Goal: Task Accomplishment & Management: Manage account settings

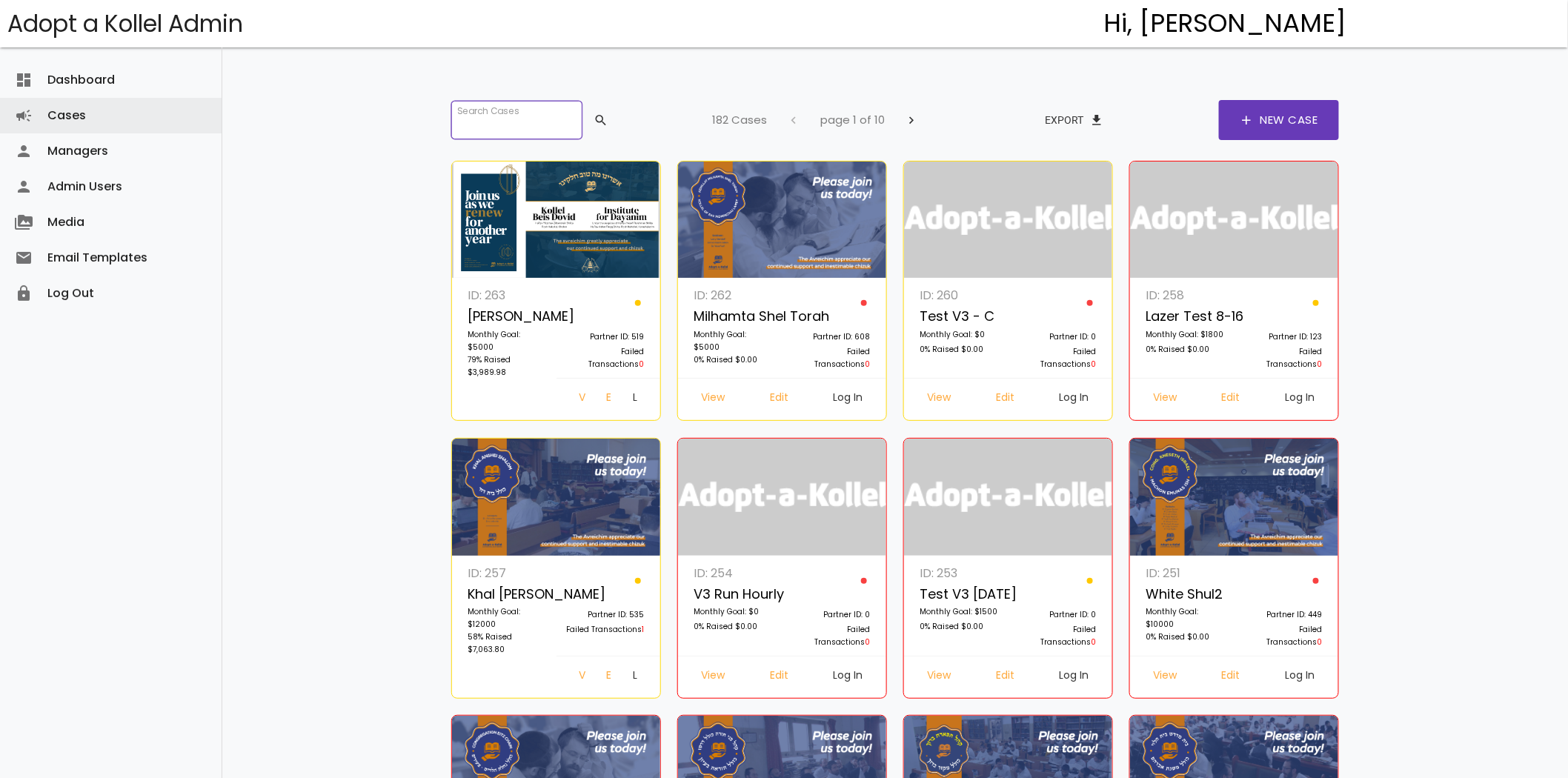
click at [477, 132] on input "search" at bounding box center [516, 120] width 130 height 38
paste input "**********"
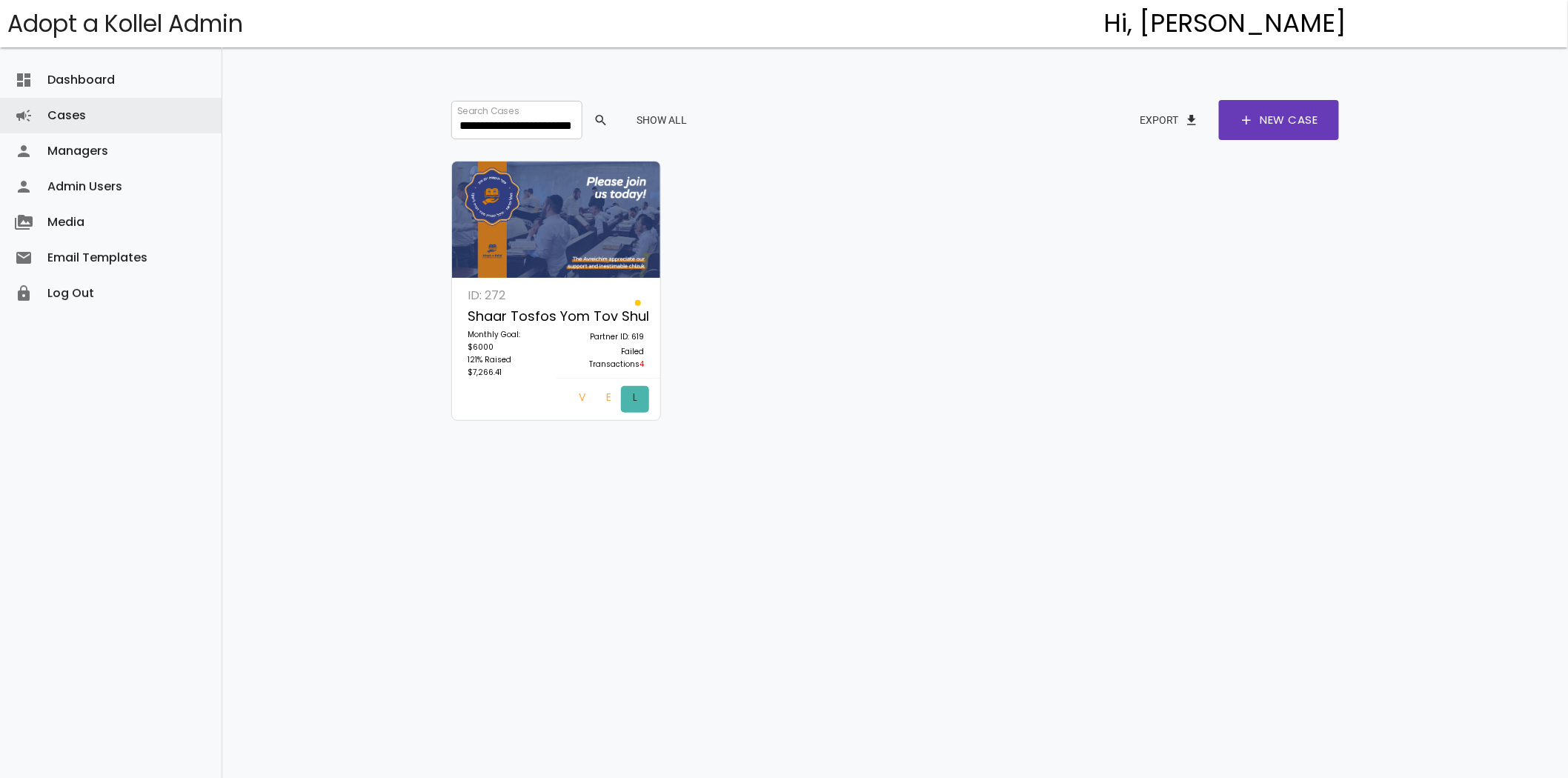
click at [621, 391] on link "Log In" at bounding box center [634, 399] width 28 height 27
click at [464, 124] on input "**********" at bounding box center [516, 120] width 130 height 38
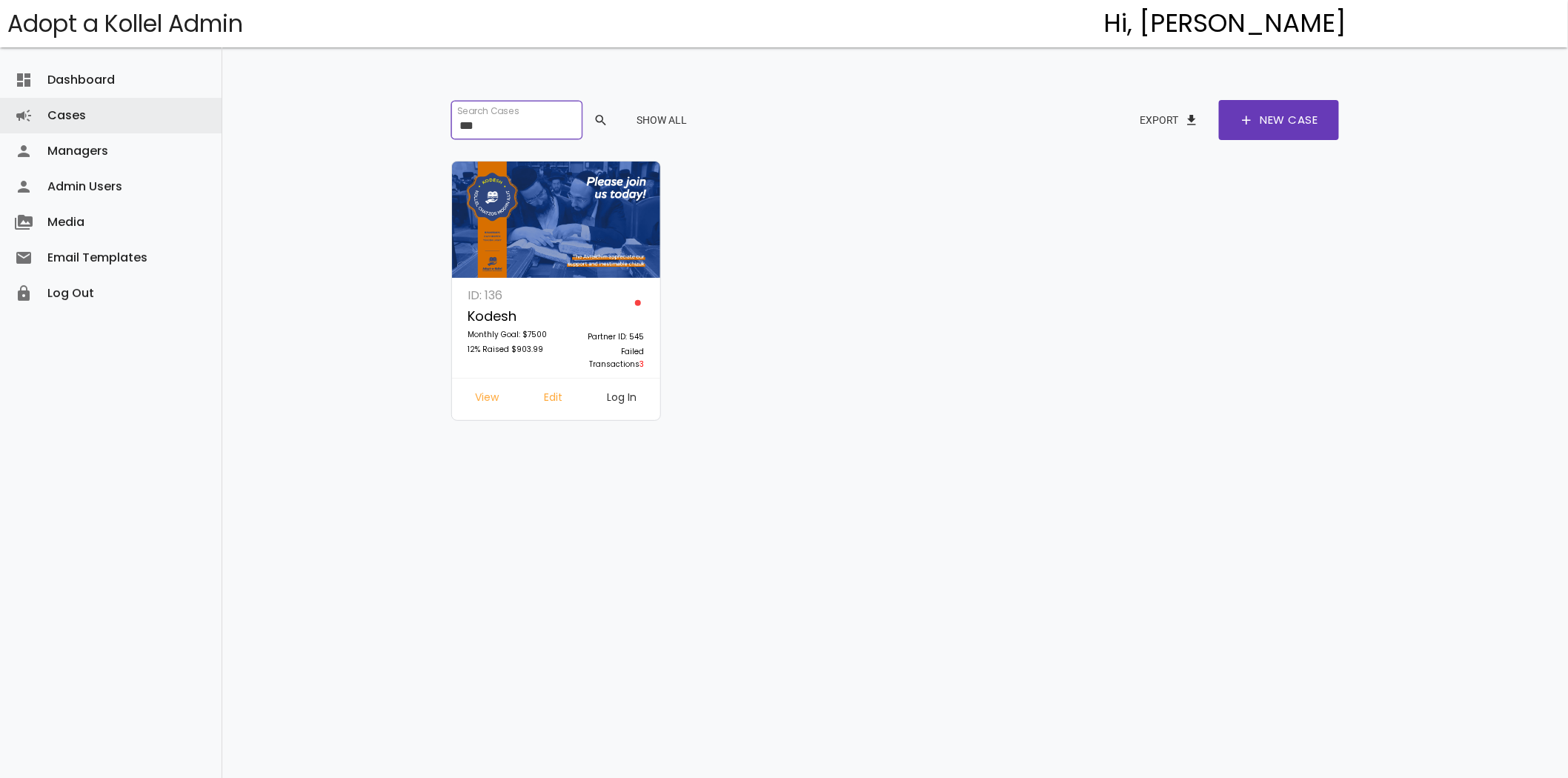
type input "***"
click at [634, 394] on link "Log In" at bounding box center [622, 399] width 53 height 27
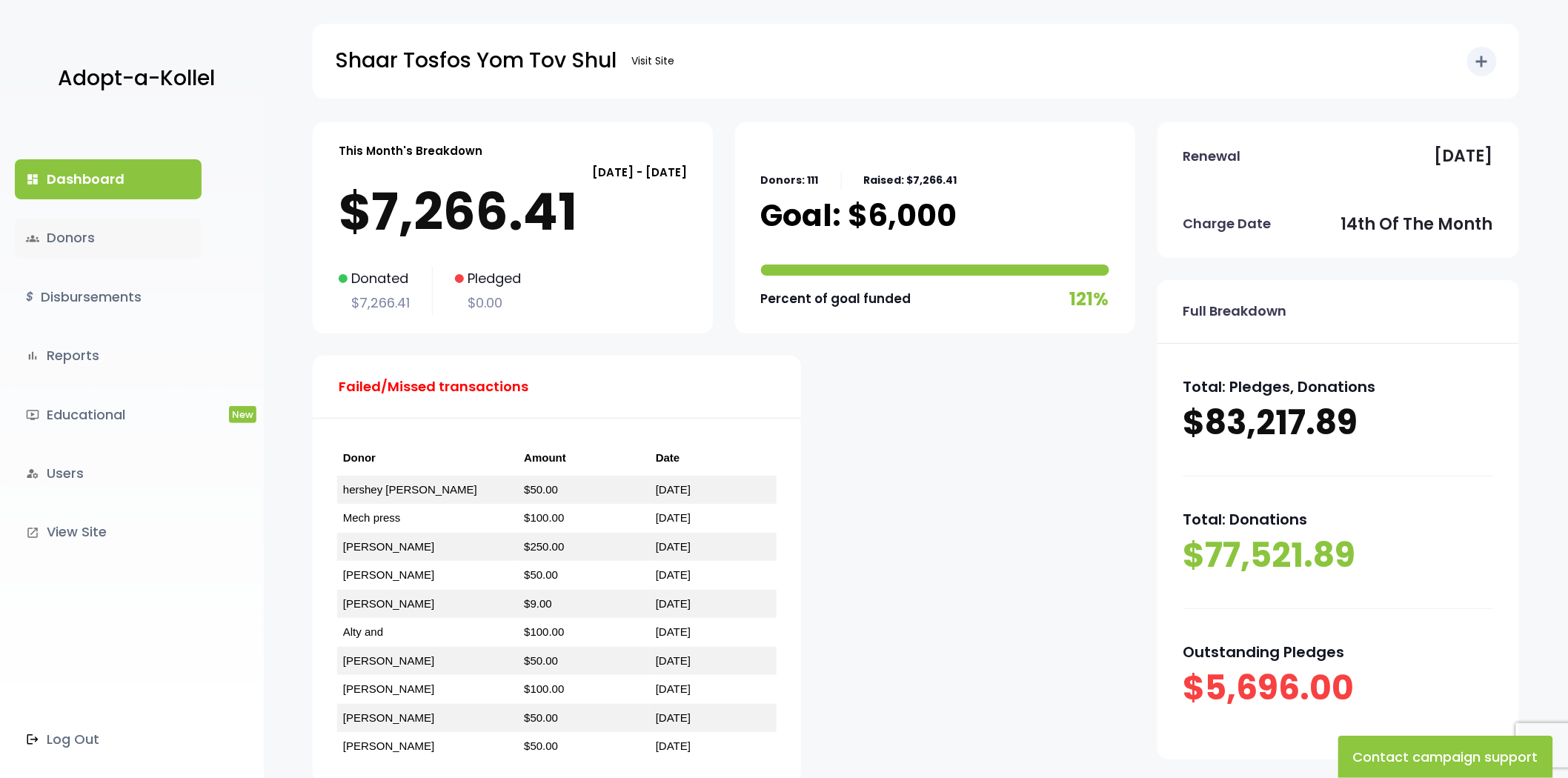
drag, startPoint x: 63, startPoint y: 238, endPoint x: 74, endPoint y: 234, distance: 11.7
click at [63, 238] on link "groups Donors" at bounding box center [108, 238] width 187 height 40
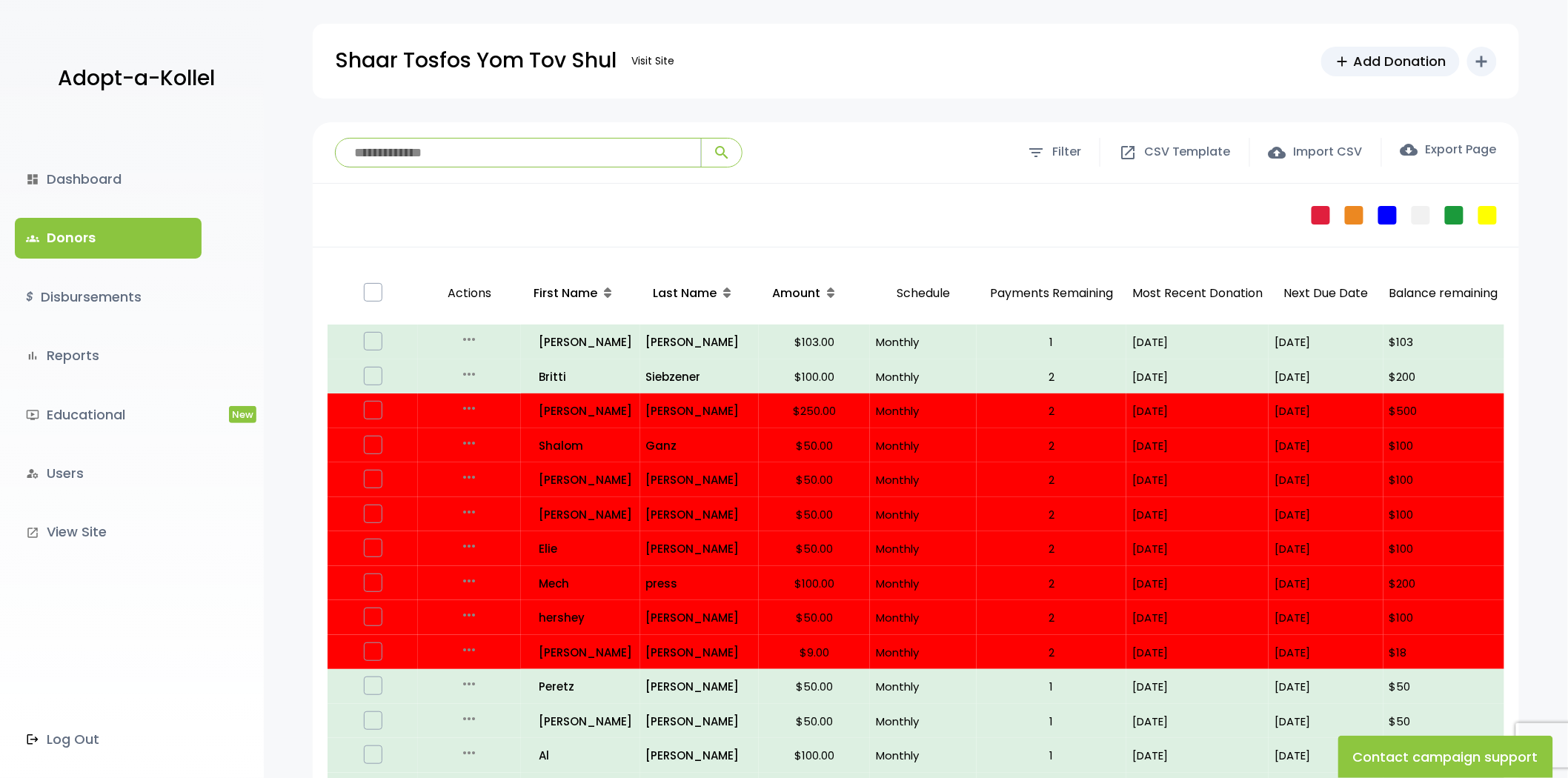
click at [426, 154] on input "search" at bounding box center [518, 152] width 365 height 28
paste input "**********"
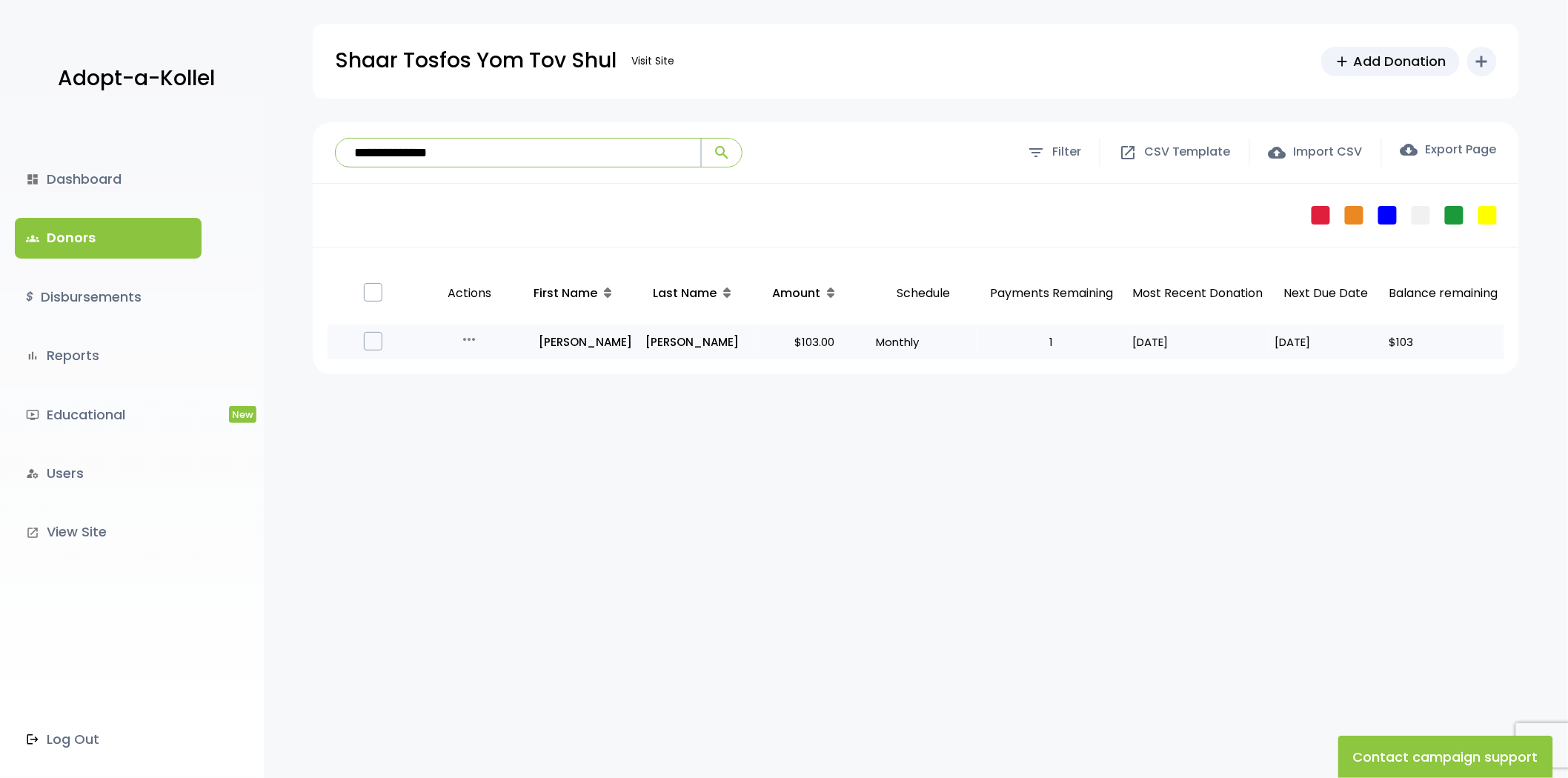
type input "**********"
click at [640, 341] on td "Buls" at bounding box center [699, 342] width 119 height 35
click at [655, 342] on p "Buls" at bounding box center [699, 342] width 107 height 20
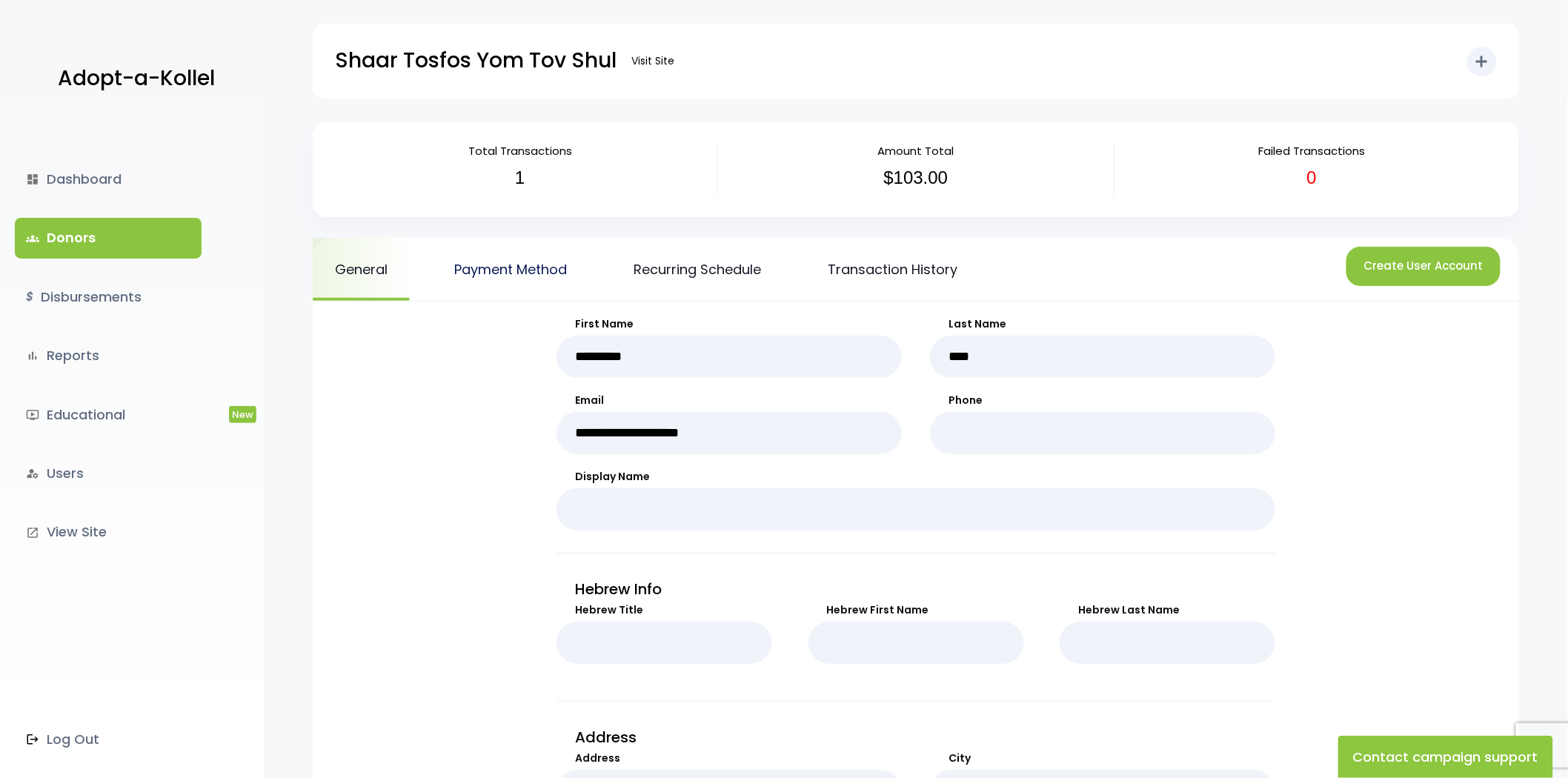
click at [515, 275] on link "Payment Method" at bounding box center [511, 269] width 157 height 63
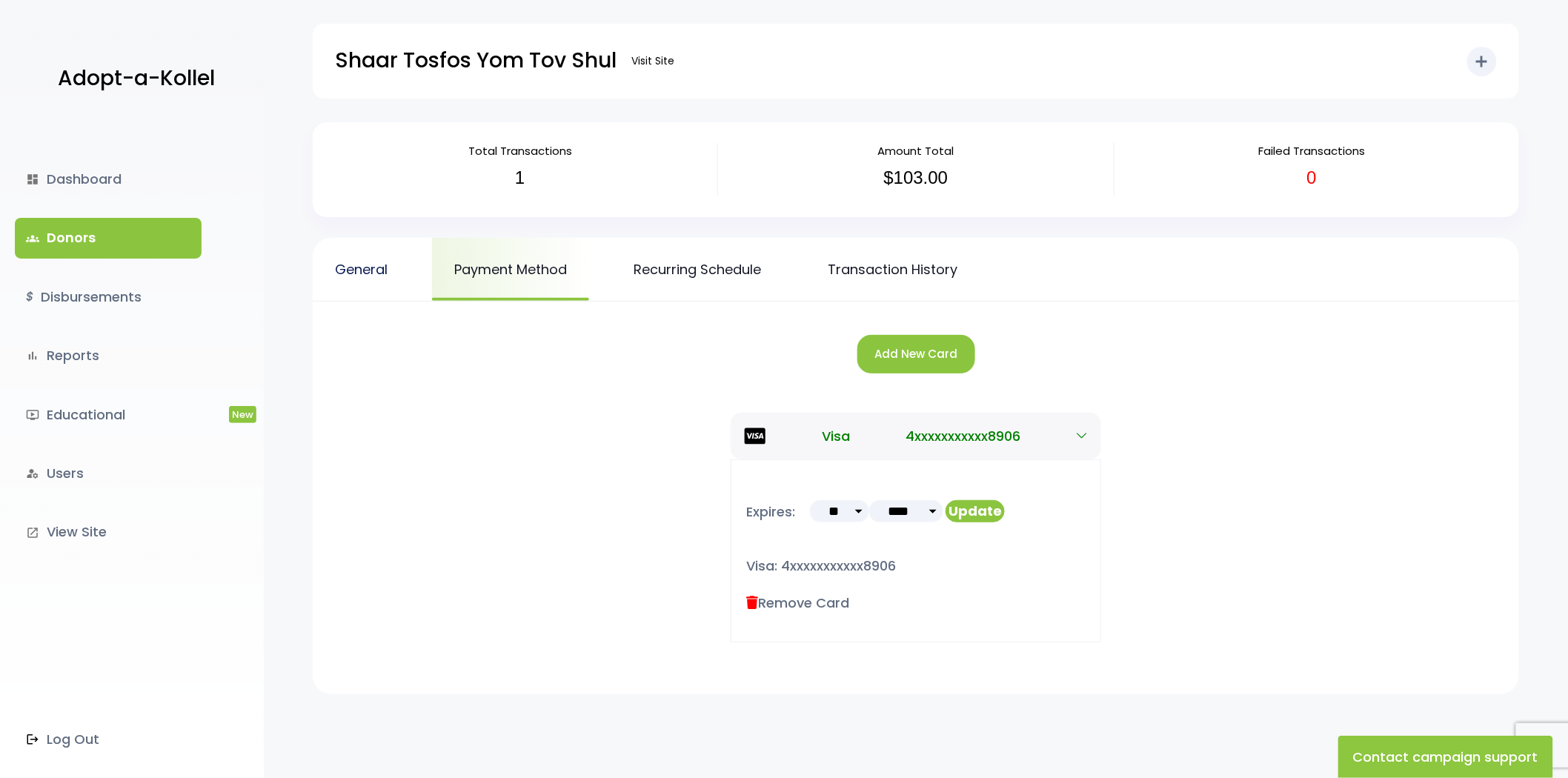
click at [373, 276] on link "General" at bounding box center [362, 269] width 97 height 63
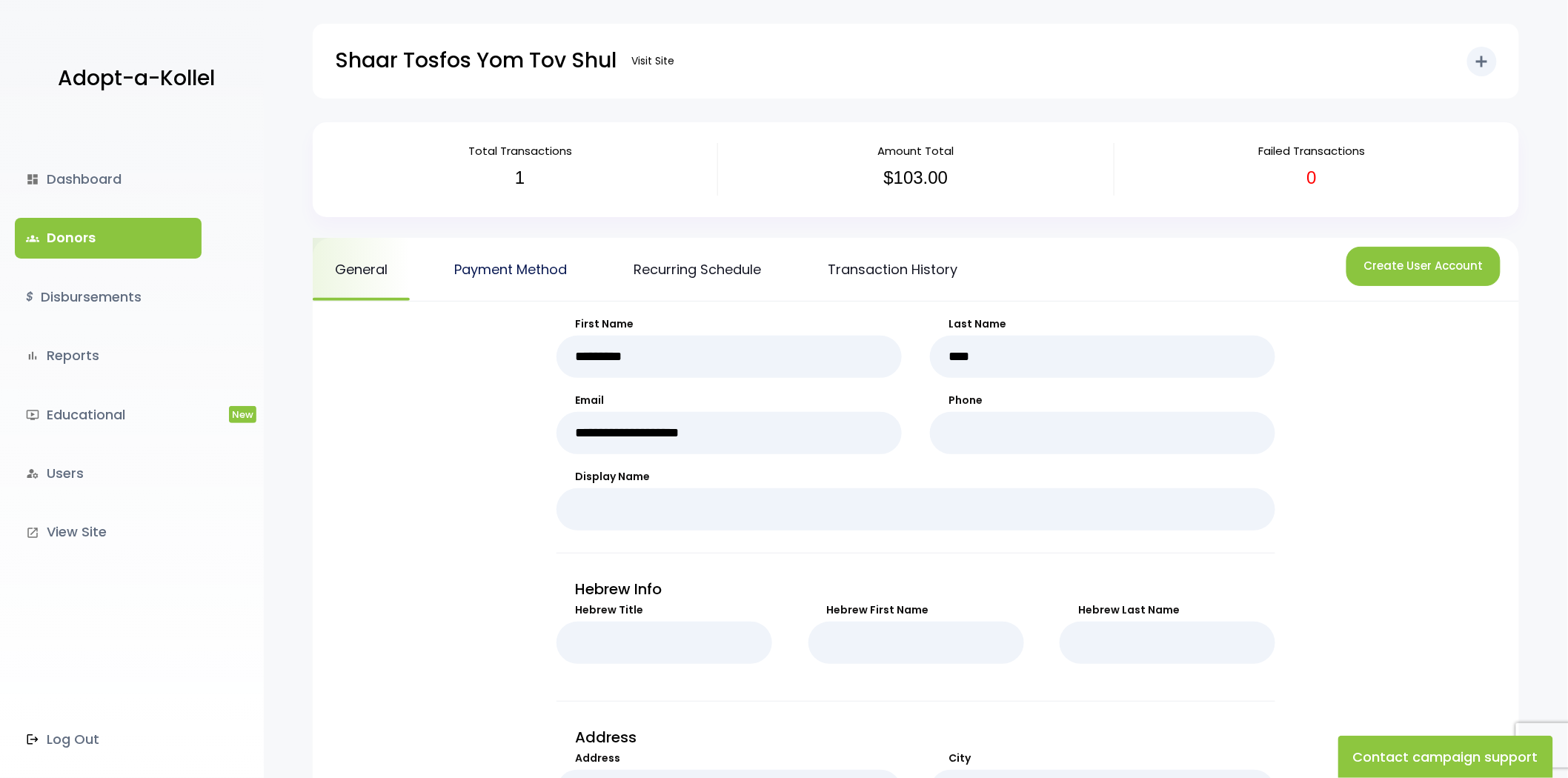
click at [535, 280] on link "Payment Method" at bounding box center [511, 269] width 157 height 63
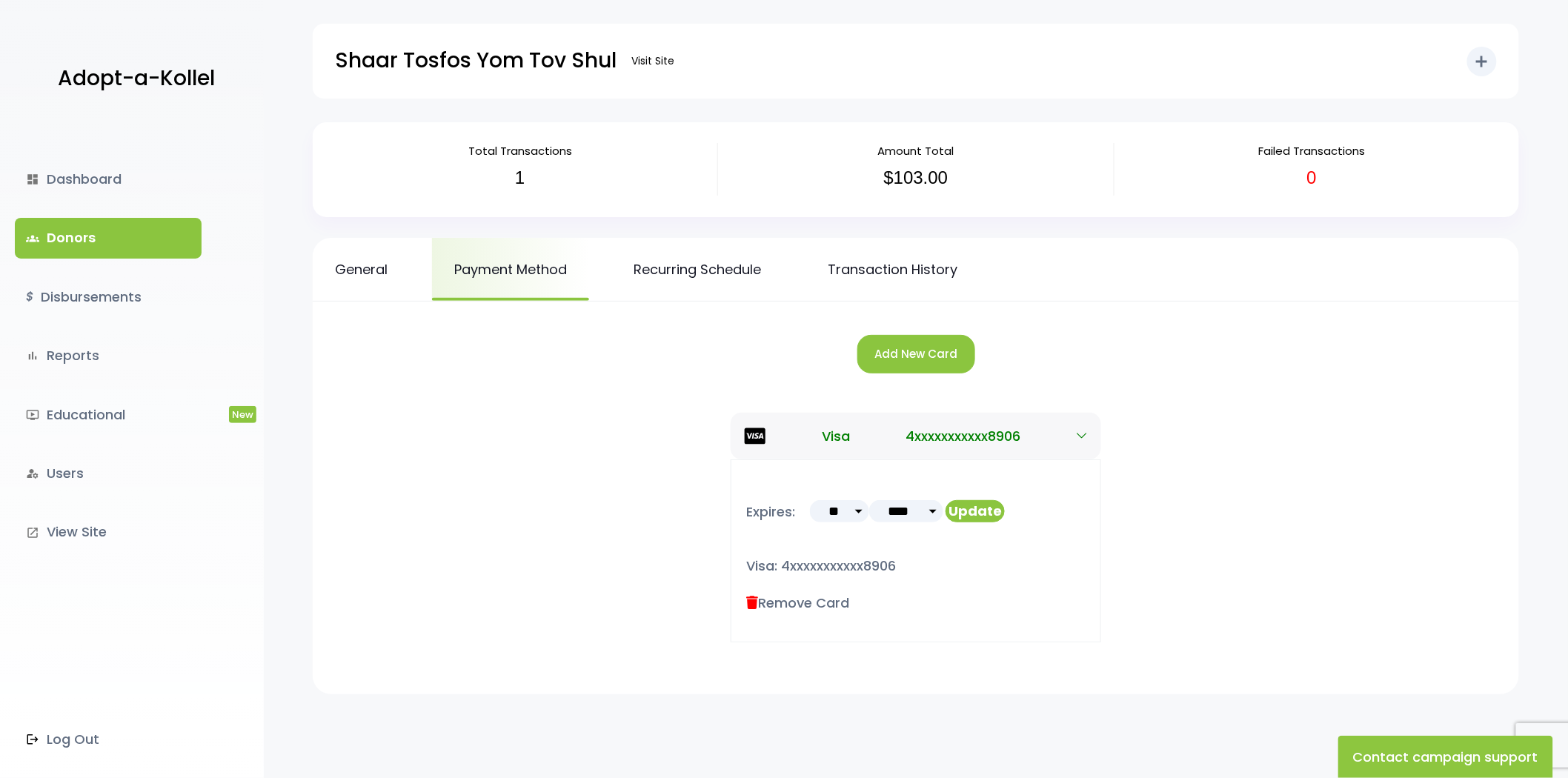
click at [730, 273] on link "Recurring Schedule" at bounding box center [697, 269] width 172 height 63
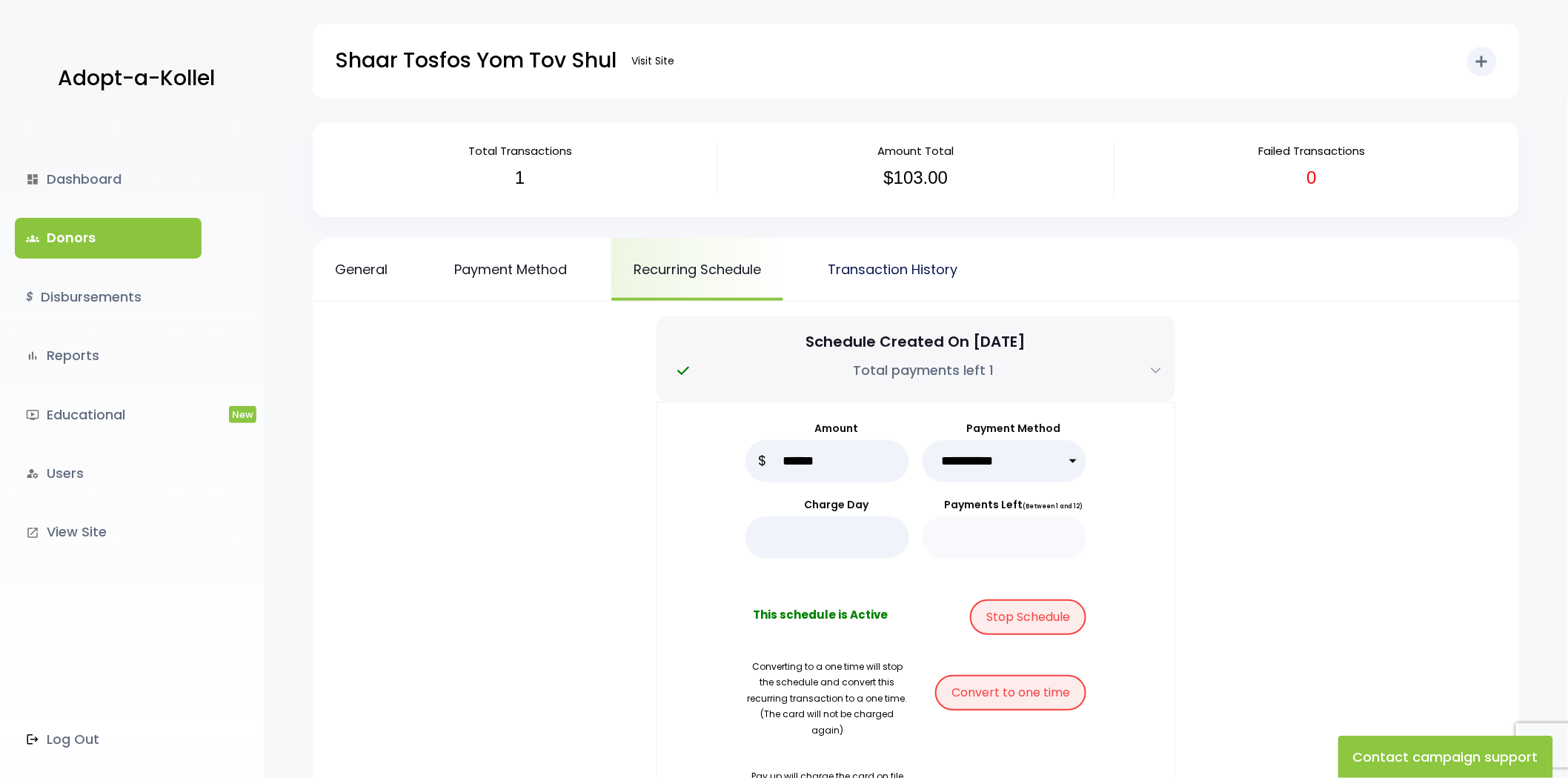
click at [827, 268] on link "Transaction History" at bounding box center [892, 269] width 174 height 63
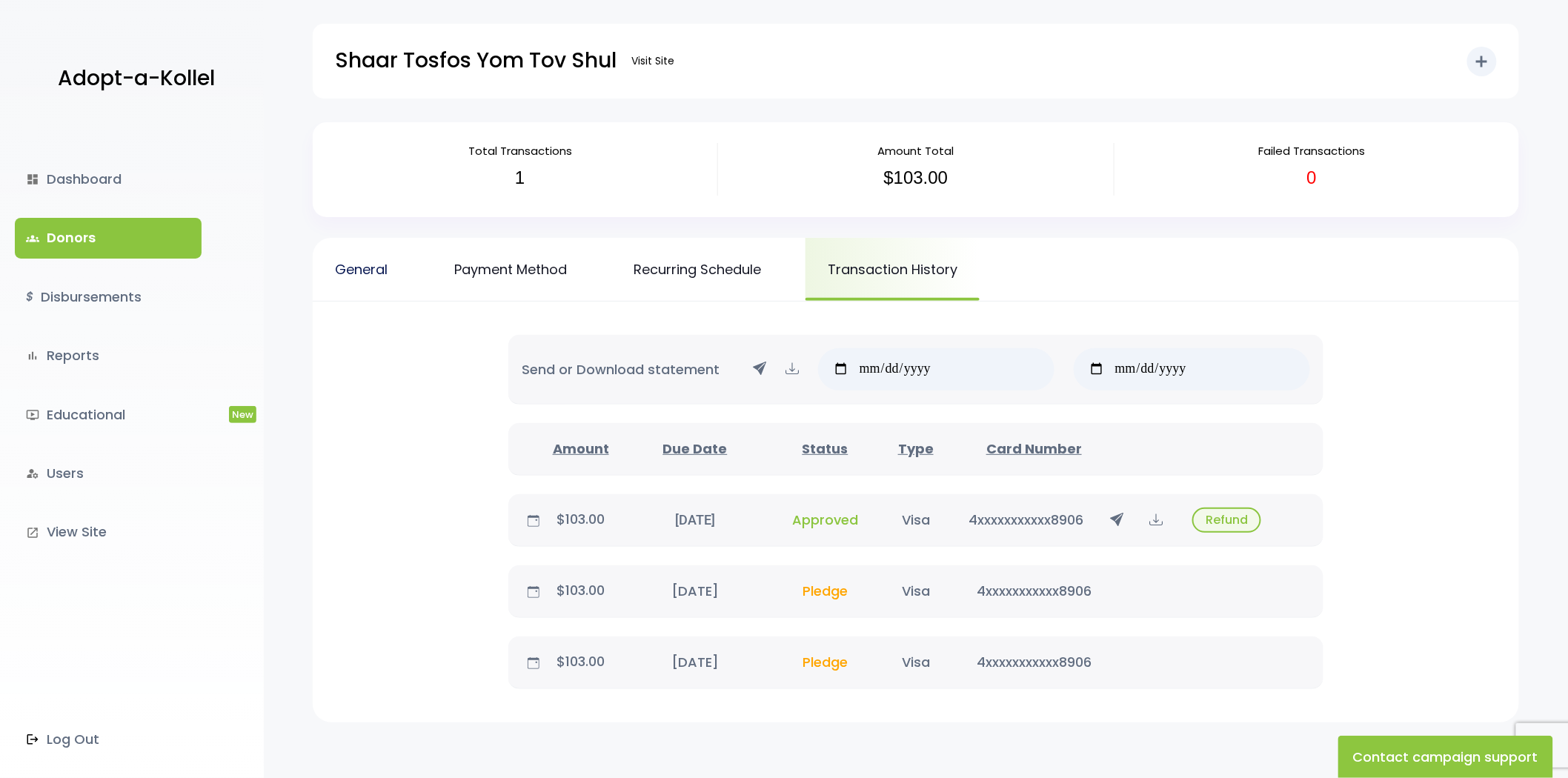
click at [365, 265] on link "General" at bounding box center [362, 269] width 97 height 63
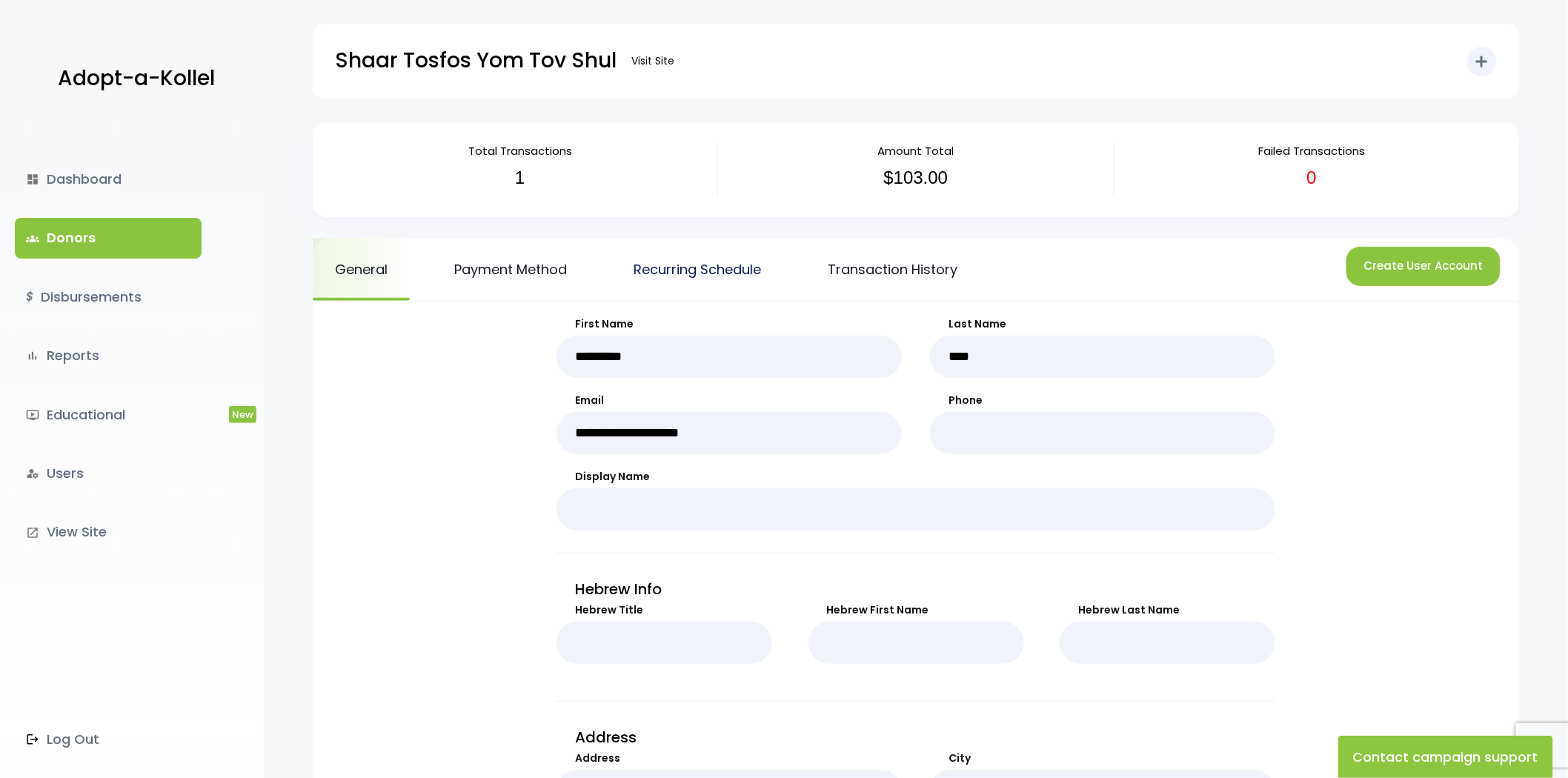
click at [697, 272] on link "Recurring Schedule" at bounding box center [697, 269] width 172 height 63
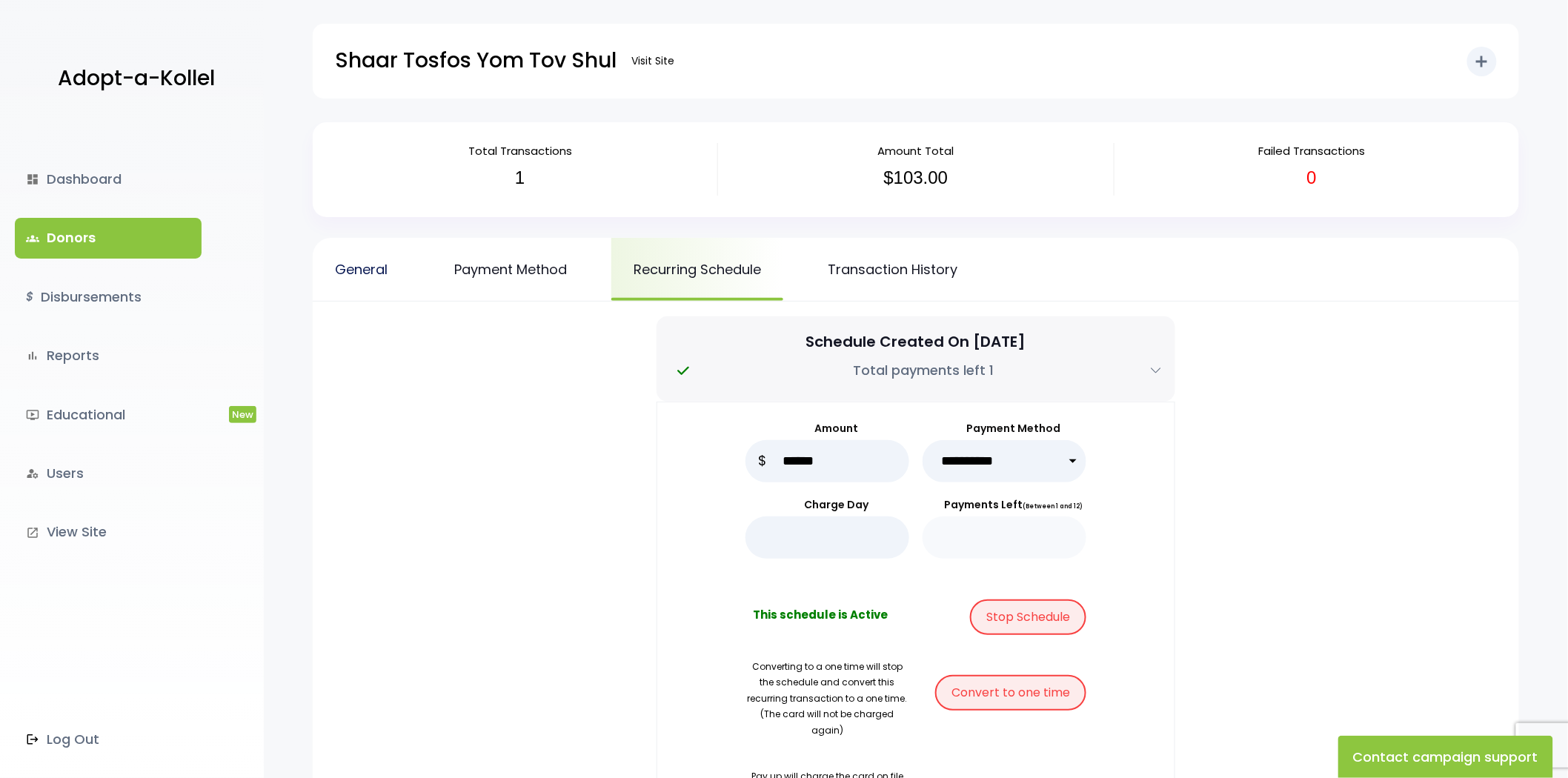
click at [352, 268] on link "General" at bounding box center [362, 269] width 97 height 63
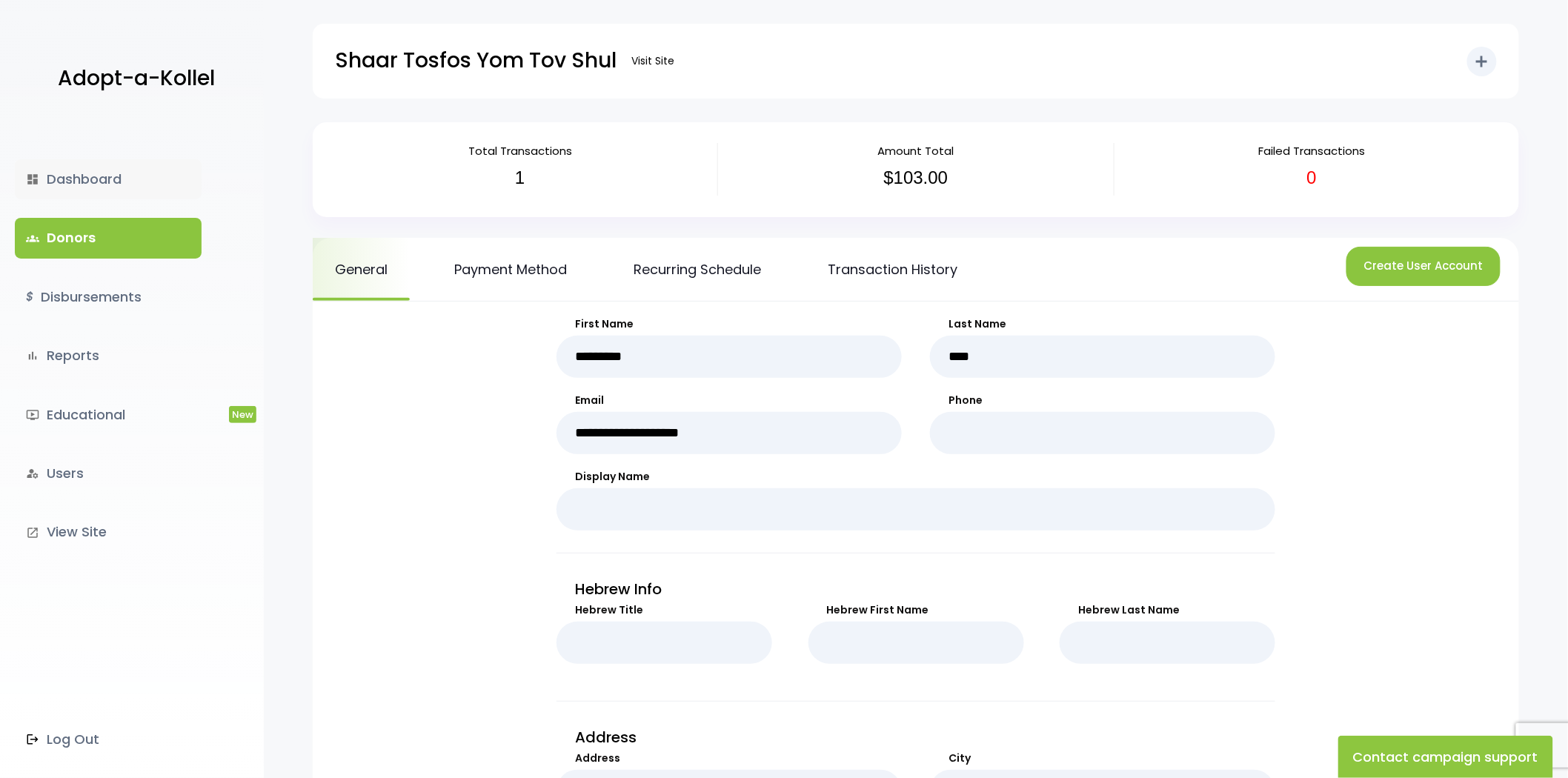
click at [31, 178] on icon "dashboard" at bounding box center [32, 179] width 14 height 14
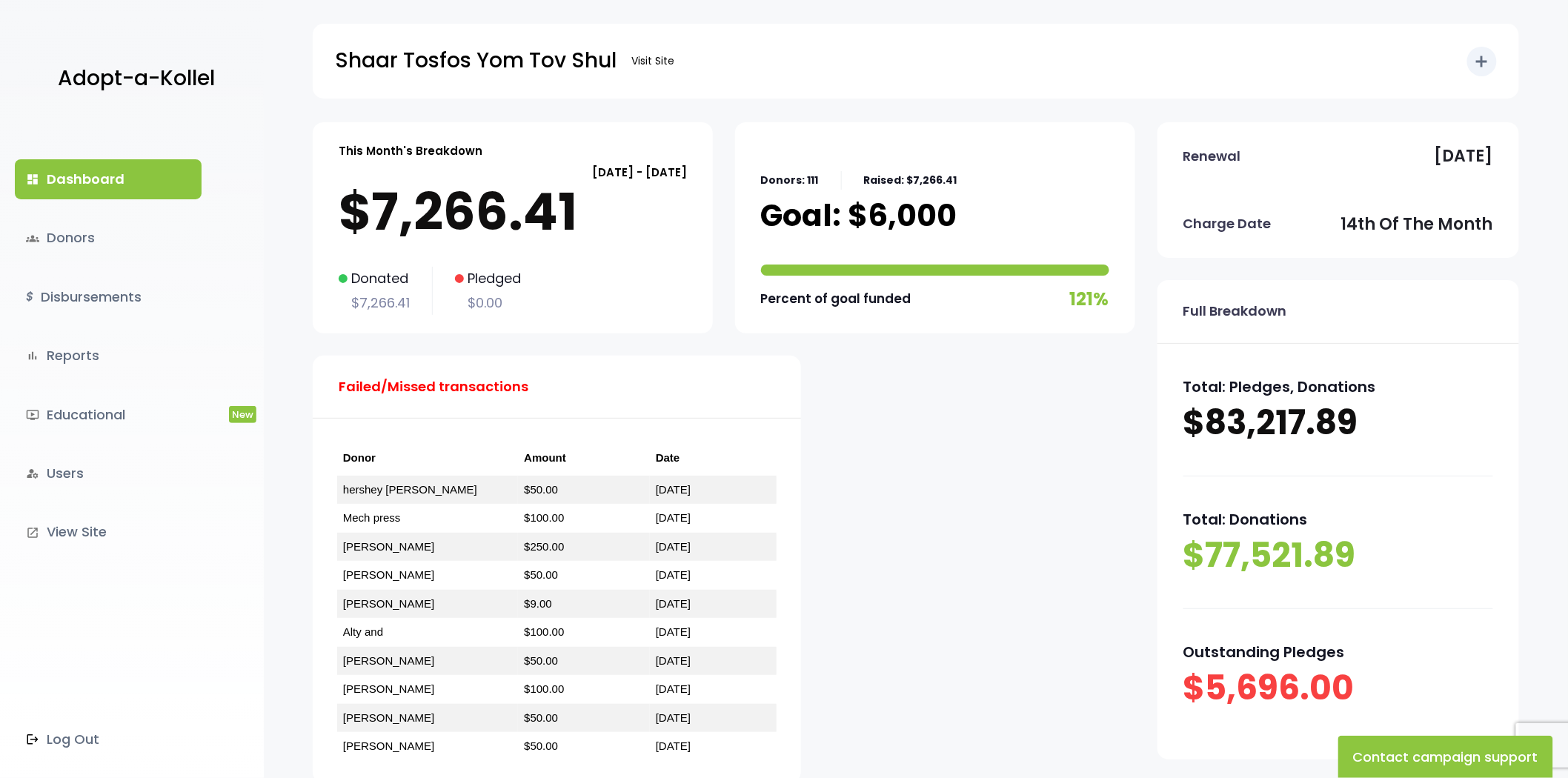
click at [908, 489] on div "This Month's Breakdown August 14 - September 13 $7,266.41 Donated $7,266.41 Ple…" at bounding box center [724, 464] width 823 height 683
click at [92, 237] on link "groups Donors" at bounding box center [108, 238] width 187 height 40
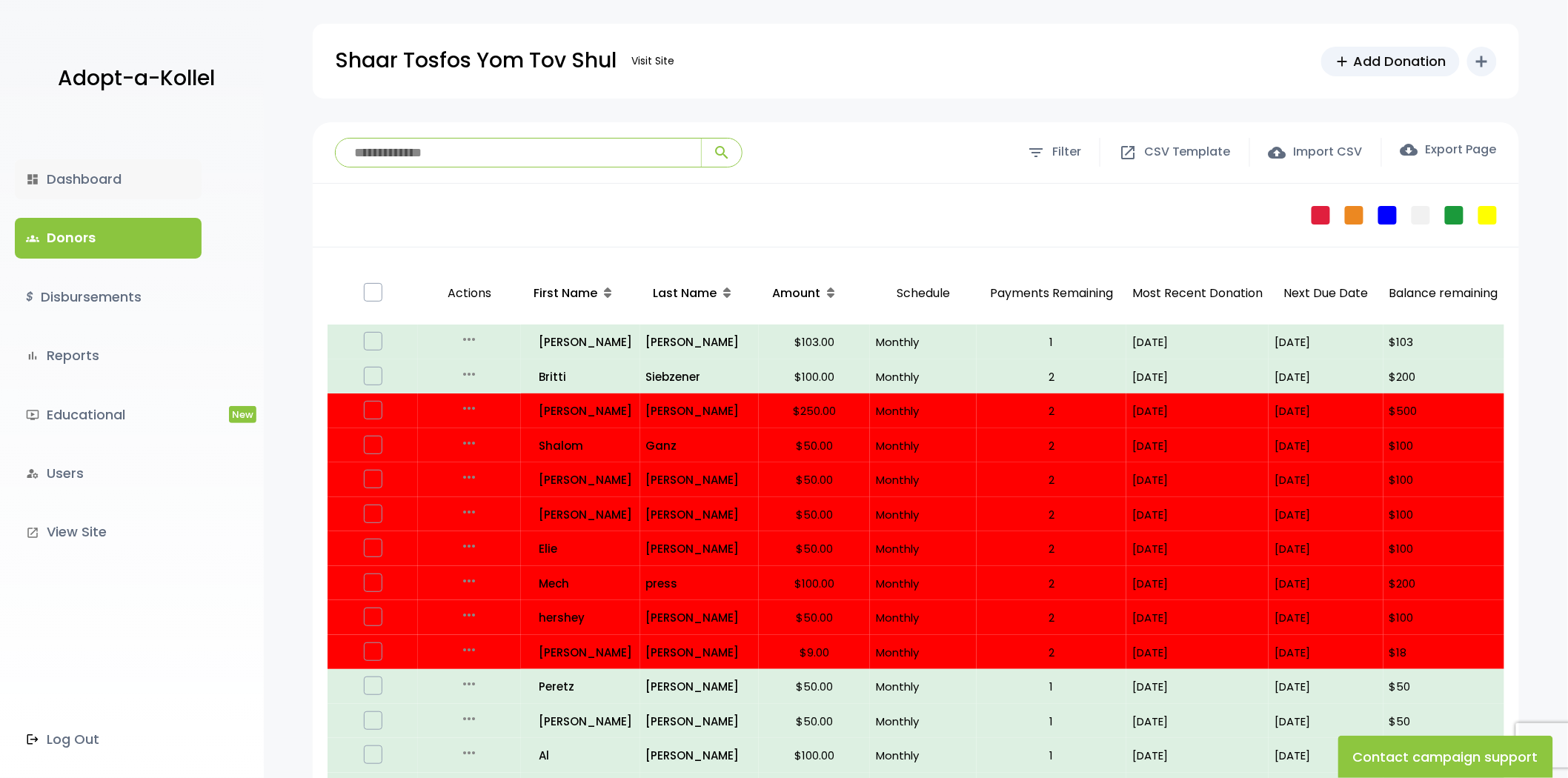
click at [76, 171] on link "dashboard Dashboard" at bounding box center [108, 179] width 187 height 40
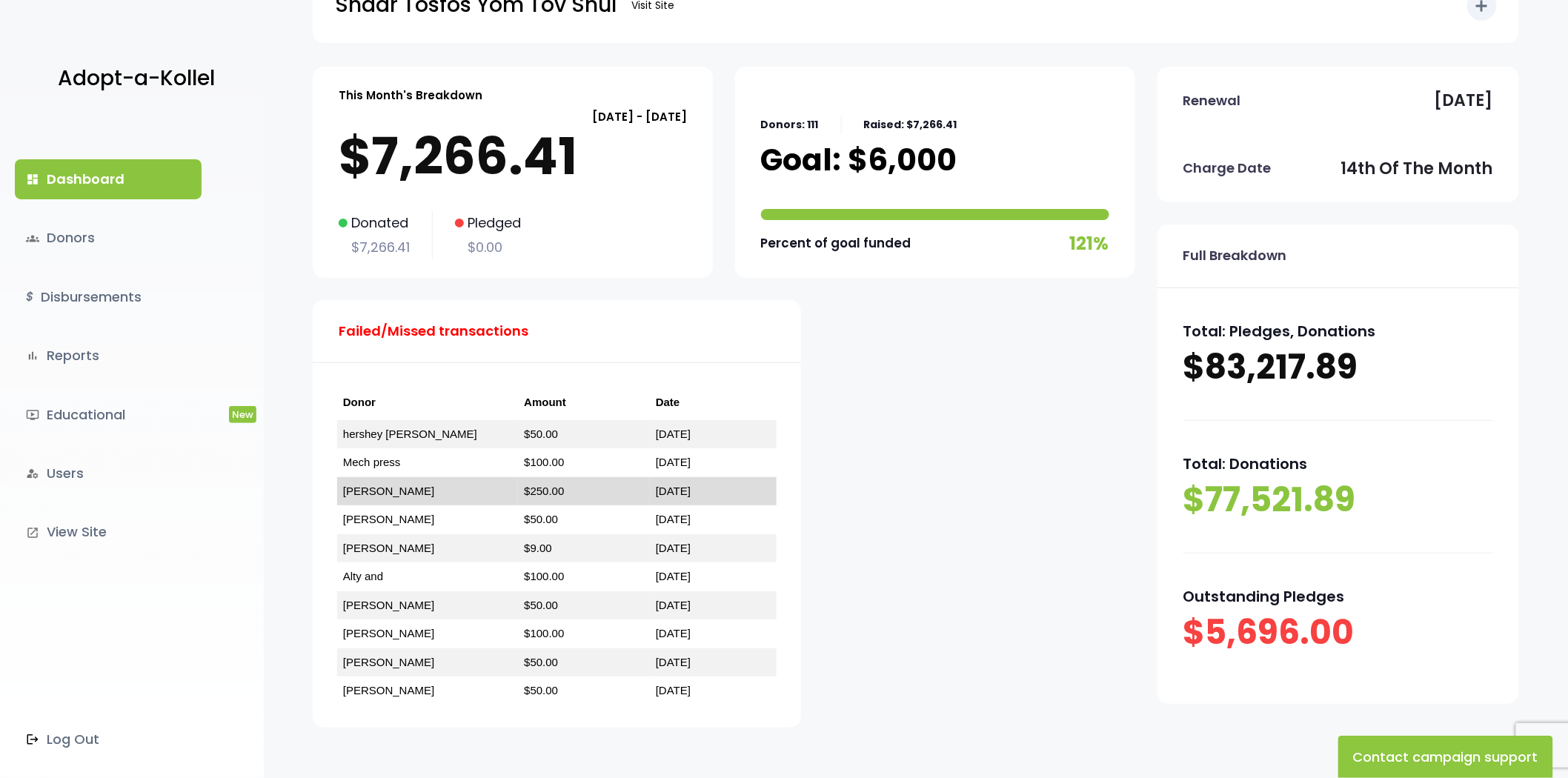
scroll to position [82, 0]
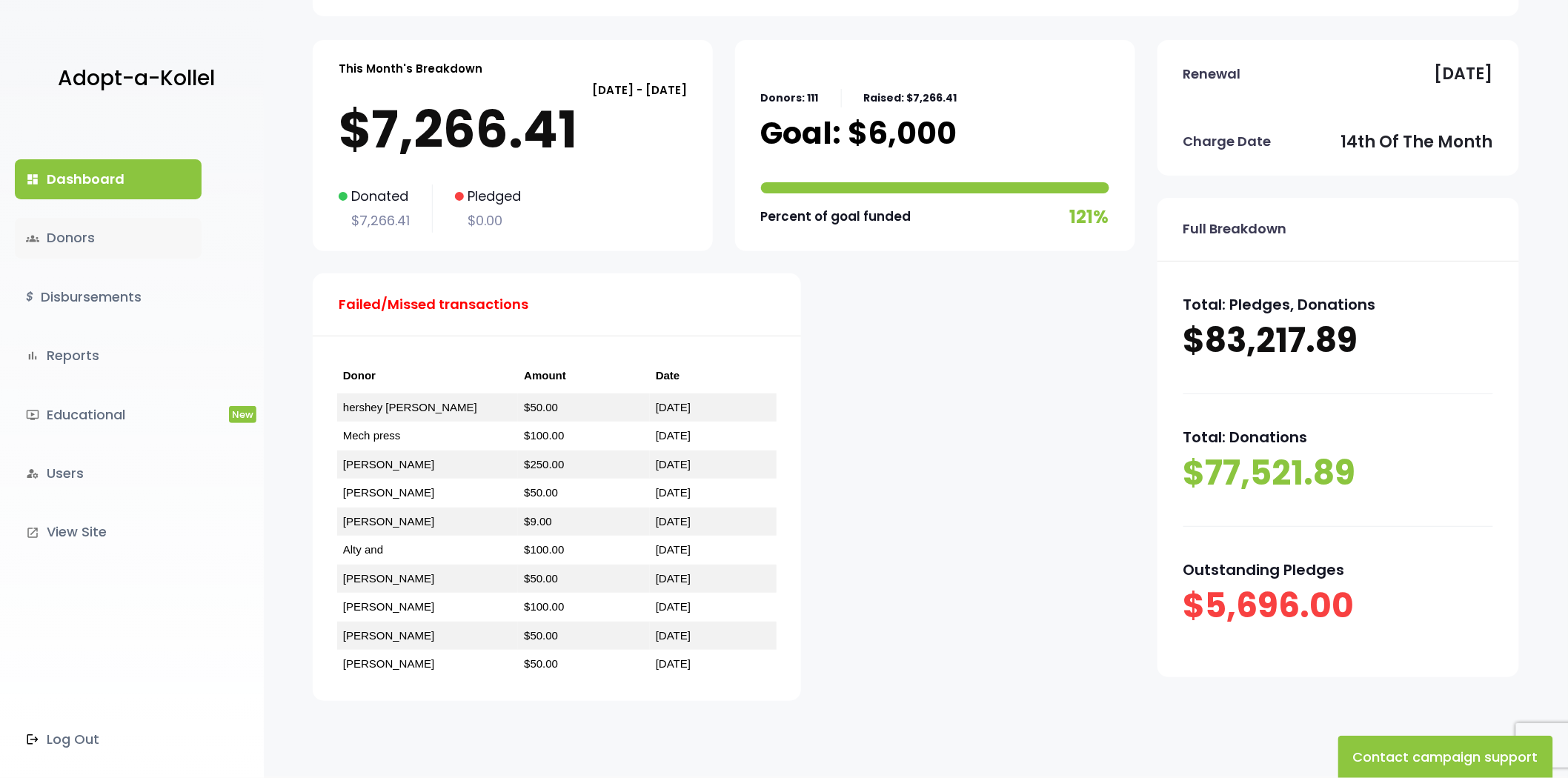
click at [76, 232] on link "groups Donors" at bounding box center [108, 238] width 187 height 40
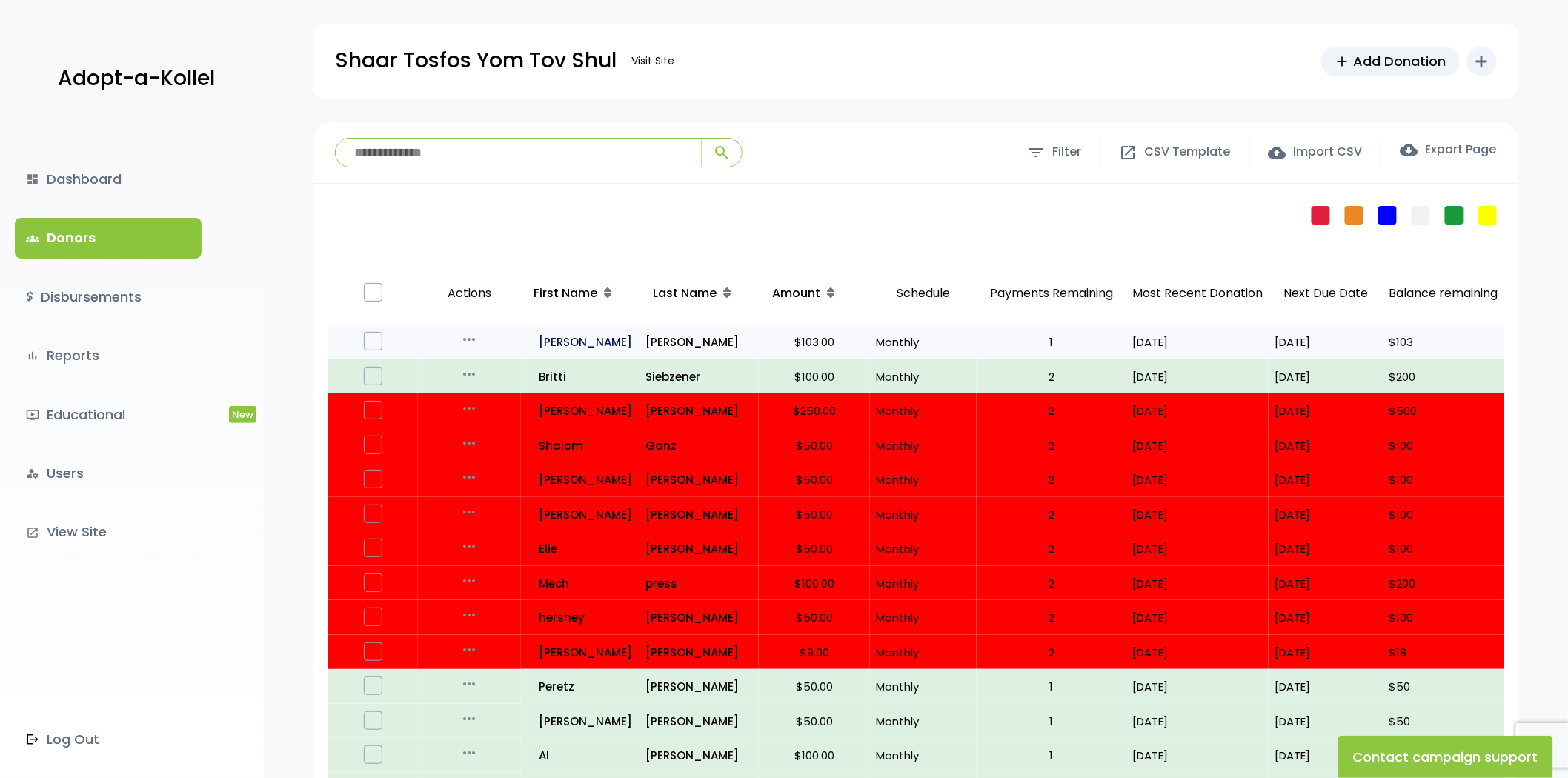
click at [559, 340] on p "all_inclusive Mordechai" at bounding box center [581, 342] width 106 height 20
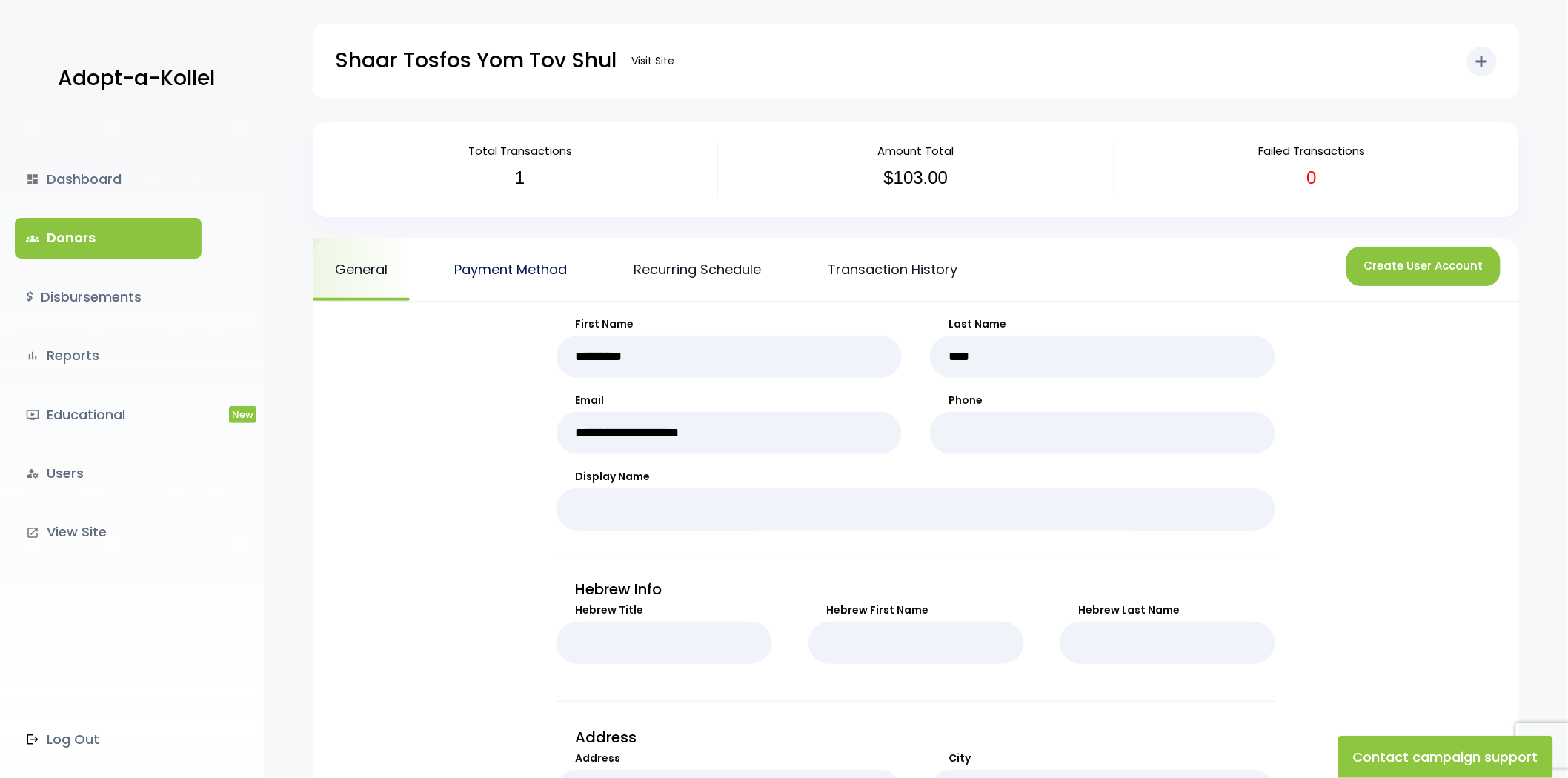
click at [510, 284] on link "Payment Method" at bounding box center [511, 269] width 157 height 63
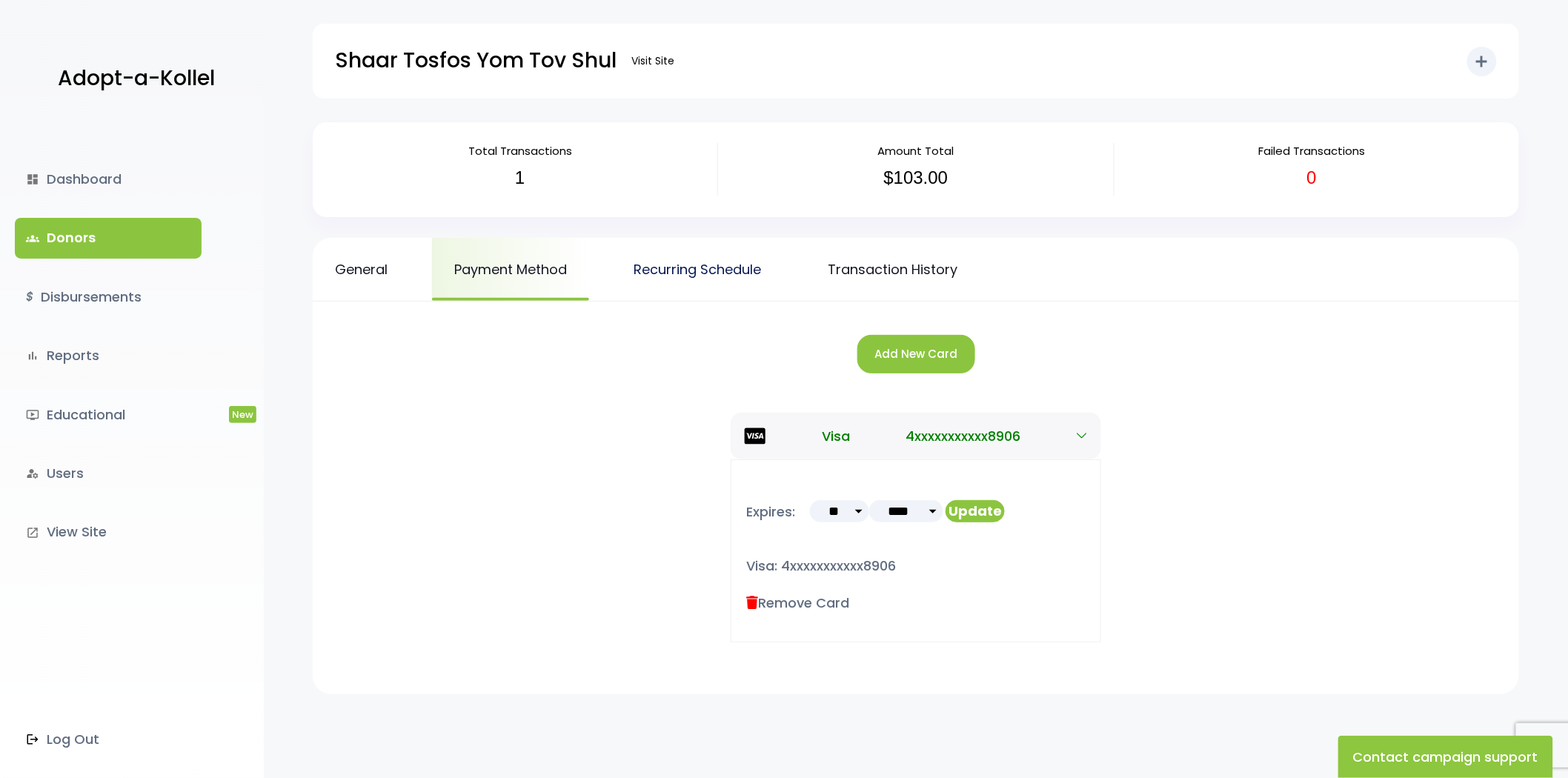
click at [650, 278] on link "Recurring Schedule" at bounding box center [697, 269] width 172 height 63
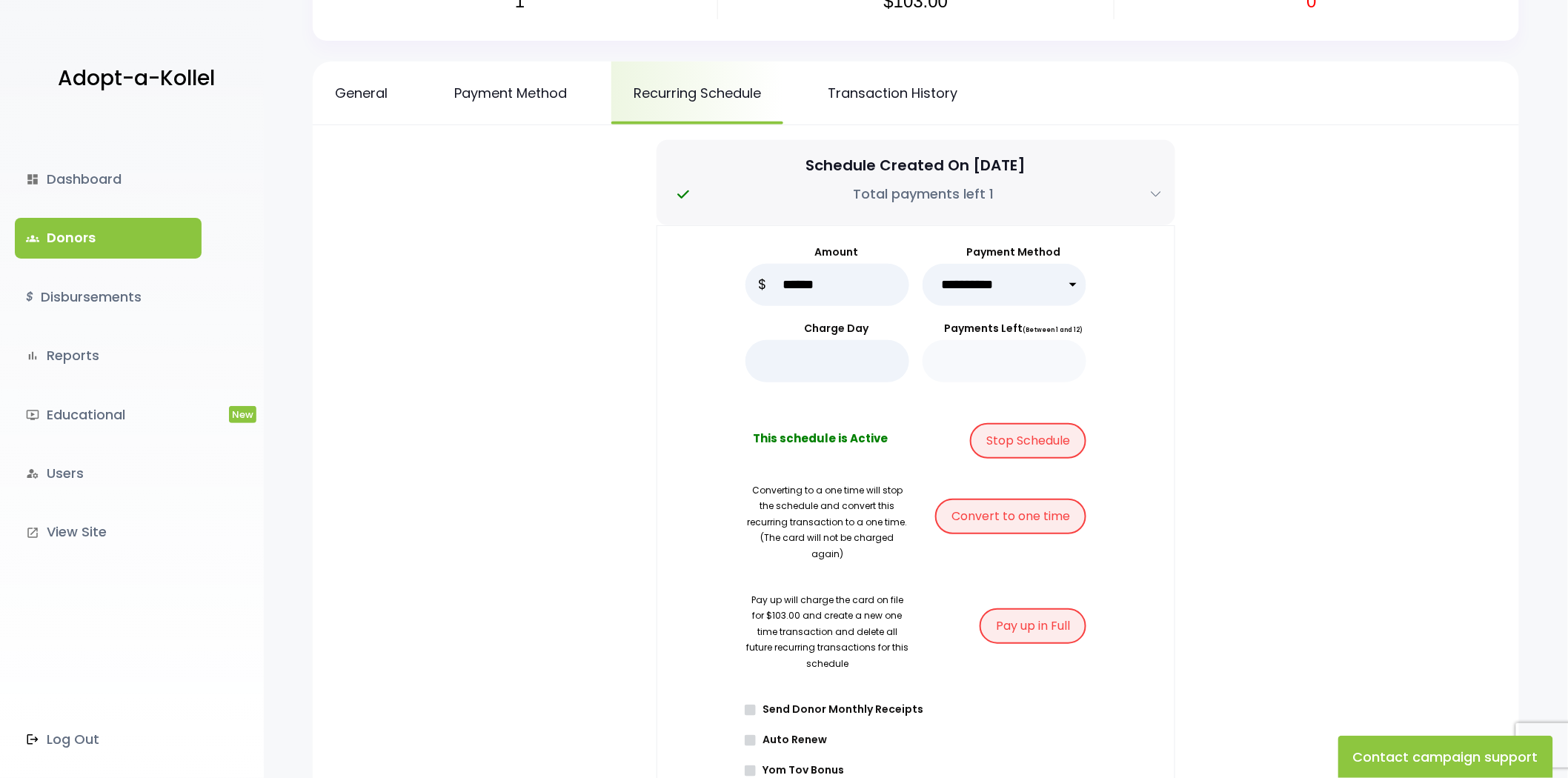
scroll to position [123, 0]
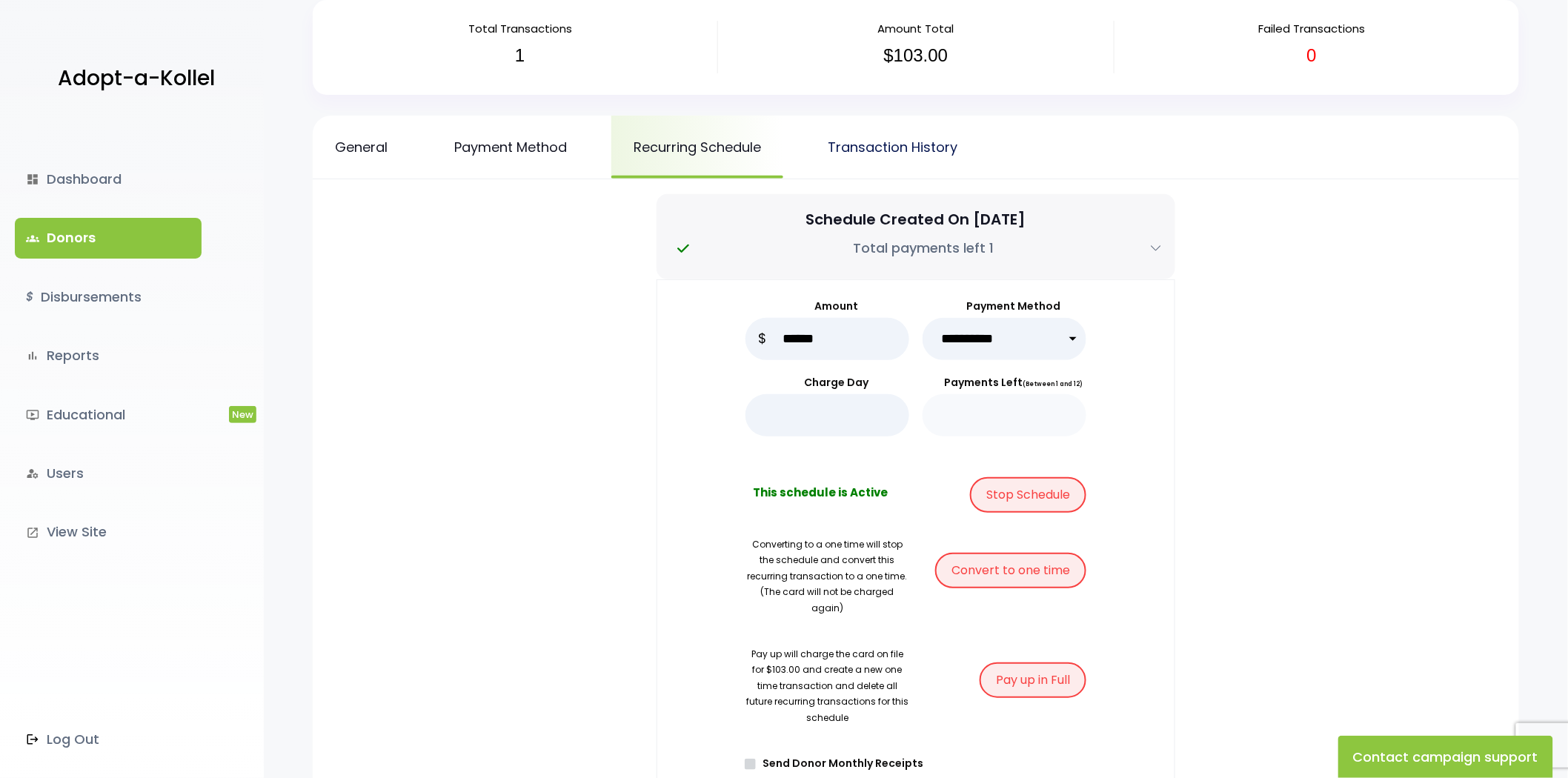
click at [876, 154] on link "Transaction History" at bounding box center [892, 146] width 174 height 63
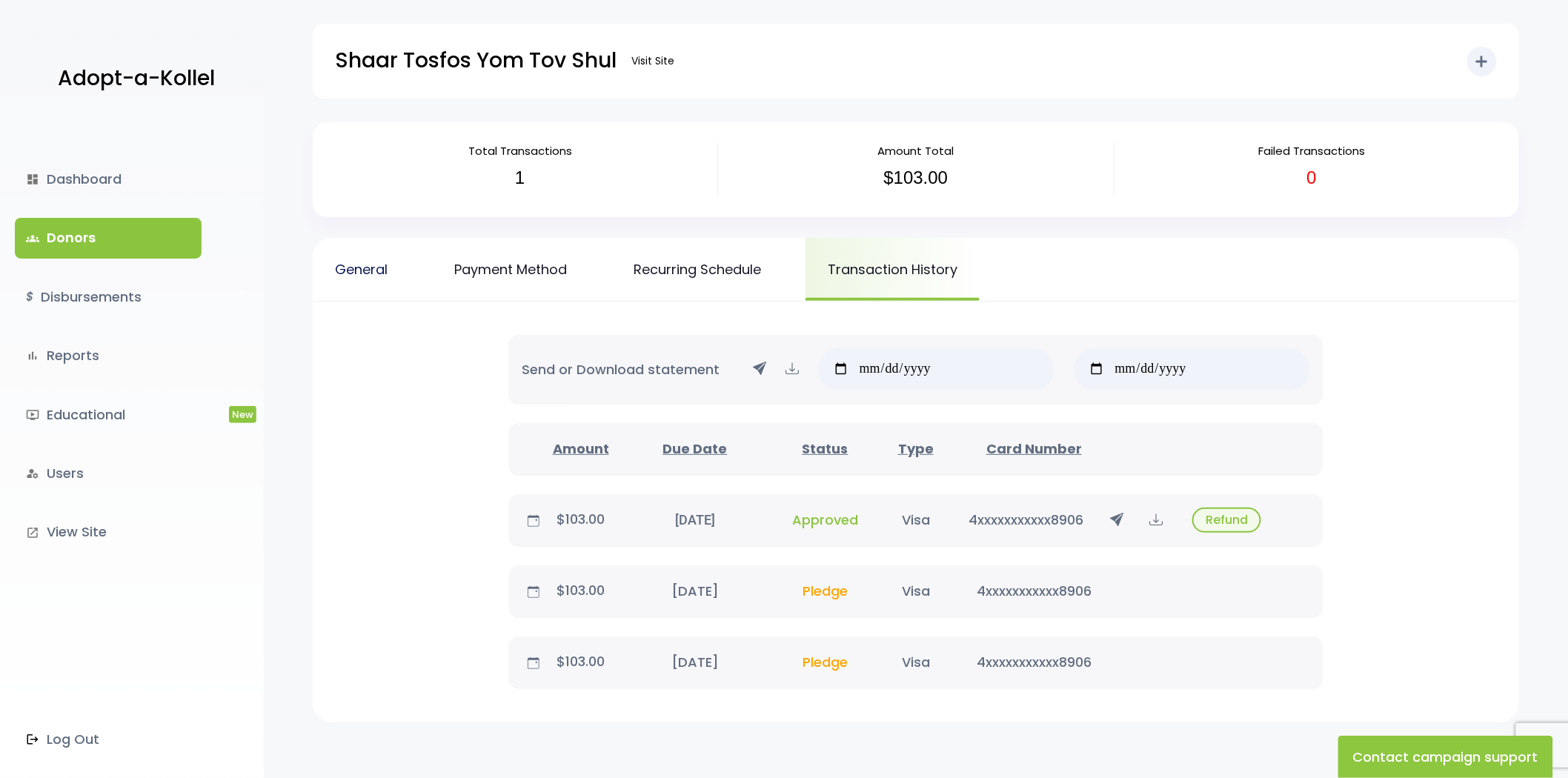
click at [358, 255] on link "General" at bounding box center [362, 269] width 97 height 63
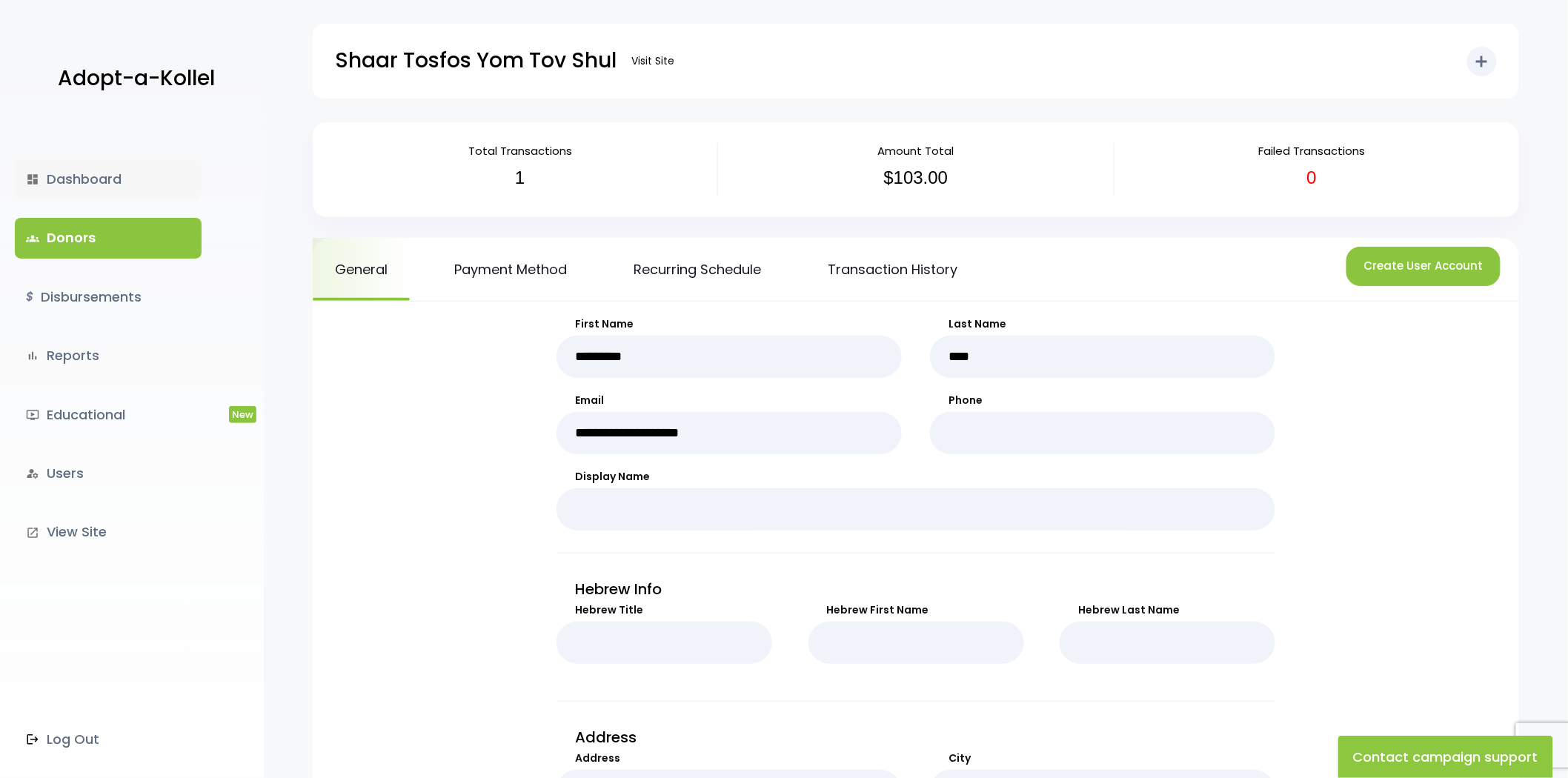
click at [81, 185] on link "dashboard Dashboard" at bounding box center [108, 179] width 187 height 40
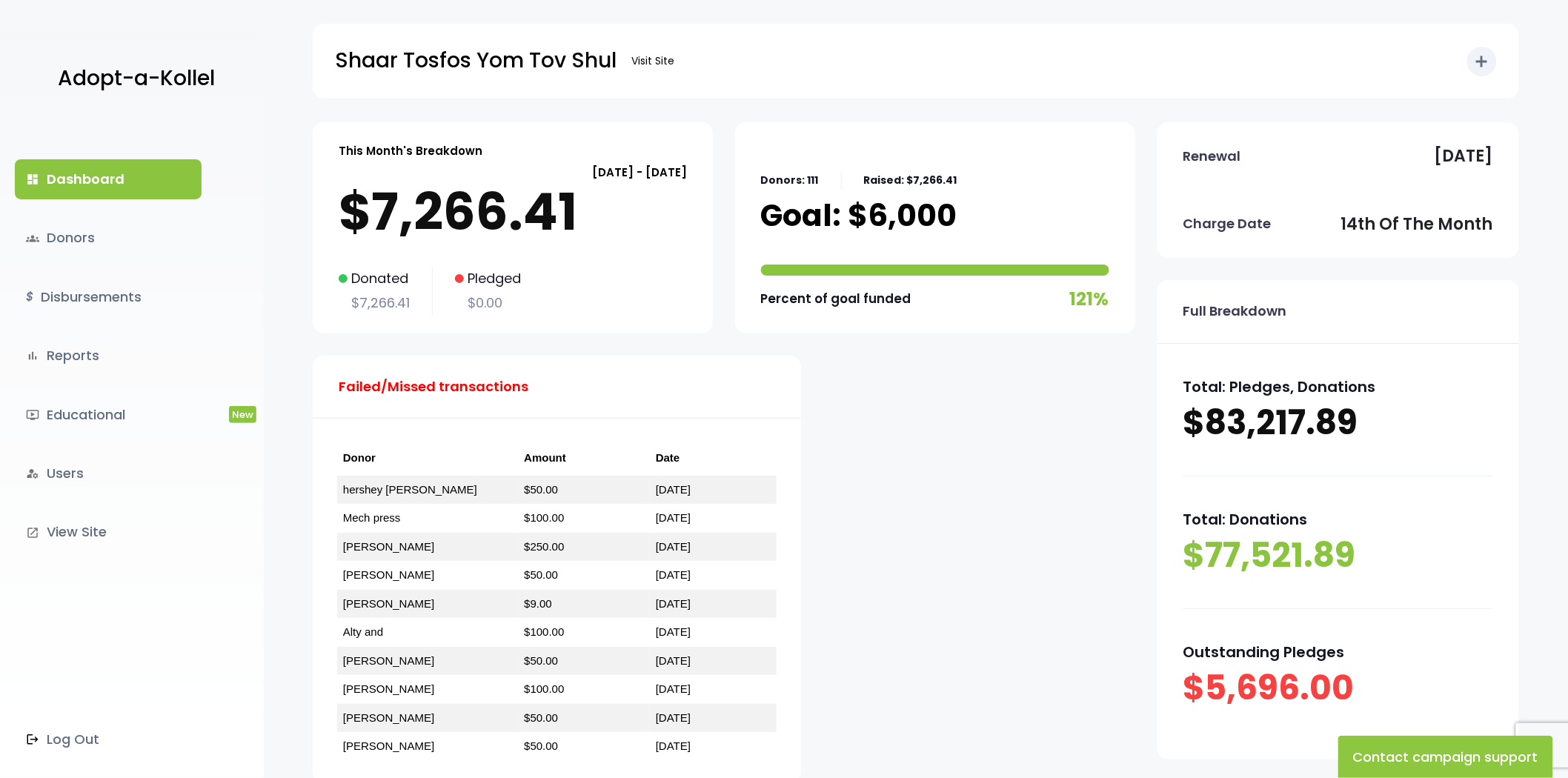
click at [83, 187] on link "dashboard Dashboard" at bounding box center [108, 179] width 187 height 40
click at [80, 241] on link "groups Donors" at bounding box center [108, 238] width 187 height 40
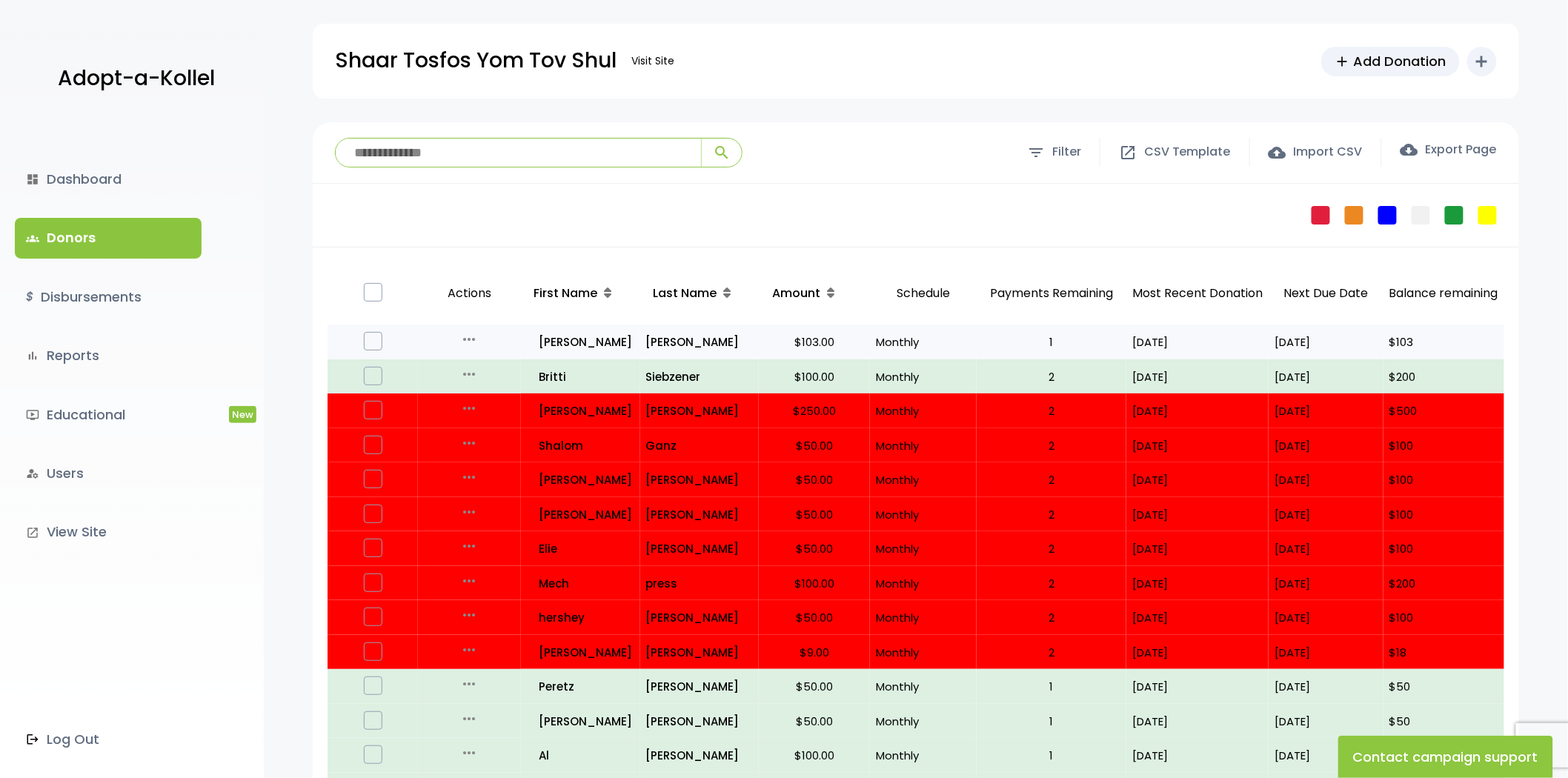
click at [457, 343] on div "more_horiz" at bounding box center [469, 341] width 91 height 23
click at [465, 343] on icon "more_horiz" at bounding box center [469, 339] width 17 height 17
click at [472, 372] on link "Edit" at bounding box center [481, 370] width 124 height 36
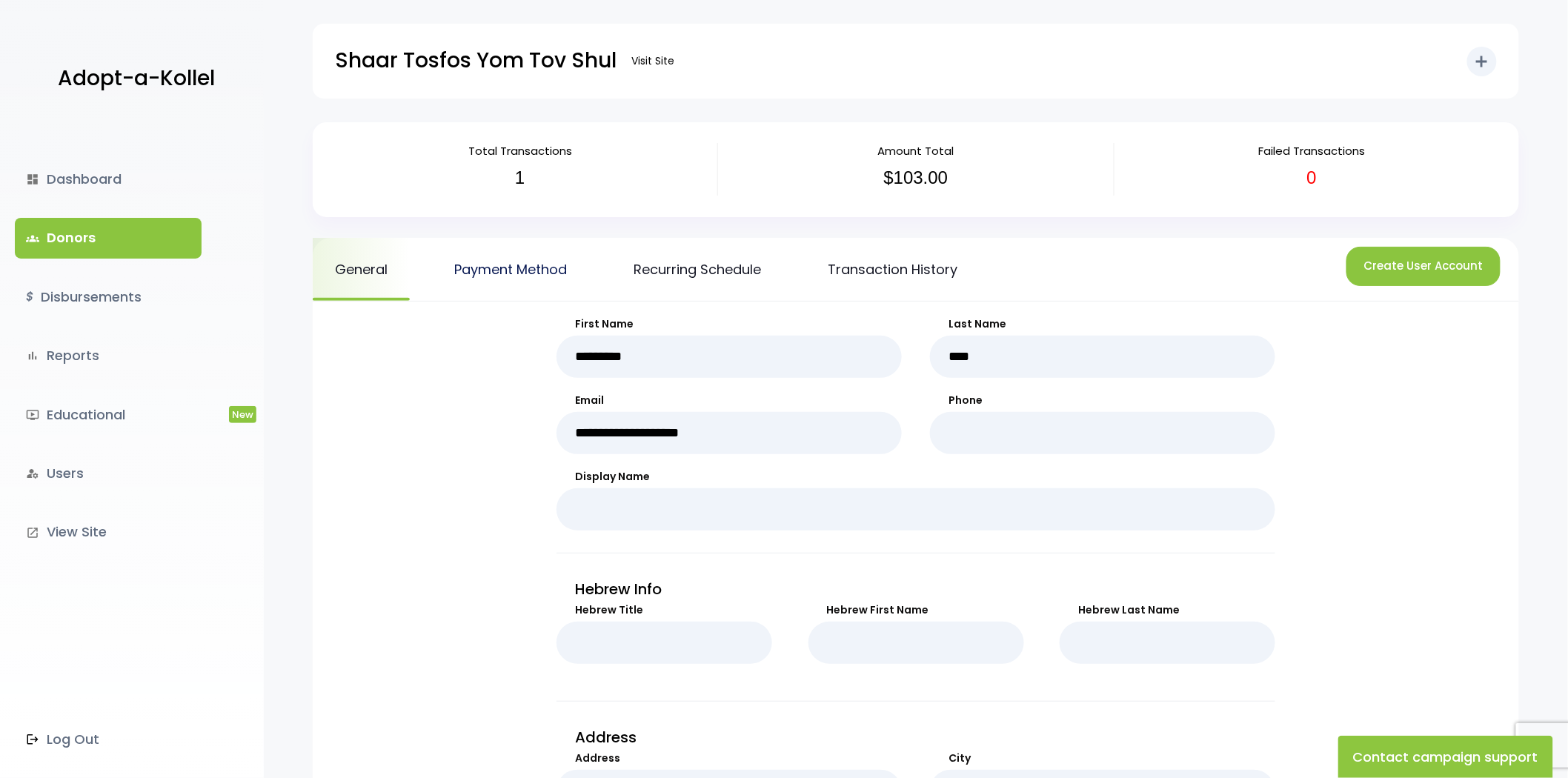
click at [512, 282] on link "Payment Method" at bounding box center [511, 269] width 157 height 63
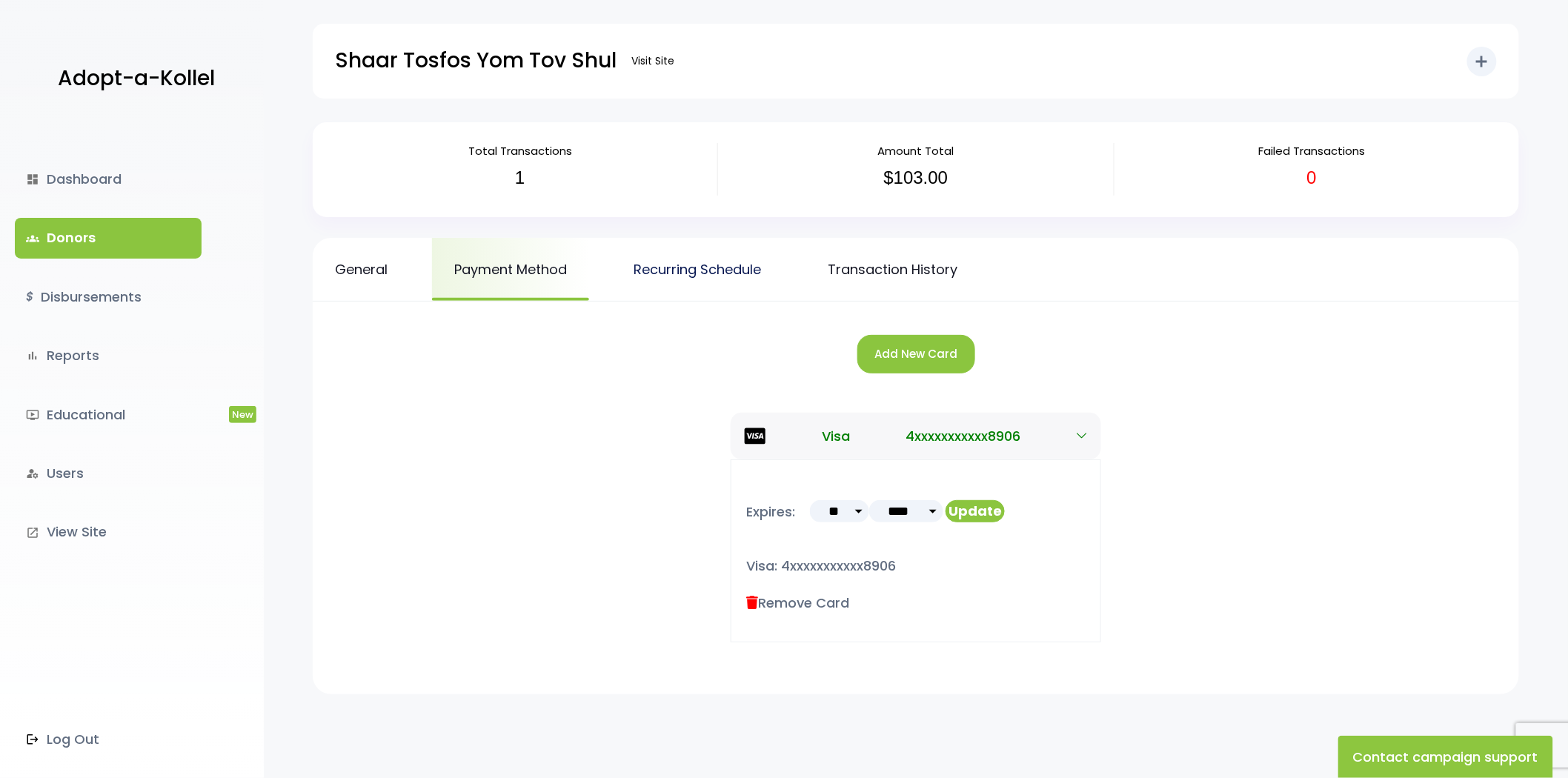
click at [664, 242] on link "Recurring Schedule" at bounding box center [697, 269] width 172 height 63
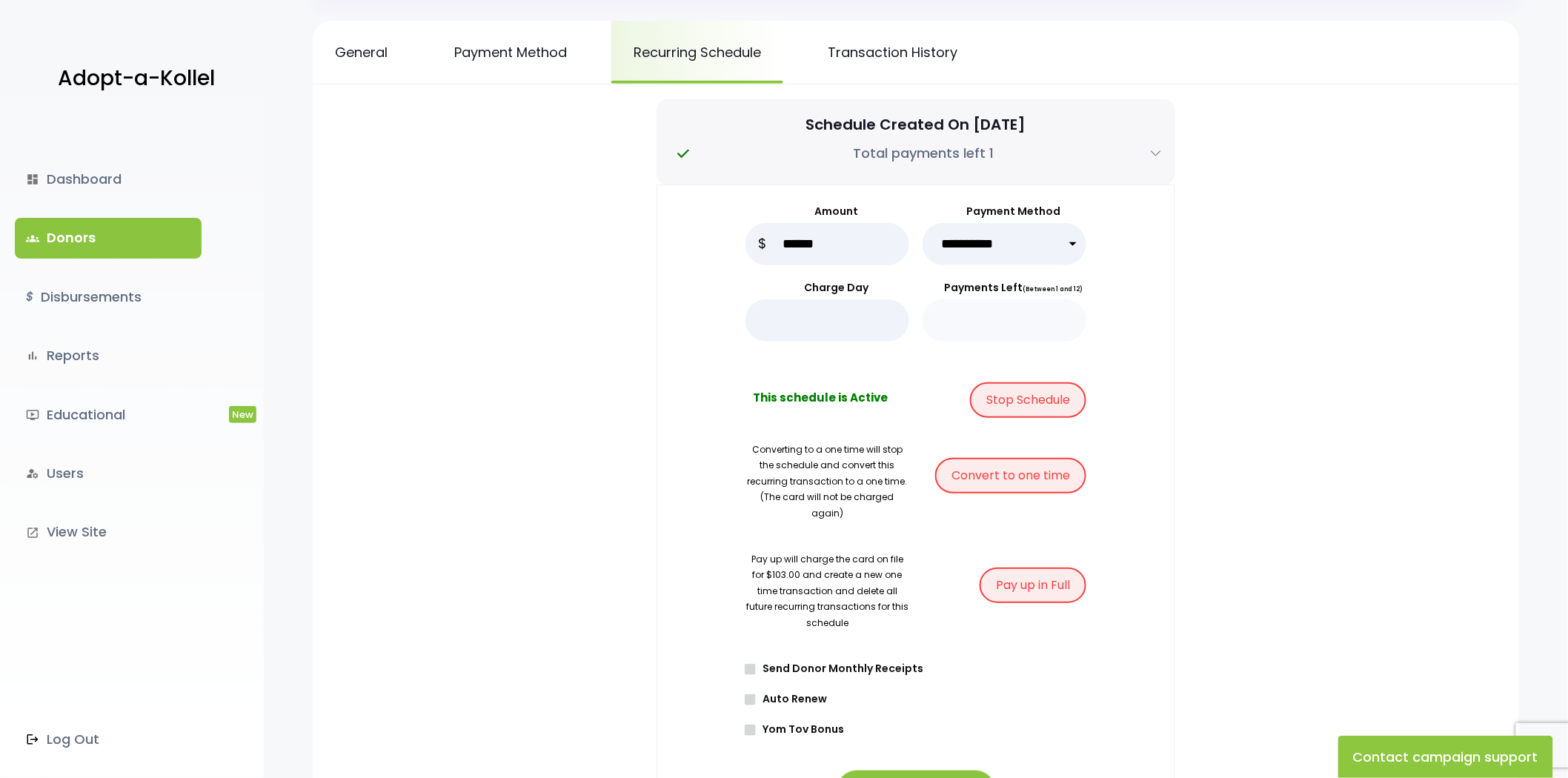
scroll to position [247, 0]
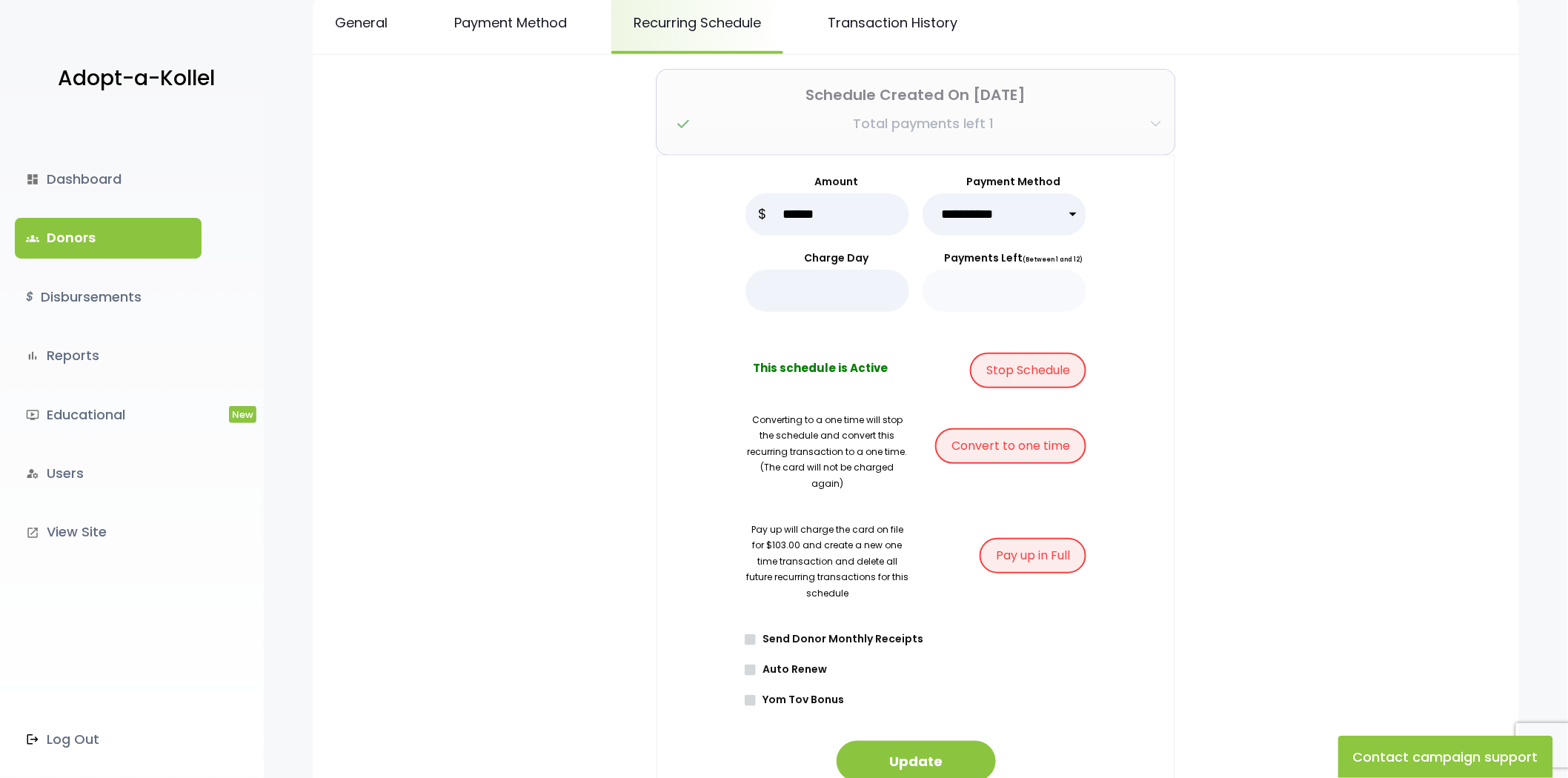
click at [1112, 126] on button "Schedule Created On [DATE] Total payments left 1" at bounding box center [915, 112] width 519 height 85
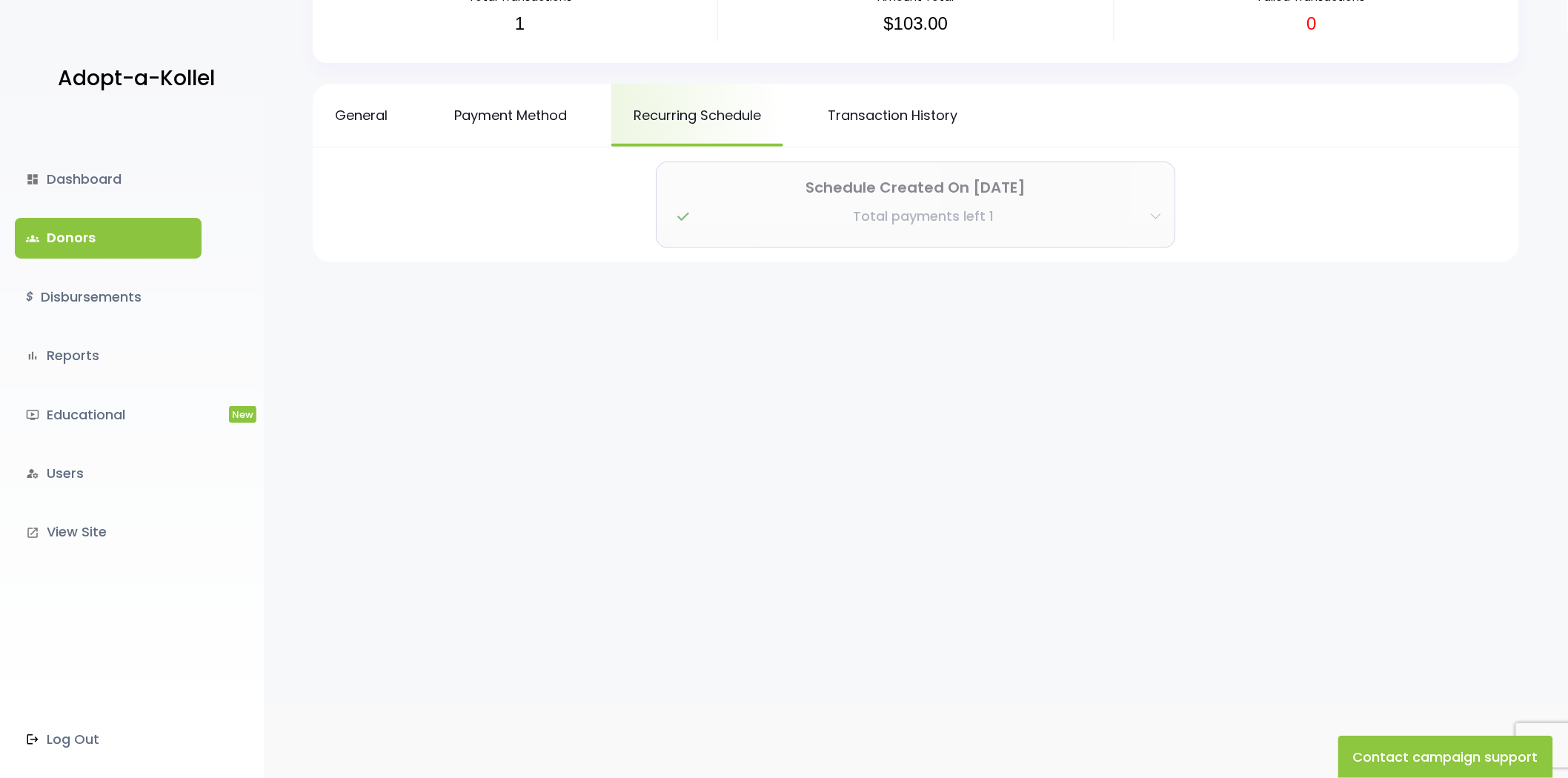
click at [1119, 191] on p "Schedule Created On [DATE]" at bounding box center [916, 188] width 492 height 24
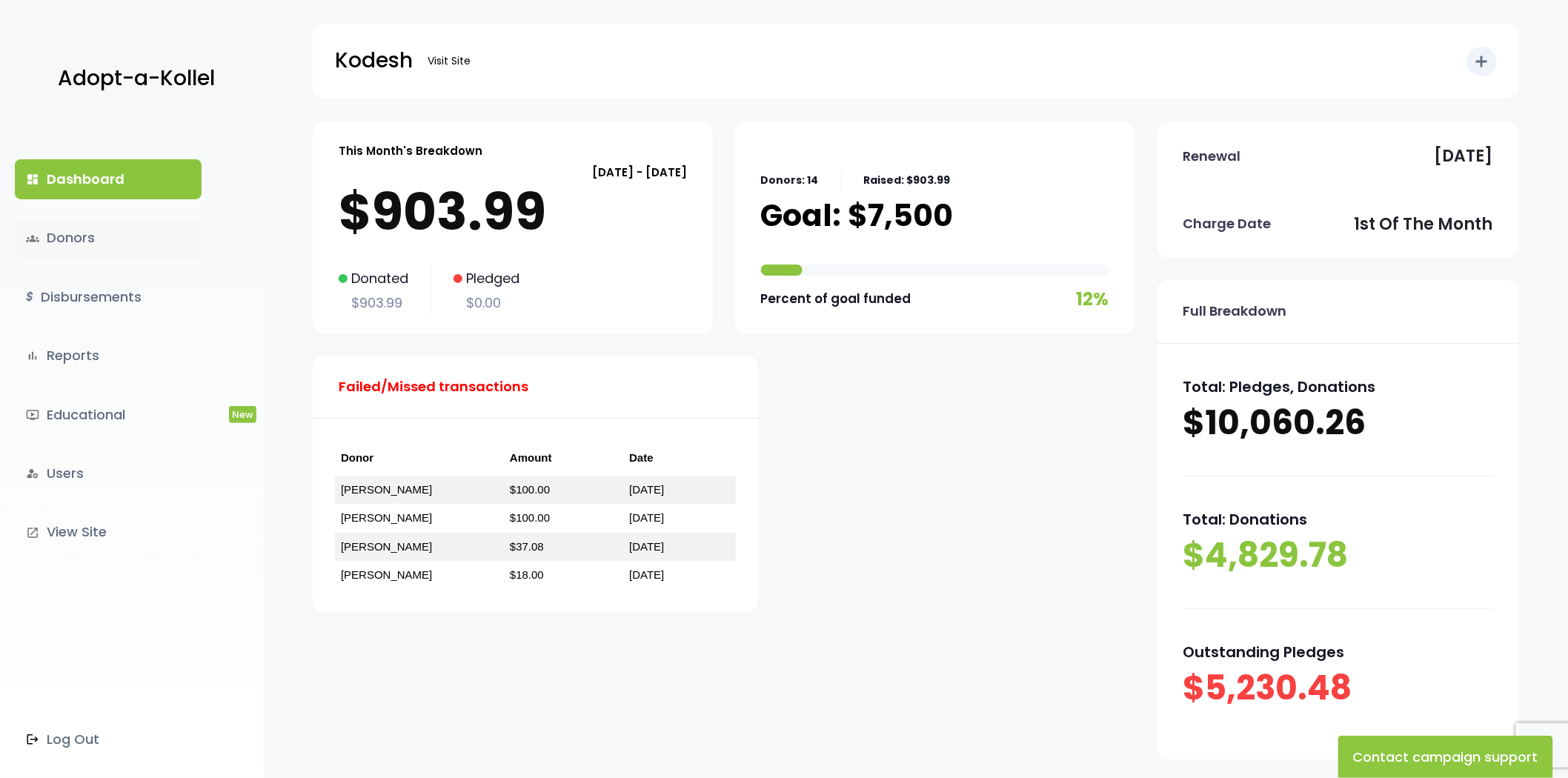
click at [126, 256] on link "groups Donors" at bounding box center [108, 238] width 187 height 40
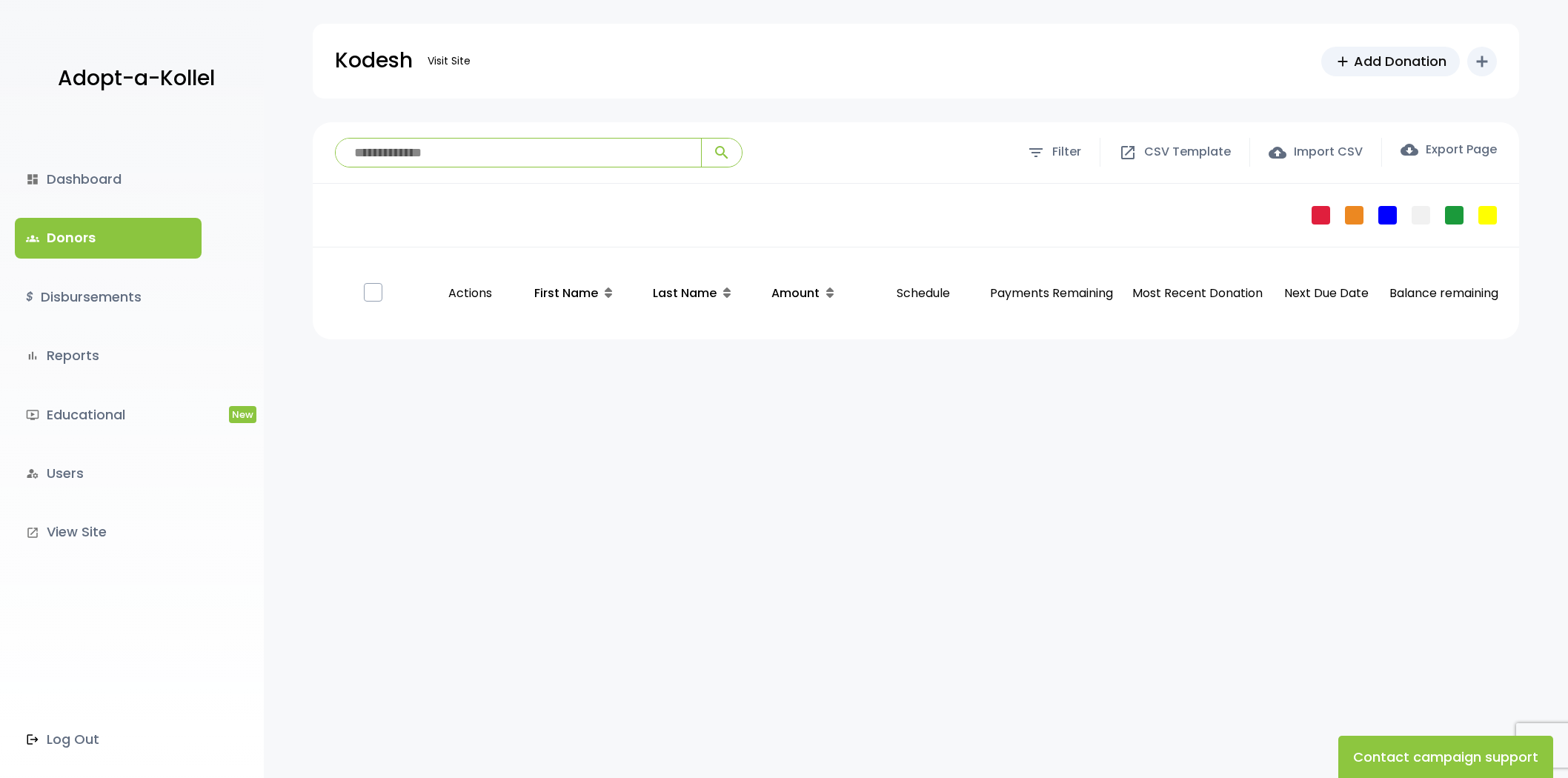
click at [132, 286] on link "$ Disbursements" at bounding box center [108, 297] width 187 height 40
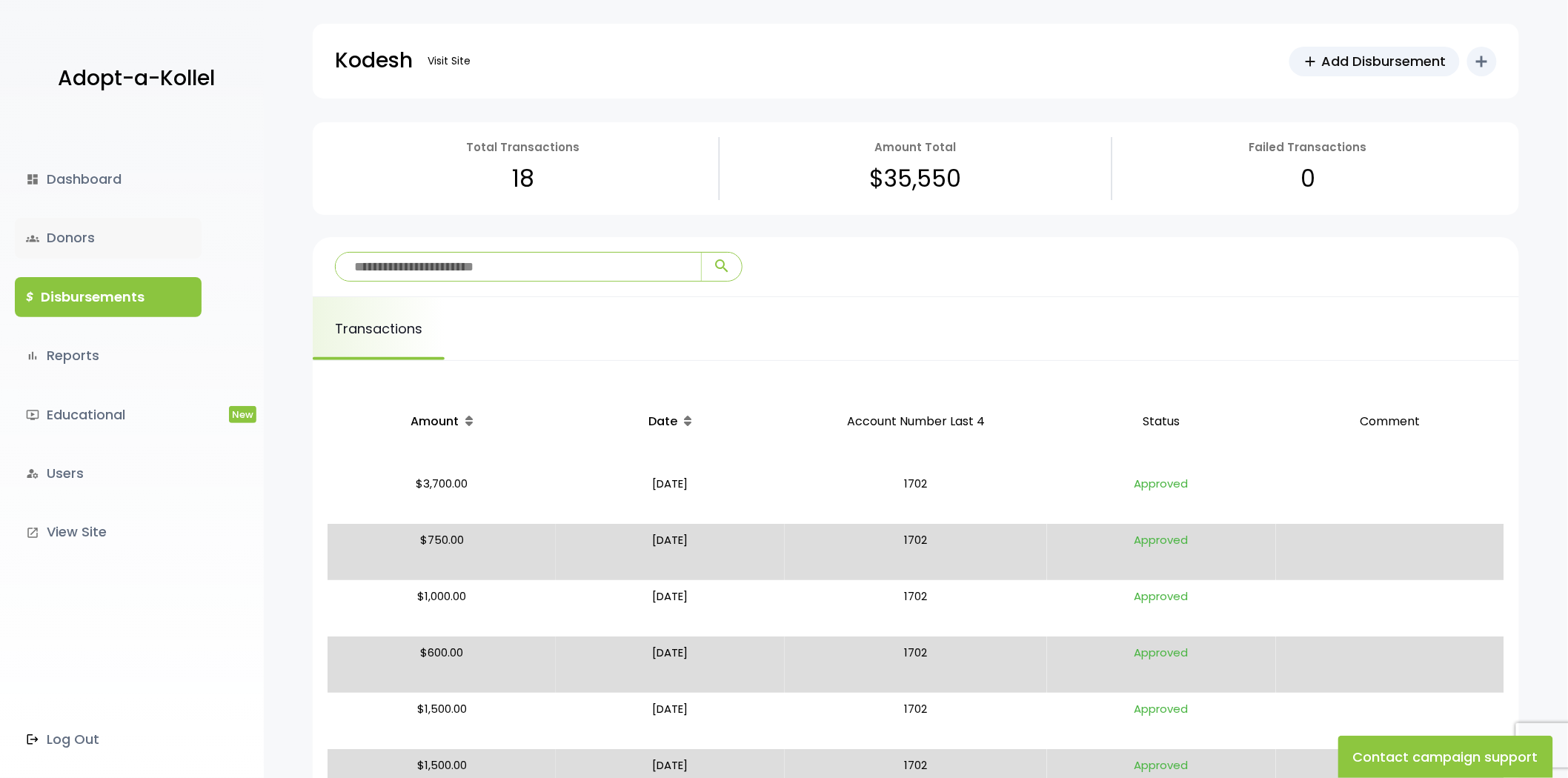
click at [100, 239] on link "groups Donors" at bounding box center [108, 238] width 187 height 40
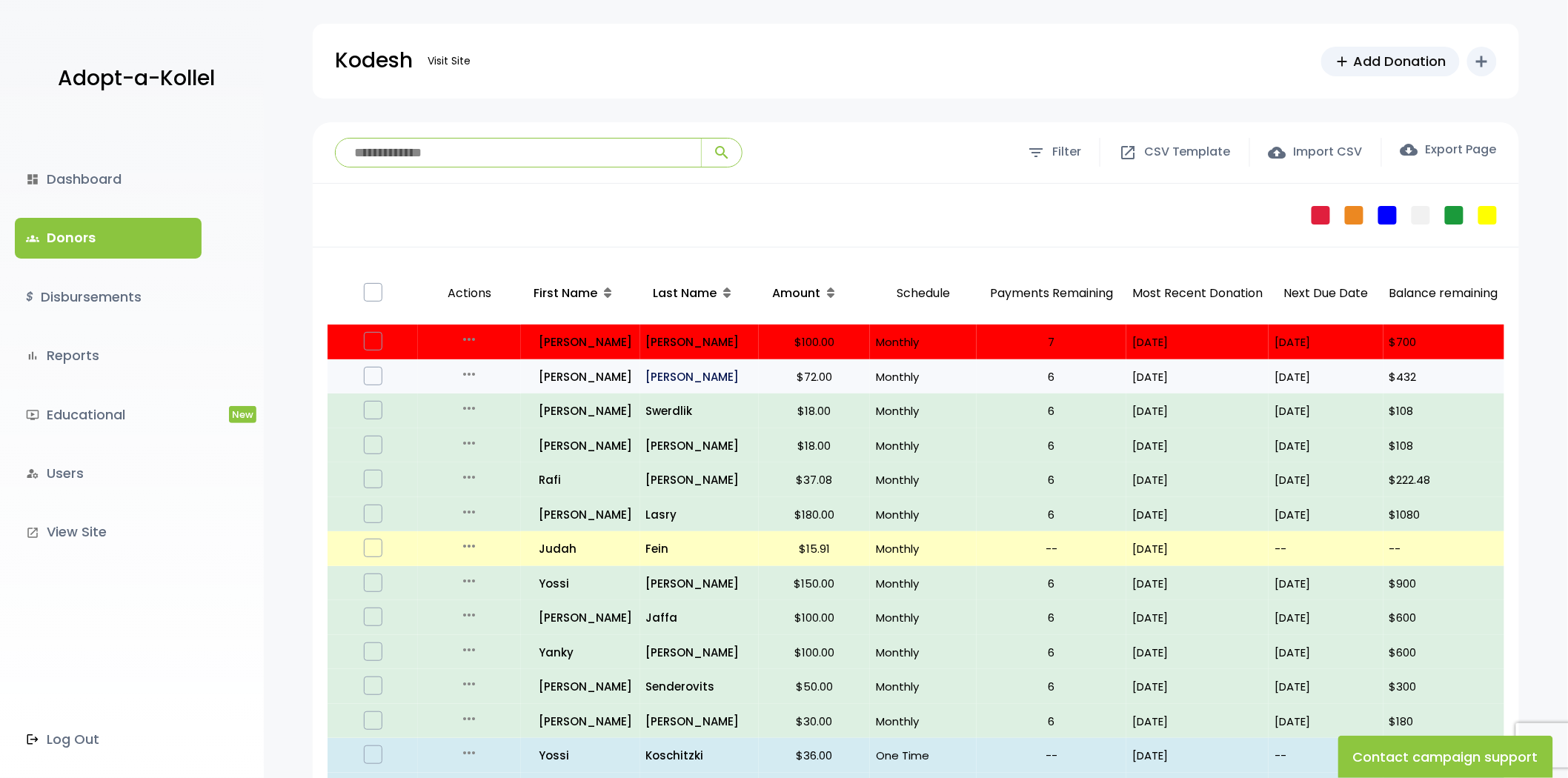
click at [655, 373] on p "Josefovic" at bounding box center [699, 377] width 107 height 20
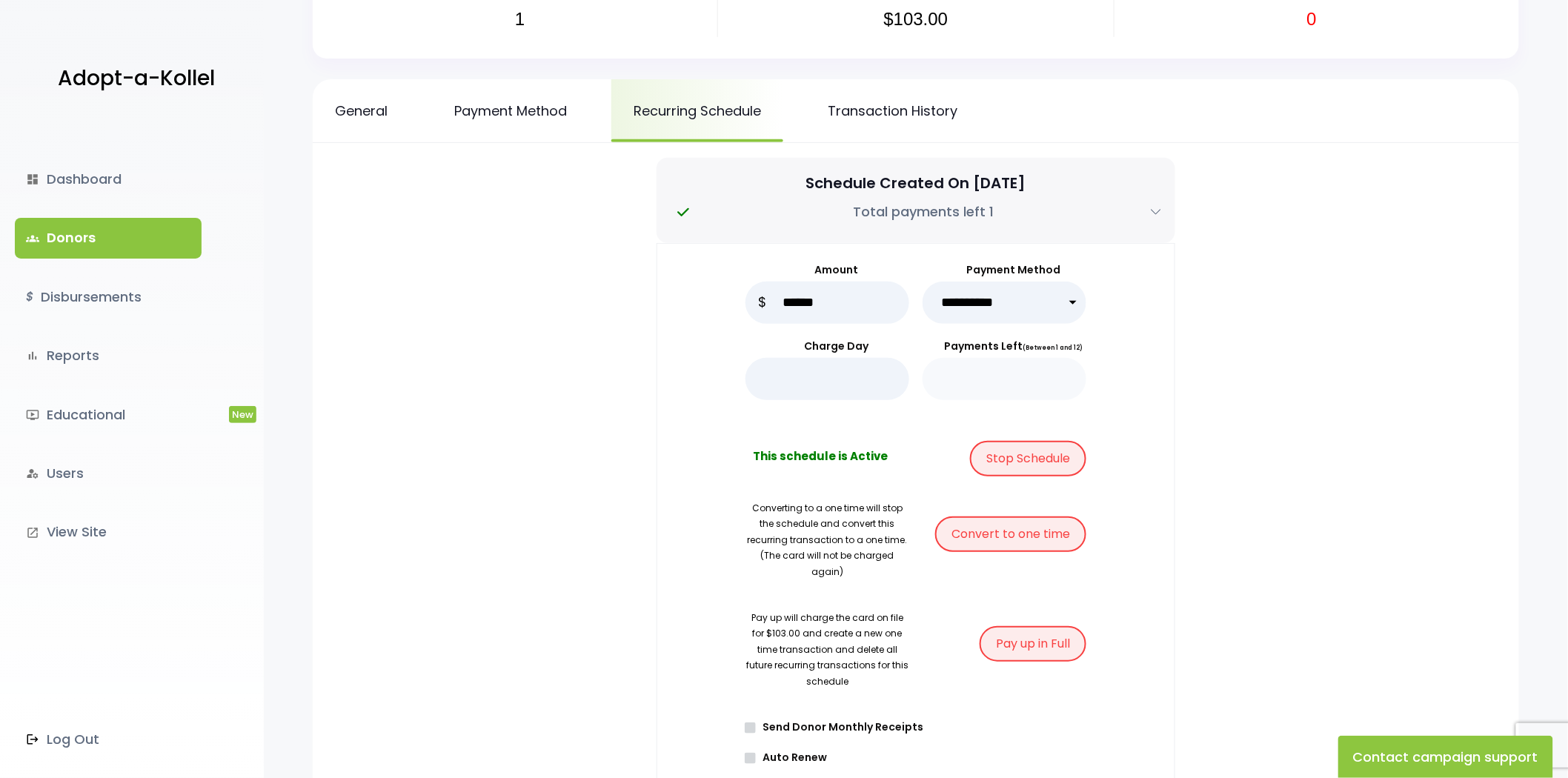
scroll to position [165, 0]
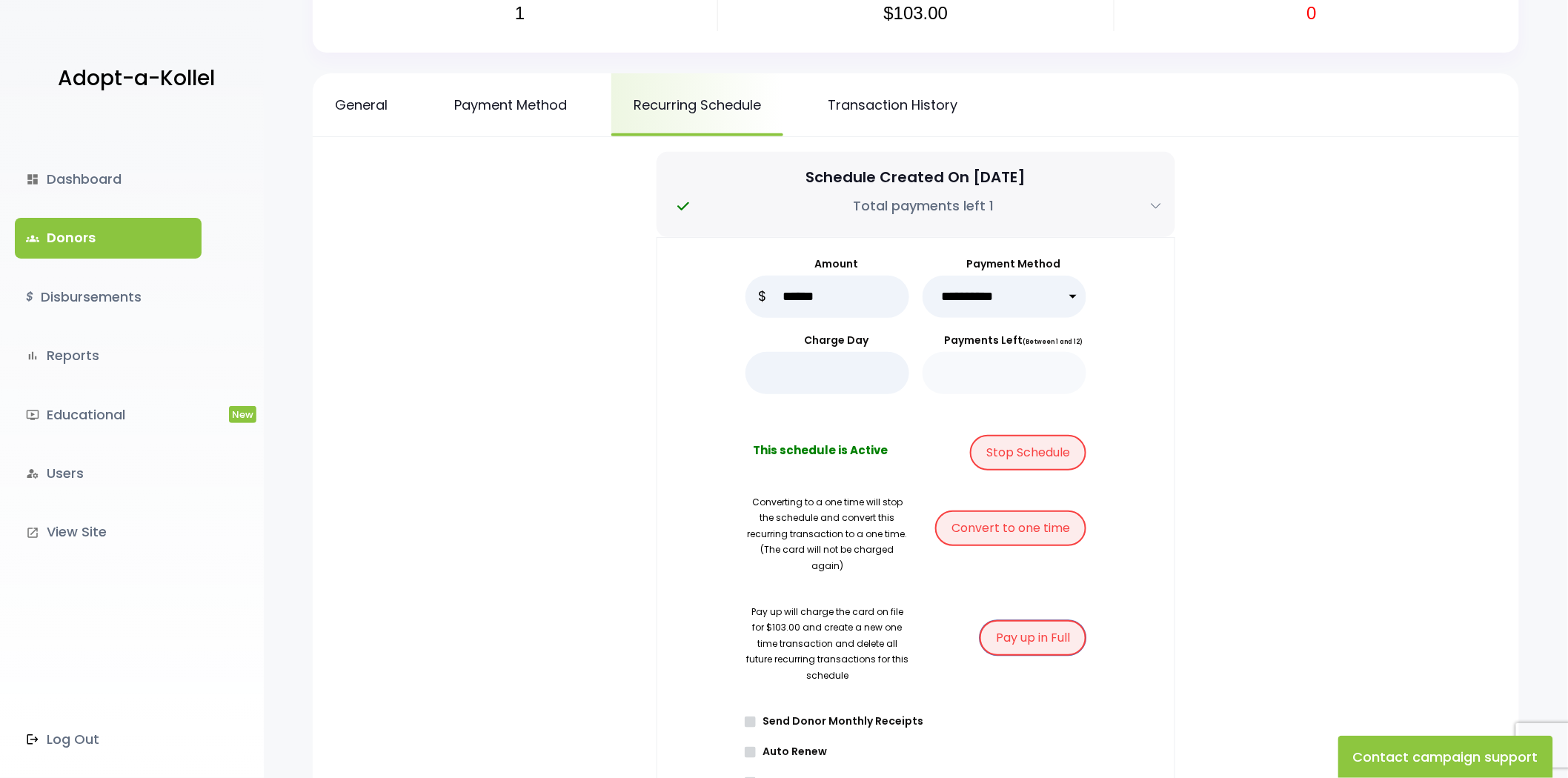
click at [1039, 623] on button "Pay up in Full" at bounding box center [1033, 638] width 107 height 36
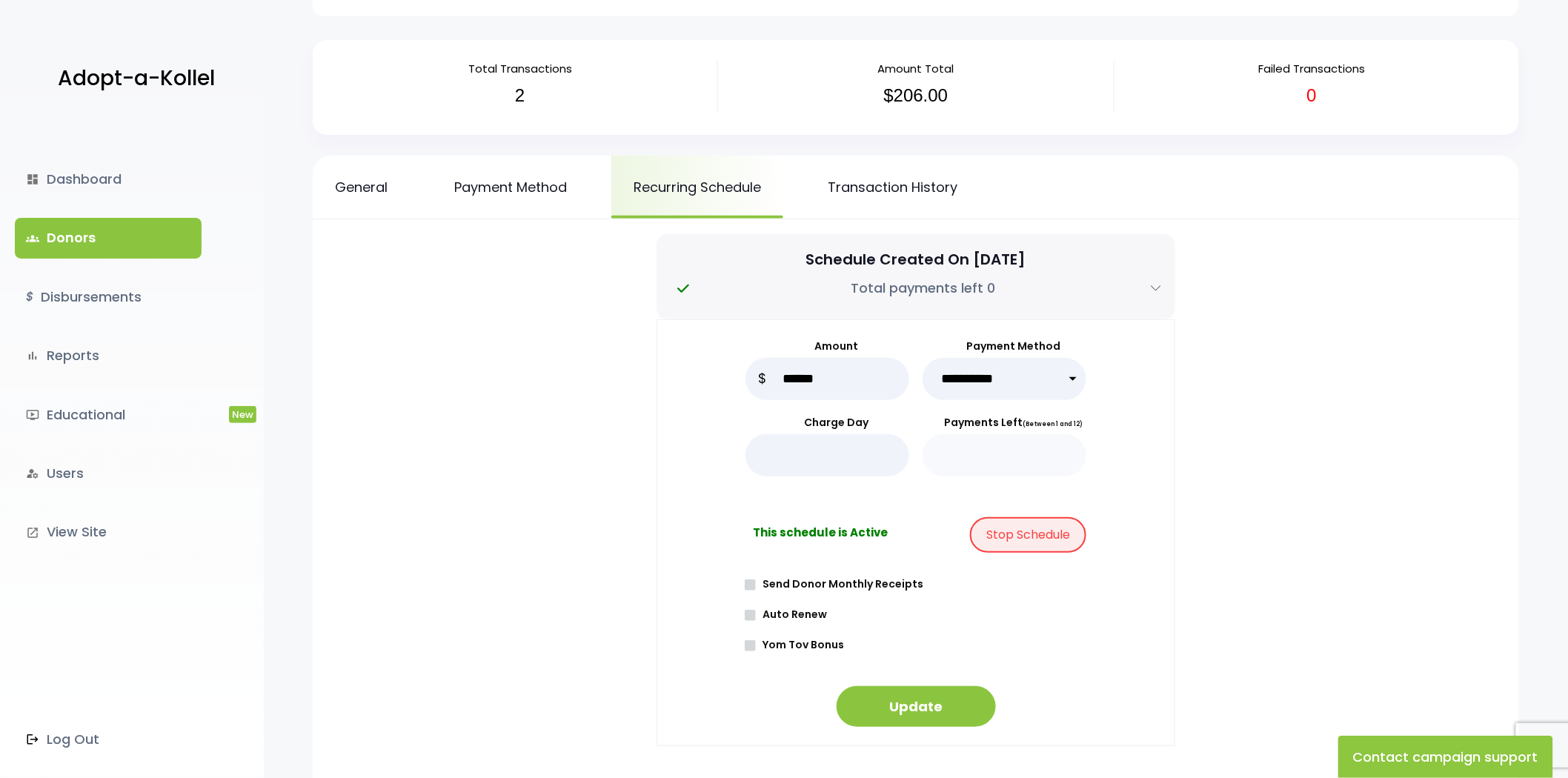
scroll to position [165, 0]
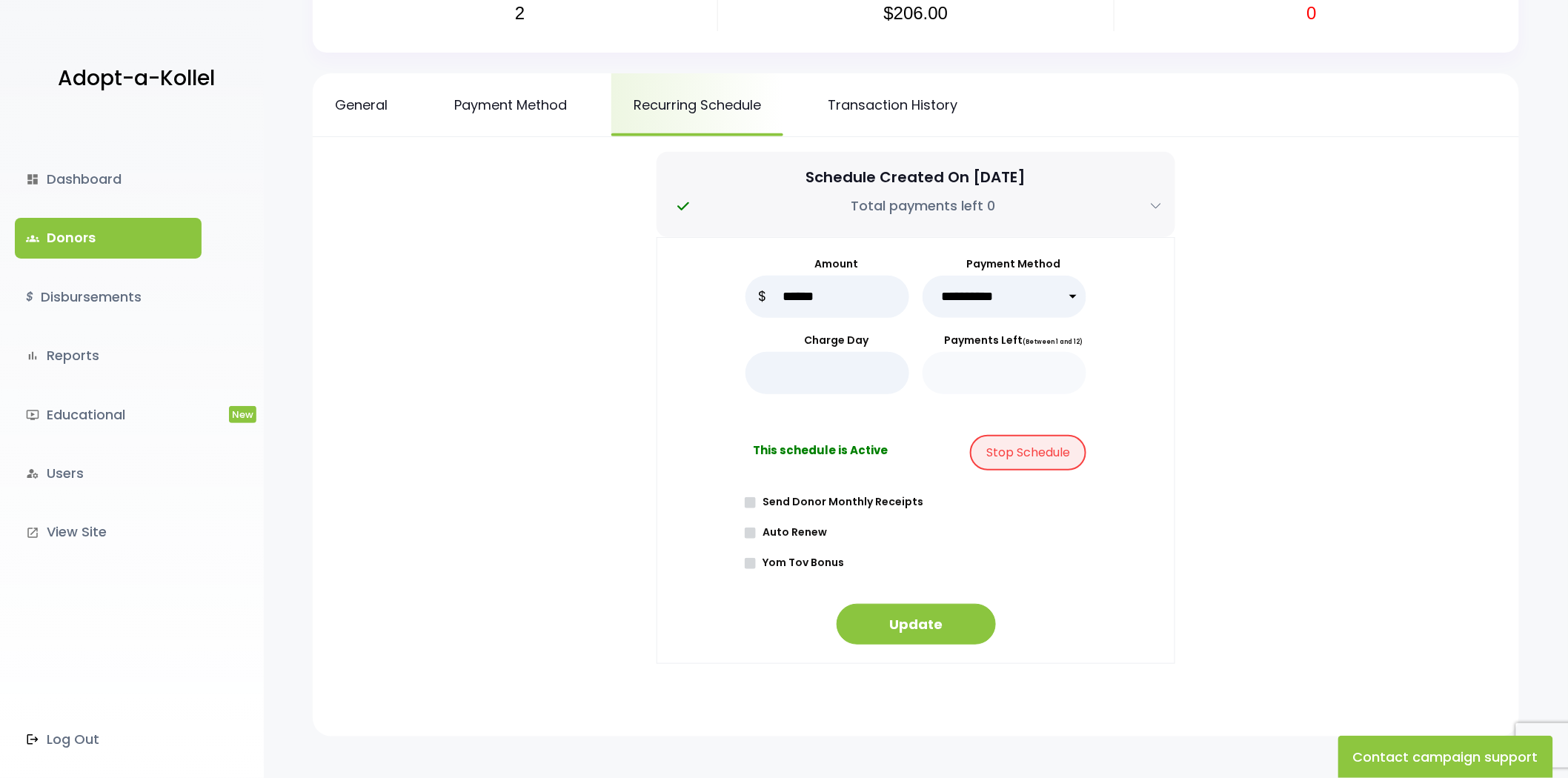
click at [961, 535] on label "Auto Renew" at bounding box center [921, 532] width 331 height 16
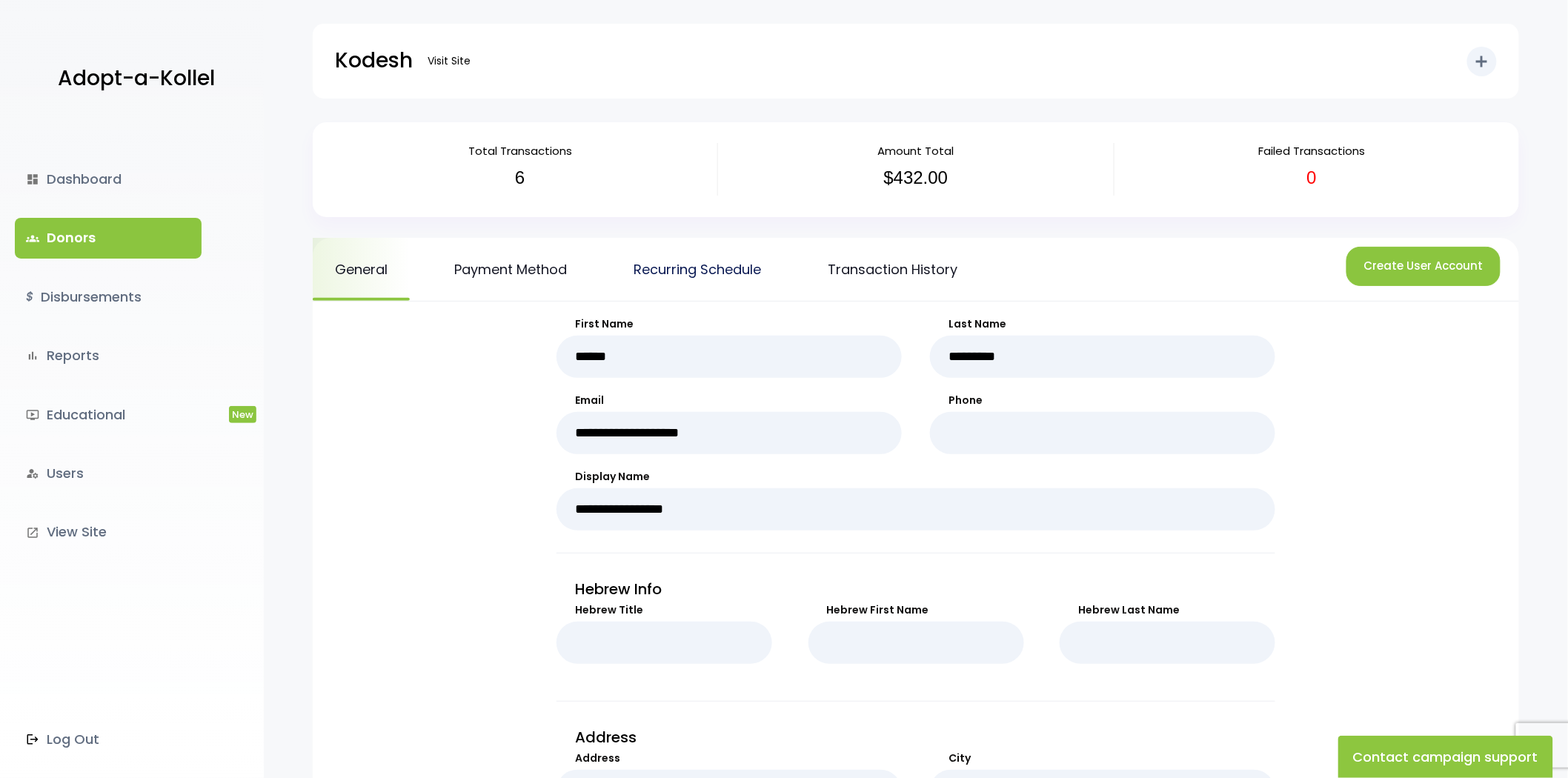
click at [719, 292] on link "Recurring Schedule" at bounding box center [697, 269] width 172 height 63
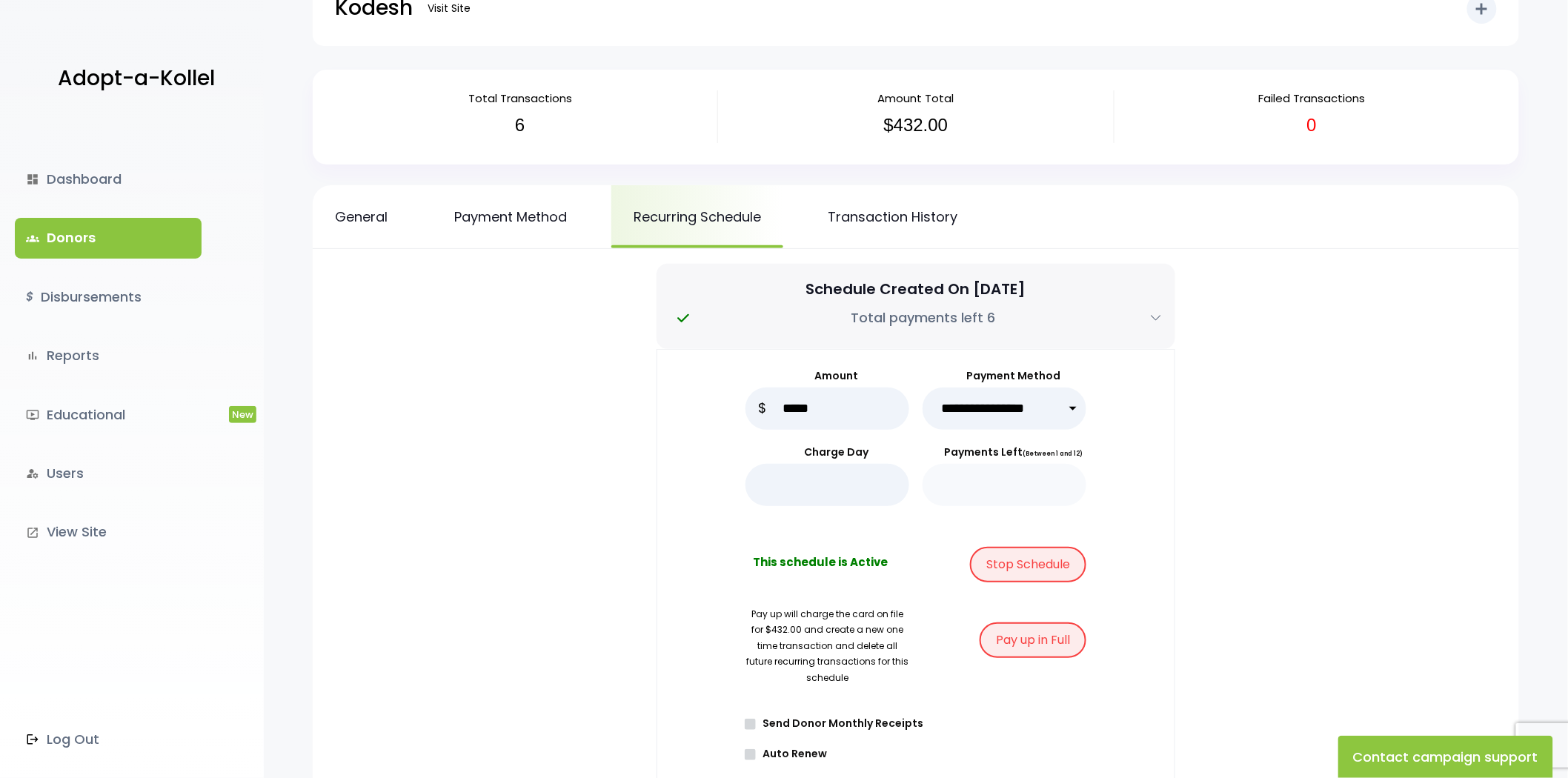
scroll to position [82, 0]
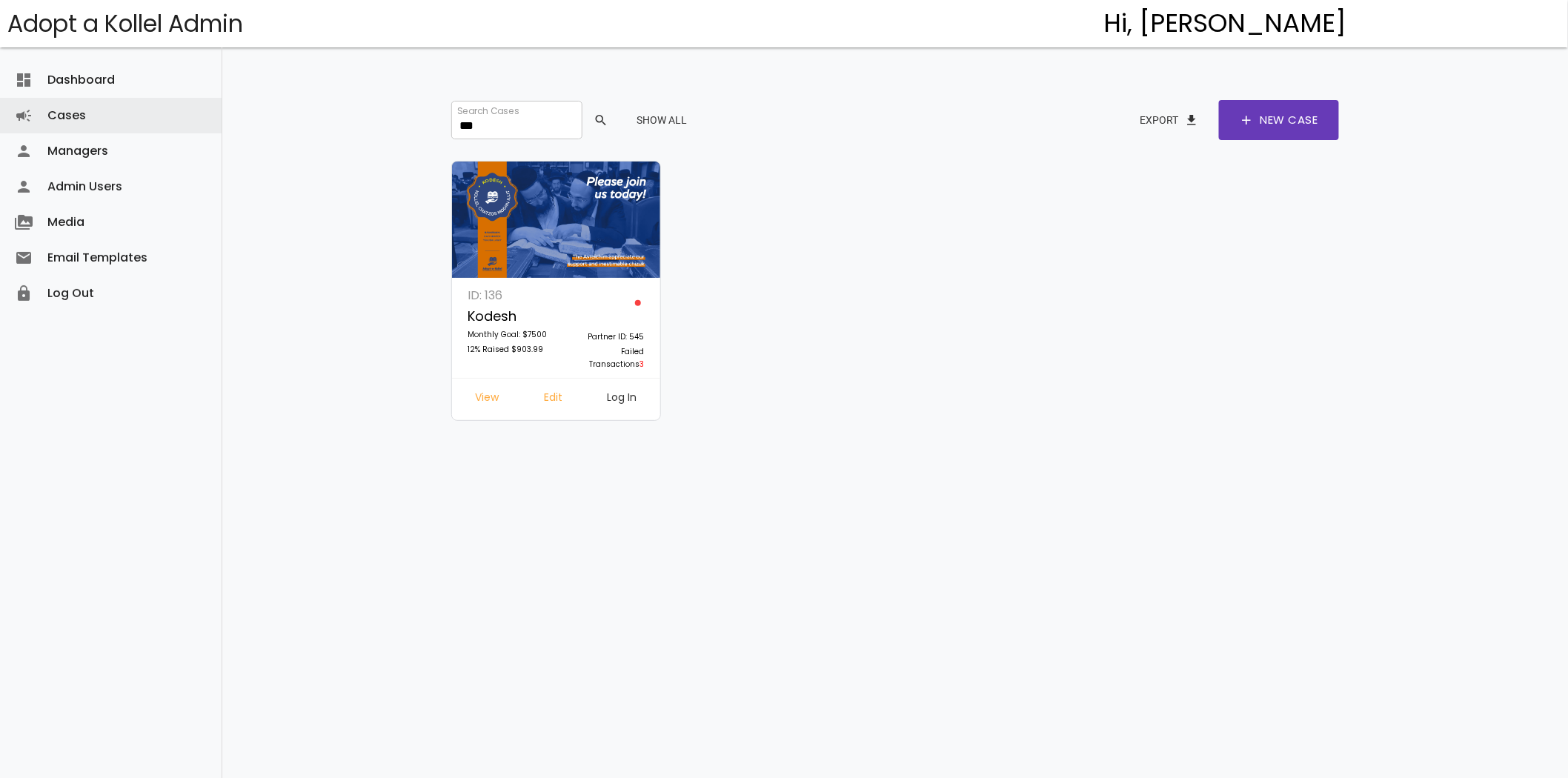
click at [499, 126] on input "***" at bounding box center [516, 120] width 130 height 38
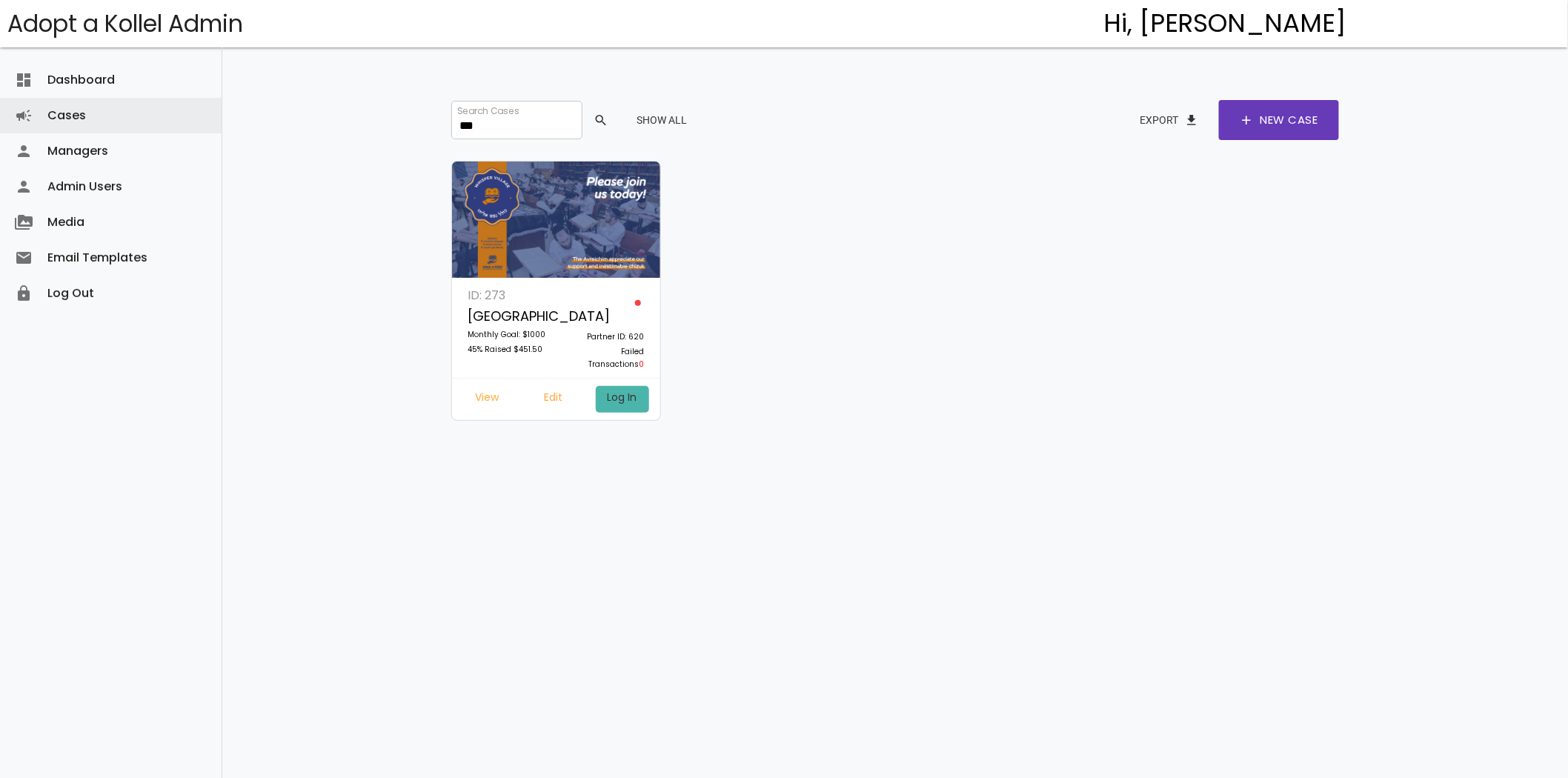
click at [632, 394] on link "Log In" at bounding box center [622, 399] width 53 height 27
click at [485, 132] on input "***" at bounding box center [516, 120] width 130 height 38
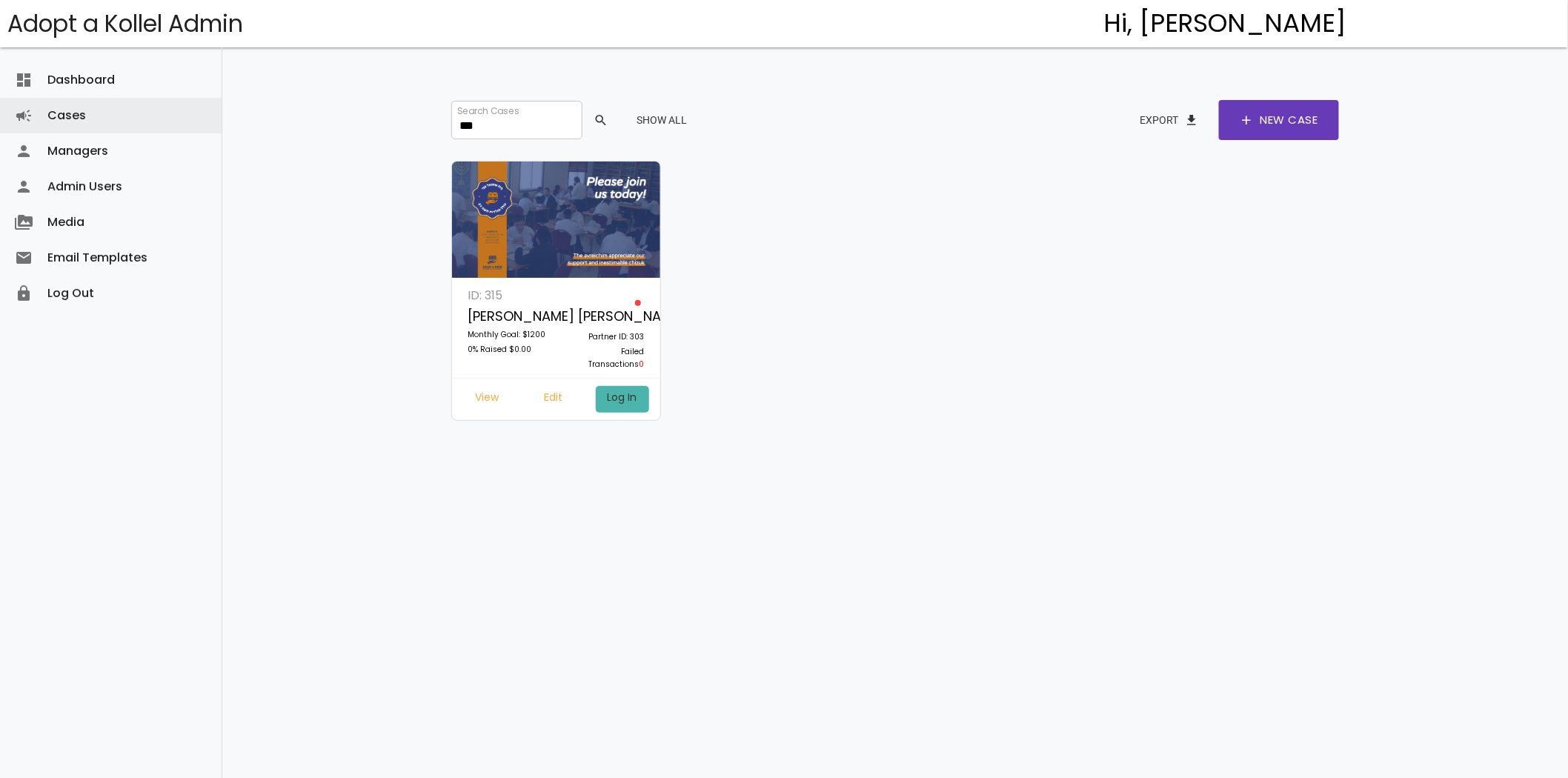
click at [613, 390] on link "Log In" at bounding box center [622, 399] width 53 height 27
click at [559, 394] on link "Edit" at bounding box center [553, 399] width 42 height 27
click at [500, 117] on input "***" at bounding box center [516, 120] width 130 height 38
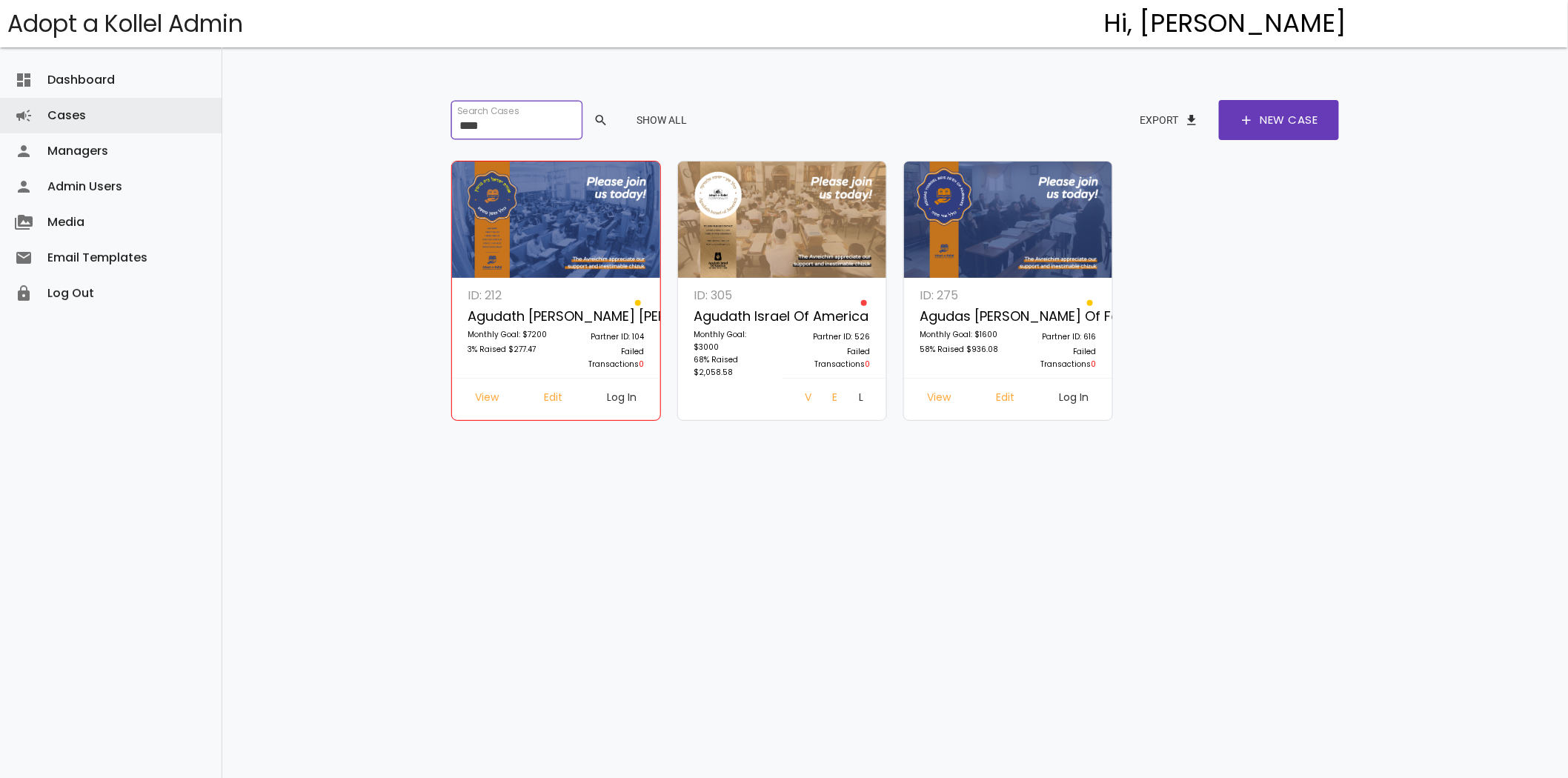
type input "*****"
click at [494, 121] on input "*****" at bounding box center [516, 120] width 130 height 38
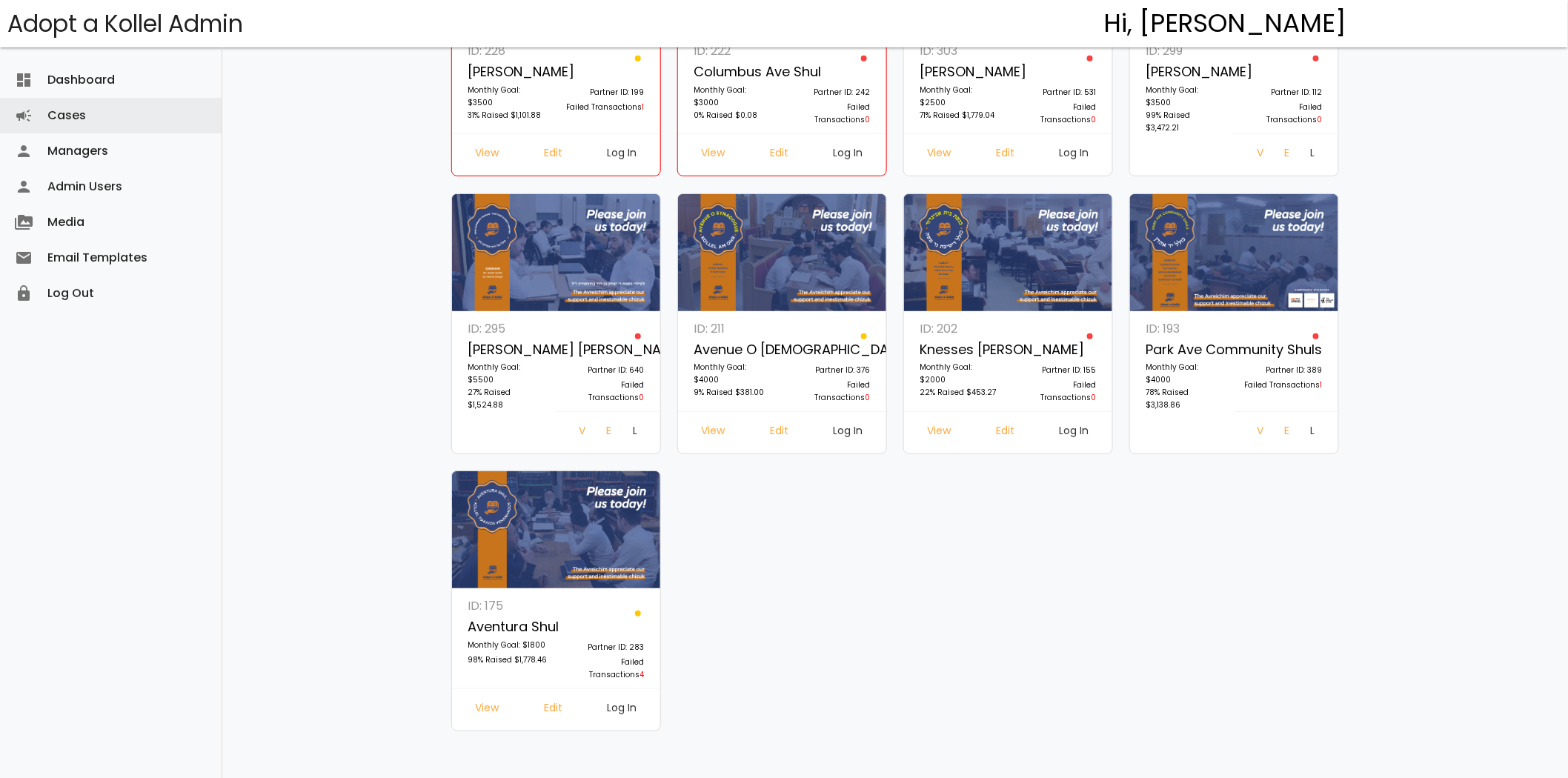
scroll to position [247, 0]
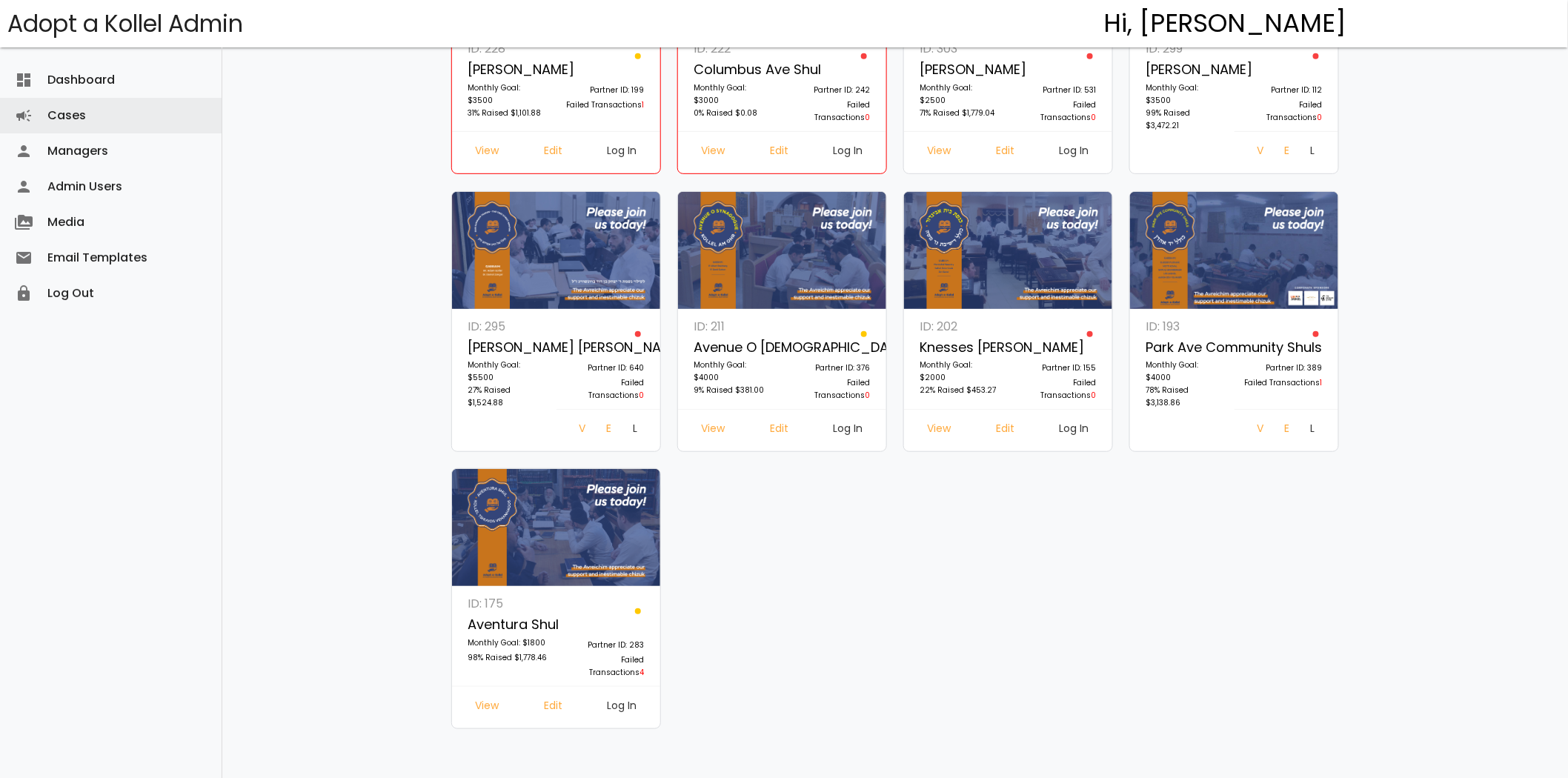
type input "**"
click at [639, 705] on link "Log In" at bounding box center [622, 708] width 53 height 27
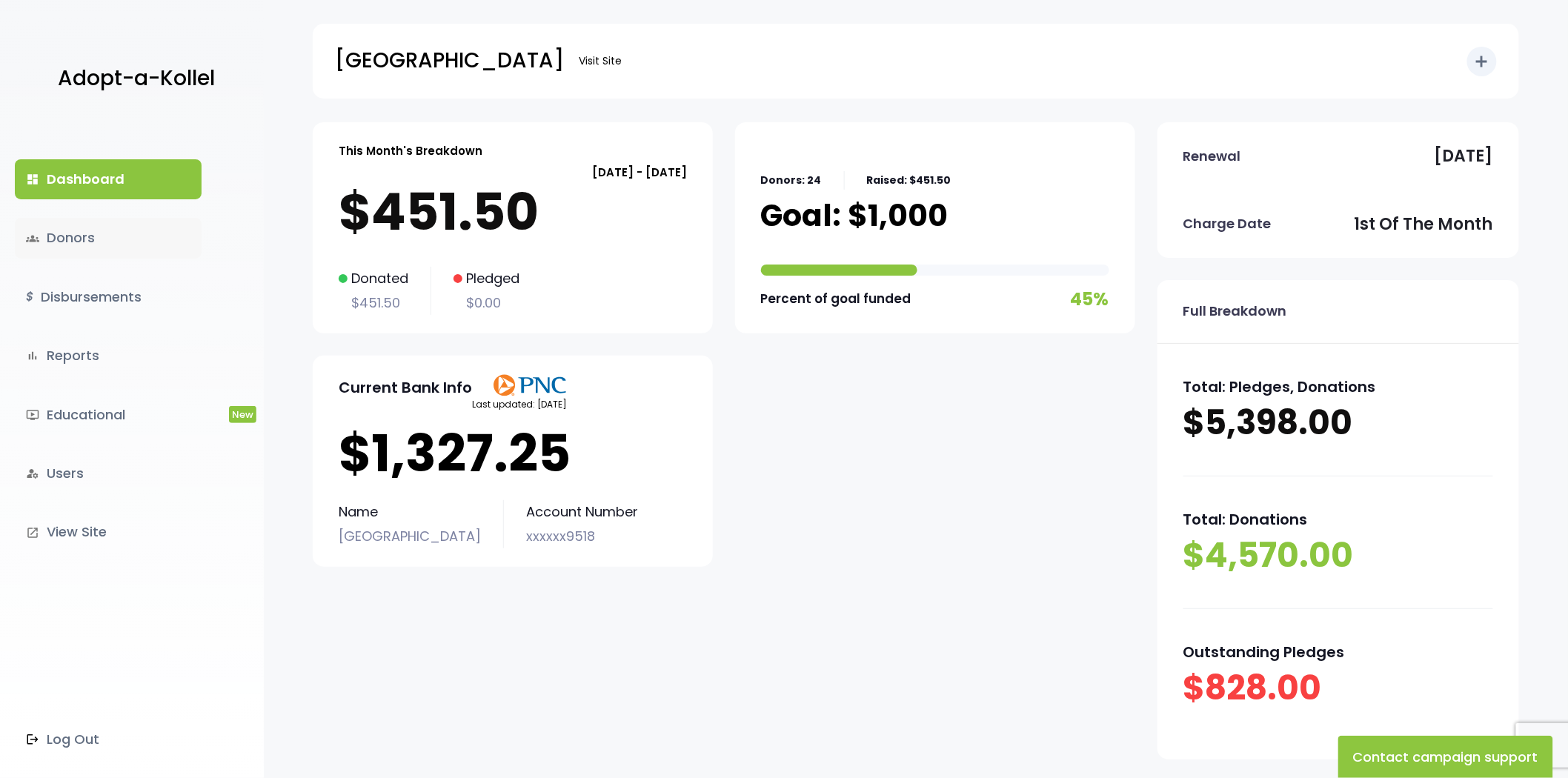
click at [92, 240] on link "groups Donors" at bounding box center [108, 238] width 187 height 40
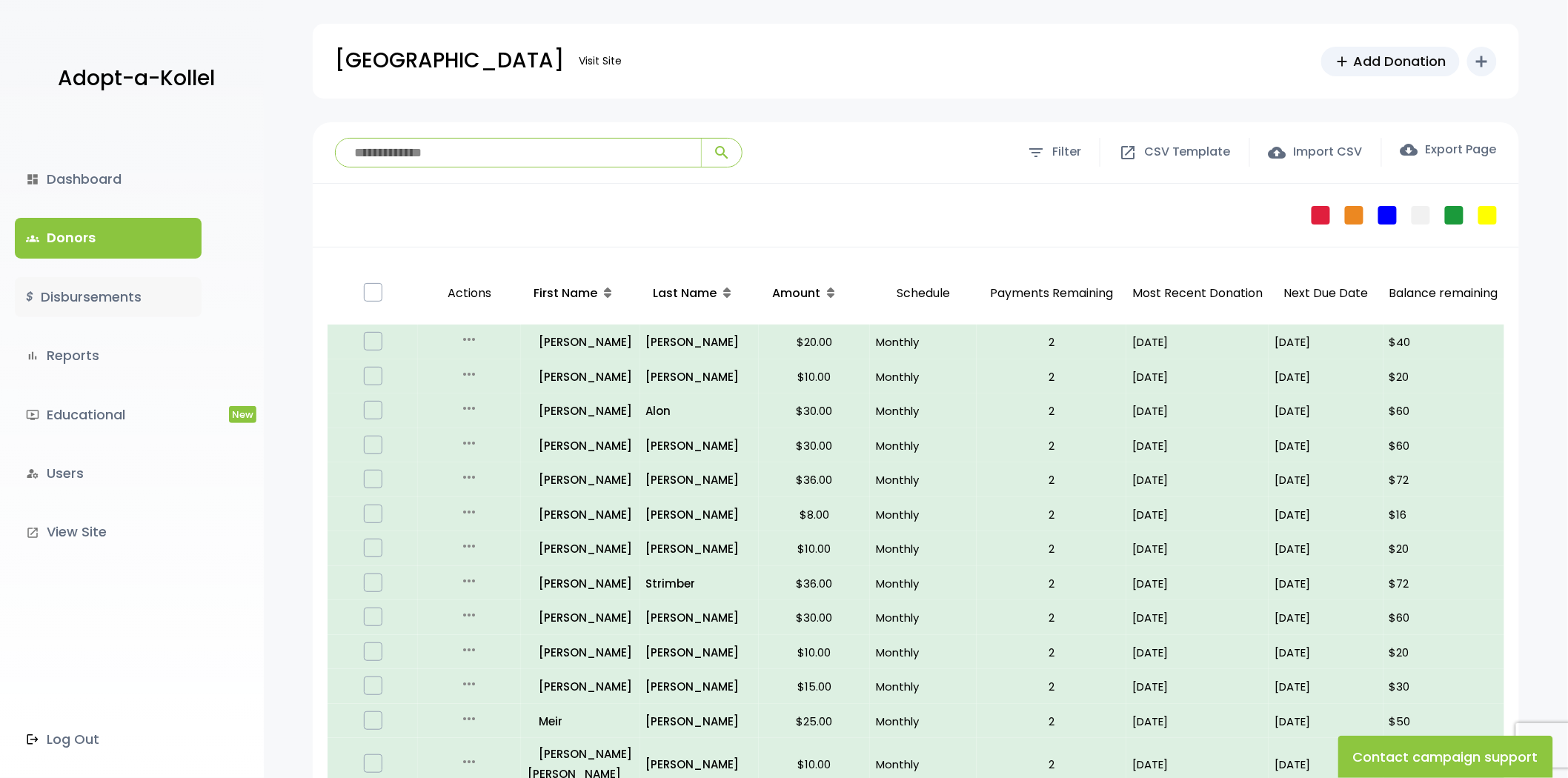
click at [157, 290] on link "$ Disbursements" at bounding box center [108, 297] width 187 height 40
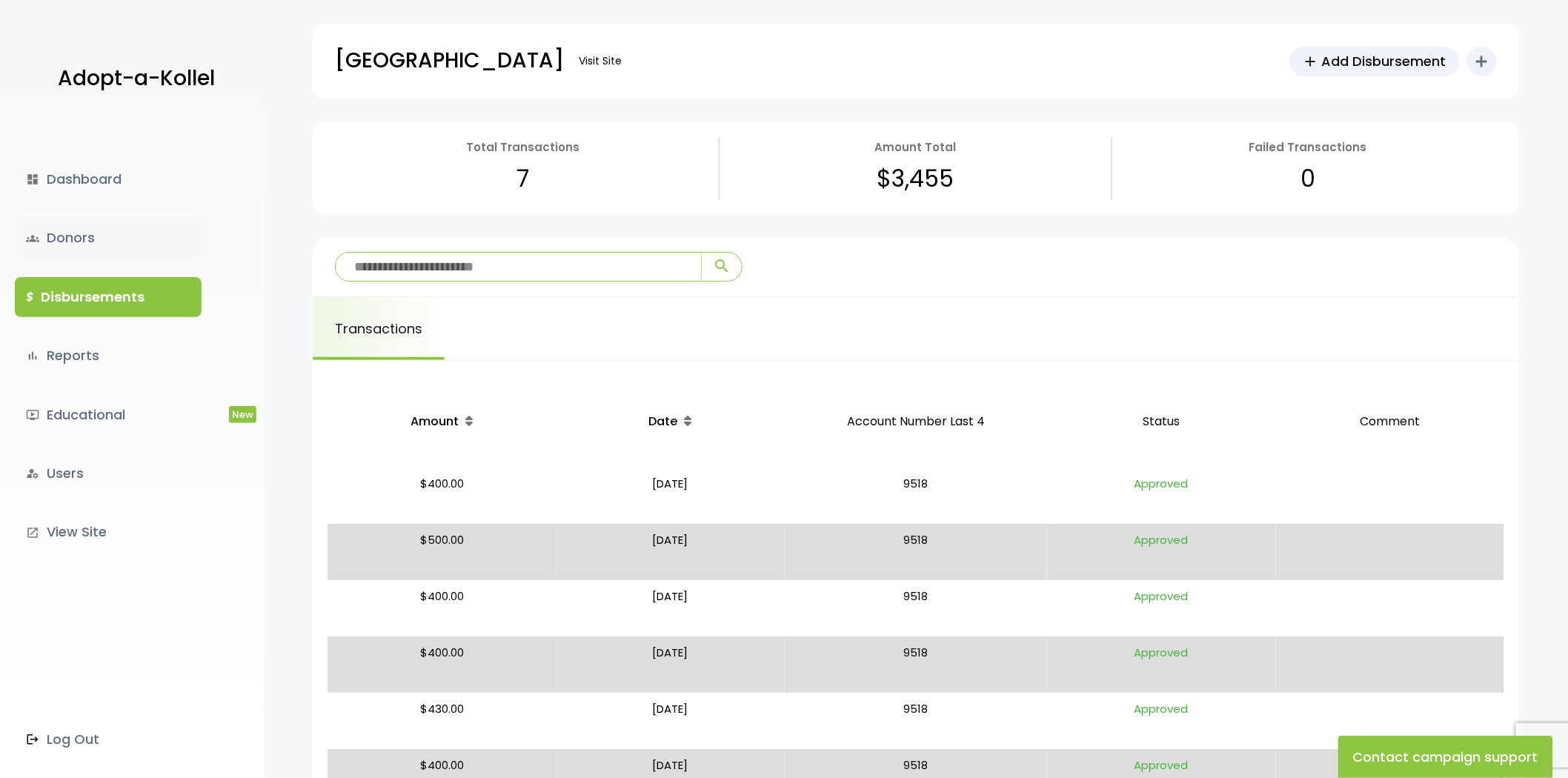
click at [135, 254] on link "groups Donors" at bounding box center [108, 238] width 187 height 40
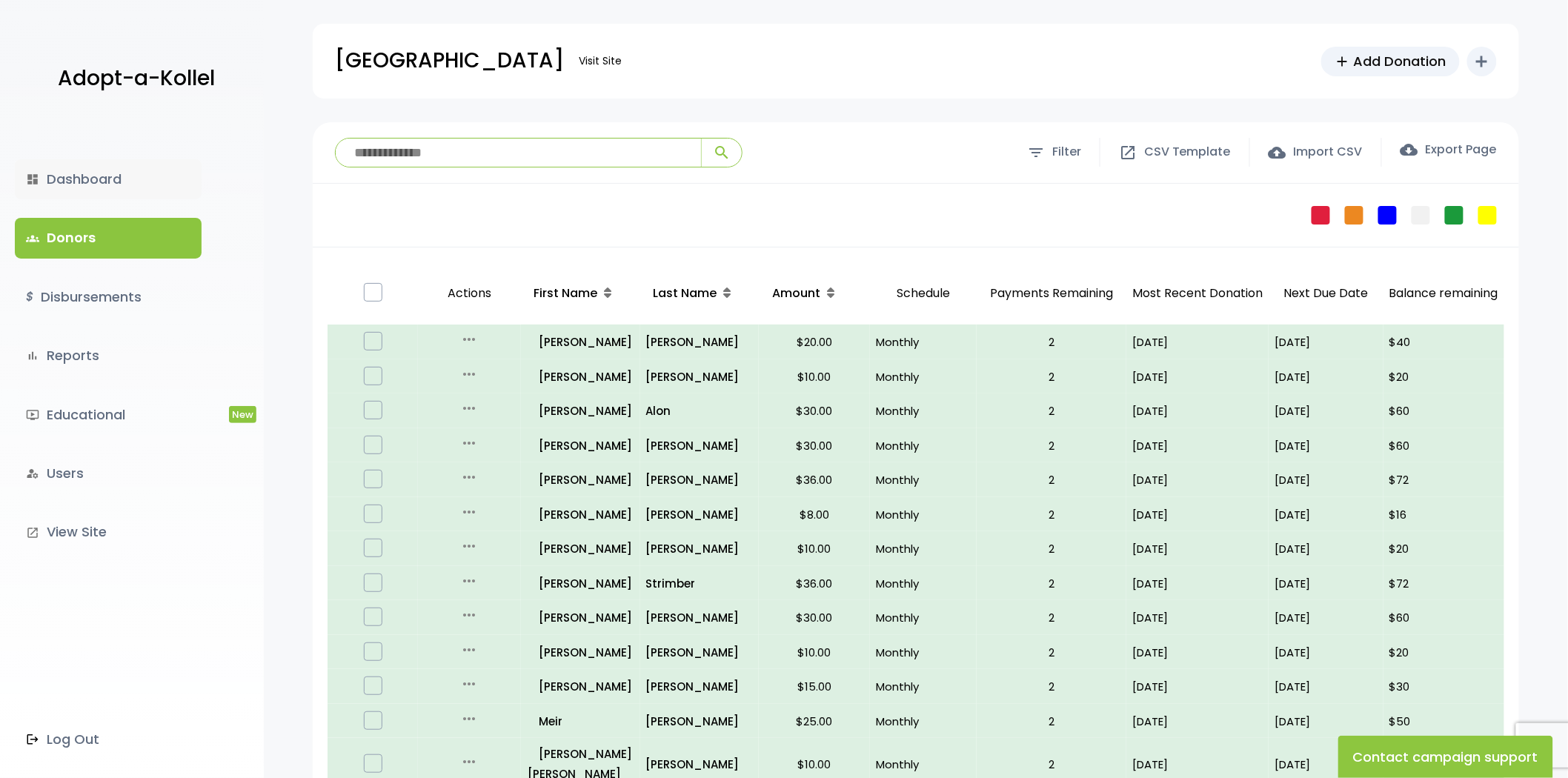
click at [88, 176] on link "dashboard Dashboard" at bounding box center [108, 179] width 187 height 40
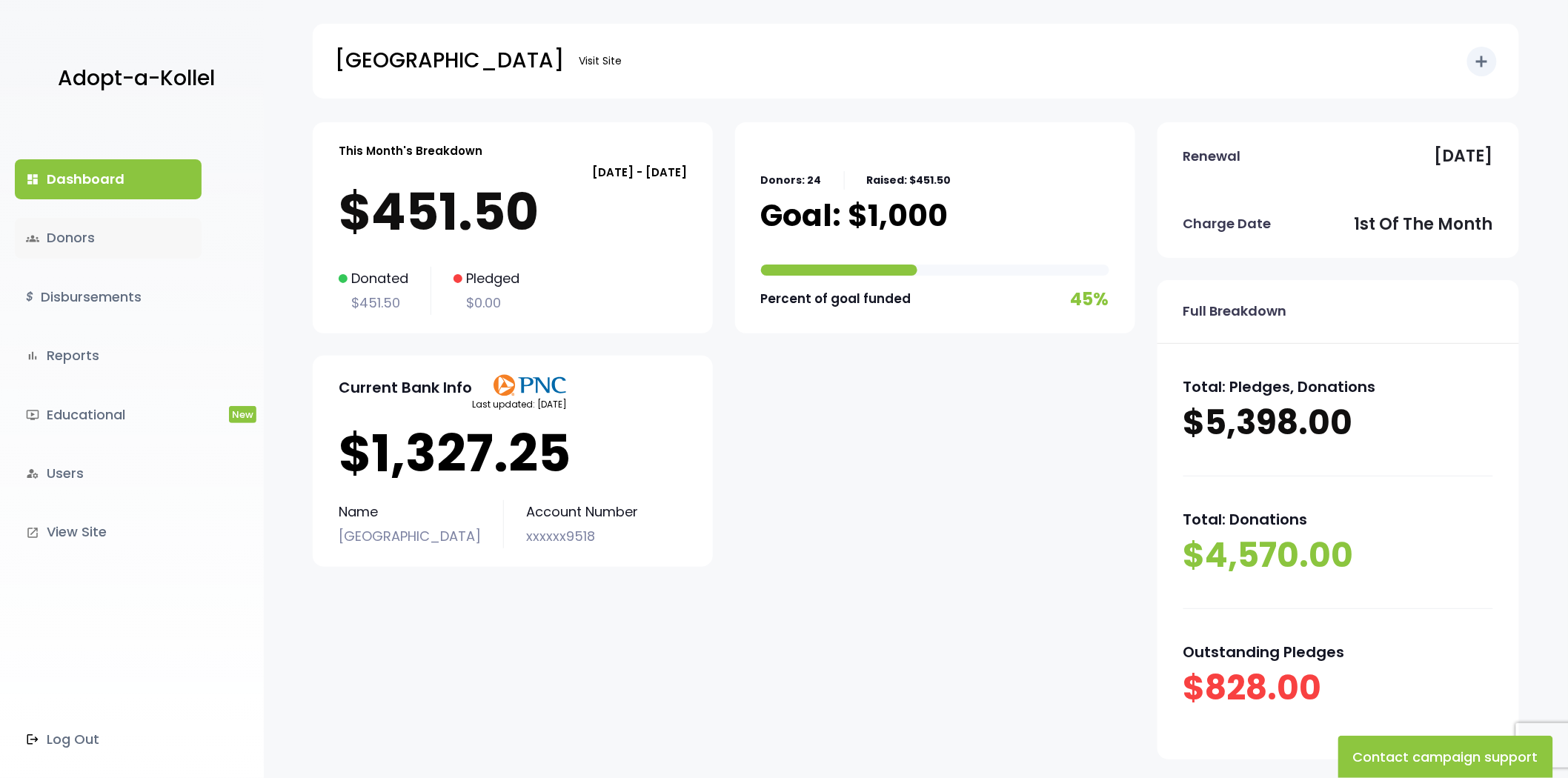
click at [65, 250] on link "groups Donors" at bounding box center [108, 238] width 187 height 40
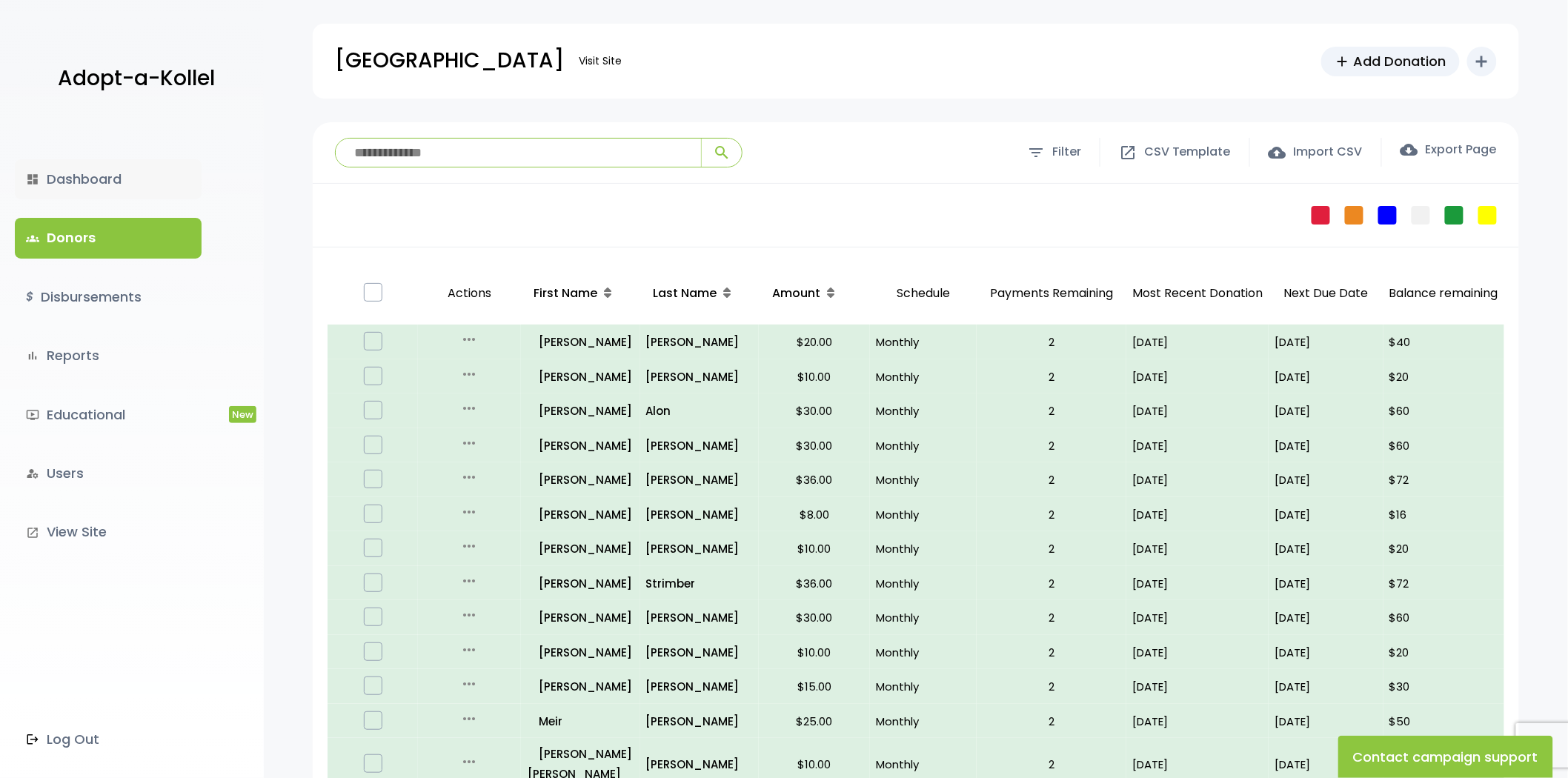
click at [54, 187] on link "dashboard Dashboard" at bounding box center [108, 179] width 187 height 40
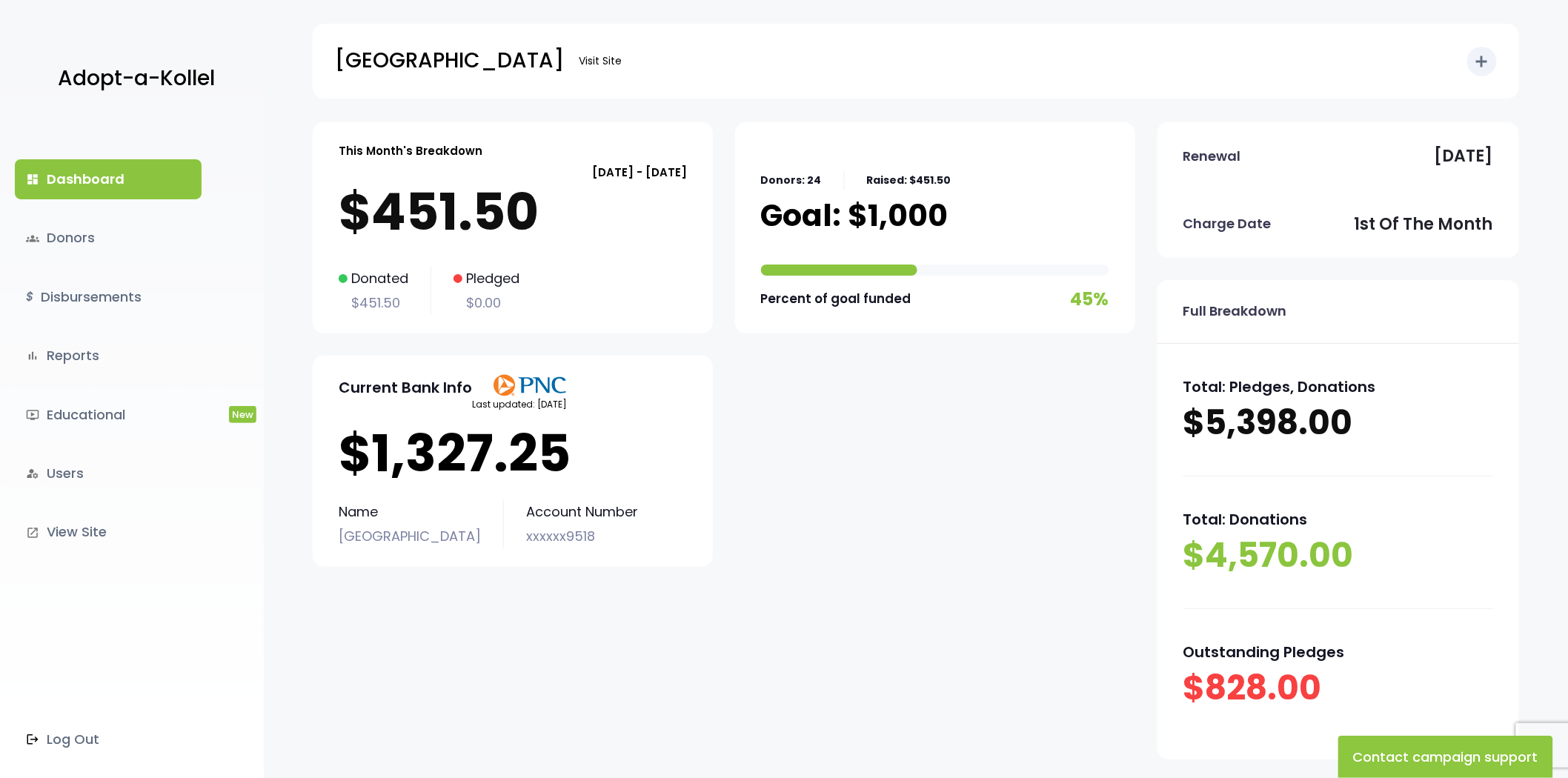
drag, startPoint x: 1374, startPoint y: 157, endPoint x: 1484, endPoint y: 143, distance: 110.9
click at [1484, 143] on p "October 31, 2025" at bounding box center [1464, 157] width 59 height 29
click at [1484, 153] on p "October 31, 2025" at bounding box center [1464, 157] width 59 height 29
drag, startPoint x: 1480, startPoint y: 160, endPoint x: 1400, endPoint y: 173, distance: 81.0
click at [1400, 173] on div "Renewal October 31, 2025" at bounding box center [1337, 157] width 362 height 68
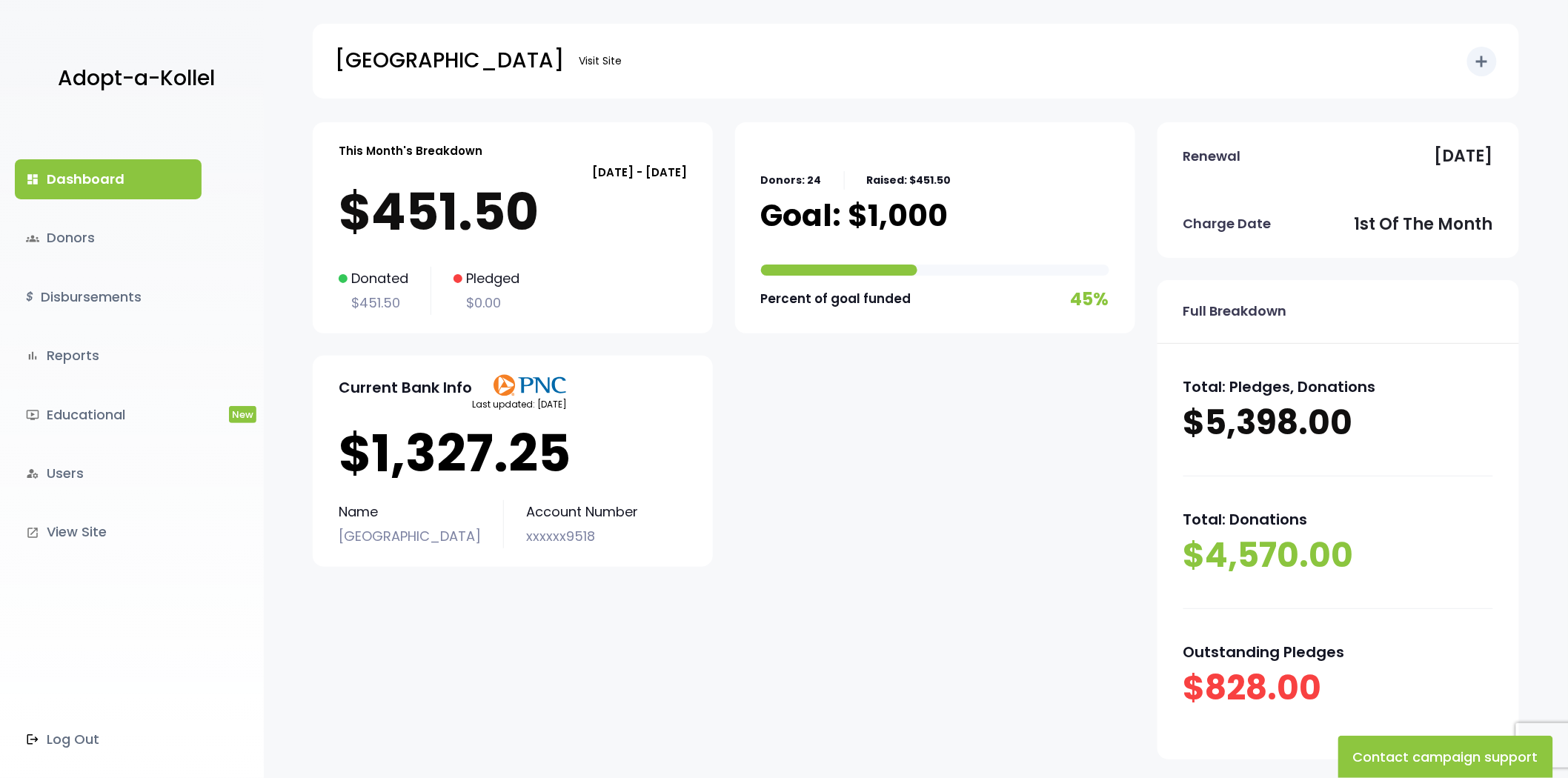
click at [1399, 190] on div "Charge Date 1st of the month" at bounding box center [1337, 224] width 362 height 68
click at [70, 233] on link "groups Donors" at bounding box center [108, 238] width 187 height 40
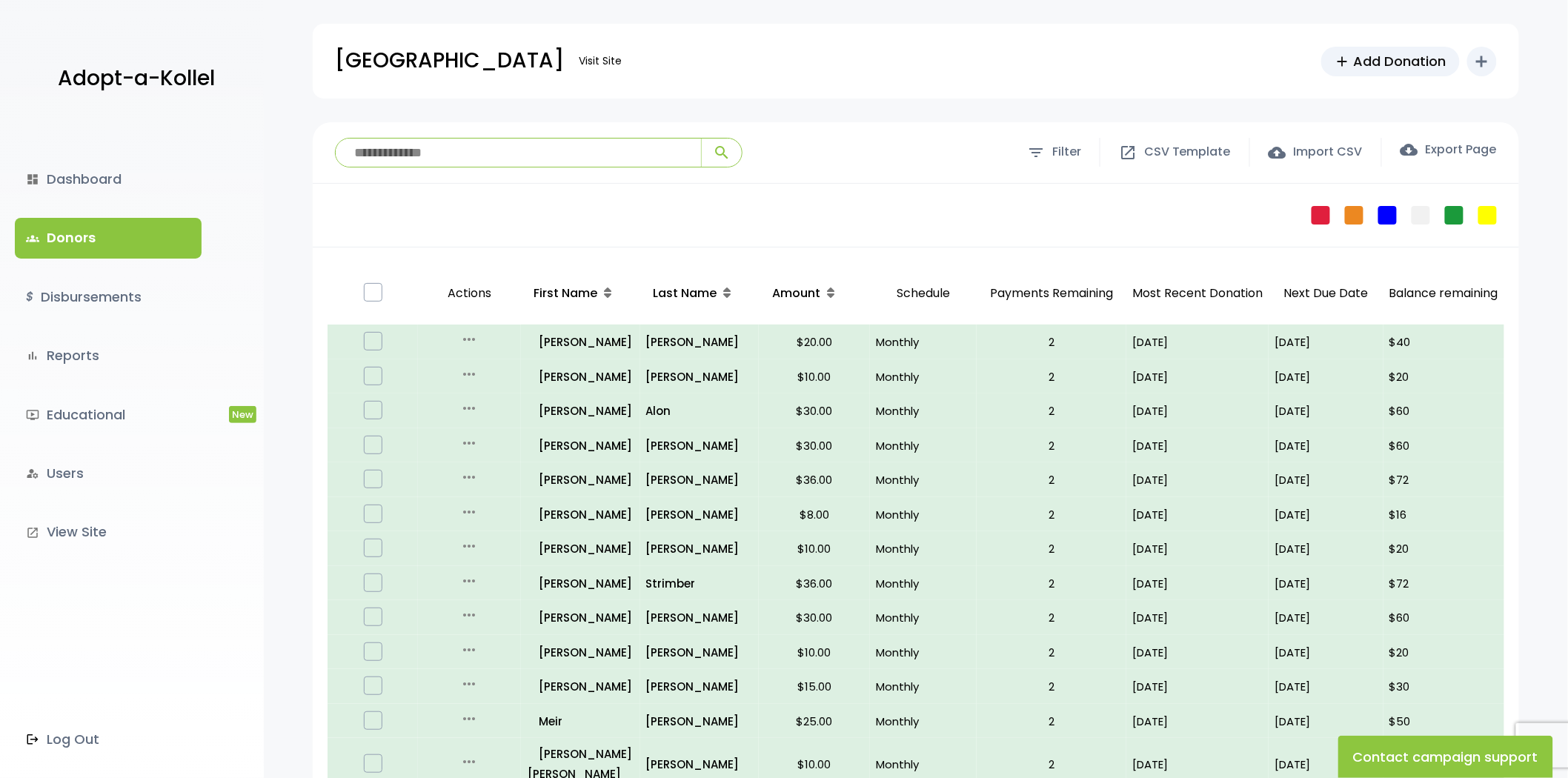
click at [919, 194] on div "Failed Pledge One Time No Schedule Recurring Stopped Recurring" at bounding box center [916, 216] width 1206 height 64
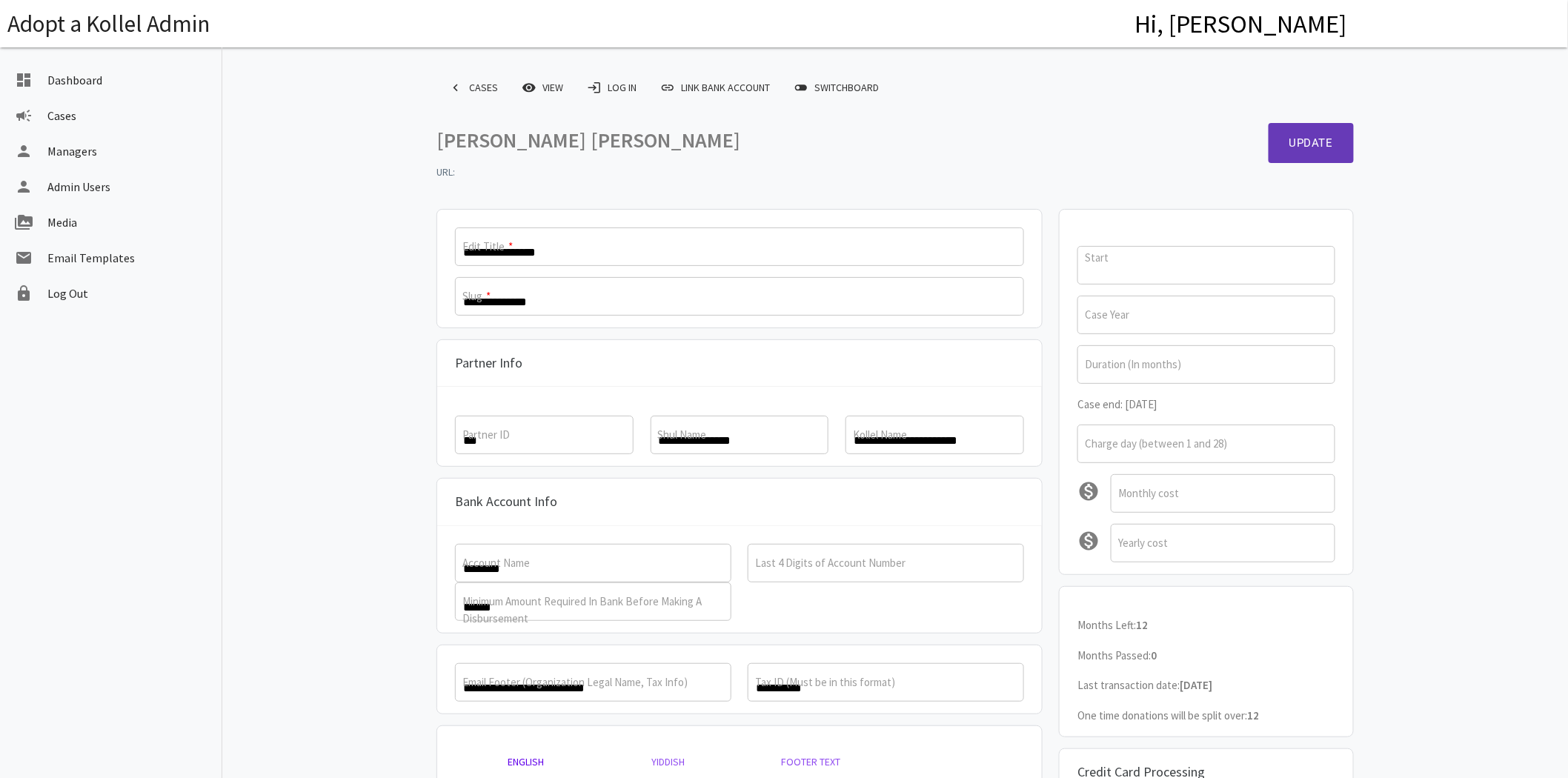
scroll to position [420, 0]
type input "**********"
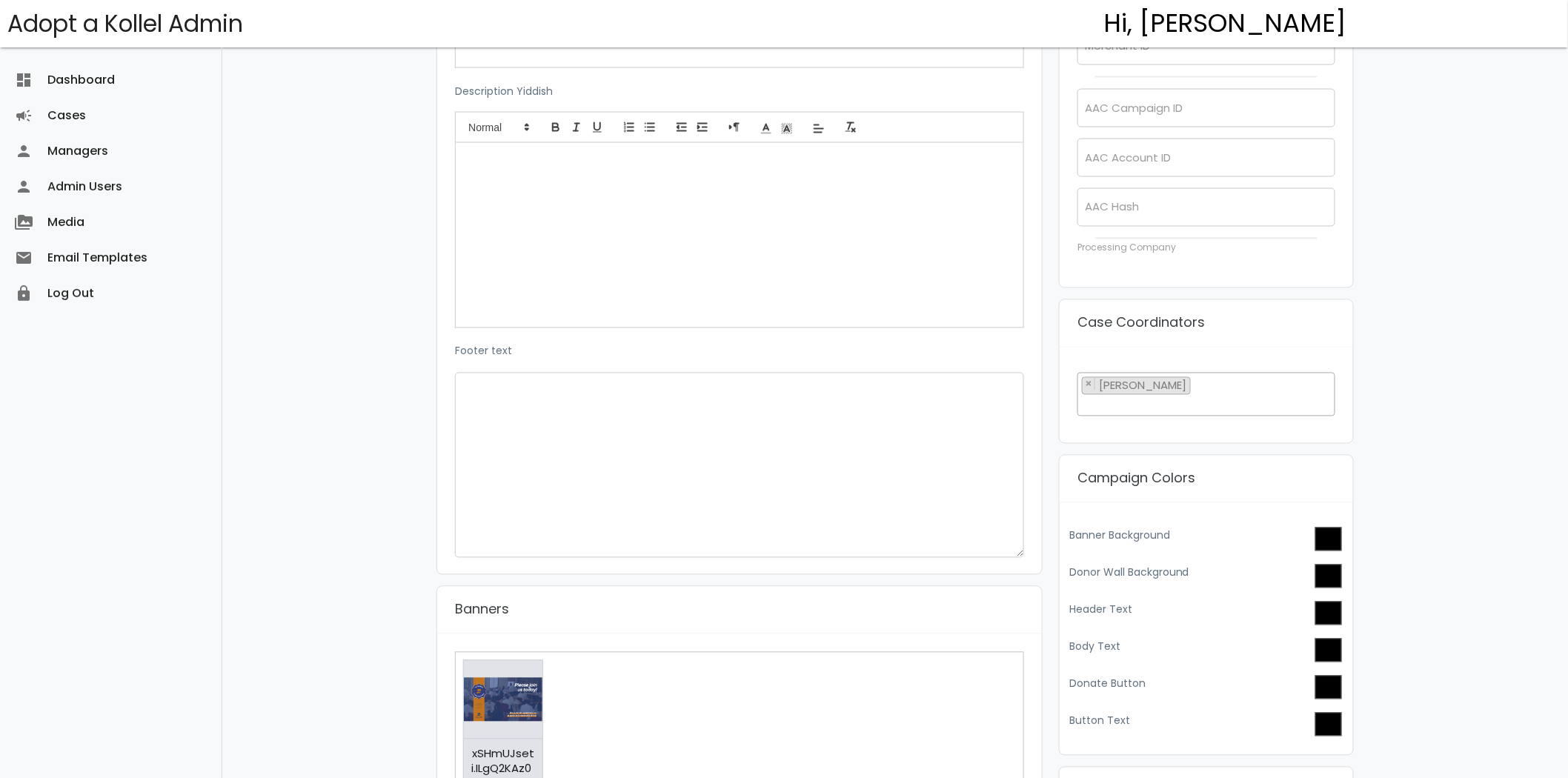
scroll to position [1152, 0]
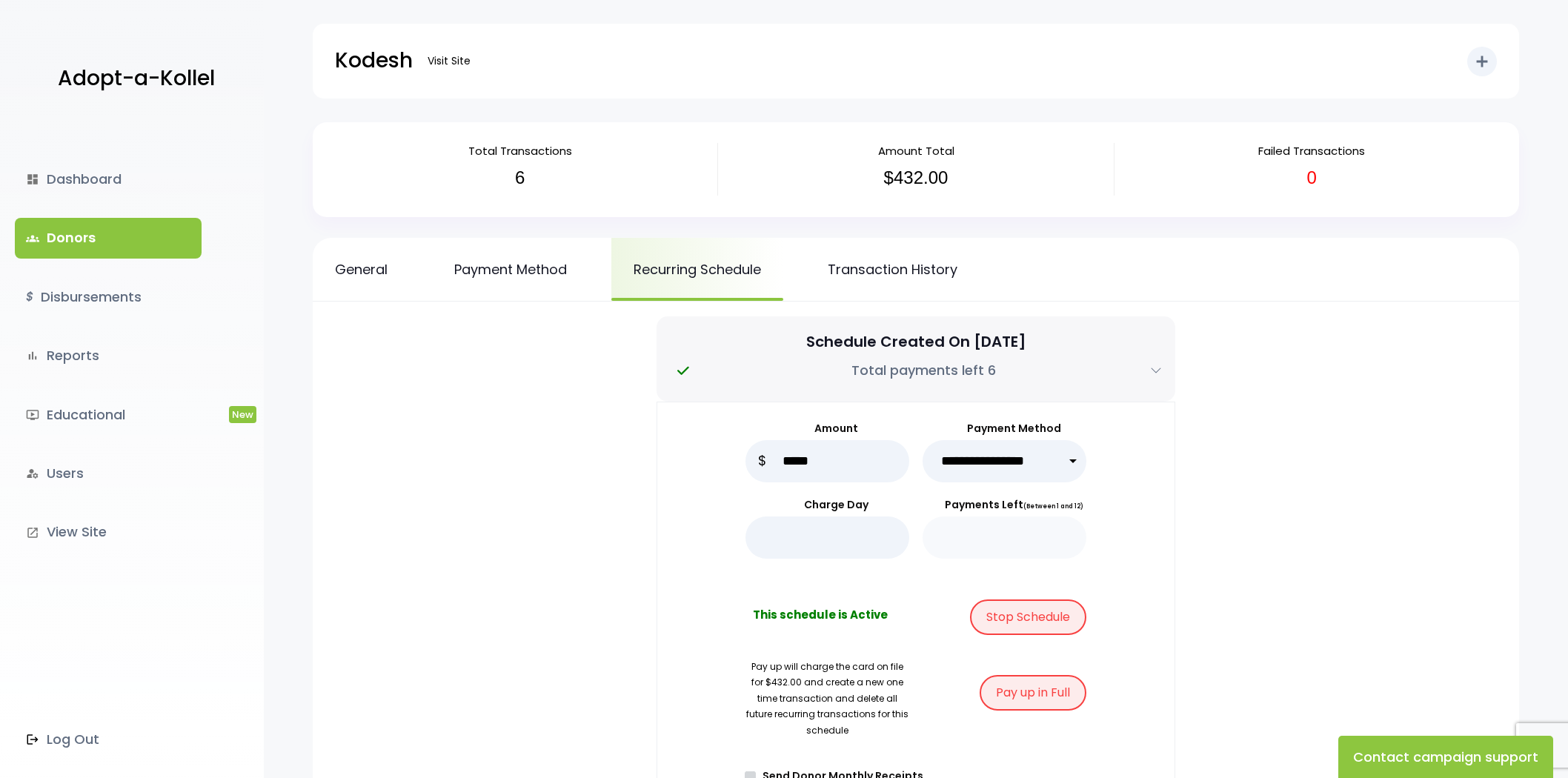
scroll to position [82, 0]
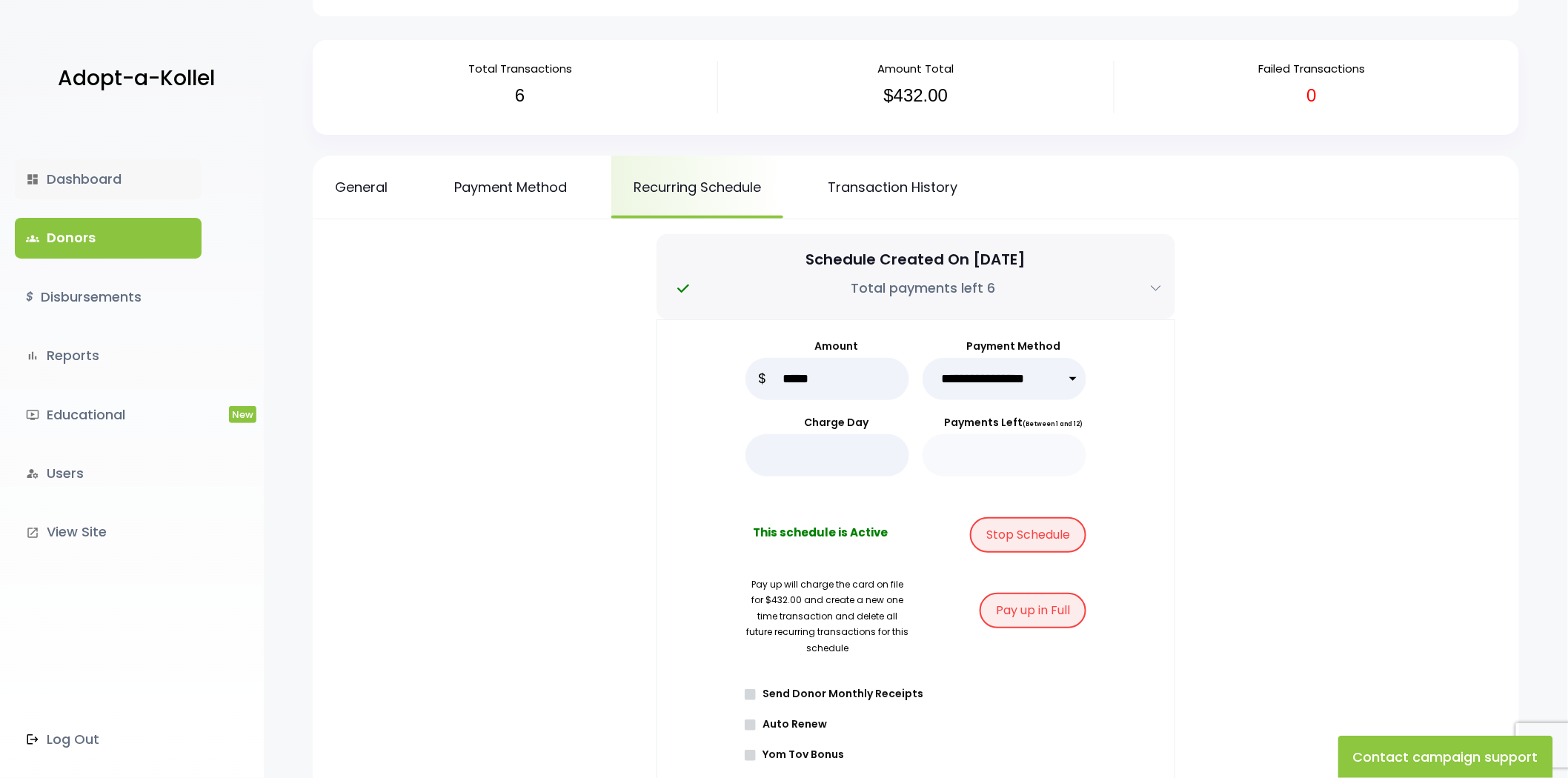
click at [173, 175] on link "dashboard Dashboard" at bounding box center [108, 179] width 187 height 40
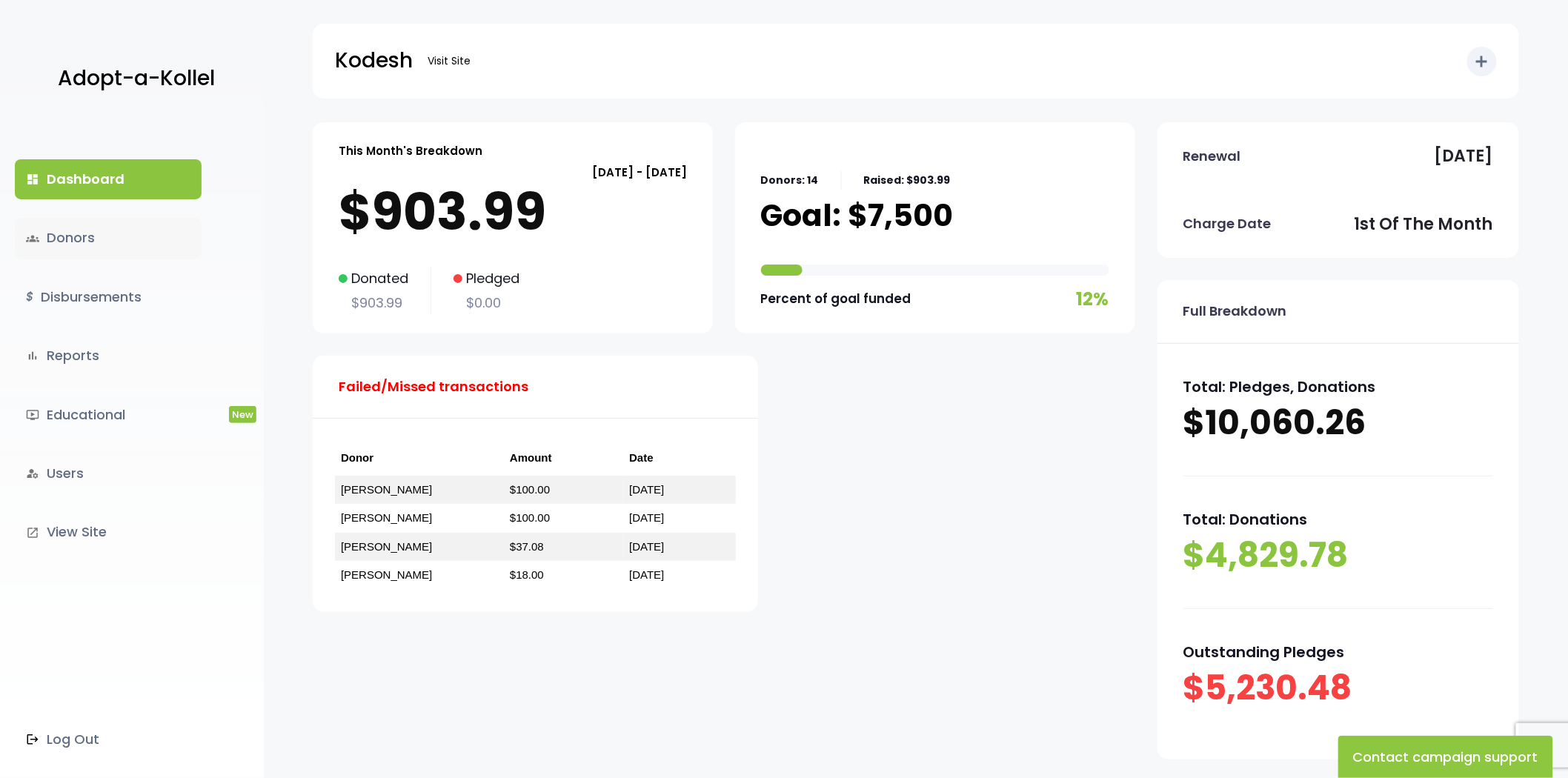
click at [113, 239] on link "groups Donors" at bounding box center [108, 238] width 187 height 40
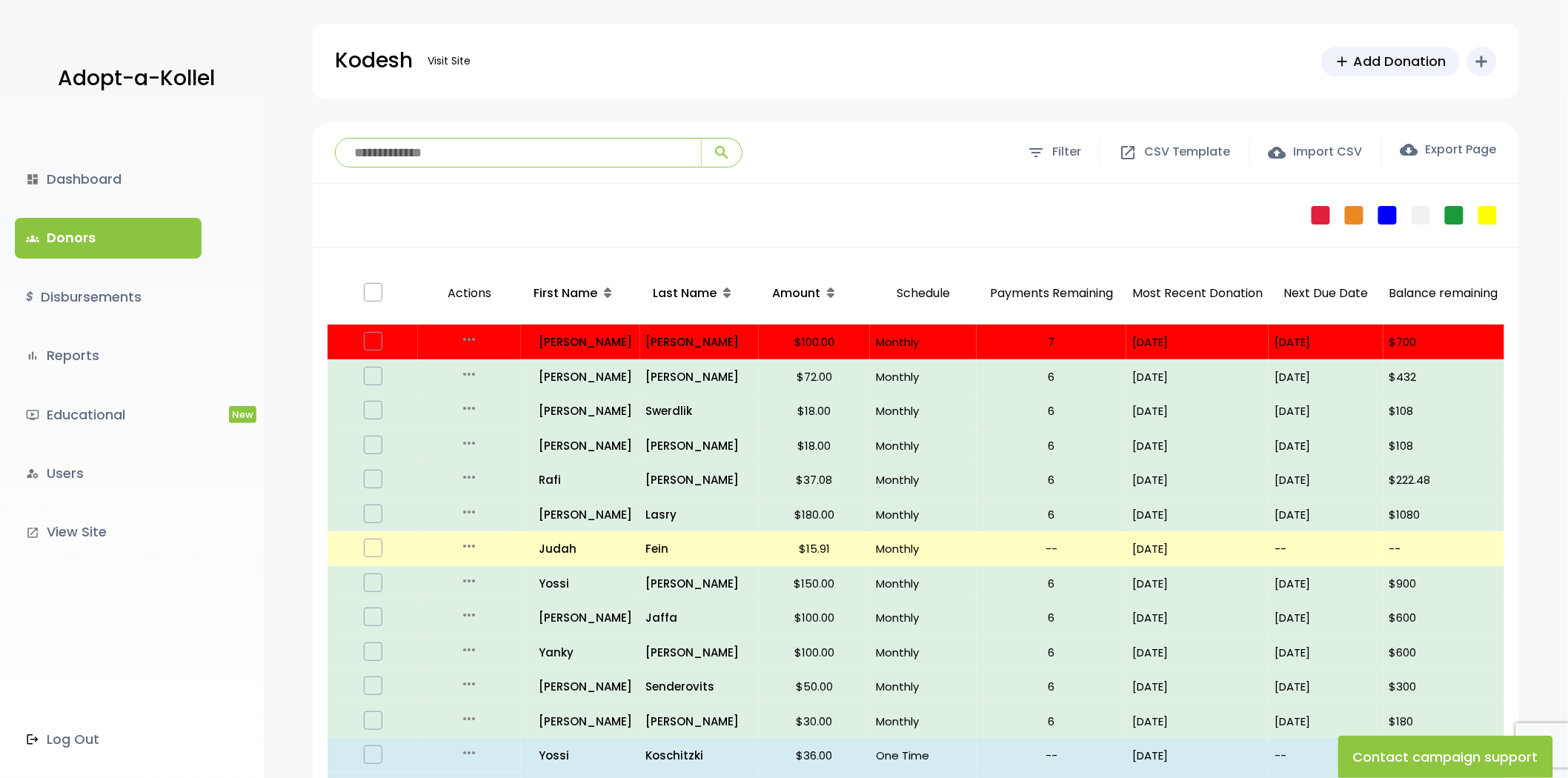
click at [95, 276] on div "dashboard Dashboard groups Donors $ Disbursements bar_chart Reports ondemand_vi…" at bounding box center [132, 450] width 264 height 655
click at [102, 279] on link "$ Disbursements" at bounding box center [108, 297] width 187 height 40
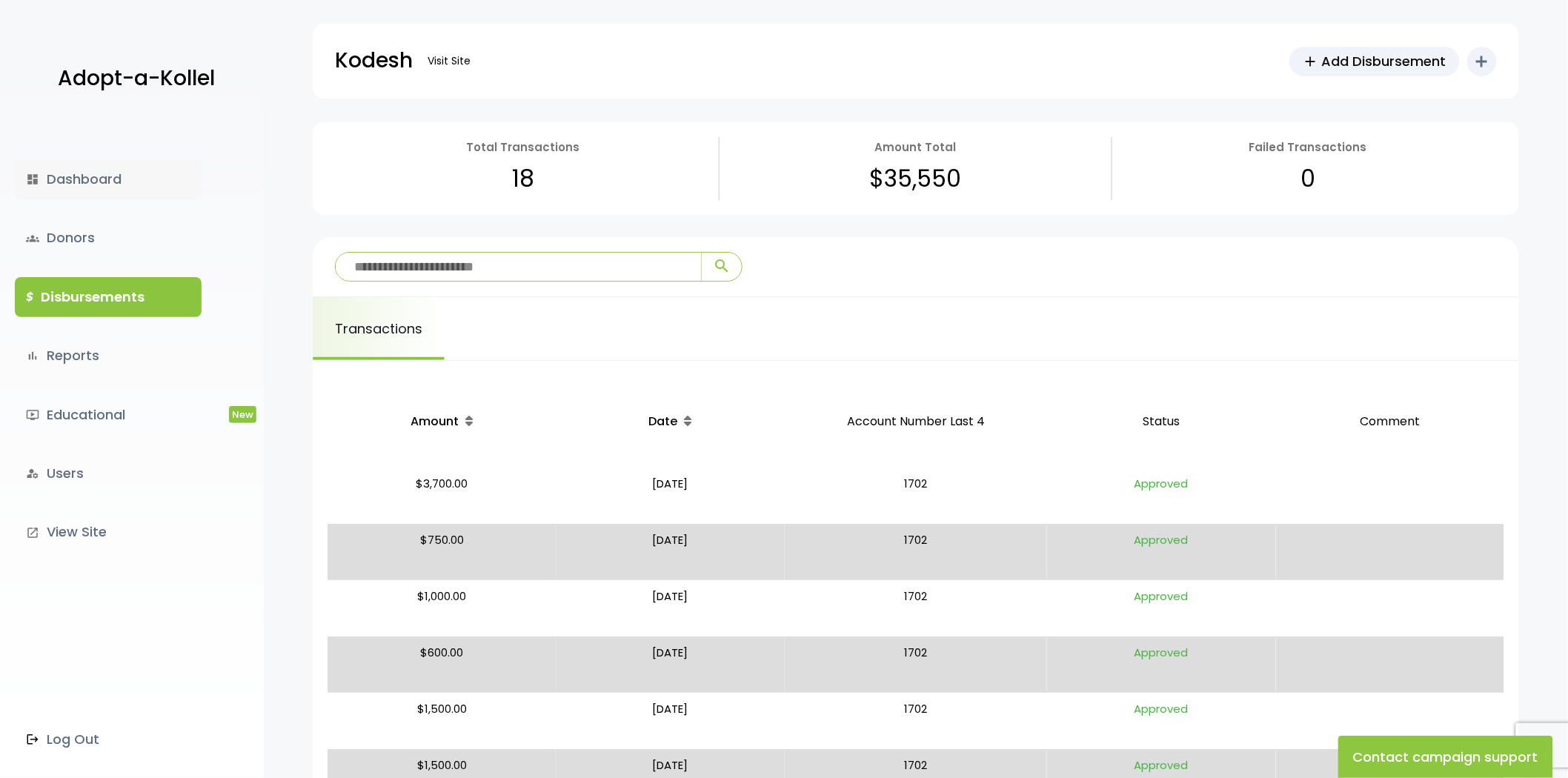
click at [65, 180] on link "dashboard Dashboard" at bounding box center [108, 179] width 187 height 40
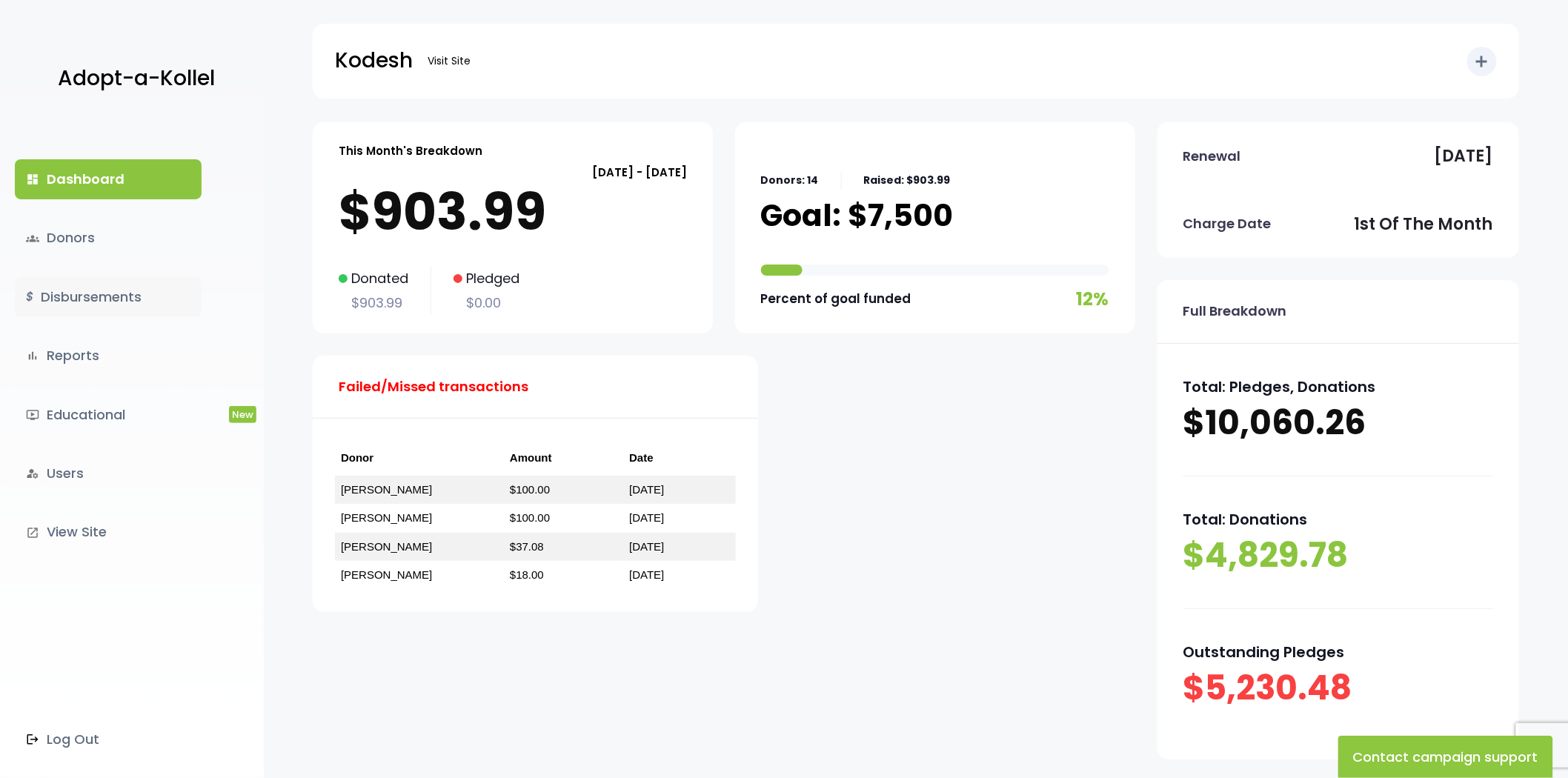
click at [92, 305] on link "$ Disbursements" at bounding box center [108, 297] width 187 height 40
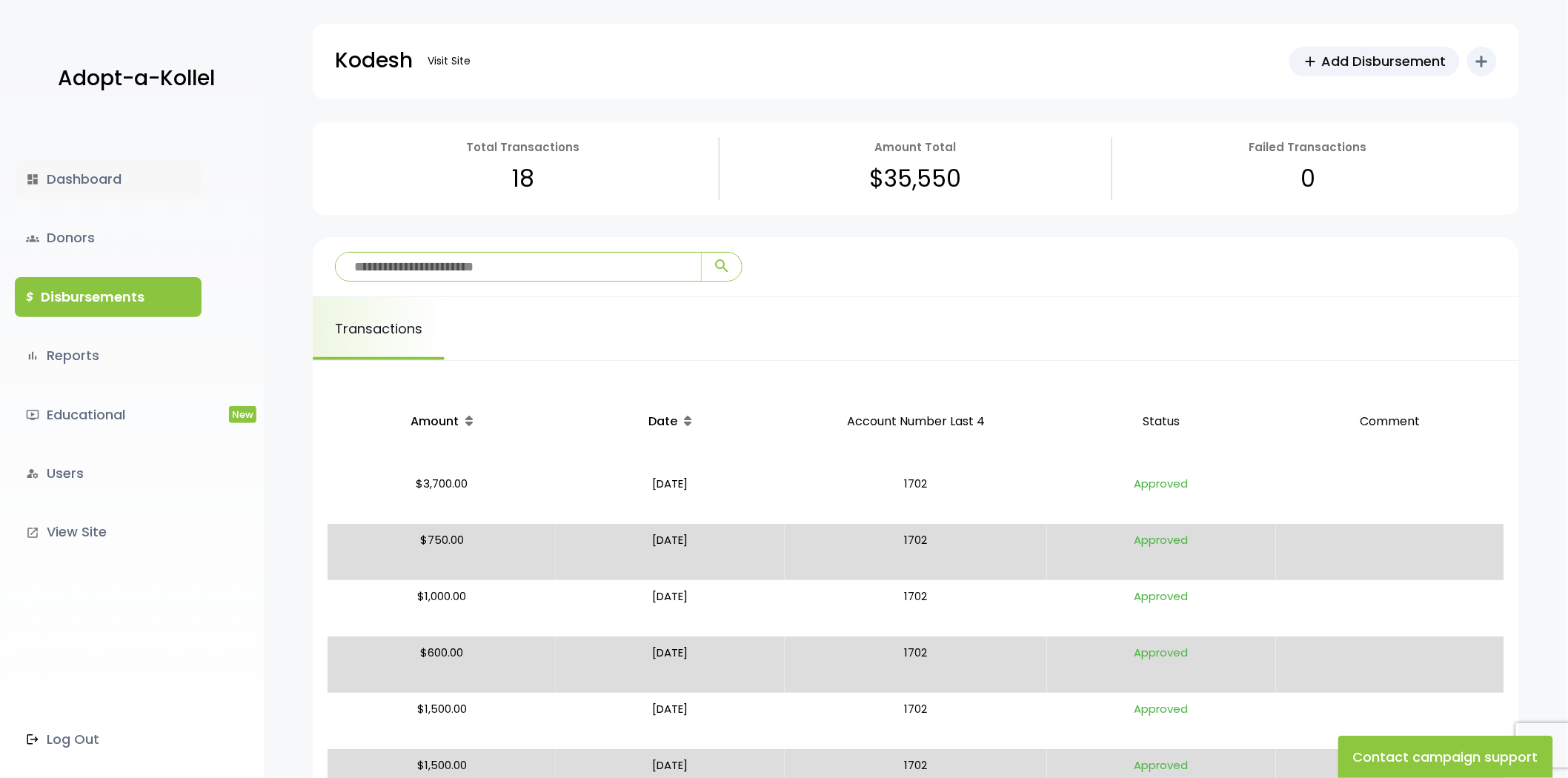
click at [76, 187] on link "dashboard Dashboard" at bounding box center [108, 179] width 187 height 40
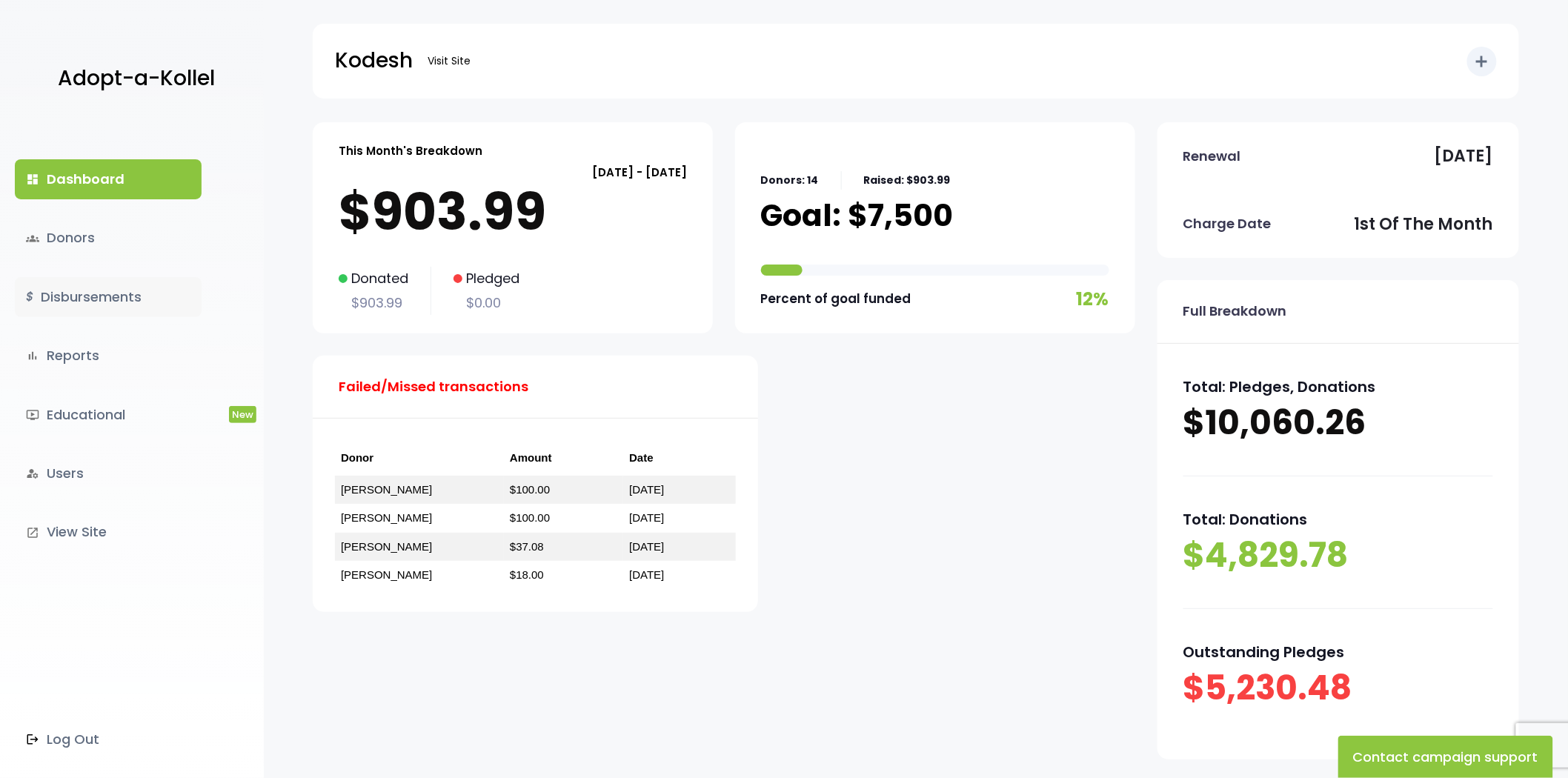
click at [87, 297] on link "$ Disbursements" at bounding box center [108, 297] width 187 height 40
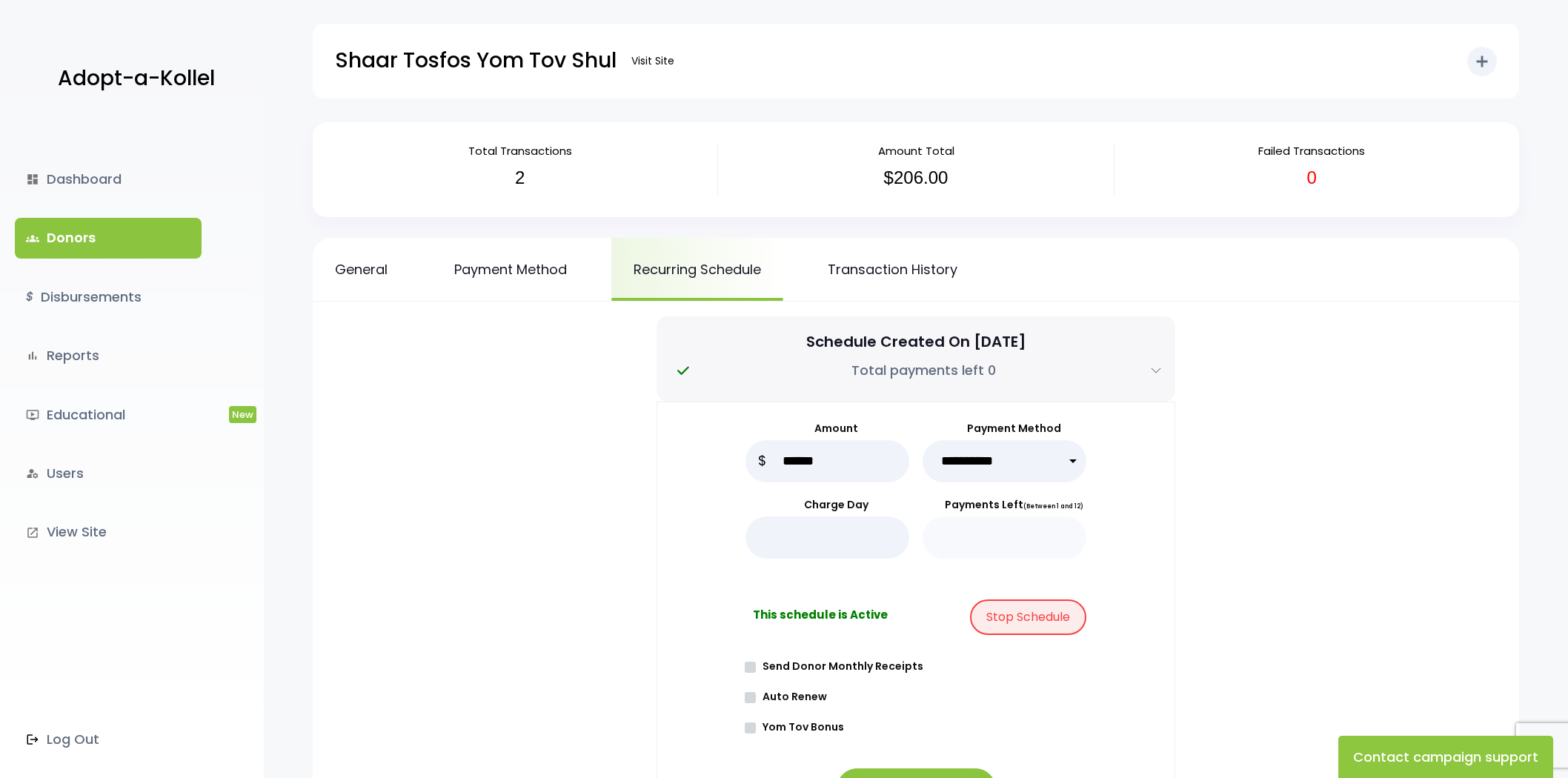
scroll to position [165, 0]
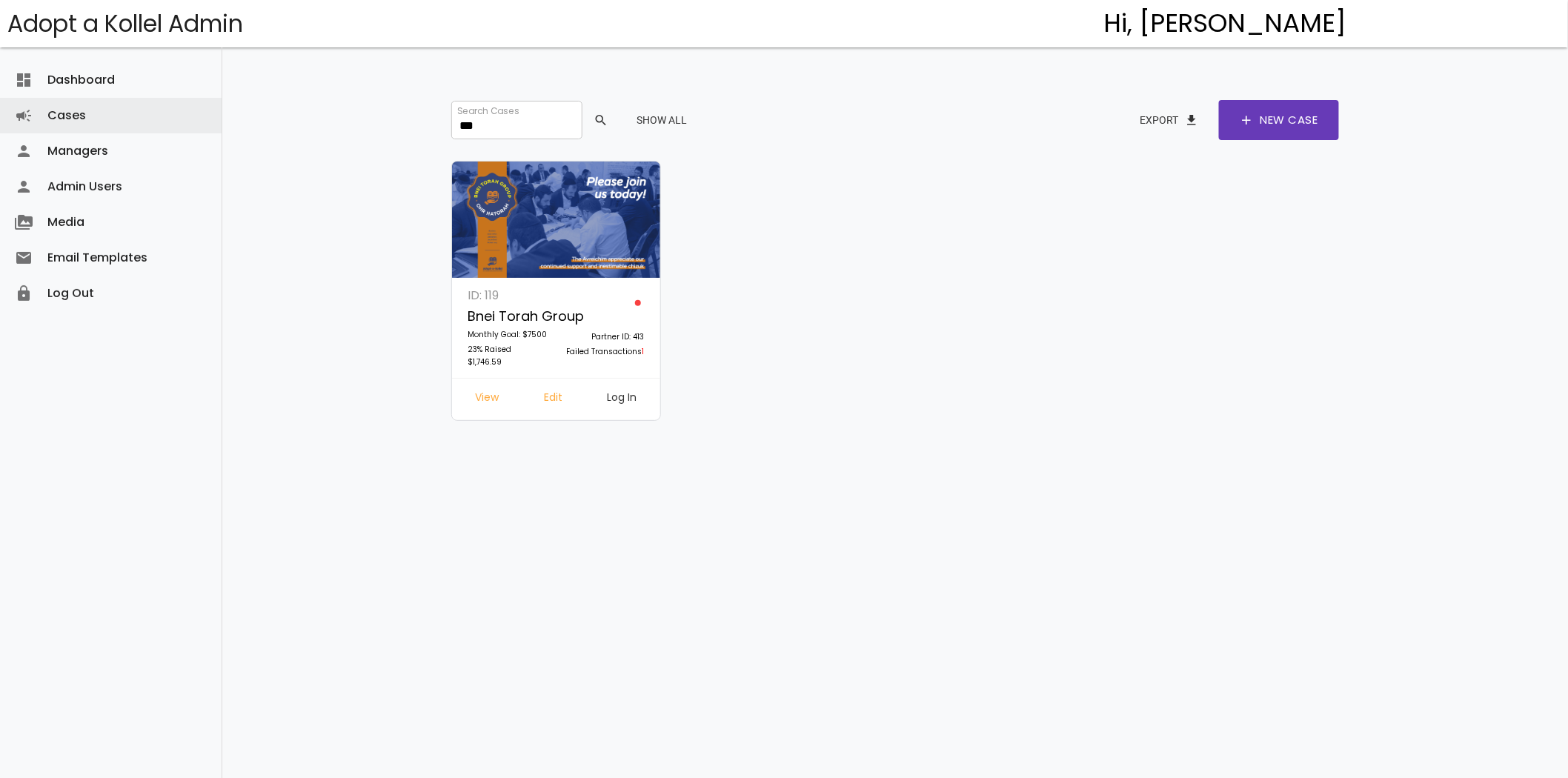
type input "***"
click at [619, 397] on link "Log In" at bounding box center [622, 399] width 53 height 27
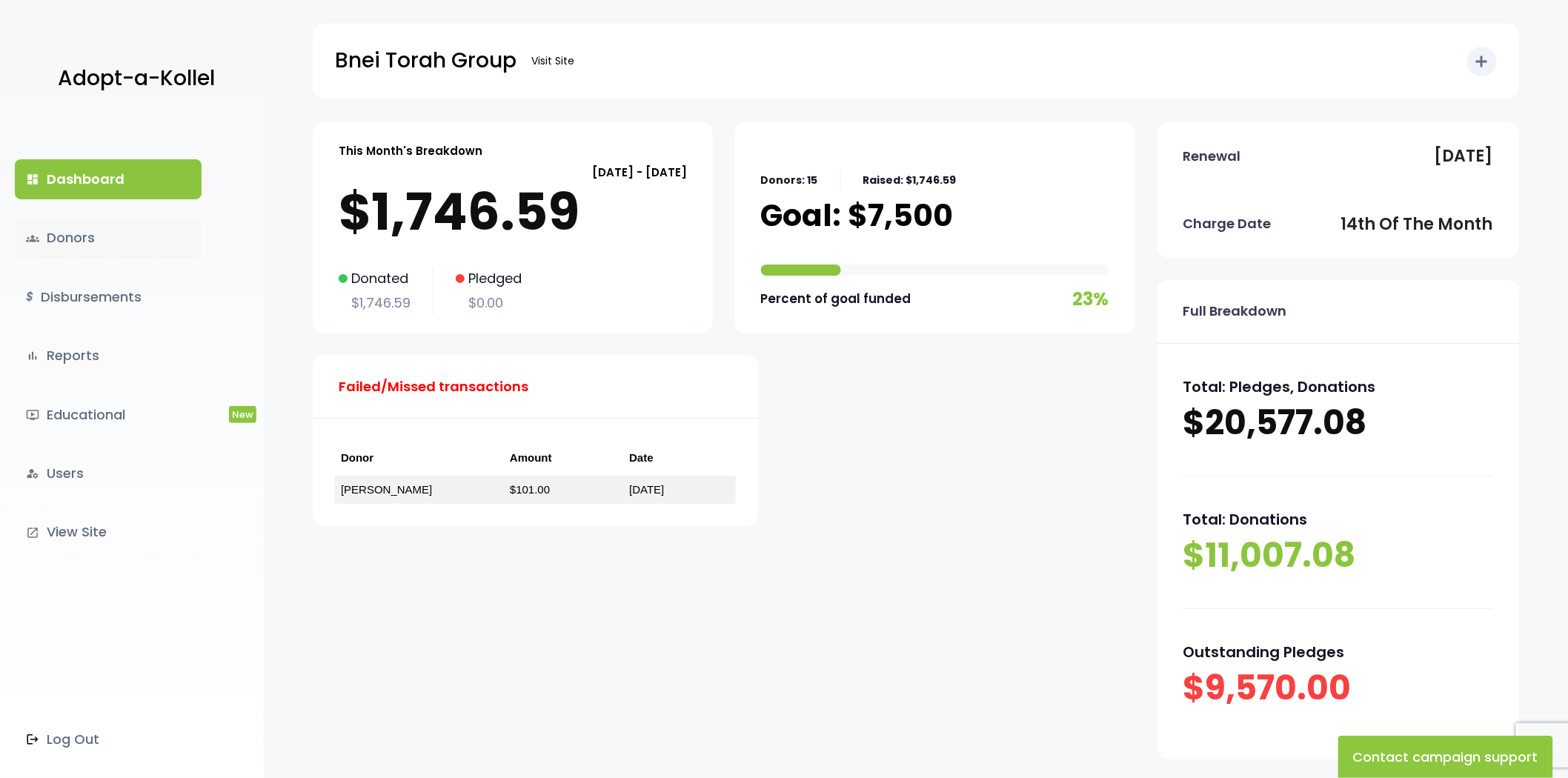
click at [109, 245] on link "groups Donors" at bounding box center [108, 238] width 187 height 40
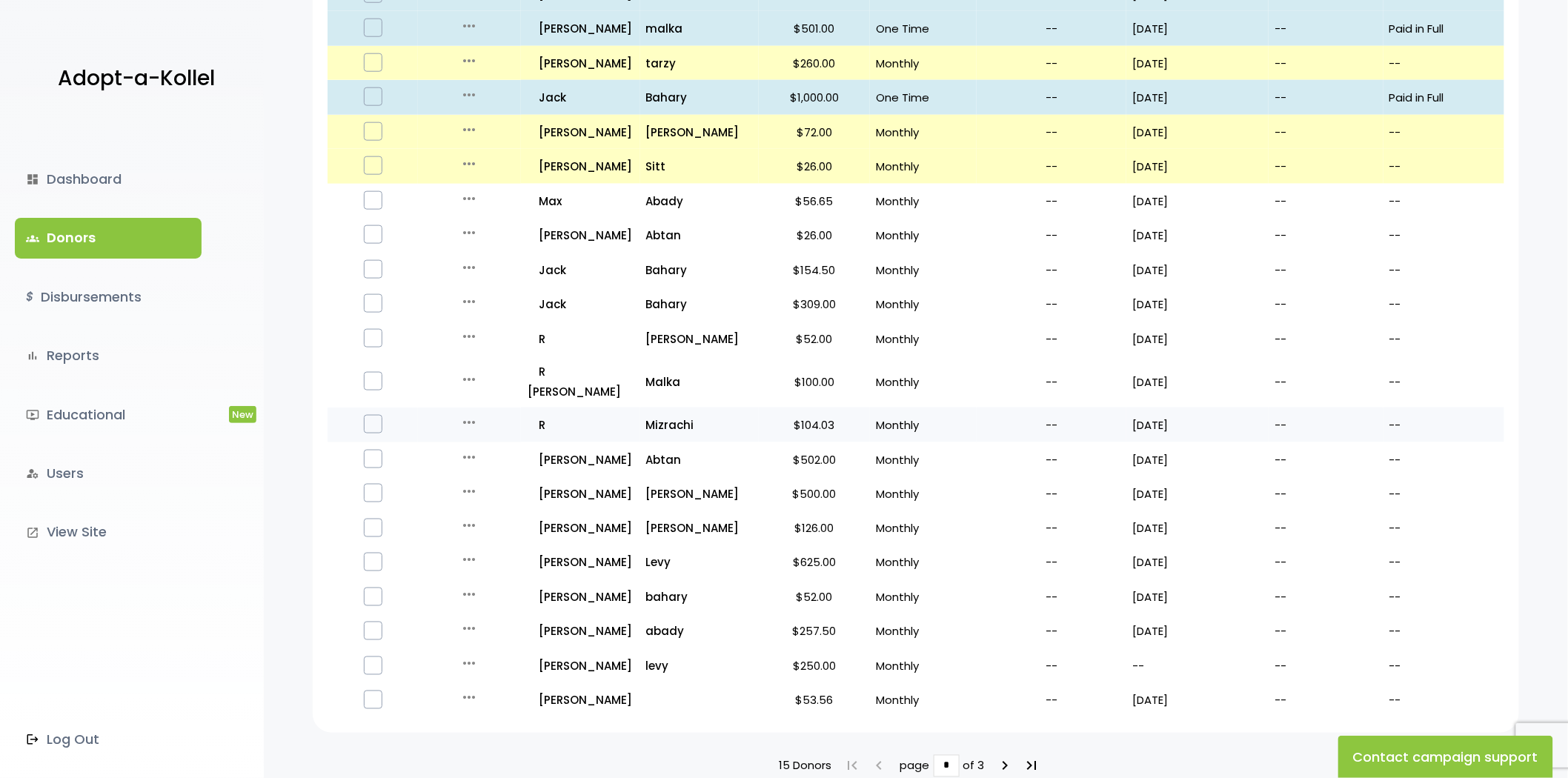
scroll to position [737, 0]
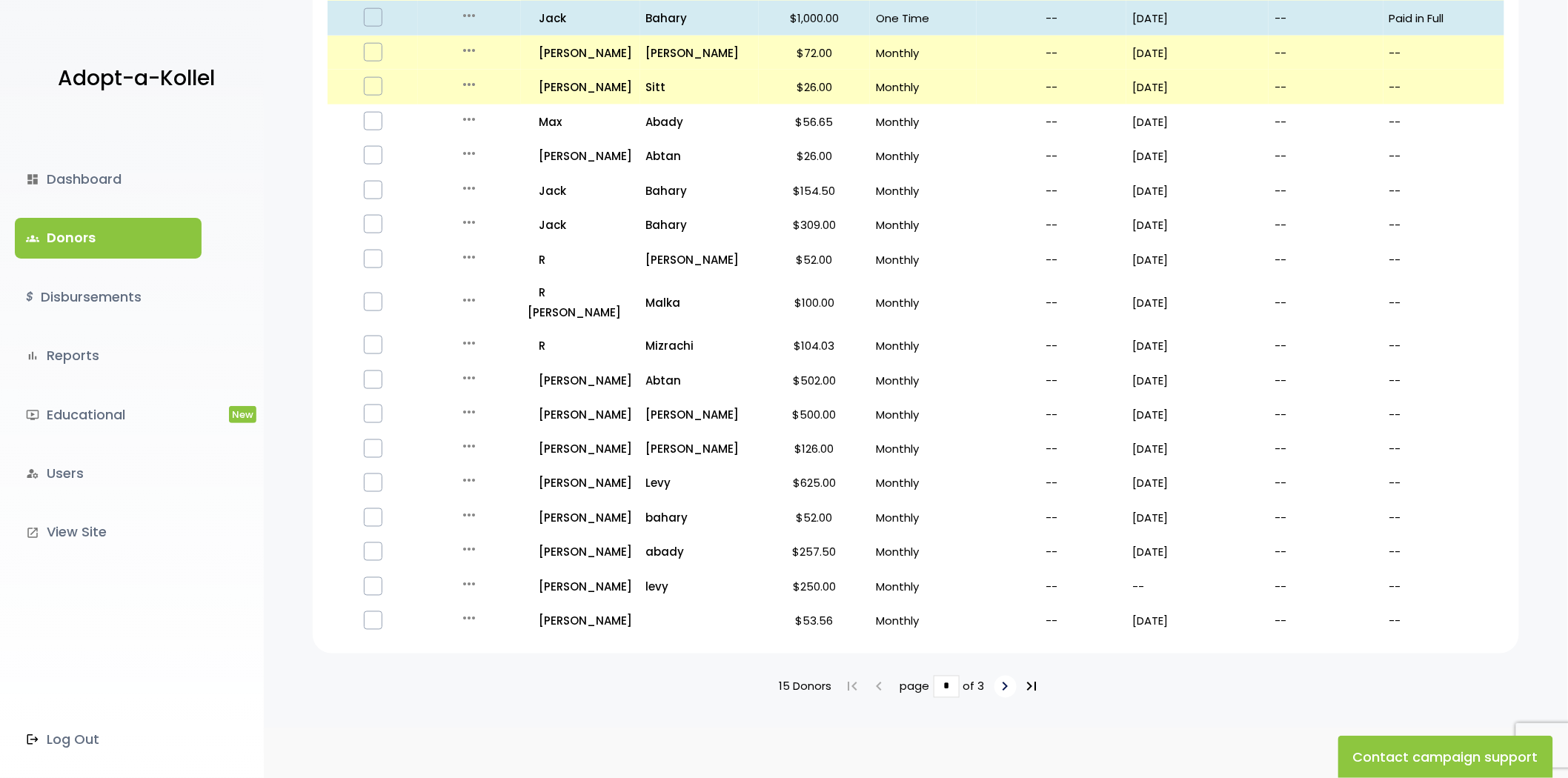
click at [997, 678] on icon "keyboard_arrow_right" at bounding box center [1005, 686] width 17 height 17
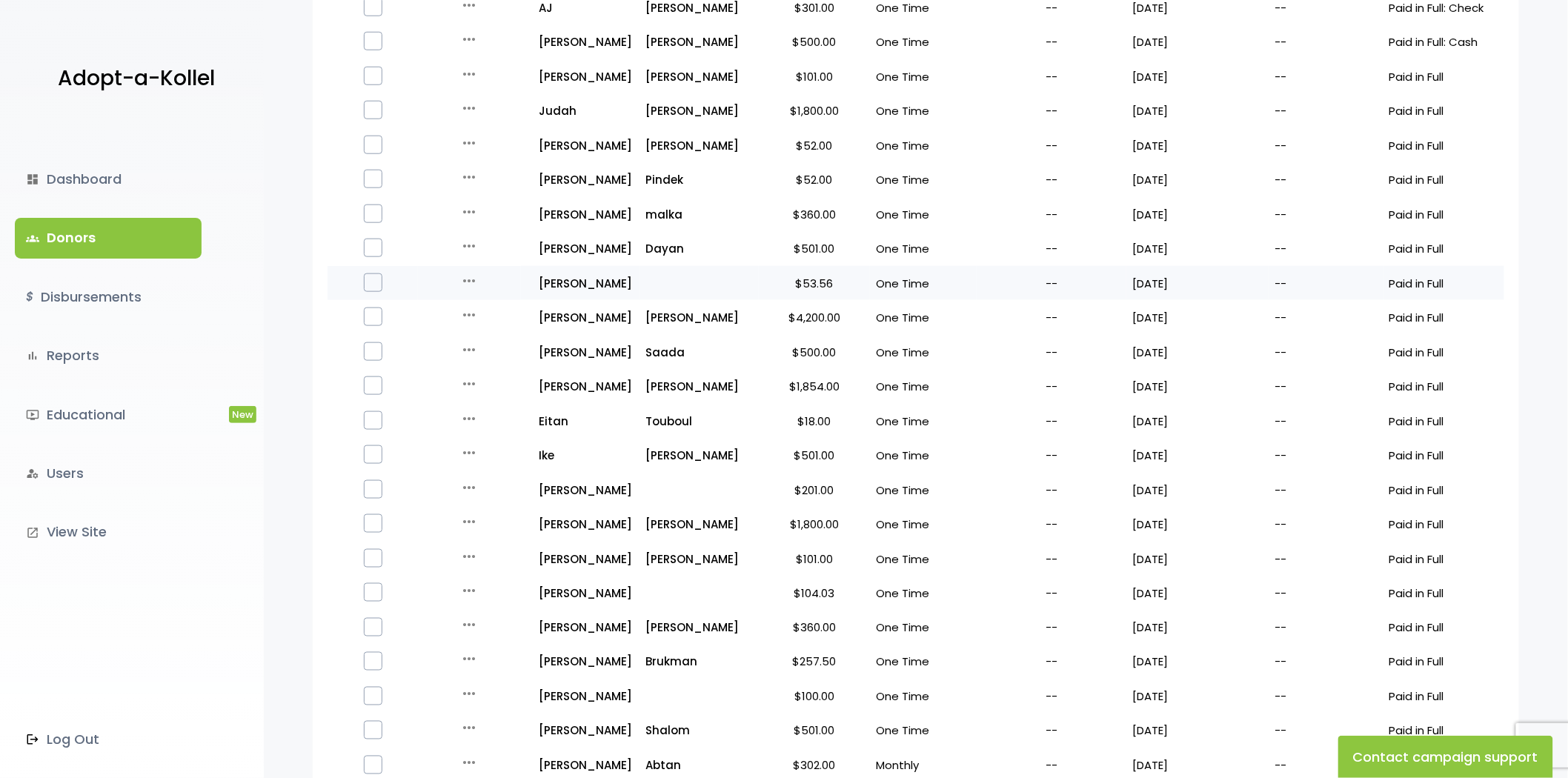
scroll to position [737, 0]
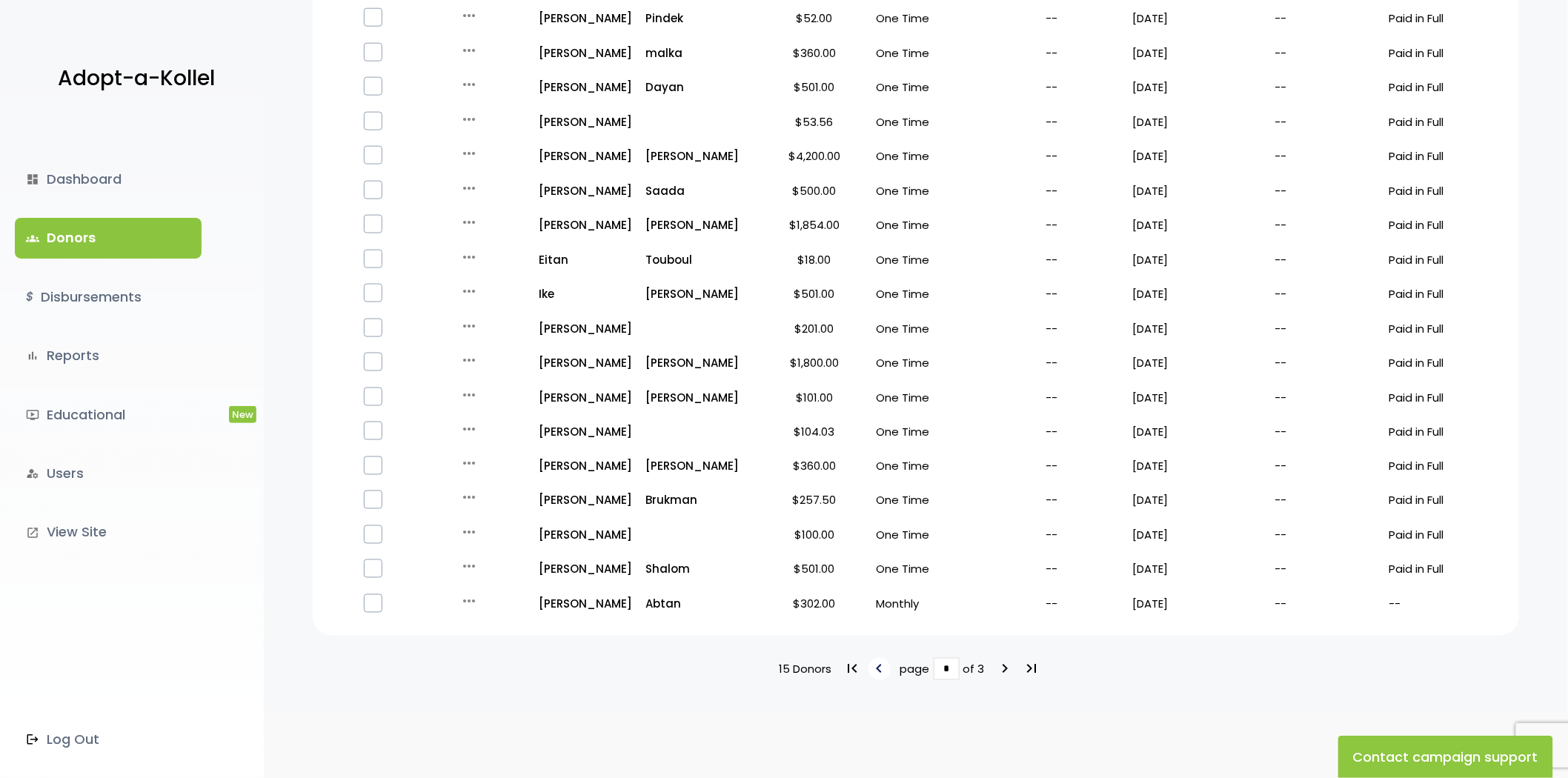
click at [870, 665] on link "keyboard_arrow_left" at bounding box center [880, 669] width 22 height 22
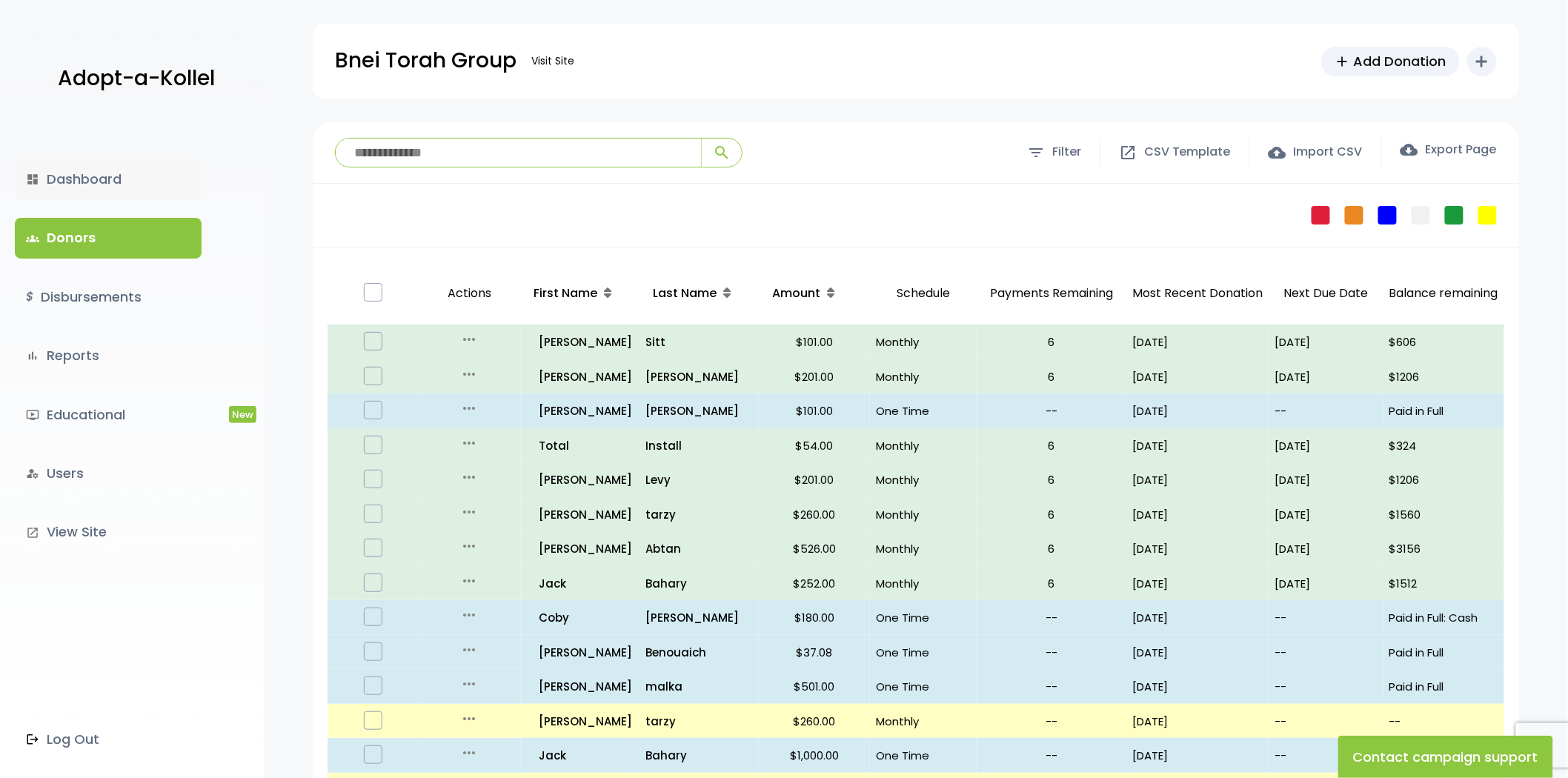
click at [72, 190] on link "dashboard Dashboard" at bounding box center [108, 179] width 187 height 40
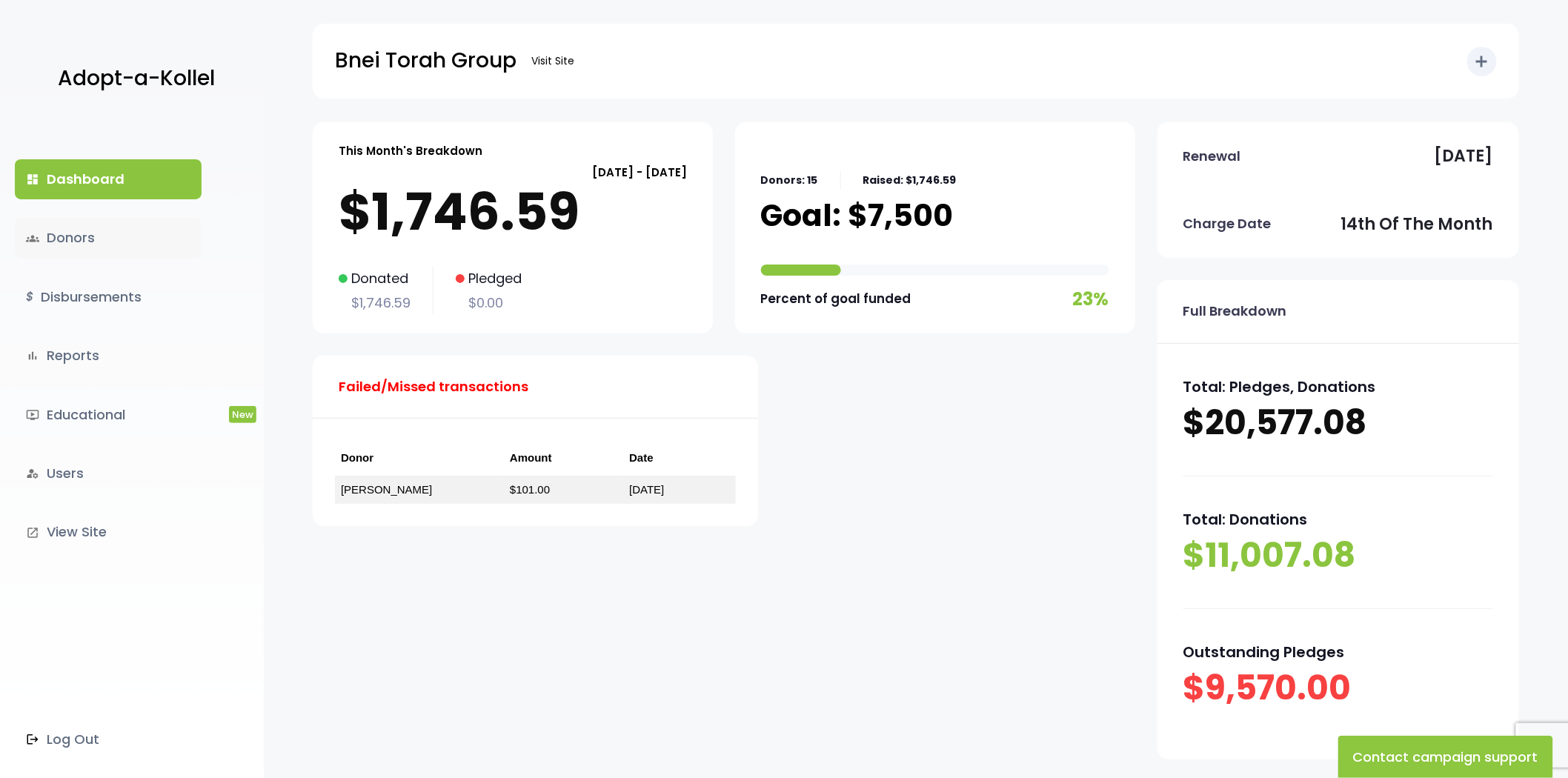
click at [90, 223] on link "groups Donors" at bounding box center [108, 238] width 187 height 40
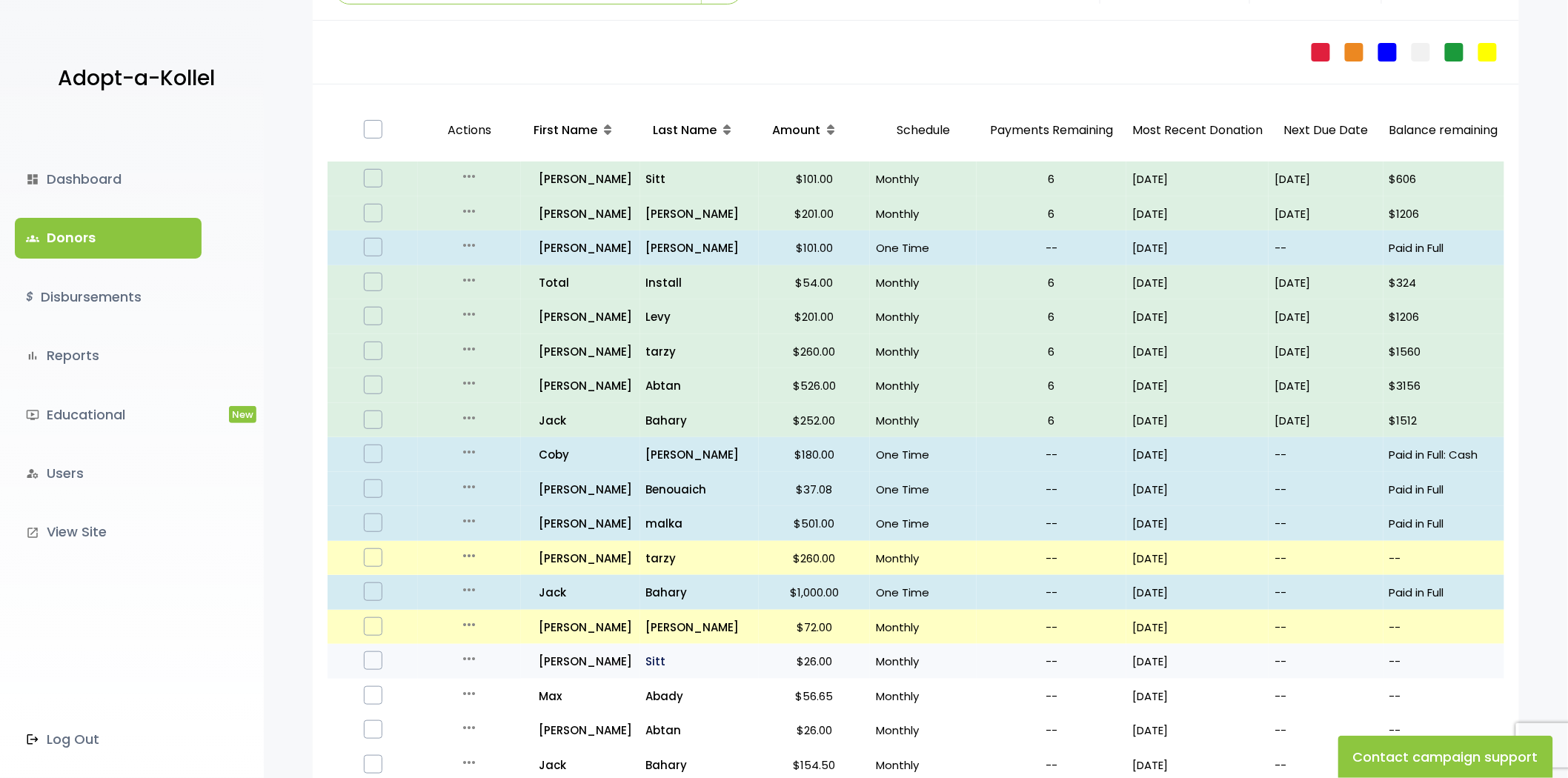
scroll to position [165, 0]
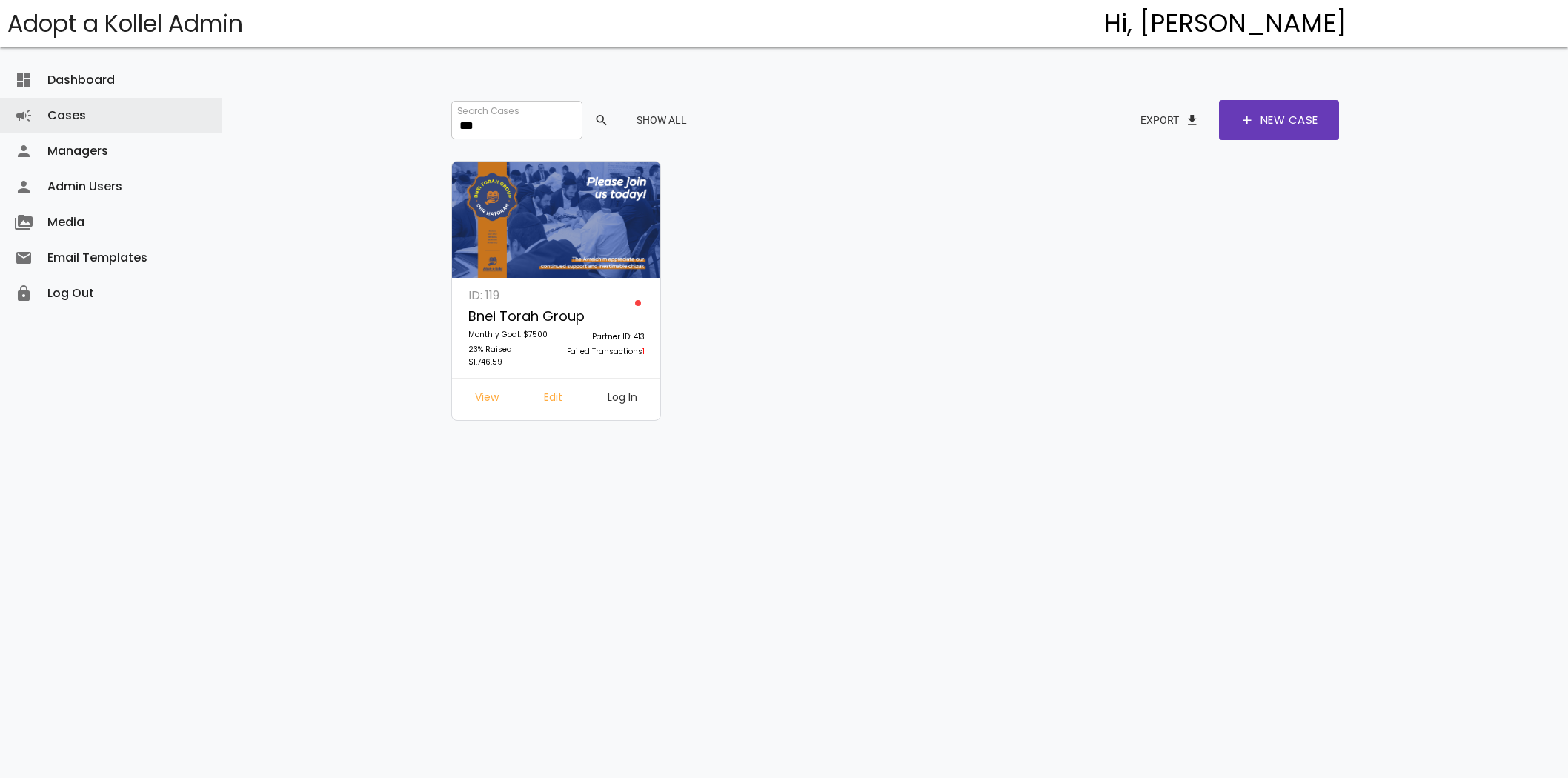
click at [513, 126] on input "***" at bounding box center [516, 120] width 130 height 38
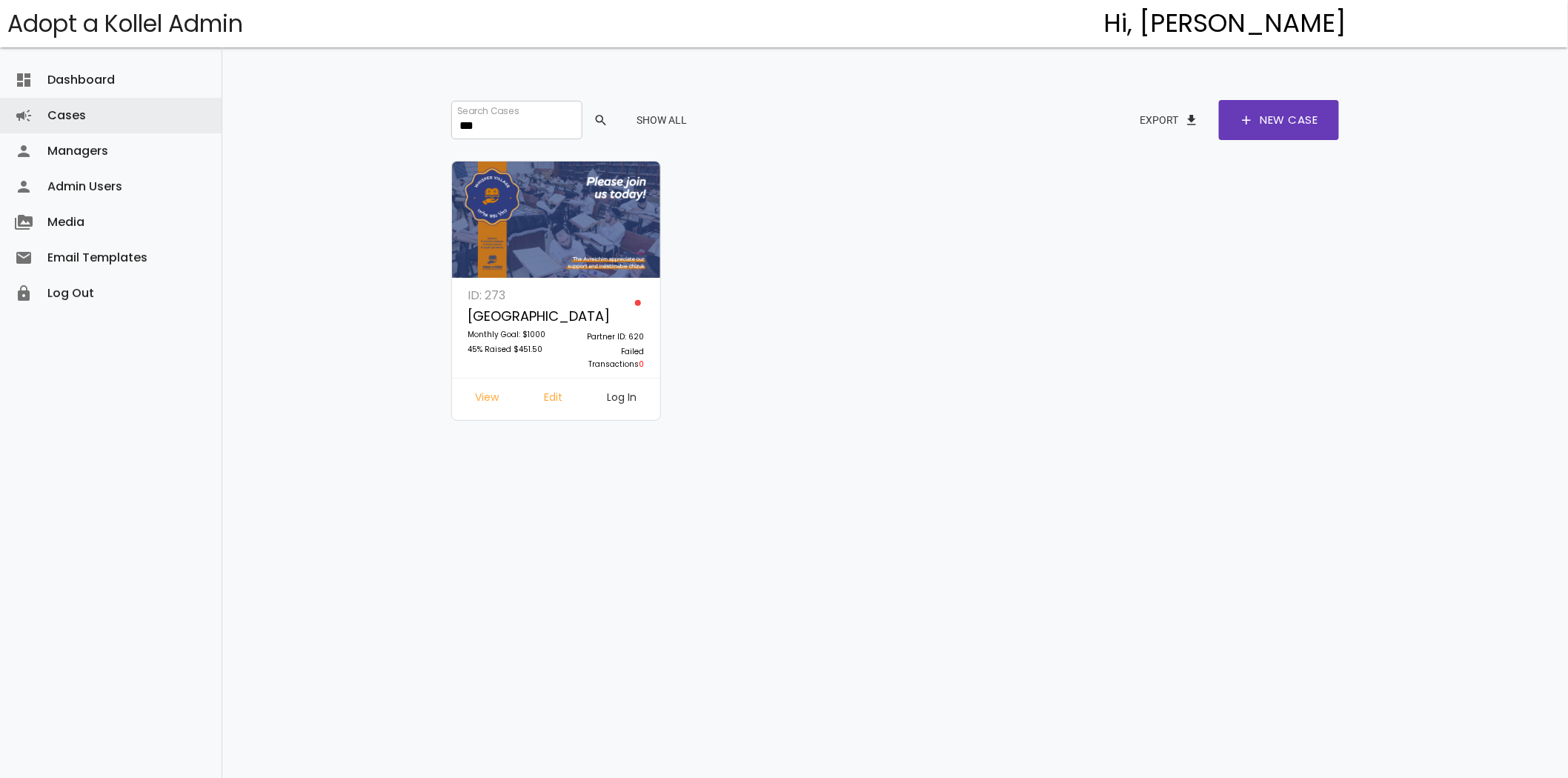
click at [609, 403] on link "Log In" at bounding box center [622, 399] width 53 height 27
click at [558, 404] on link "Edit" at bounding box center [553, 399] width 42 height 27
click at [505, 110] on input "***" at bounding box center [516, 120] width 130 height 38
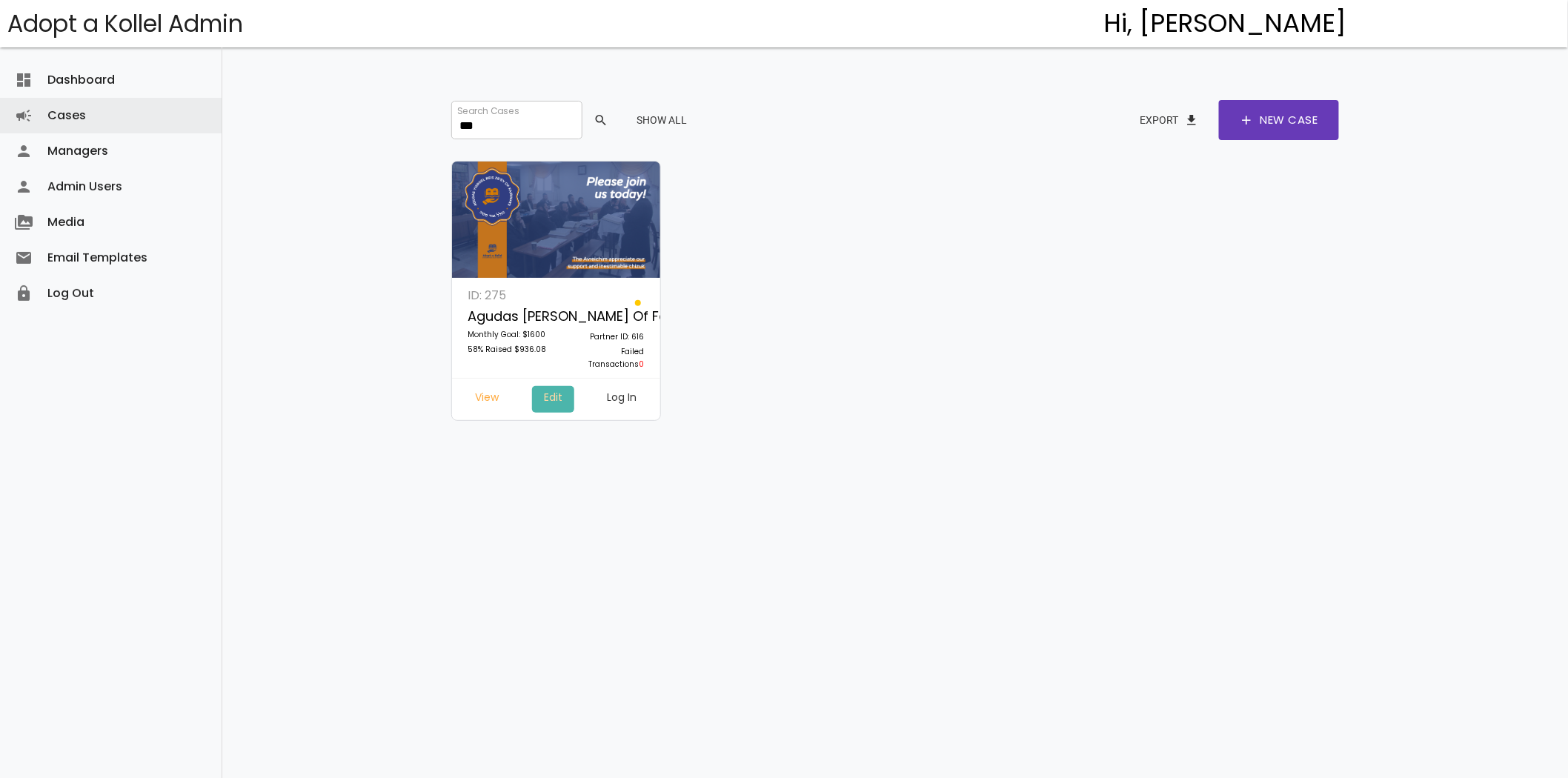
click at [553, 394] on link "Edit" at bounding box center [553, 399] width 42 height 27
click at [495, 127] on input "***" at bounding box center [516, 120] width 130 height 38
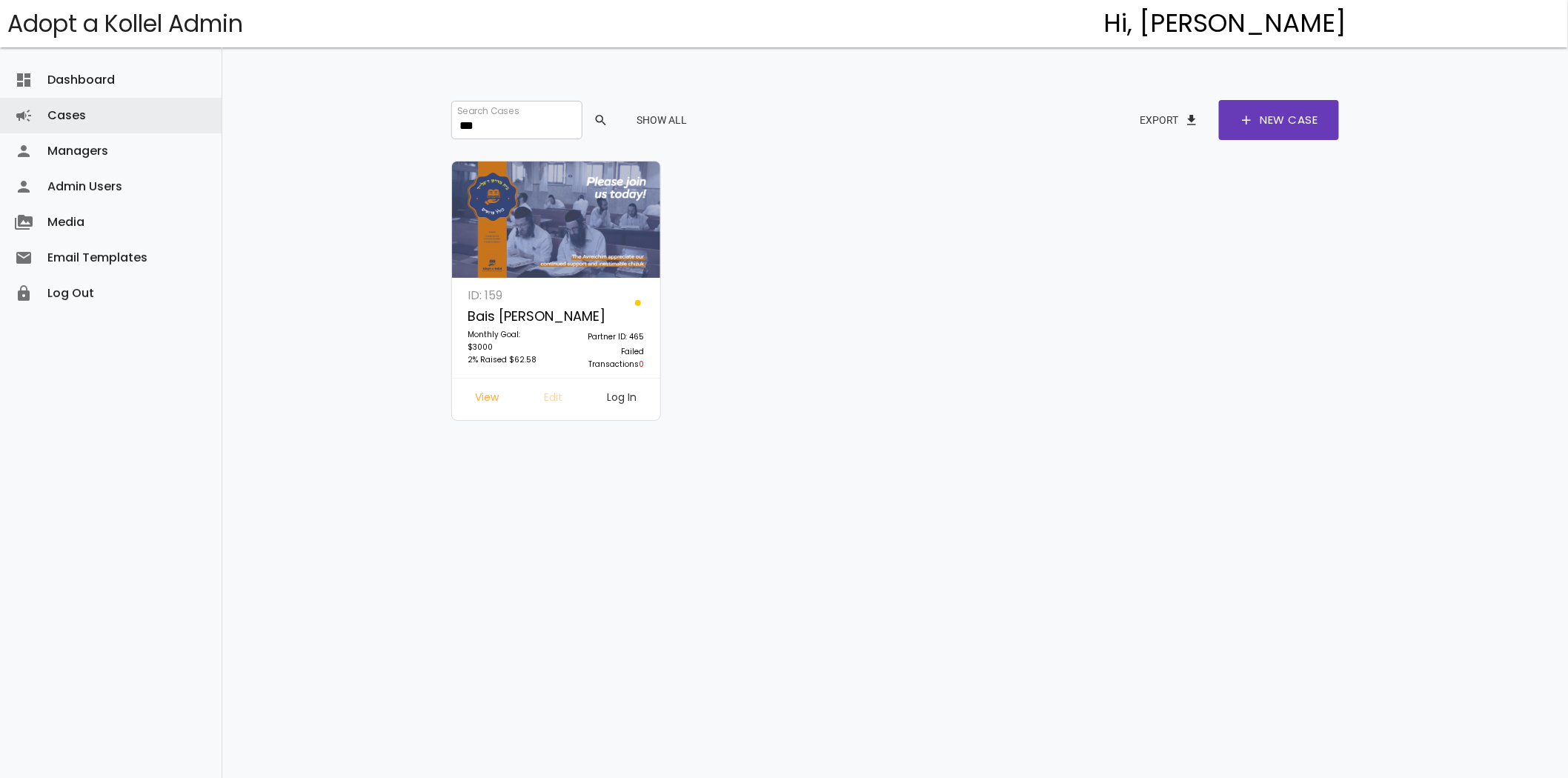
click at [558, 386] on link "Edit" at bounding box center [553, 399] width 42 height 27
click at [539, 119] on input "***" at bounding box center [516, 120] width 130 height 38
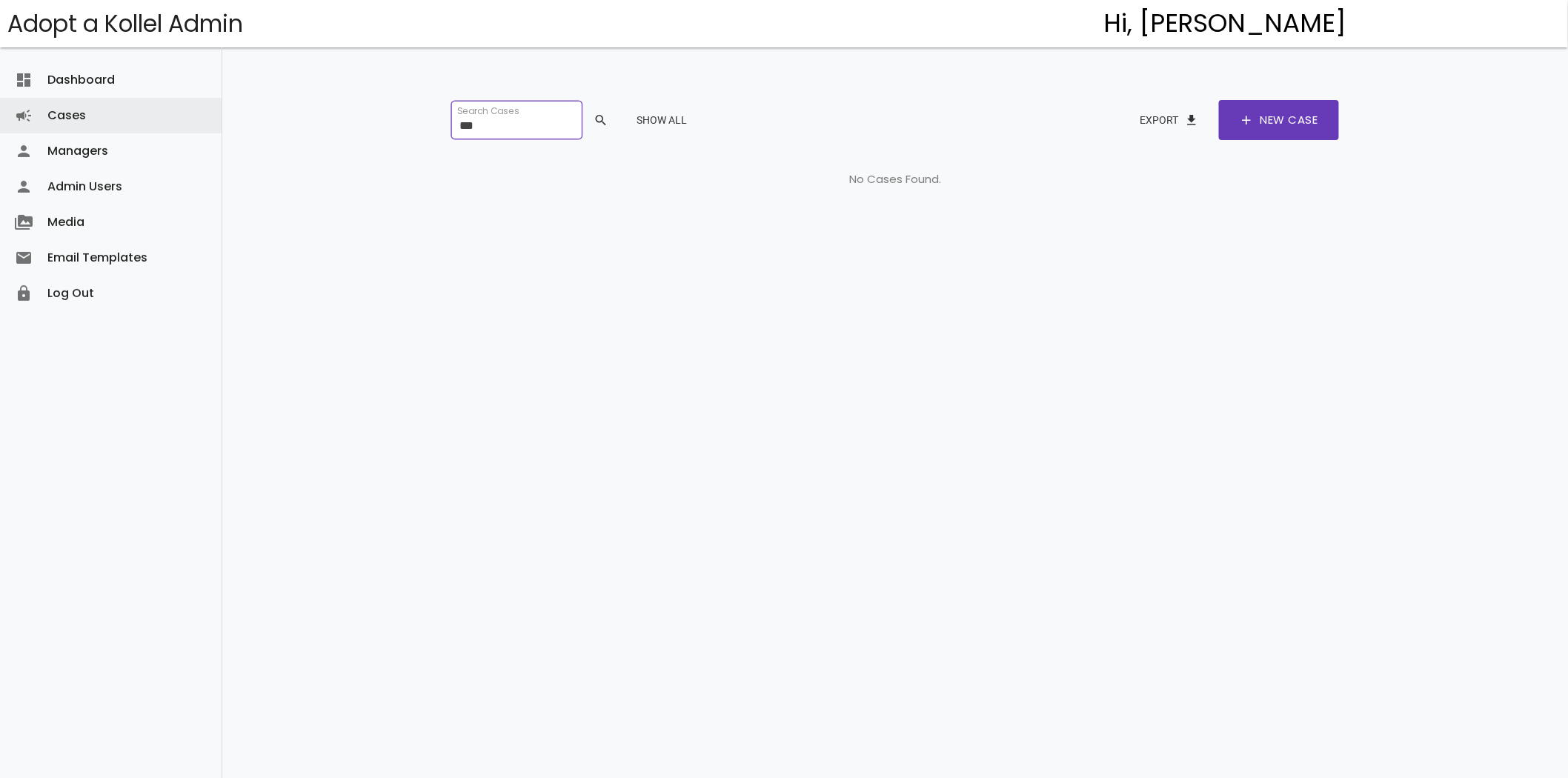
click at [481, 121] on input "***" at bounding box center [516, 120] width 130 height 38
click at [500, 116] on input "***" at bounding box center [516, 120] width 130 height 38
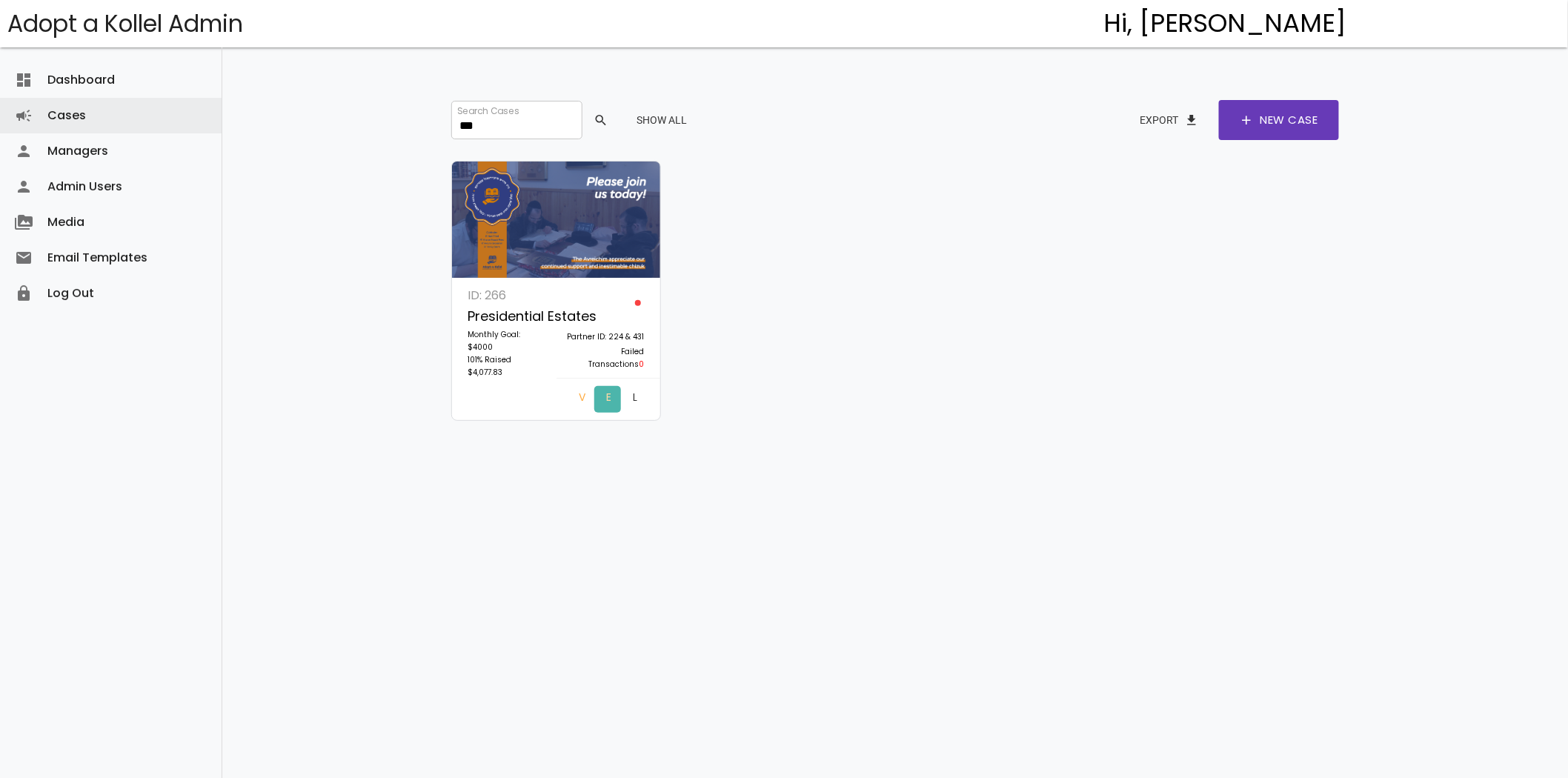
click at [594, 401] on link "Edit" at bounding box center [607, 399] width 27 height 27
click at [506, 126] on input "***" at bounding box center [516, 120] width 130 height 38
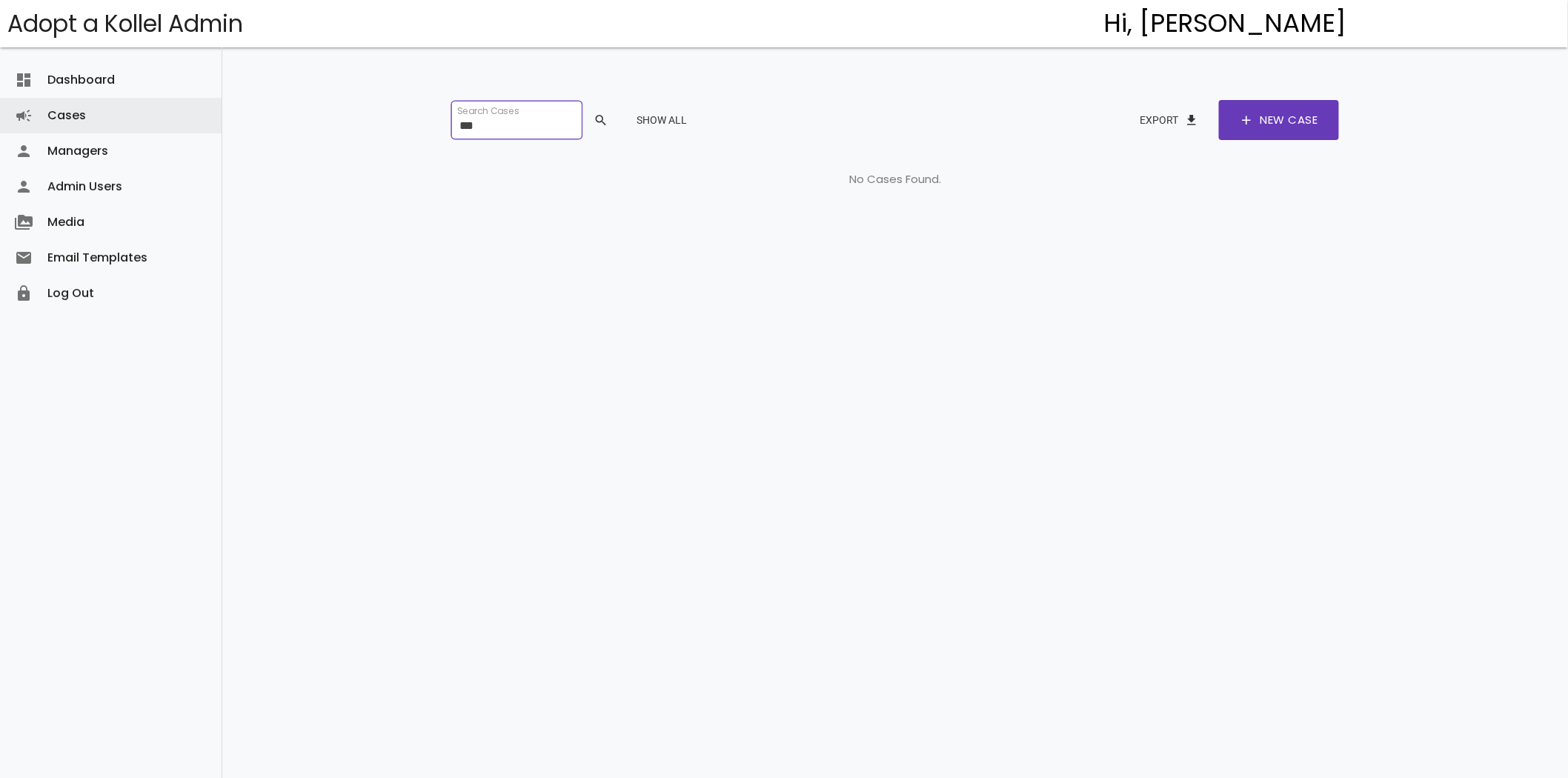
click at [489, 119] on input "***" at bounding box center [516, 120] width 130 height 38
click at [489, 120] on input "***" at bounding box center [516, 120] width 130 height 38
click at [503, 126] on input "***" at bounding box center [516, 120] width 130 height 38
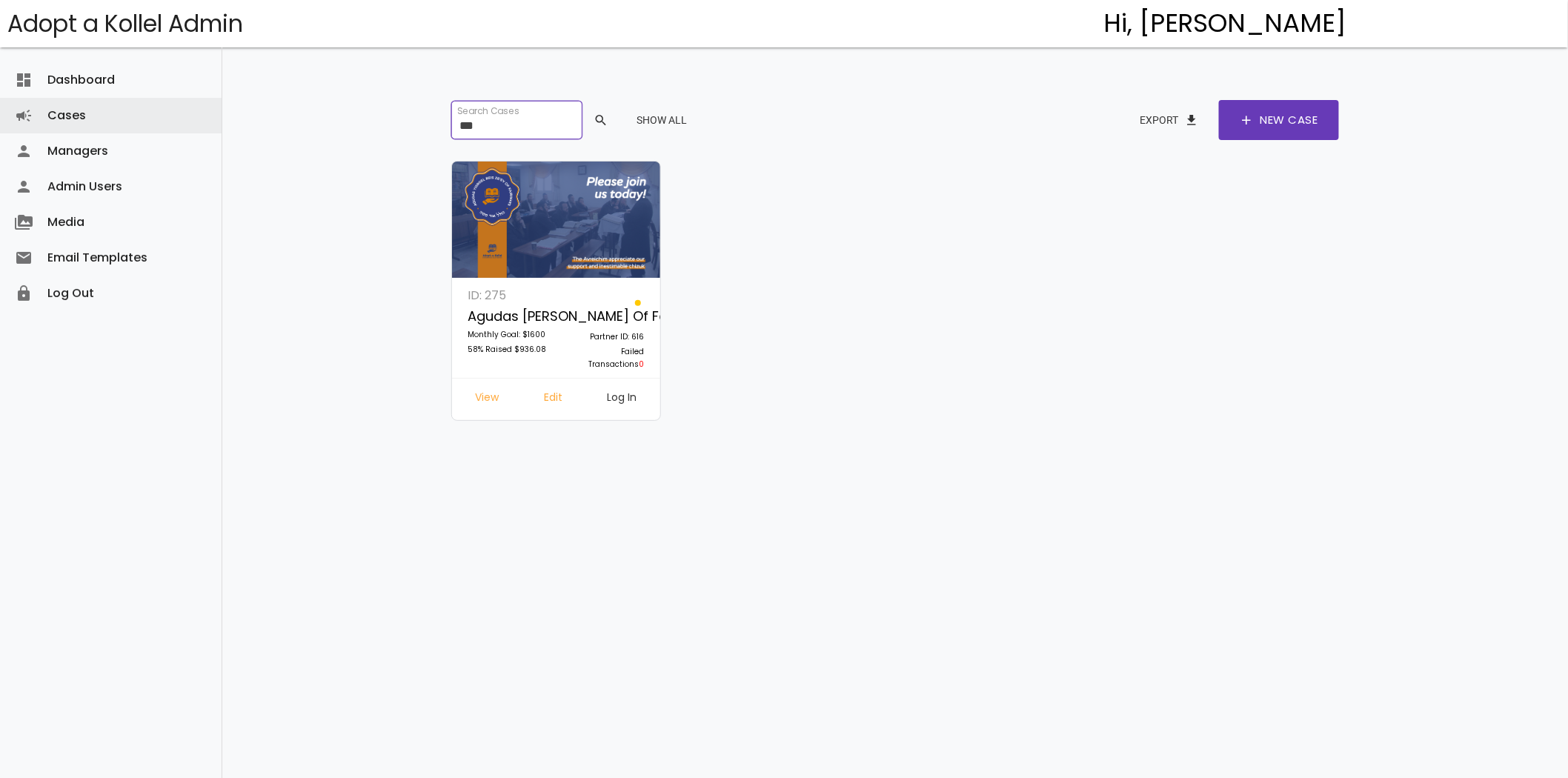
type input "***"
click at [616, 393] on link "Log In" at bounding box center [622, 399] width 53 height 27
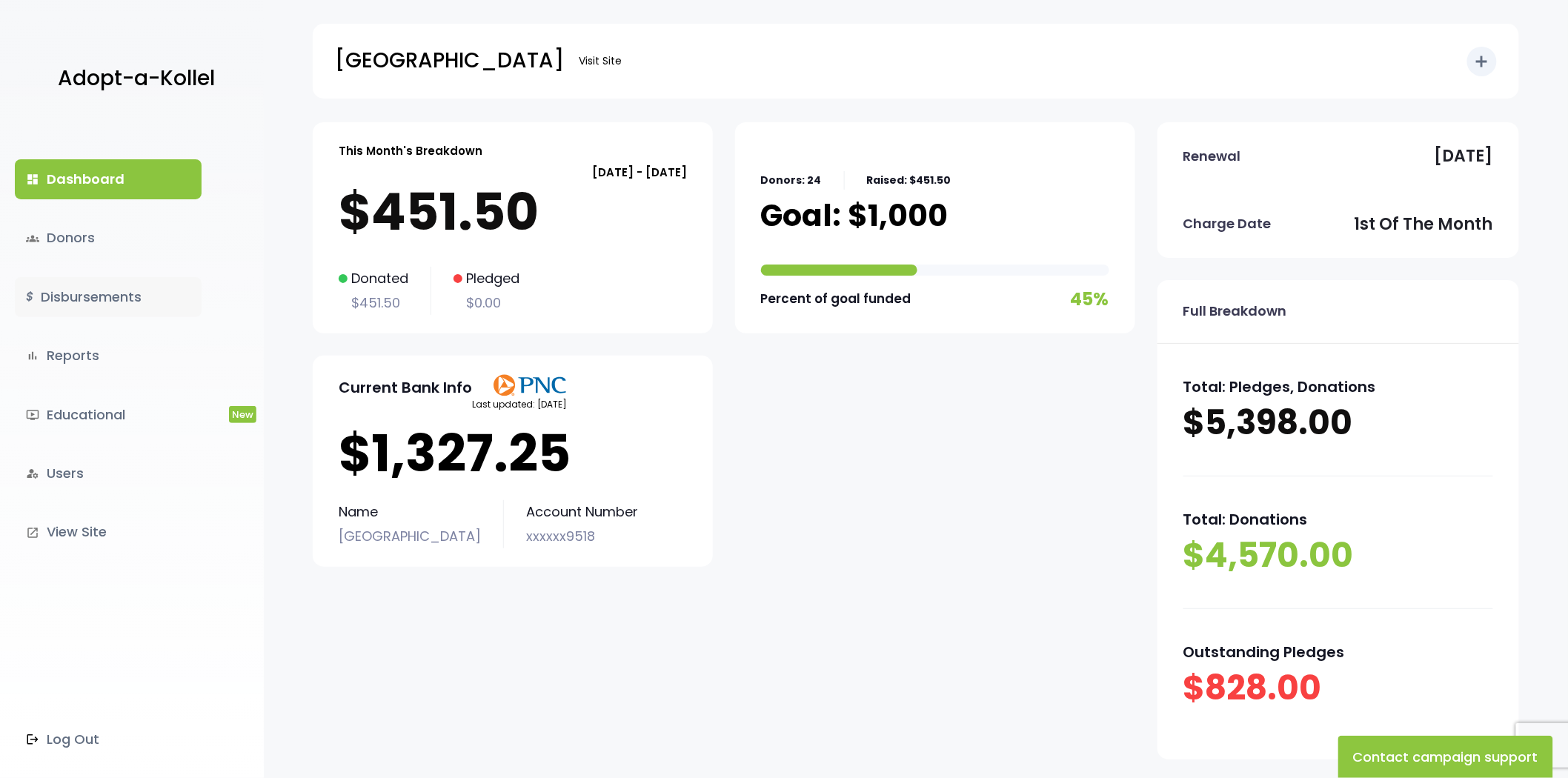
click at [57, 278] on link "$ Disbursements" at bounding box center [108, 297] width 187 height 40
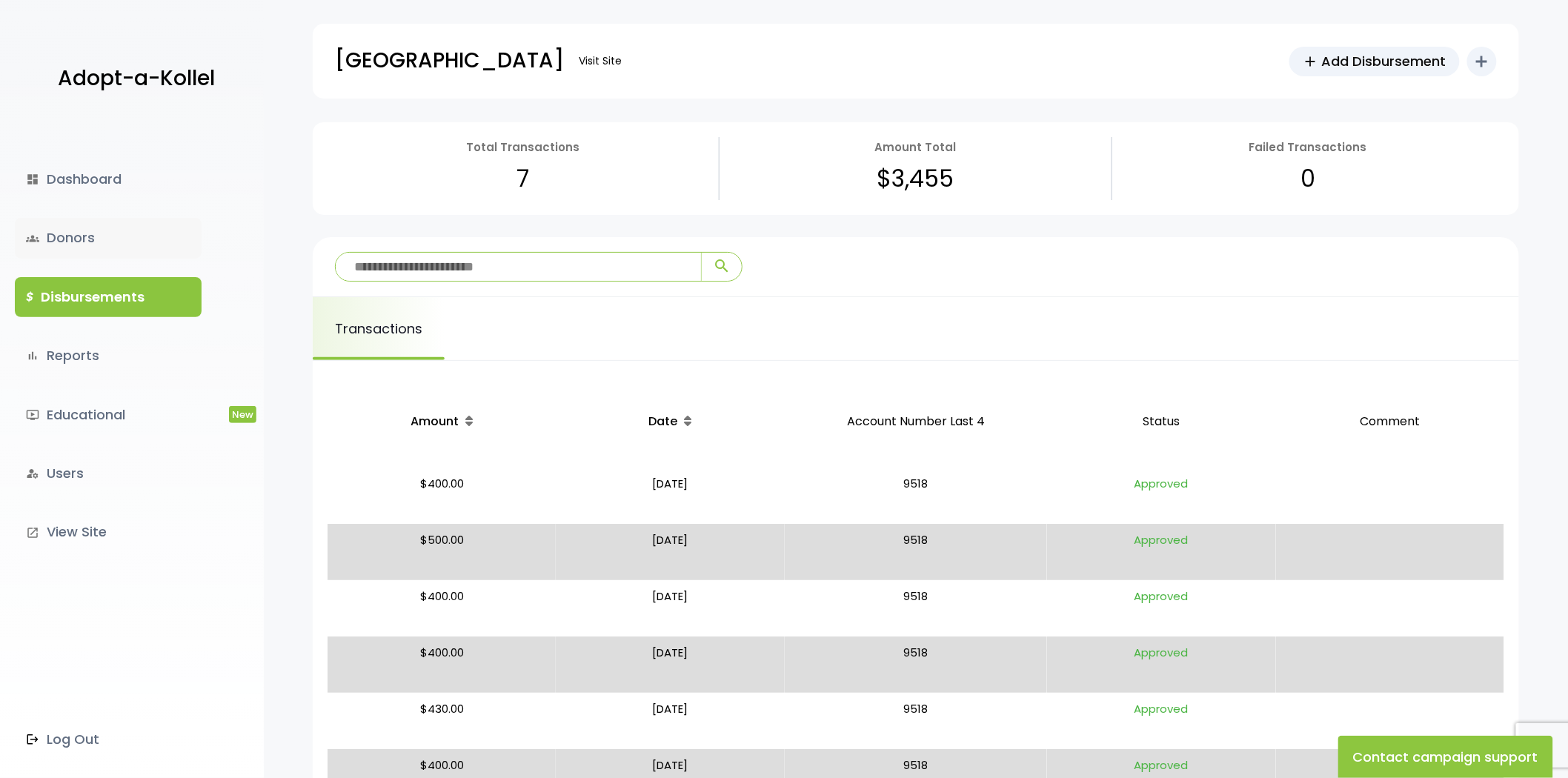
drag, startPoint x: 0, startPoint y: 0, endPoint x: 64, endPoint y: 242, distance: 250.3
click at [64, 242] on link "groups Donors" at bounding box center [108, 238] width 187 height 40
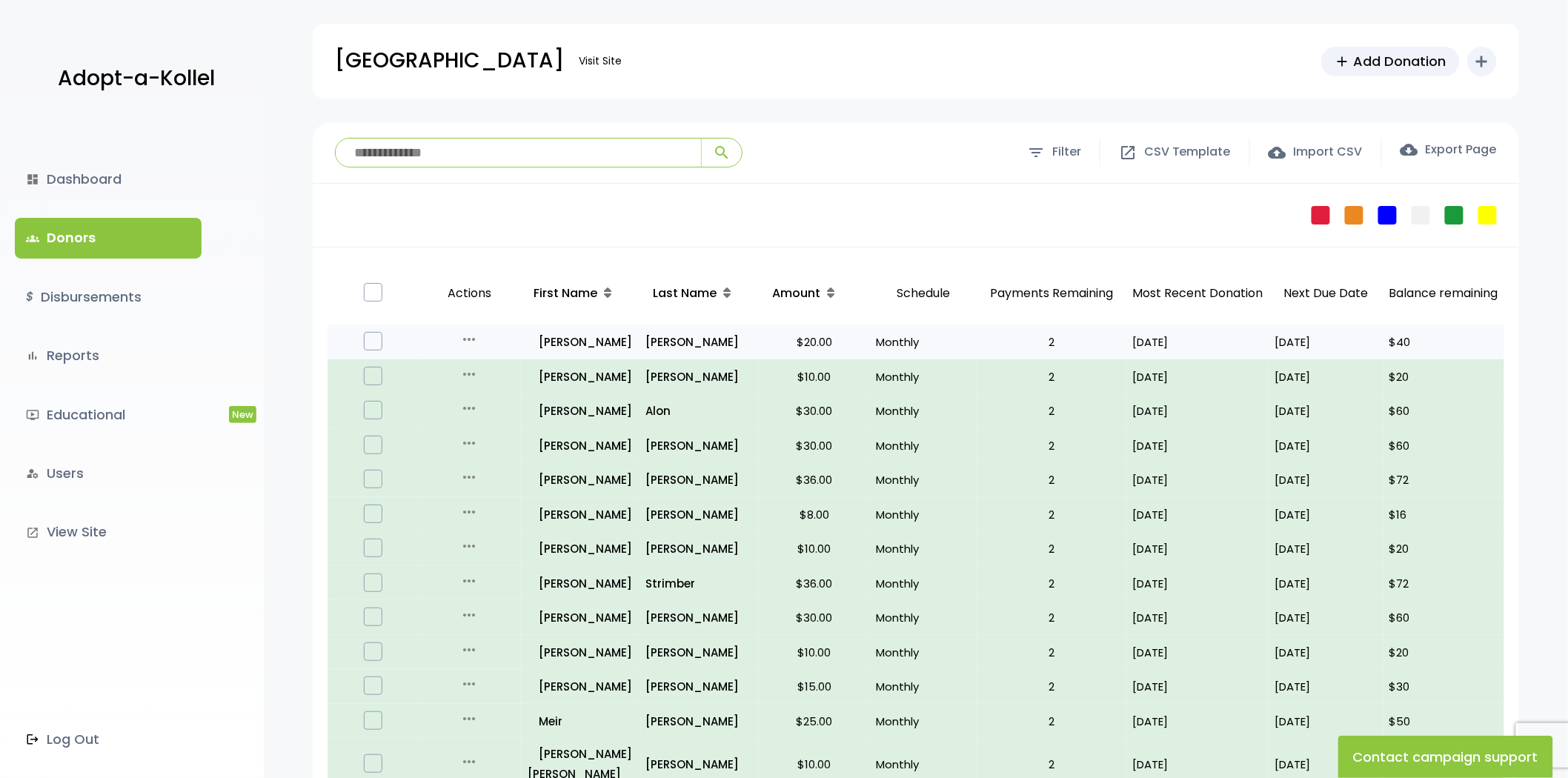
click at [467, 340] on icon "more_horiz" at bounding box center [469, 339] width 17 height 17
click at [479, 365] on link "Edit" at bounding box center [481, 370] width 124 height 36
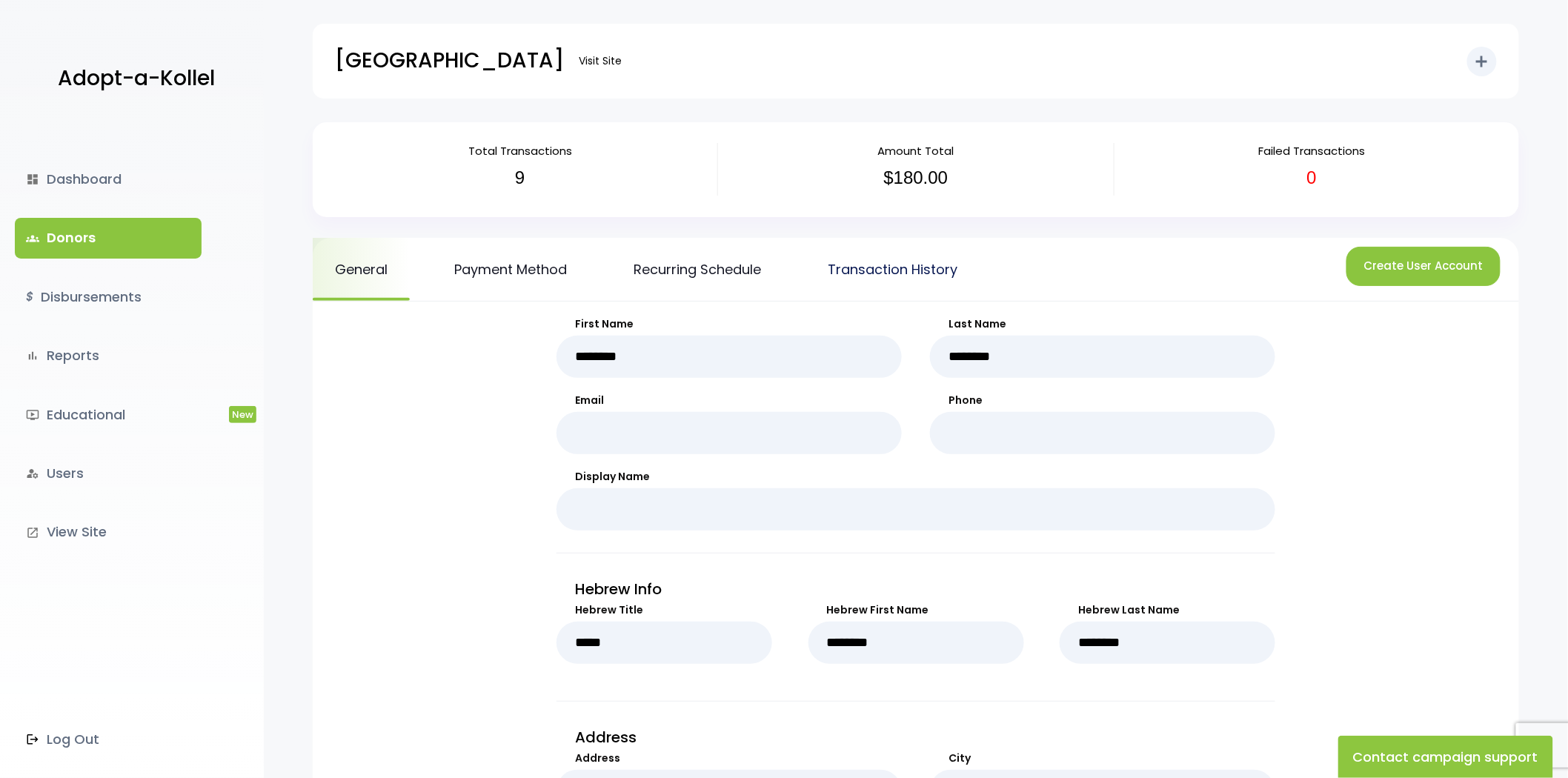
click at [894, 272] on link "Transaction History" at bounding box center [892, 269] width 174 height 63
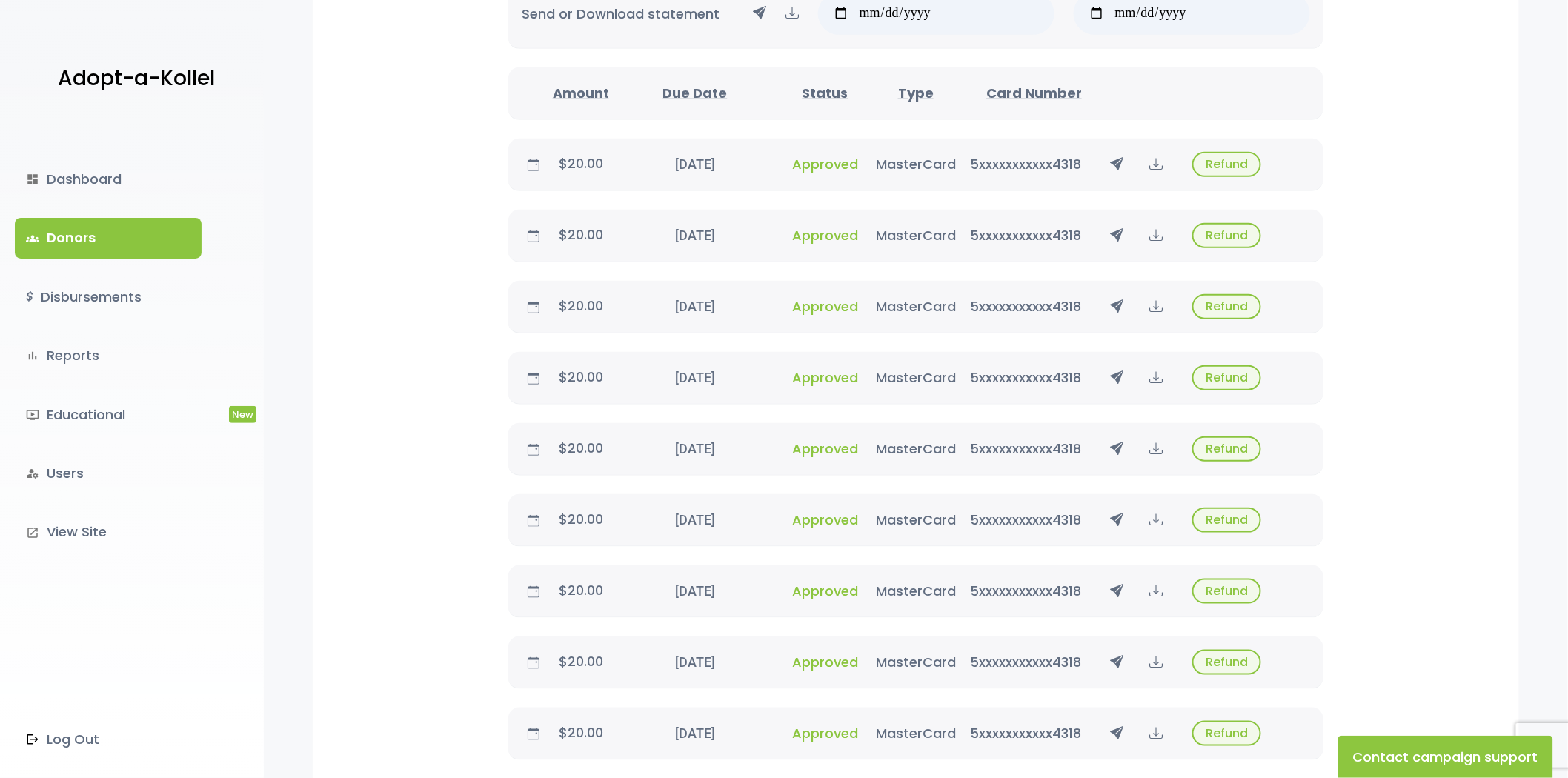
scroll to position [165, 0]
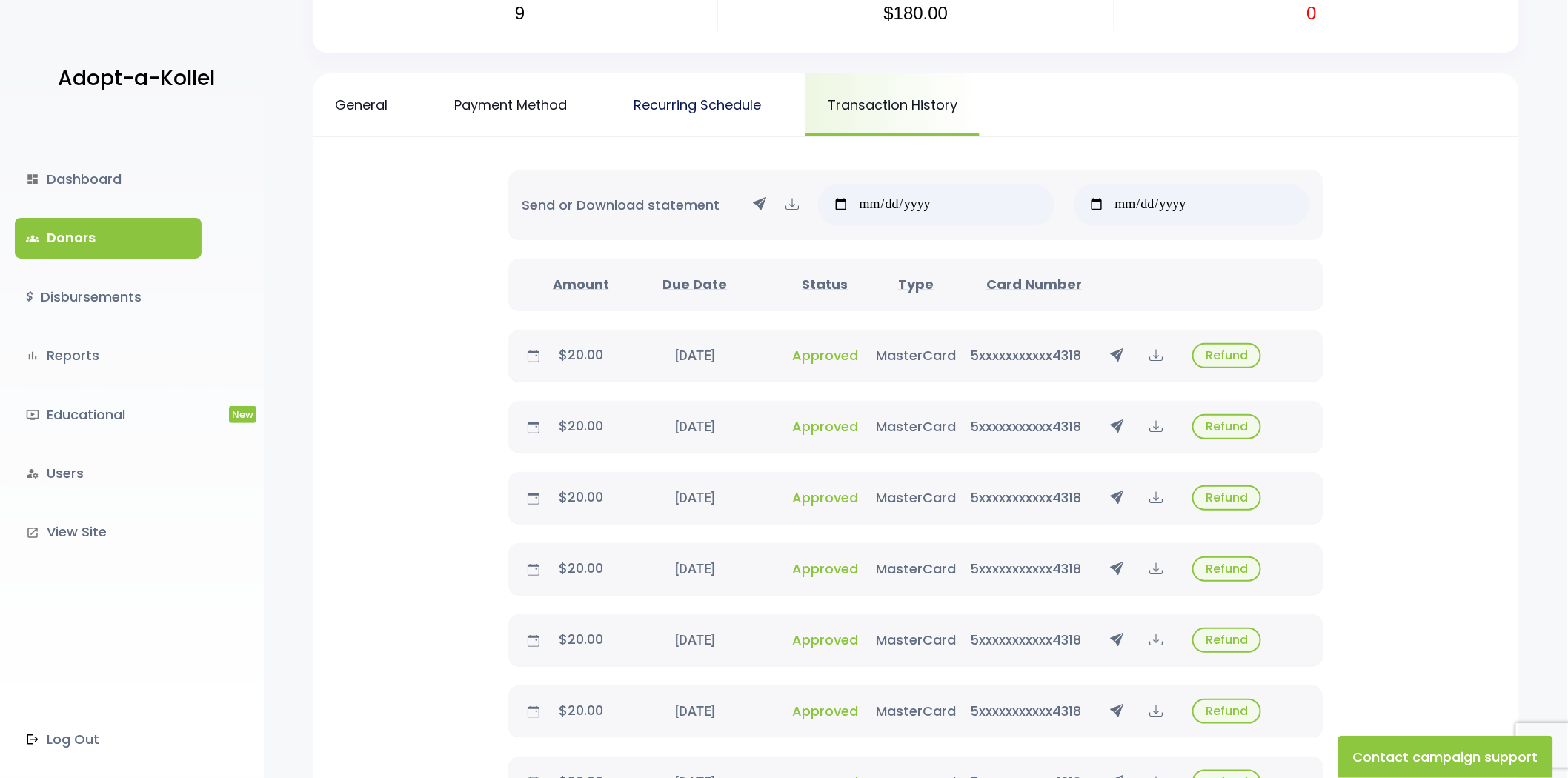
click at [656, 113] on link "Recurring Schedule" at bounding box center [697, 104] width 172 height 63
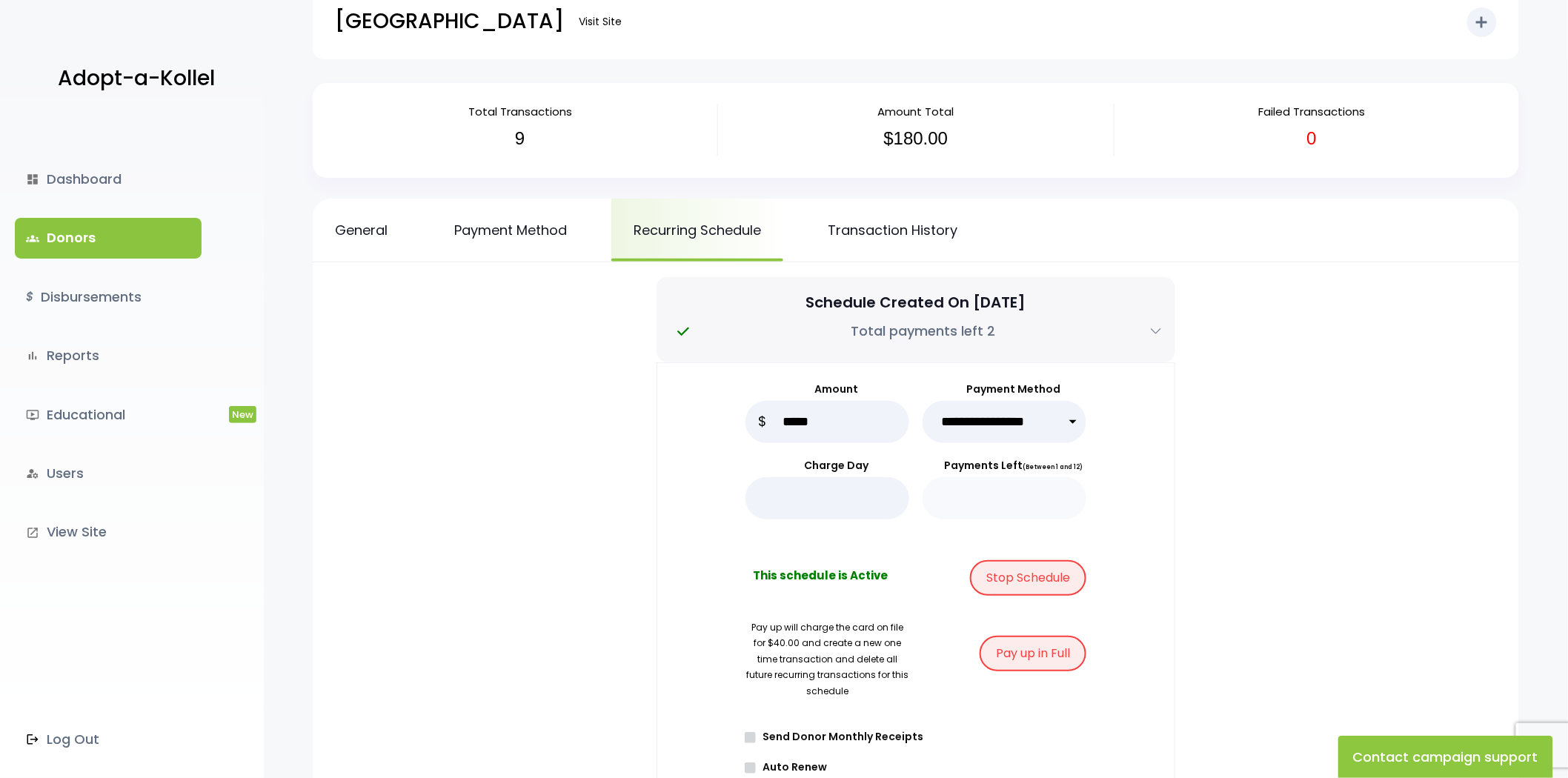
scroll to position [28, 0]
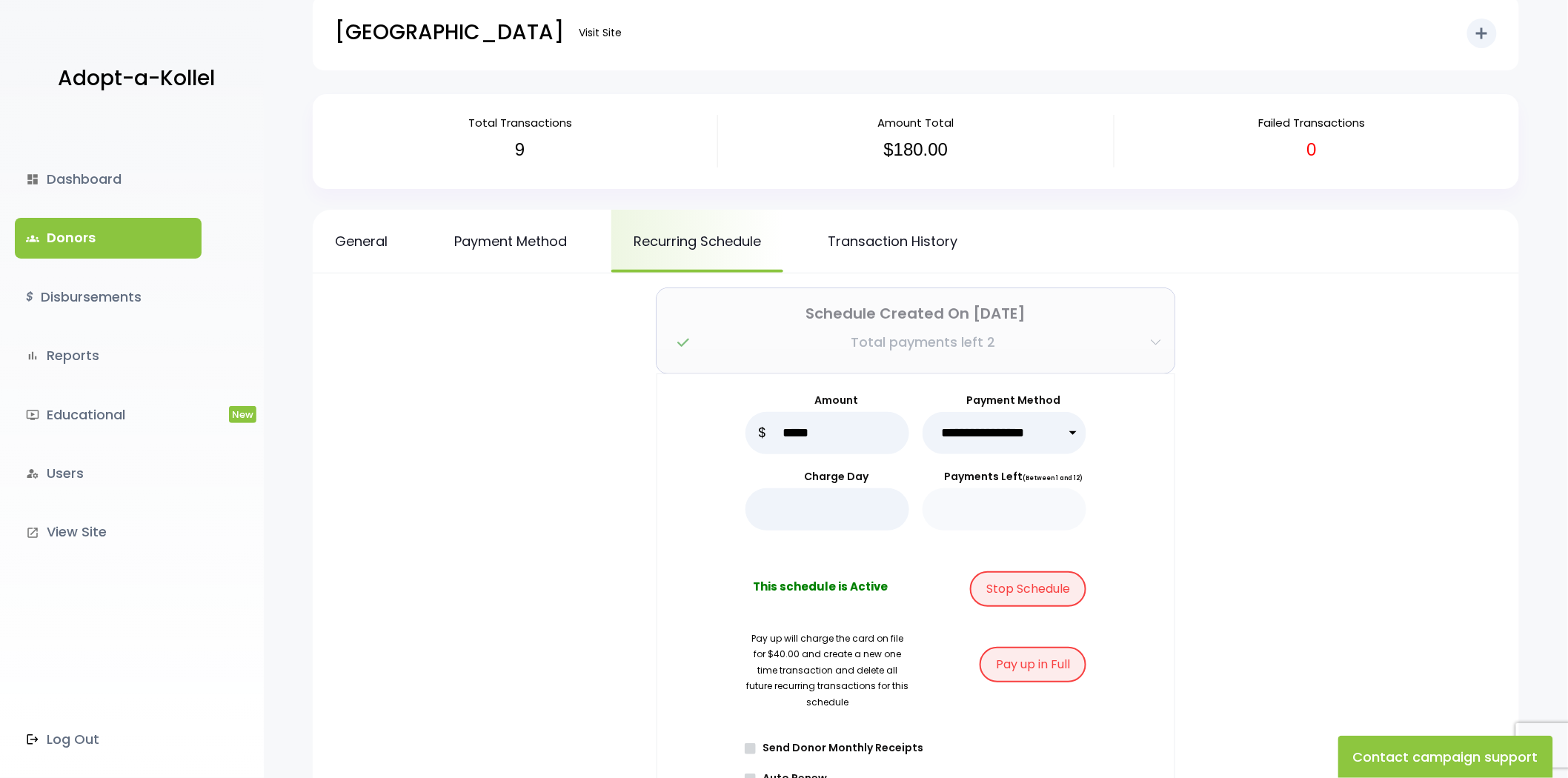
click at [1010, 311] on p "Schedule Created On Dec 04, 2024" at bounding box center [916, 313] width 492 height 24
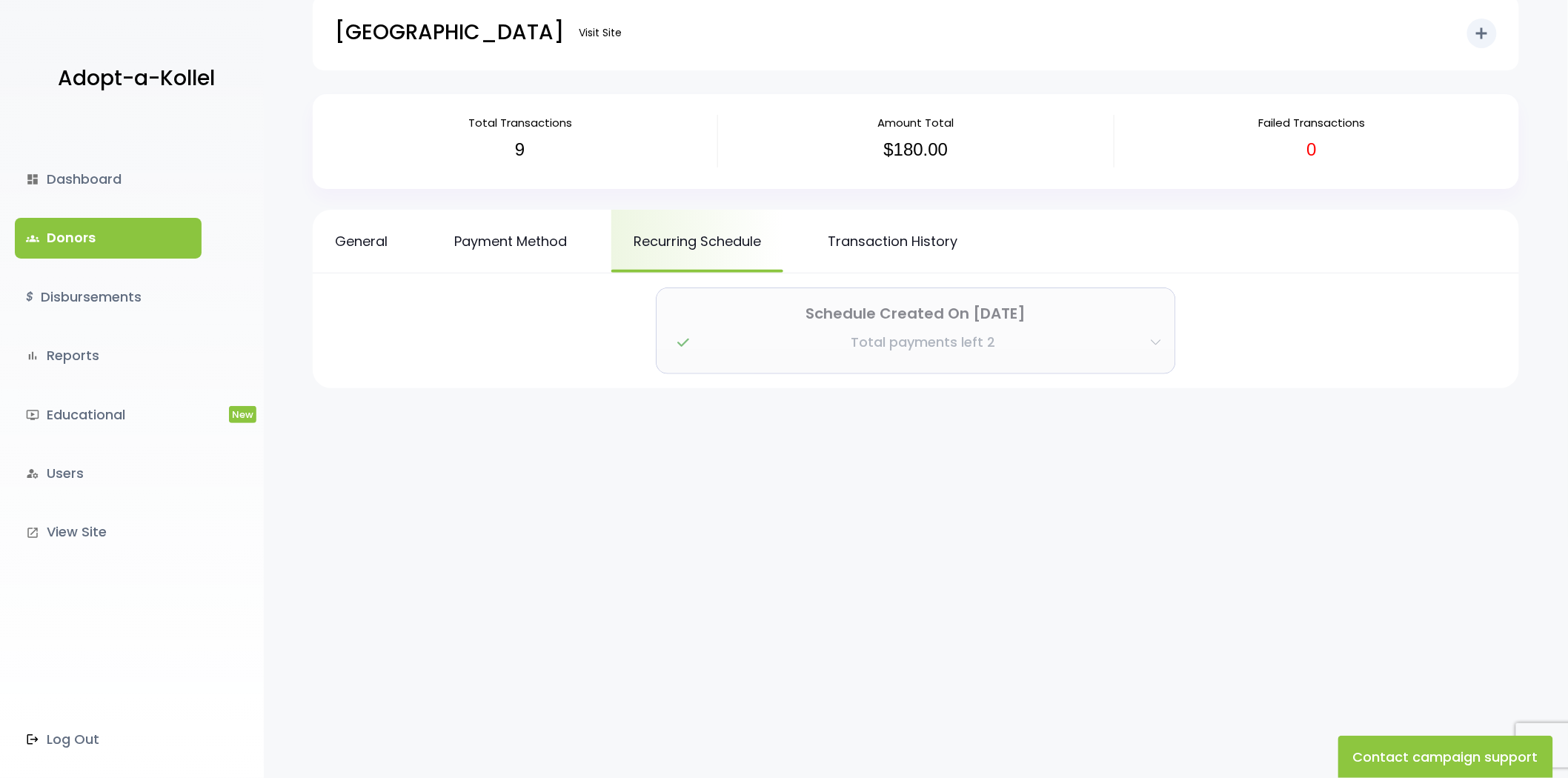
click at [1010, 311] on p "Schedule Created On Dec 04, 2024" at bounding box center [916, 313] width 492 height 24
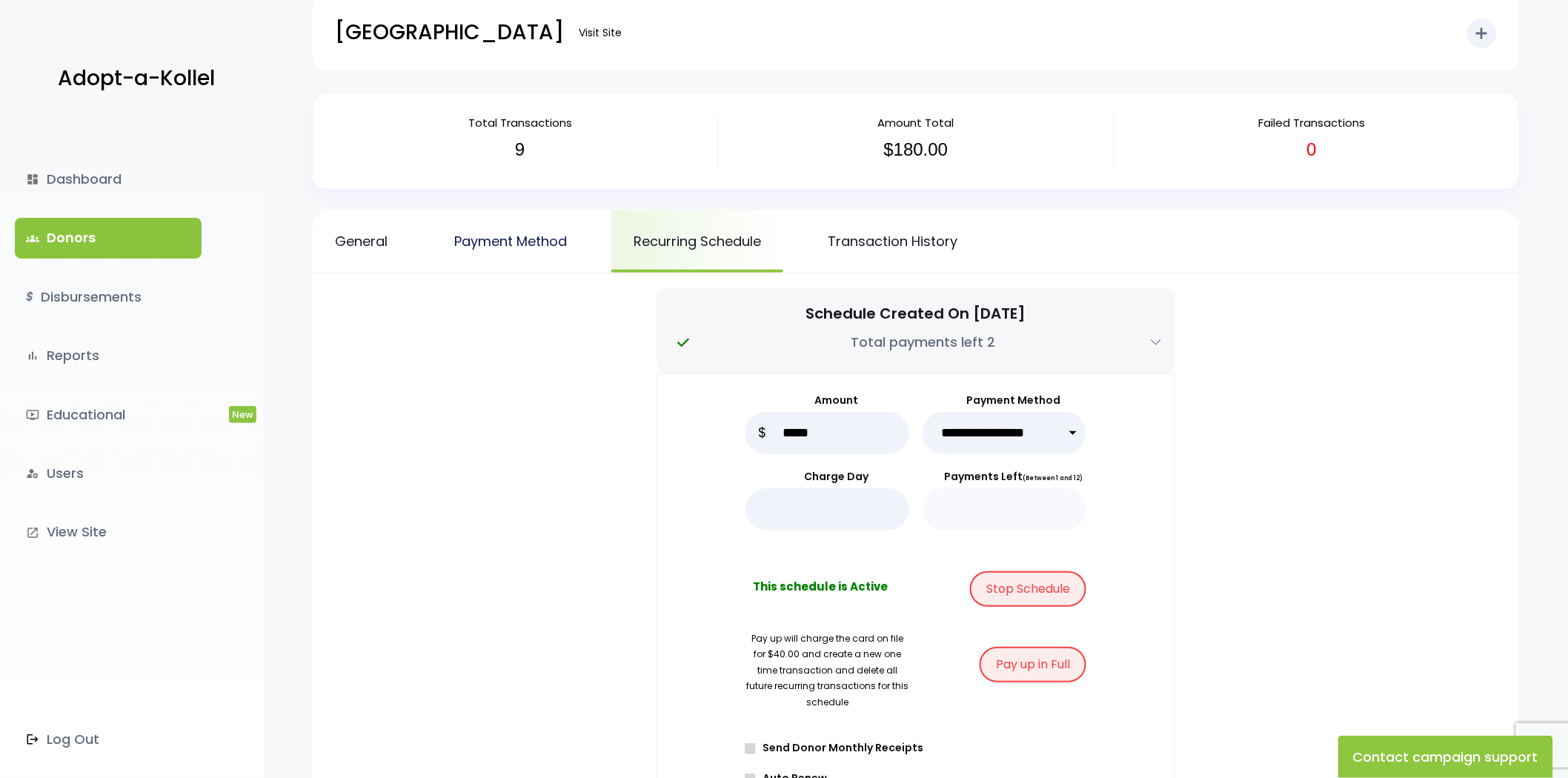
click at [539, 235] on link "Payment Method" at bounding box center [511, 241] width 157 height 63
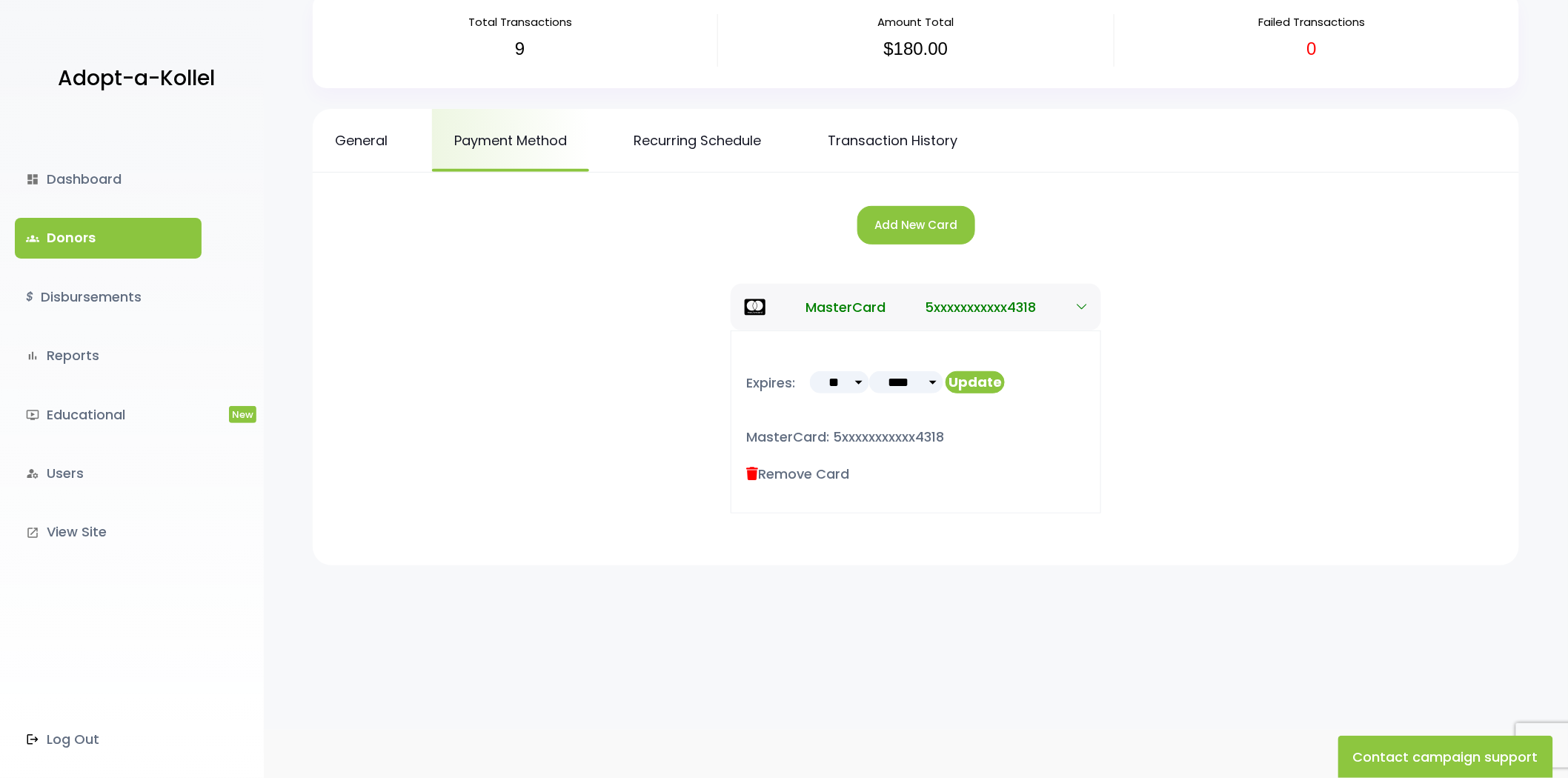
scroll to position [154, 0]
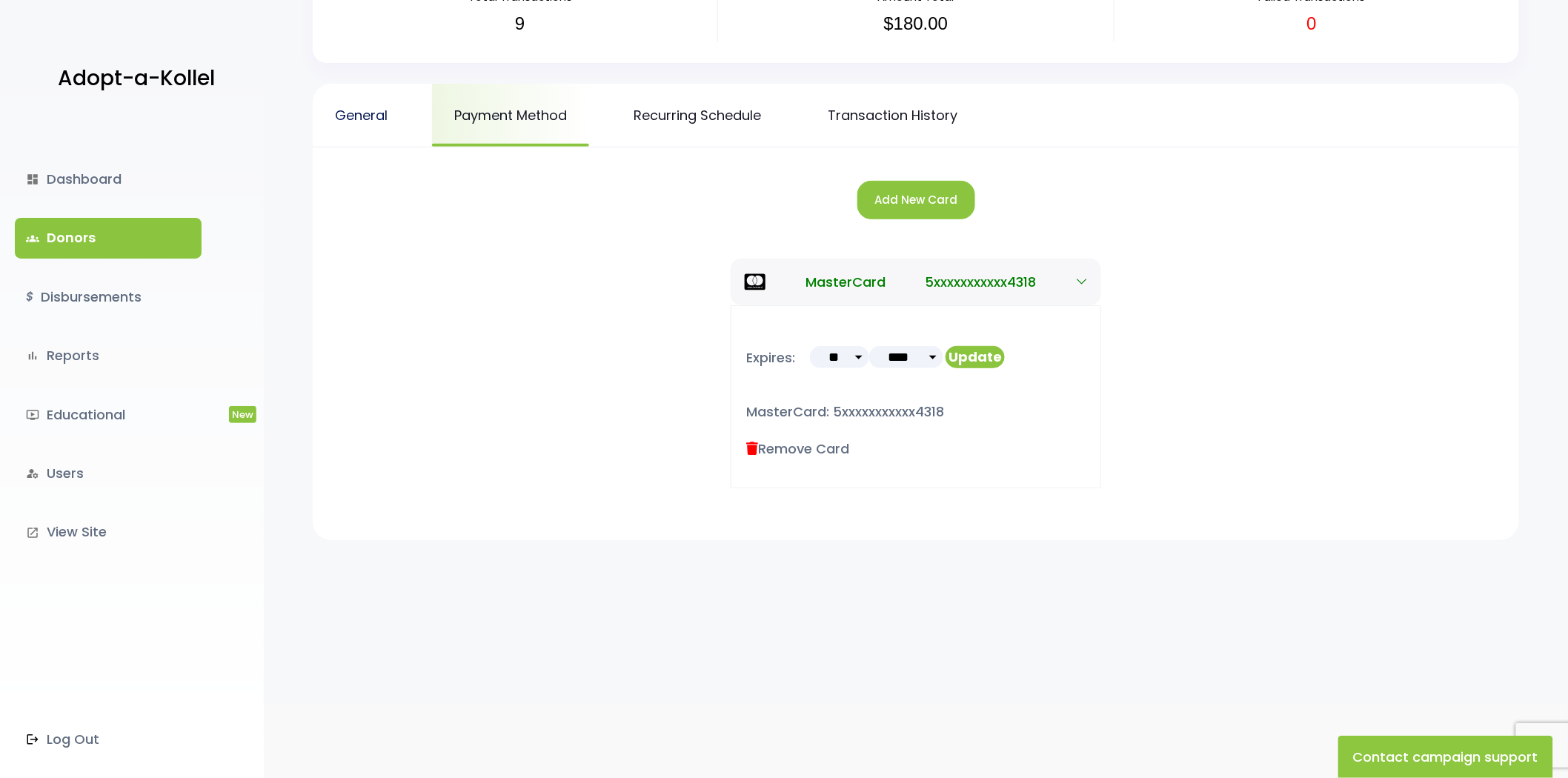
click at [388, 106] on link "General" at bounding box center [362, 114] width 97 height 63
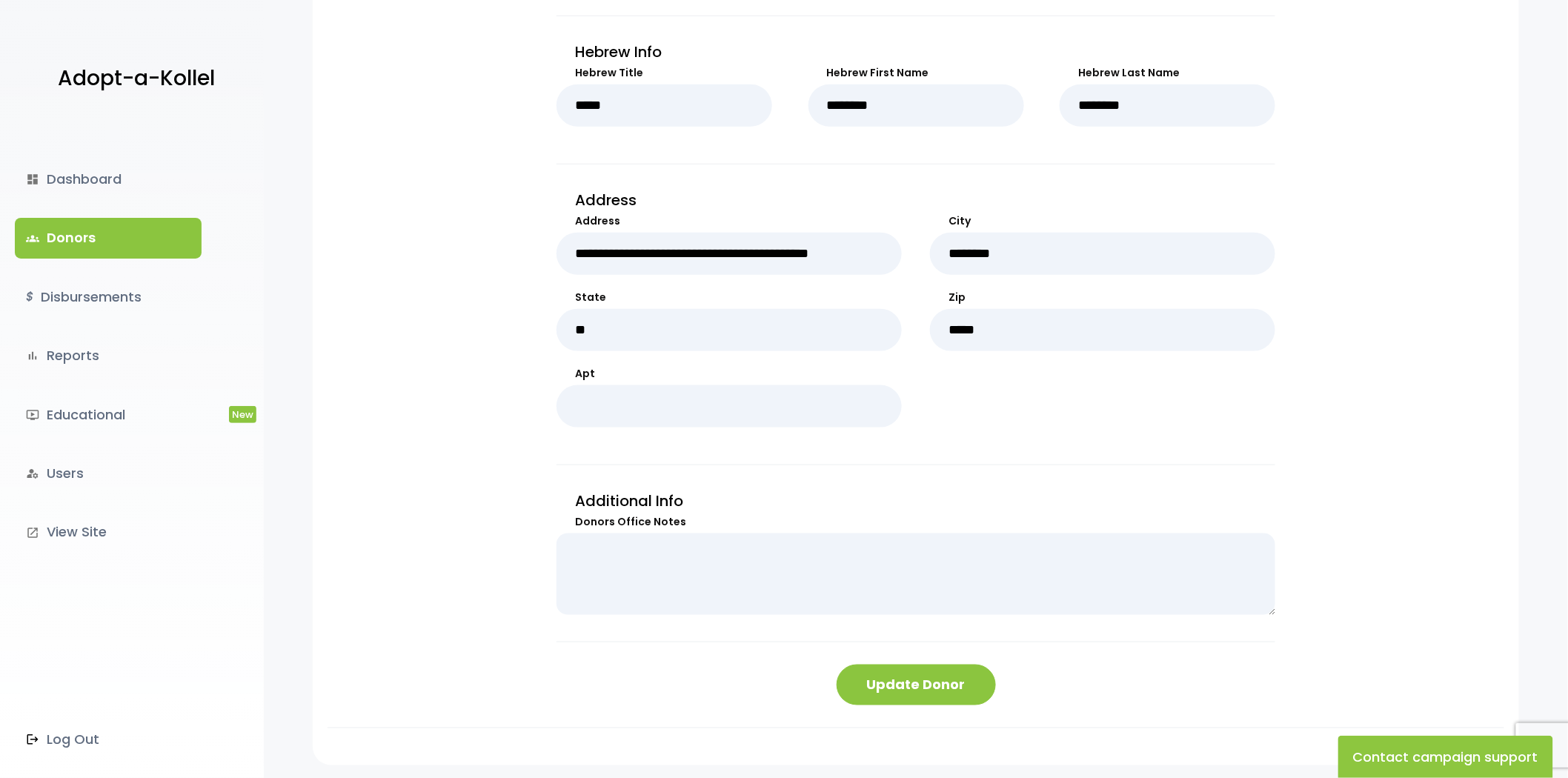
scroll to position [651, 0]
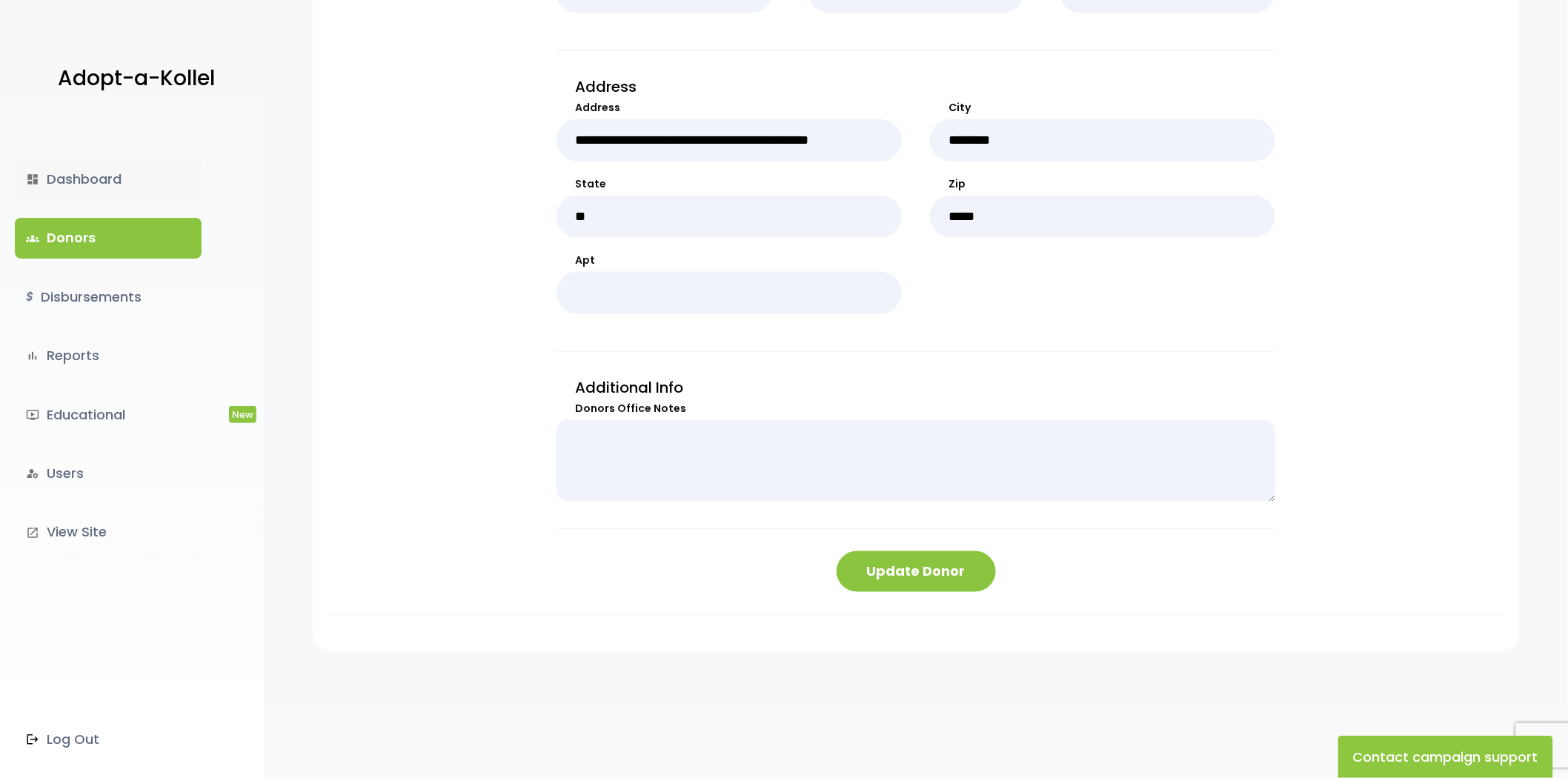
click at [123, 181] on link "dashboard Dashboard" at bounding box center [108, 179] width 187 height 40
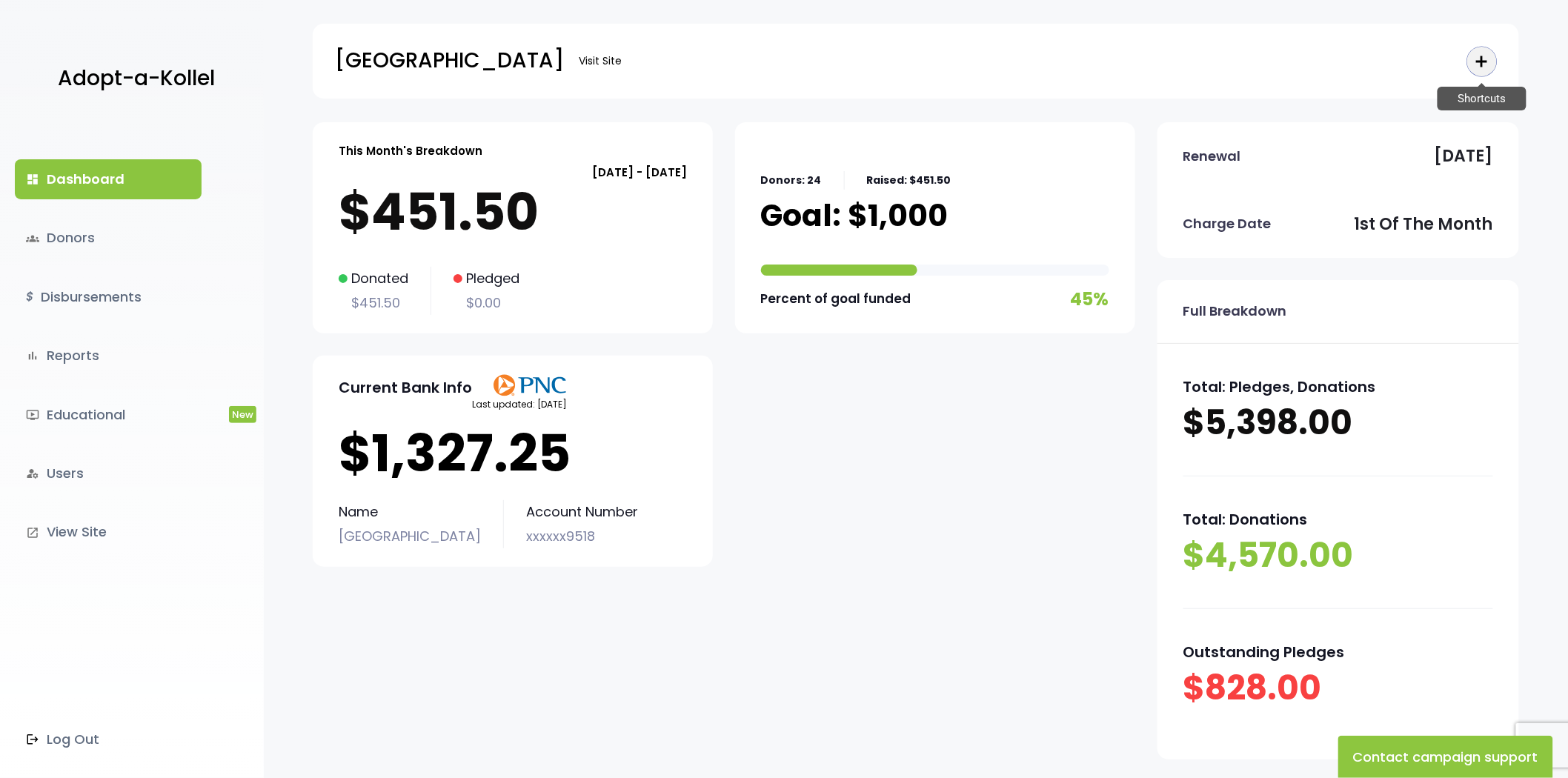
click at [1486, 62] on icon "add" at bounding box center [1481, 60] width 17 height 17
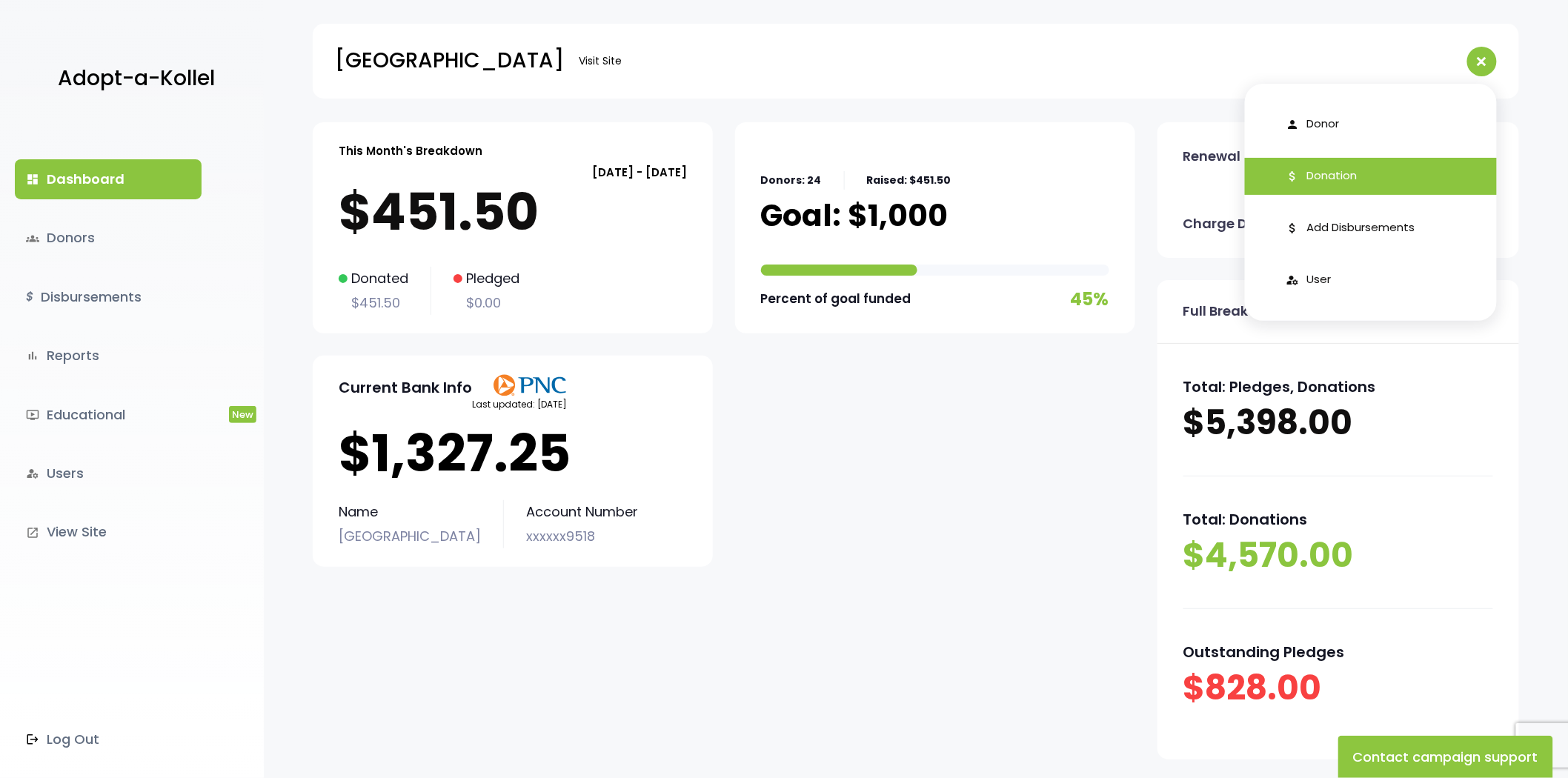
click at [1325, 178] on span "Donation" at bounding box center [1332, 176] width 50 height 17
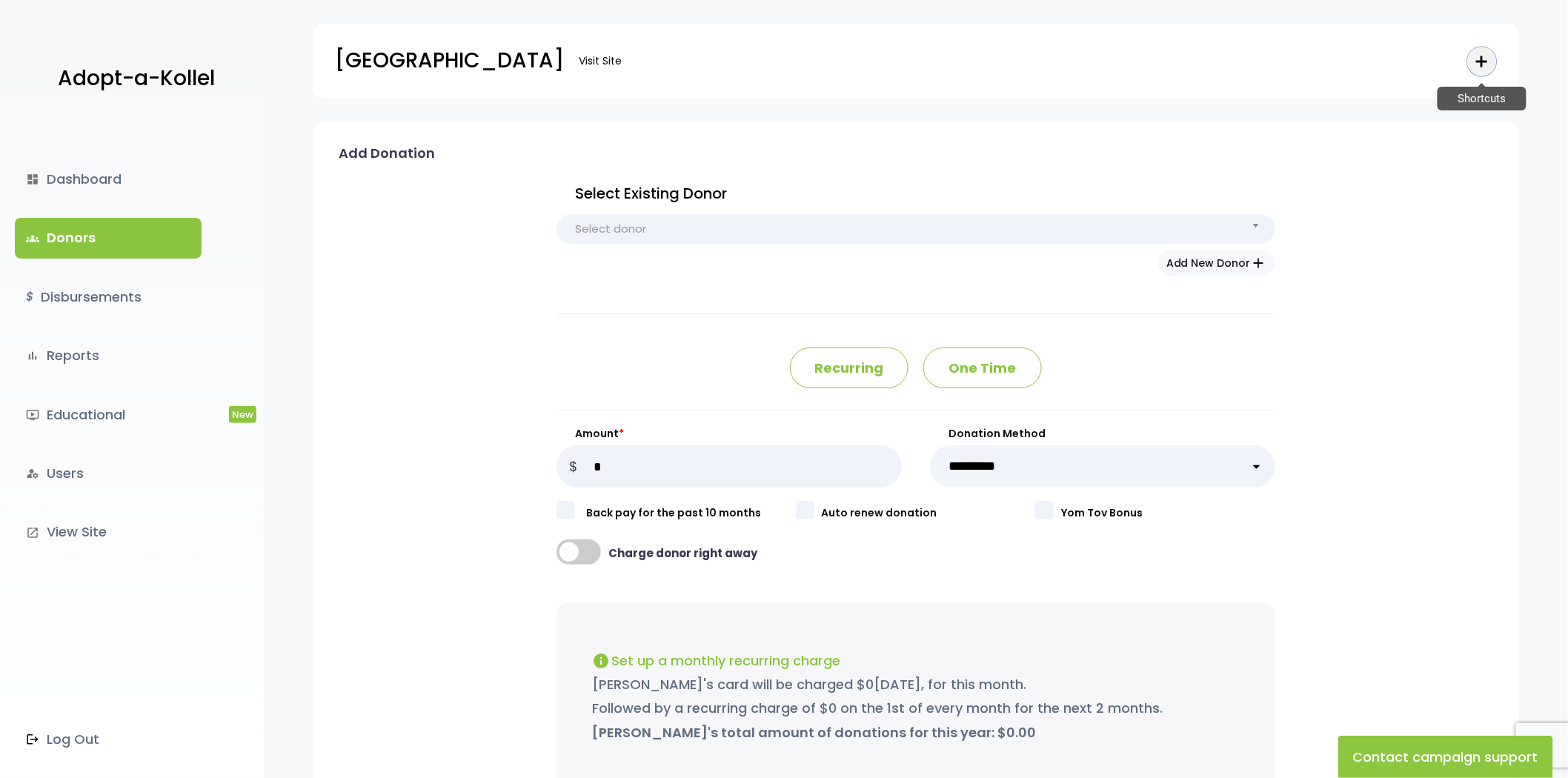
click at [1475, 67] on icon "add" at bounding box center [1481, 60] width 17 height 17
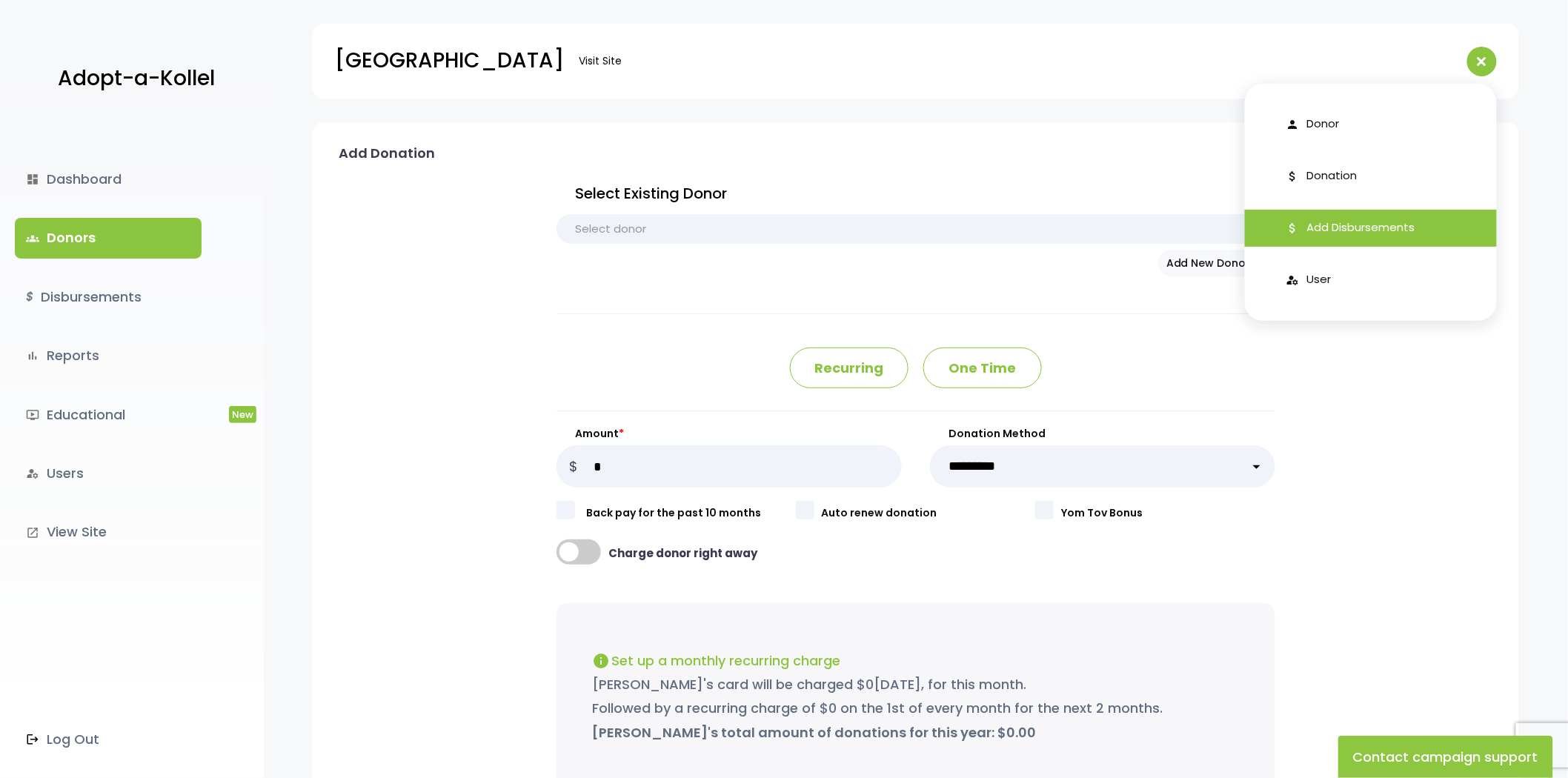
click at [1348, 212] on link "attach_money Add Disbursements" at bounding box center [1370, 228] width 252 height 37
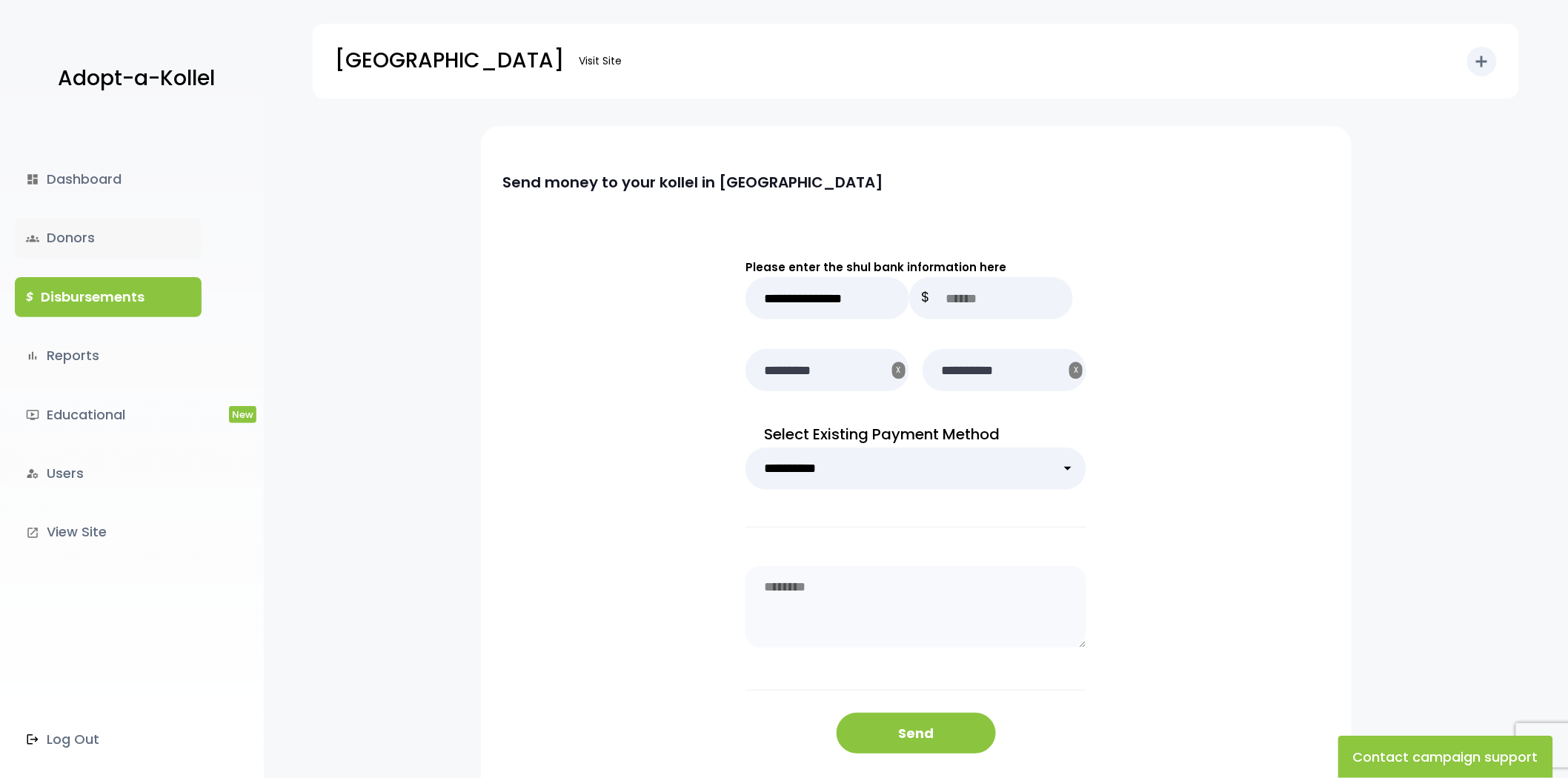
click at [83, 232] on link "groups Donors" at bounding box center [108, 238] width 187 height 40
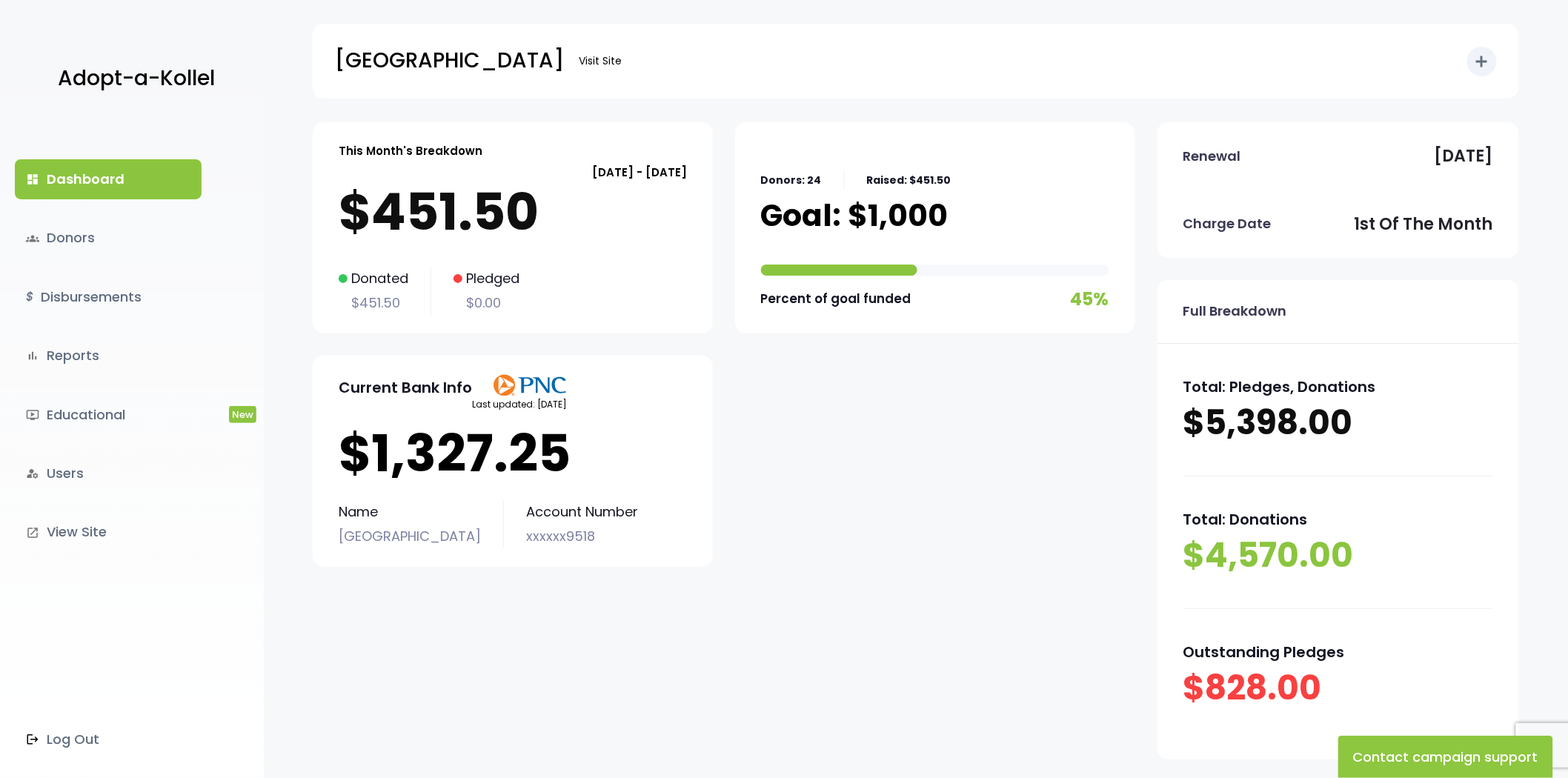
click at [100, 224] on link "groups Donors" at bounding box center [108, 238] width 187 height 40
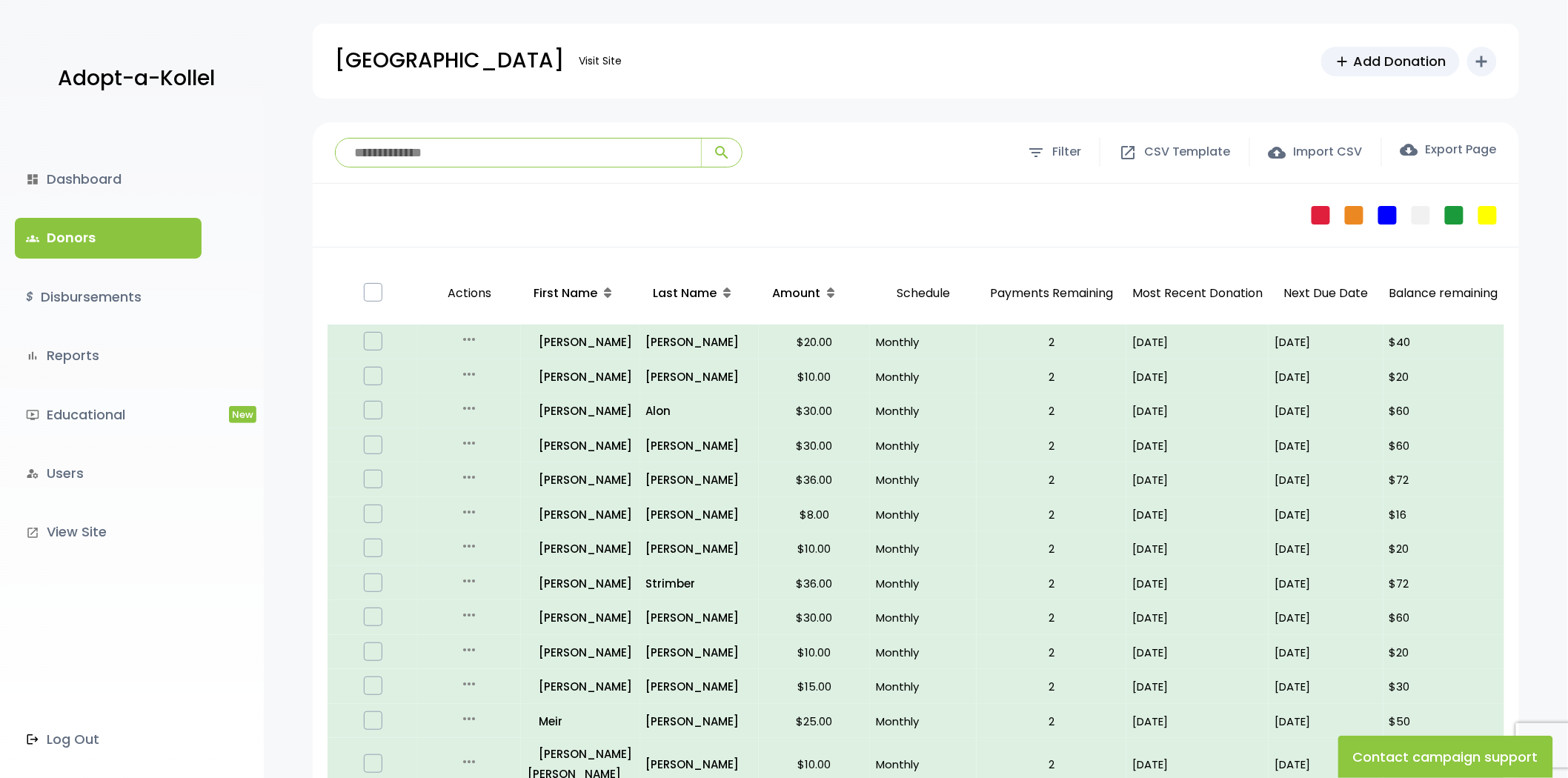
click at [362, 301] on div at bounding box center [373, 293] width 79 height 47
click at [372, 297] on label at bounding box center [373, 292] width 18 height 18
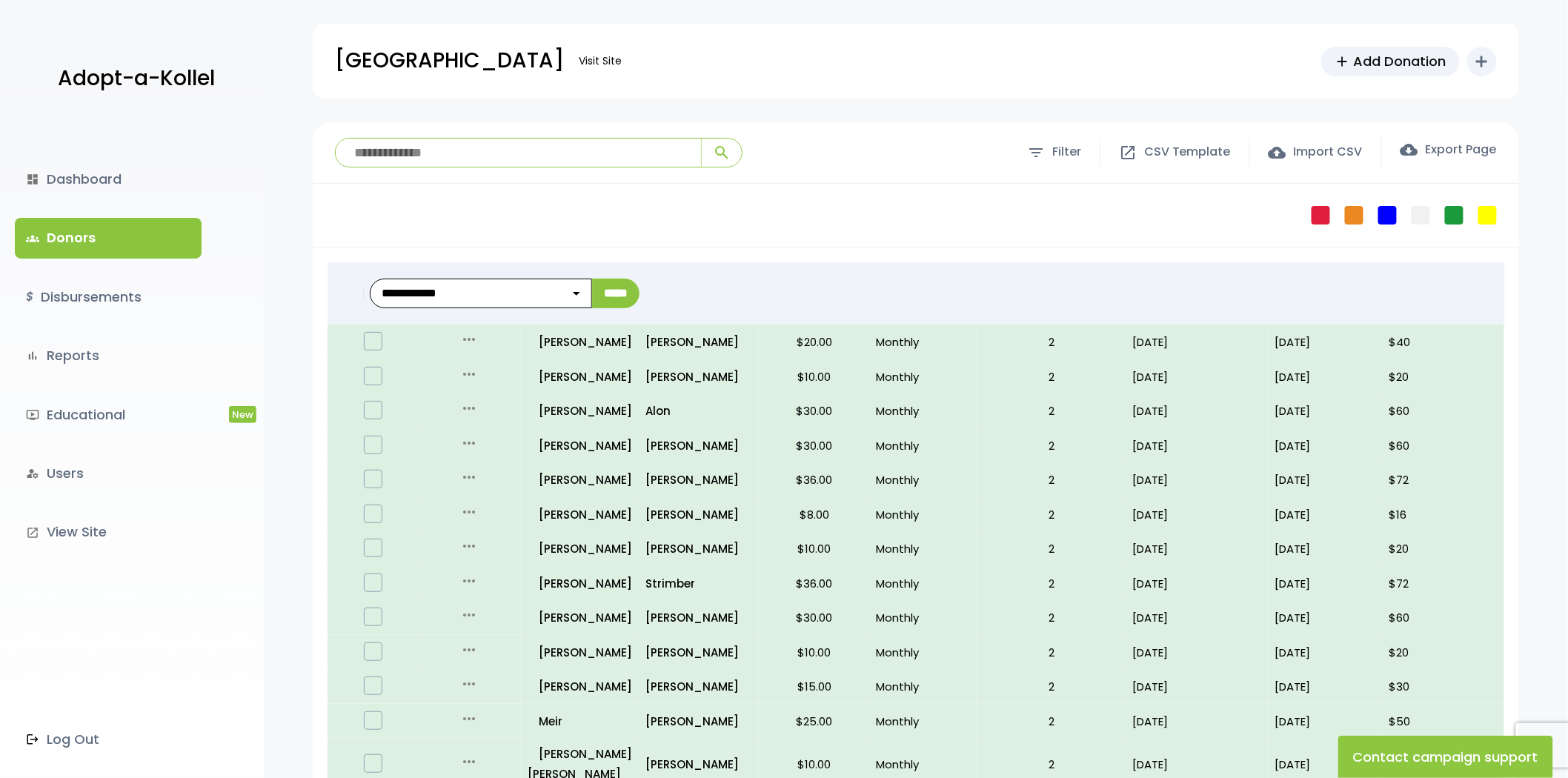
click at [581, 287] on select "**********" at bounding box center [481, 293] width 222 height 29
click at [363, 293] on label at bounding box center [373, 292] width 18 height 18
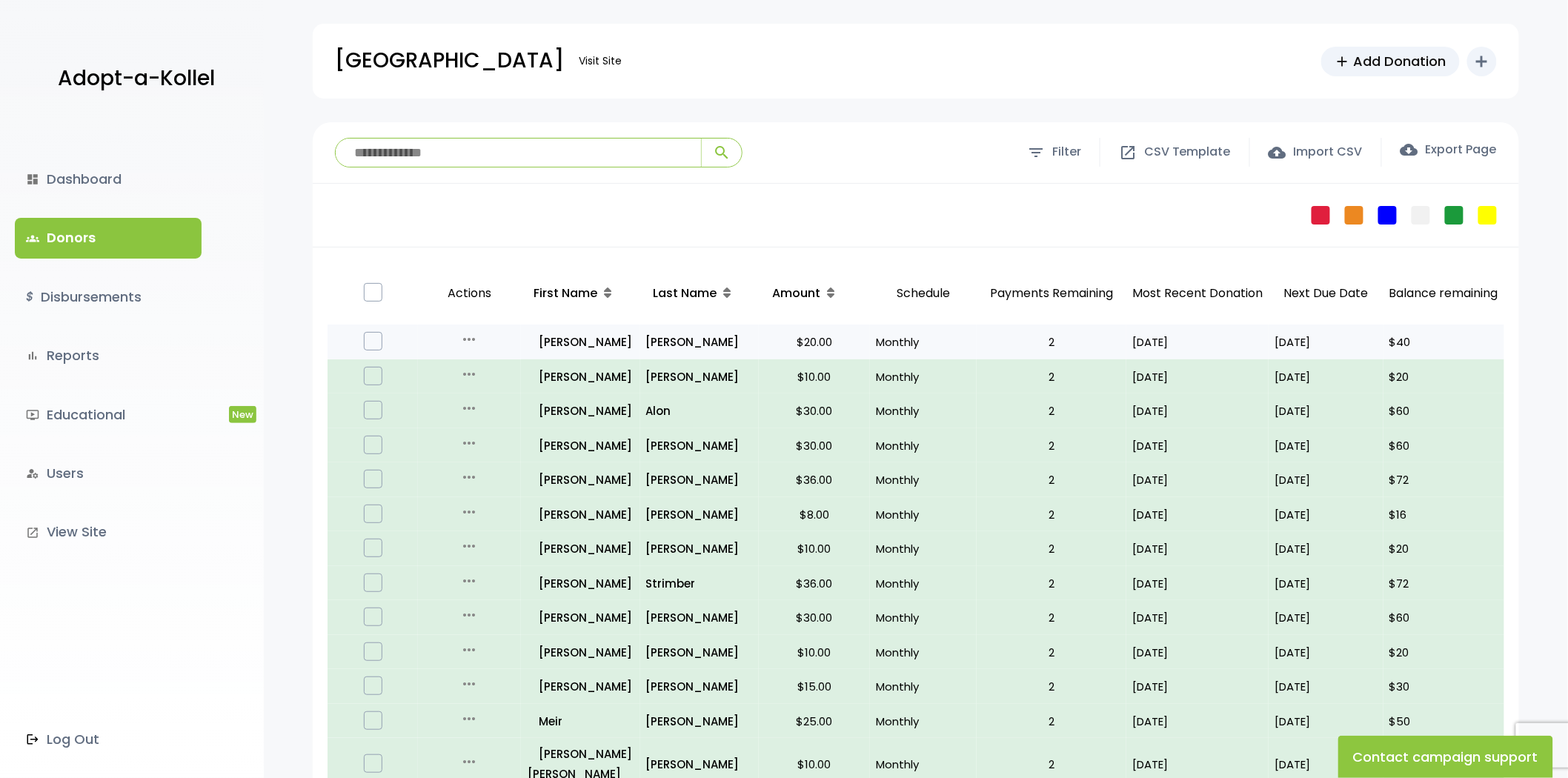
click at [469, 338] on icon "more_horiz" at bounding box center [469, 339] width 17 height 17
click at [612, 338] on p "all_inclusive Menachem" at bounding box center [581, 342] width 106 height 20
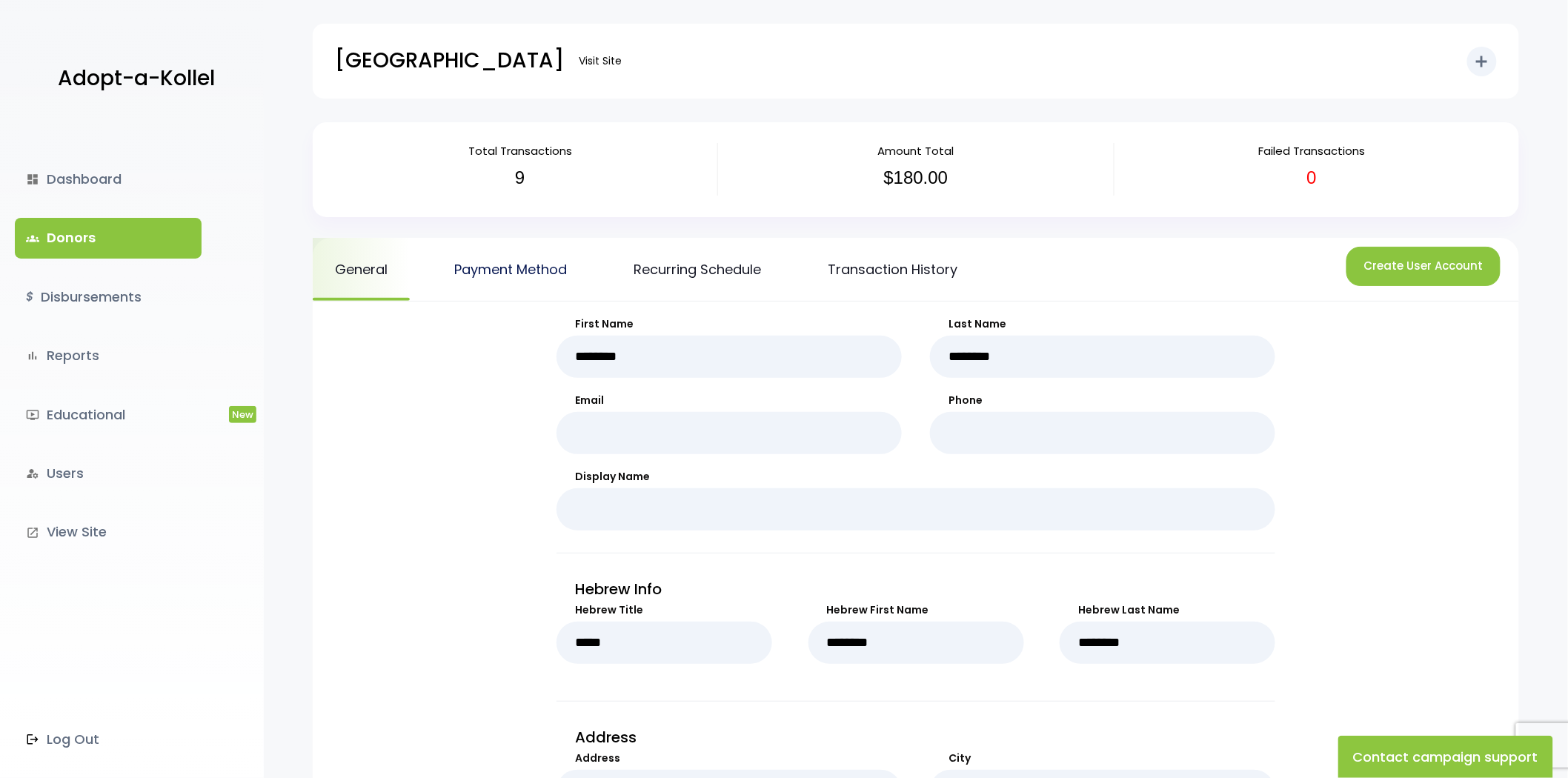
click at [501, 241] on link "Payment Method" at bounding box center [511, 269] width 157 height 63
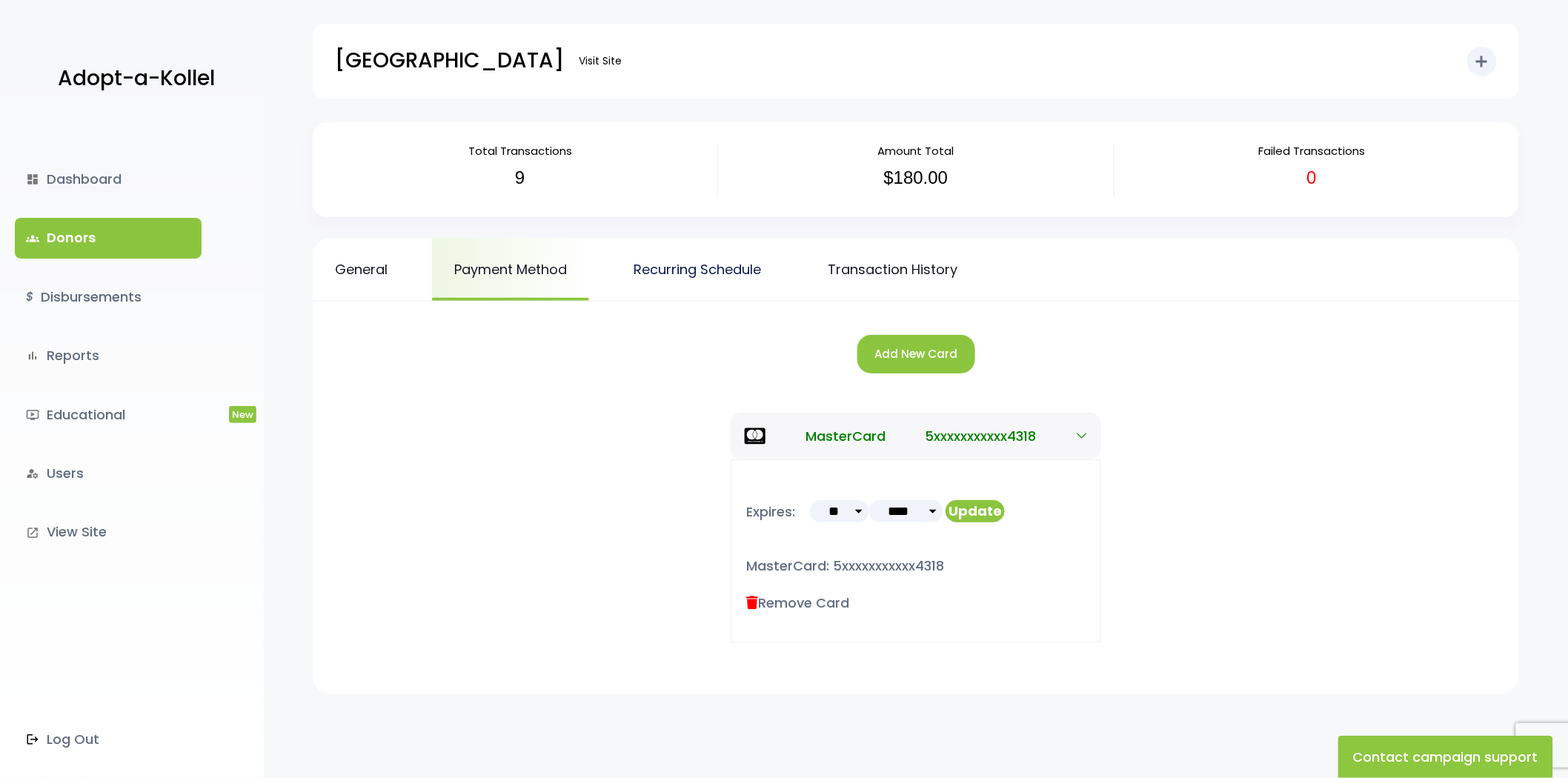
click at [640, 253] on link "Recurring Schedule" at bounding box center [697, 269] width 172 height 63
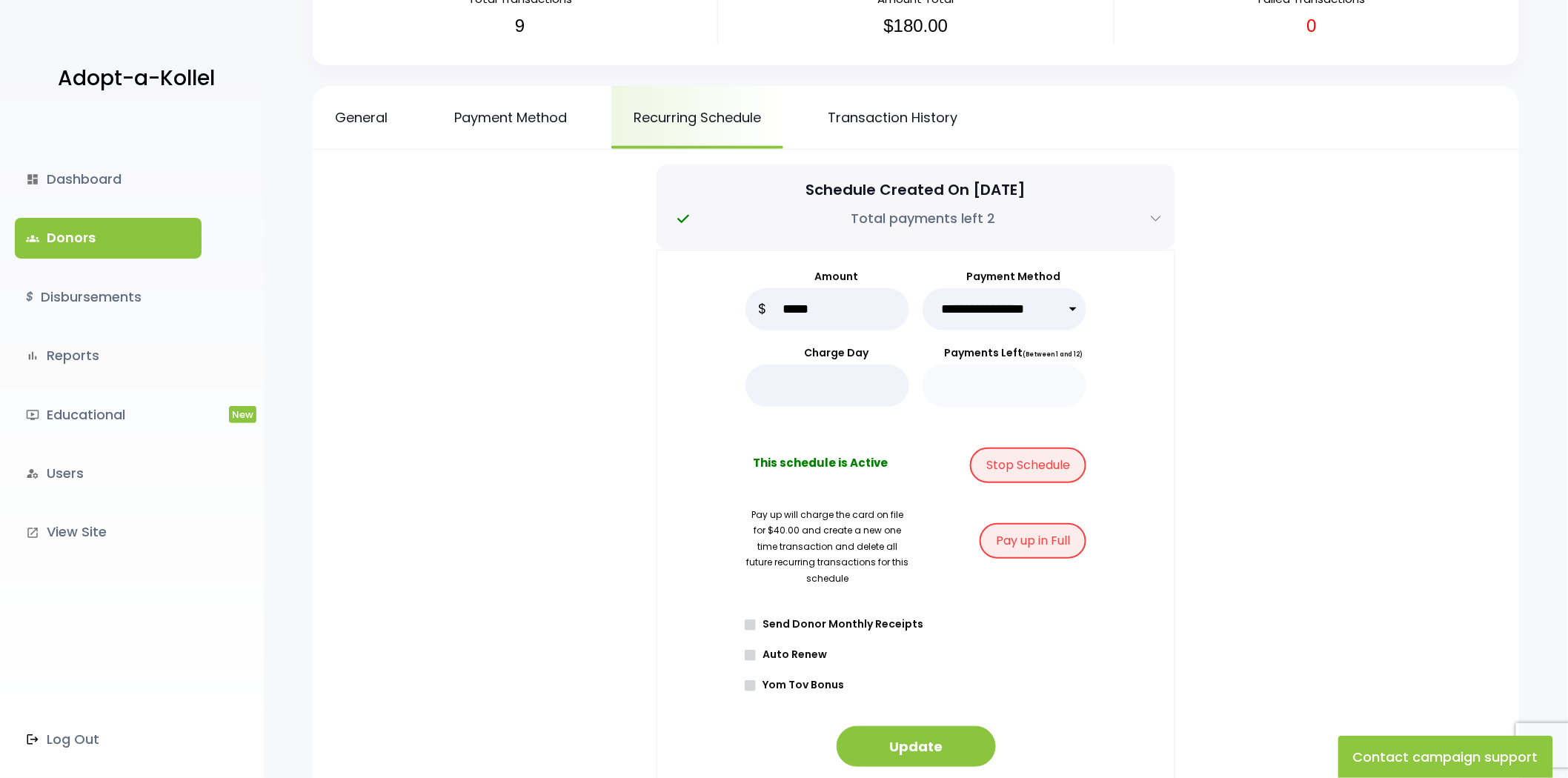
scroll to position [165, 0]
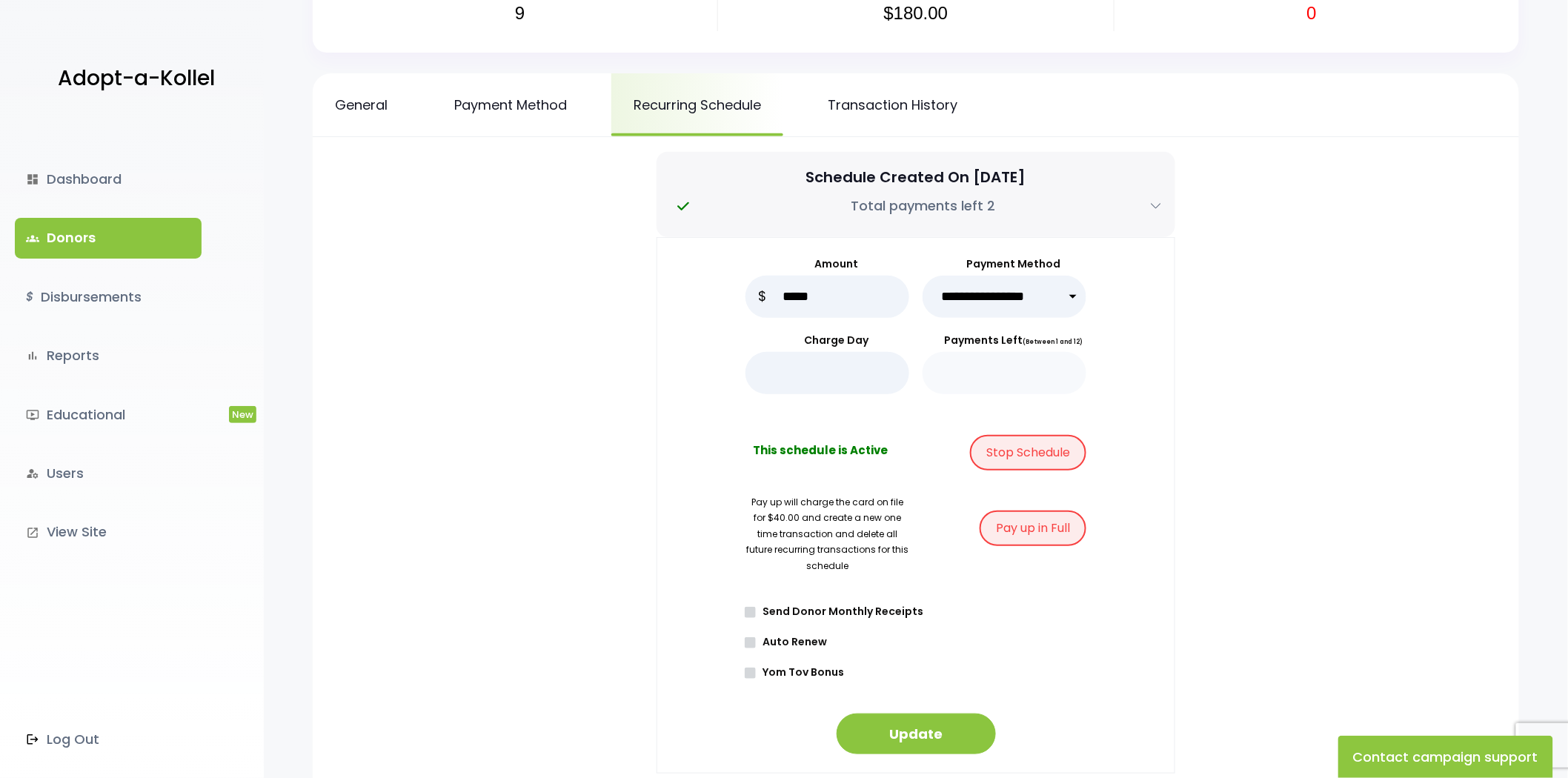
click at [831, 448] on b "This schedule is Active" at bounding box center [819, 457] width 135 height 29
click at [850, 368] on input "*" at bounding box center [827, 373] width 164 height 42
click at [847, 304] on input "*****" at bounding box center [827, 297] width 164 height 42
click at [971, 306] on select "**********" at bounding box center [1004, 297] width 164 height 42
click at [1138, 282] on div "**********" at bounding box center [915, 505] width 519 height 536
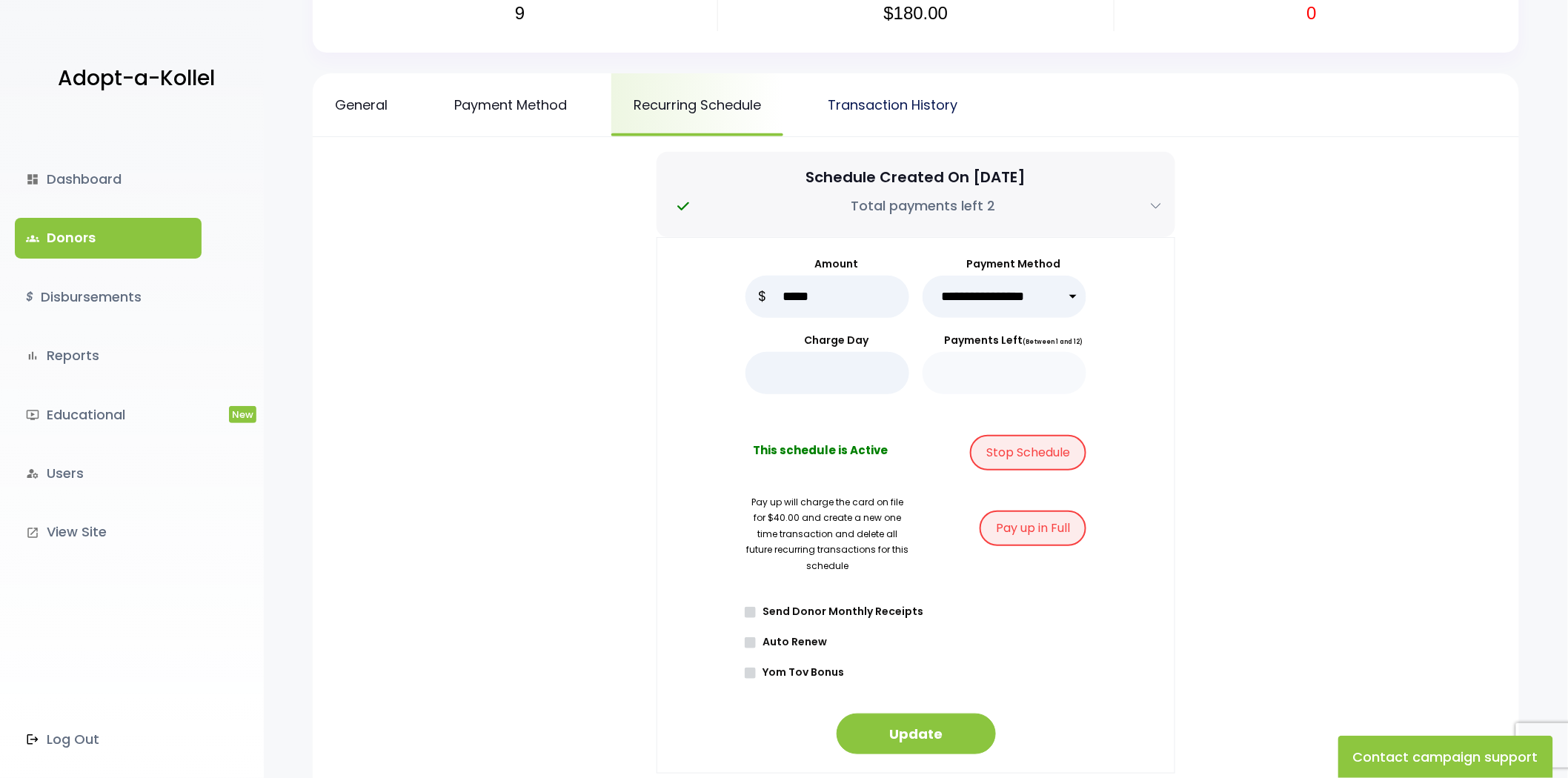
click at [823, 99] on link "Transaction History" at bounding box center [892, 104] width 174 height 63
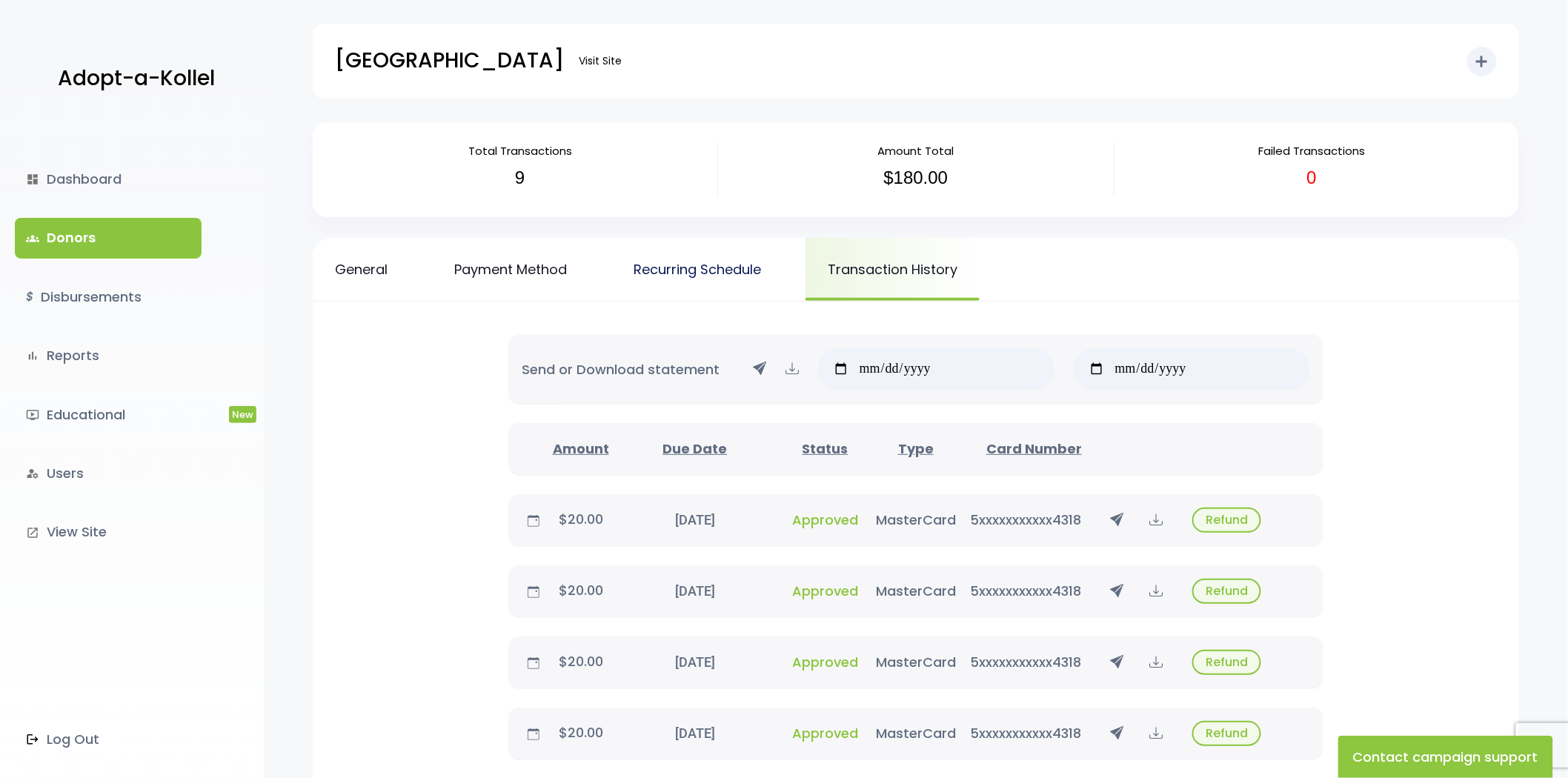
click at [719, 273] on link "Recurring Schedule" at bounding box center [697, 269] width 172 height 63
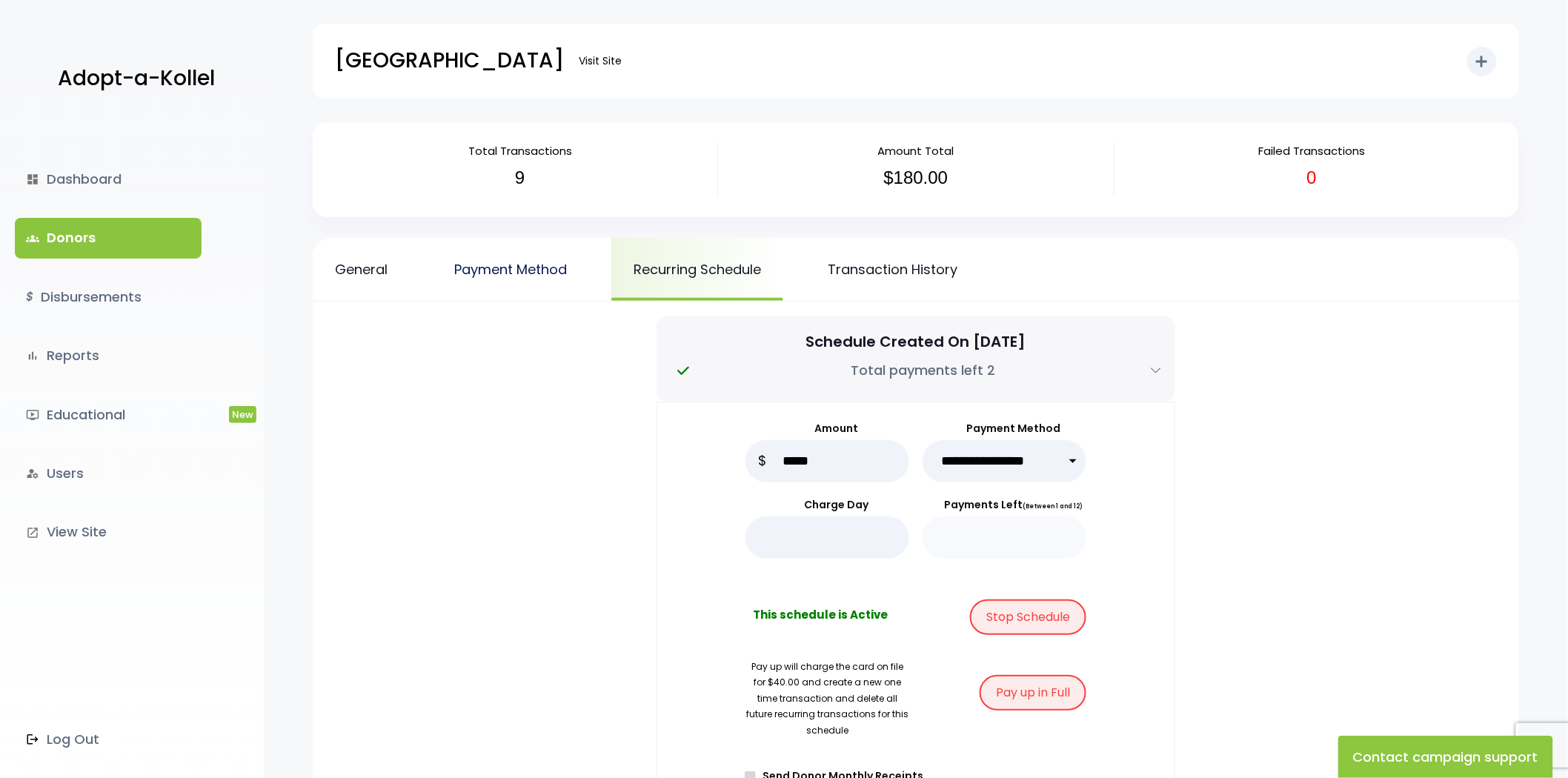
click at [453, 267] on link "Payment Method" at bounding box center [511, 269] width 157 height 63
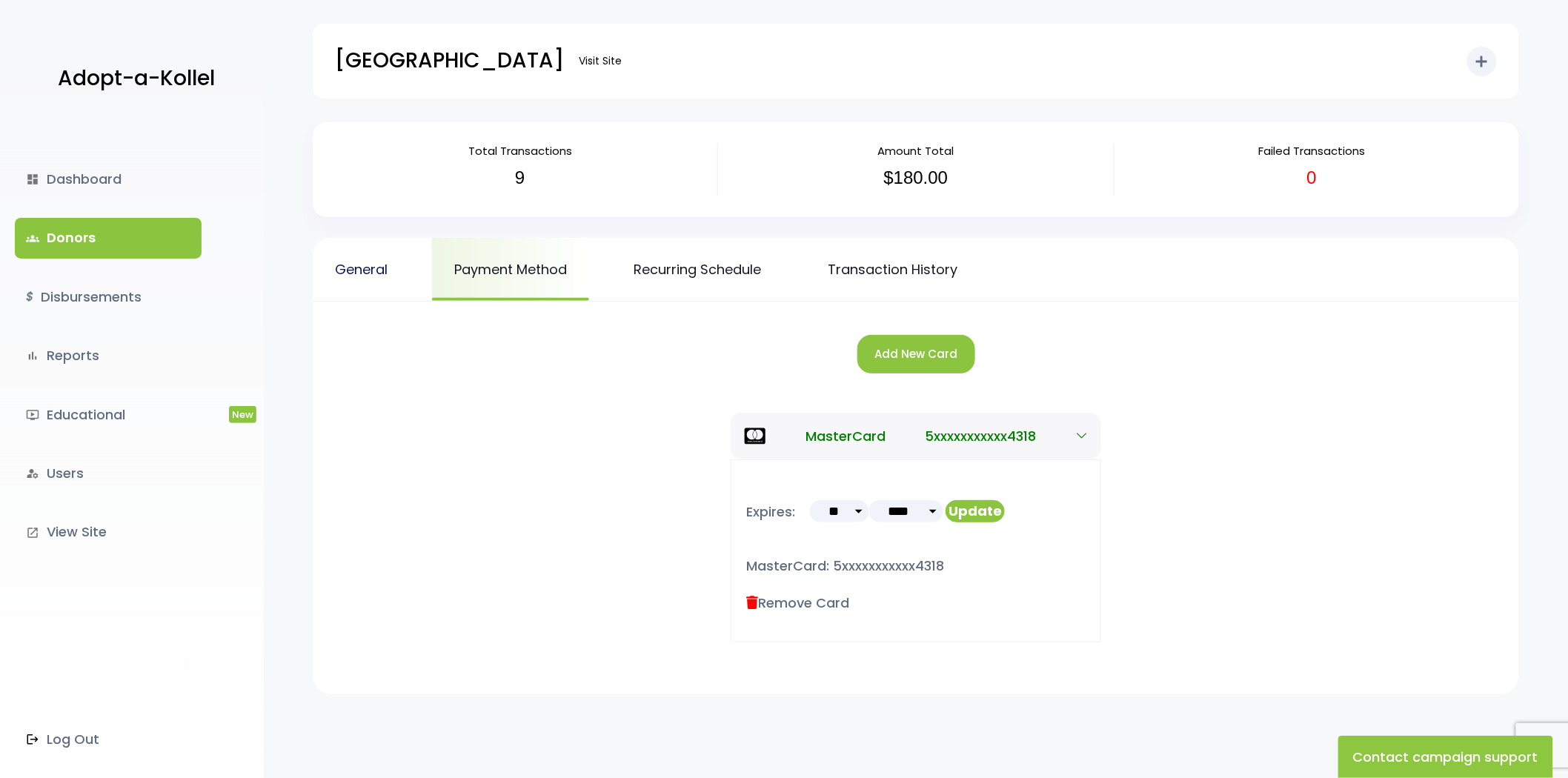
click at [332, 265] on link "General" at bounding box center [362, 269] width 97 height 63
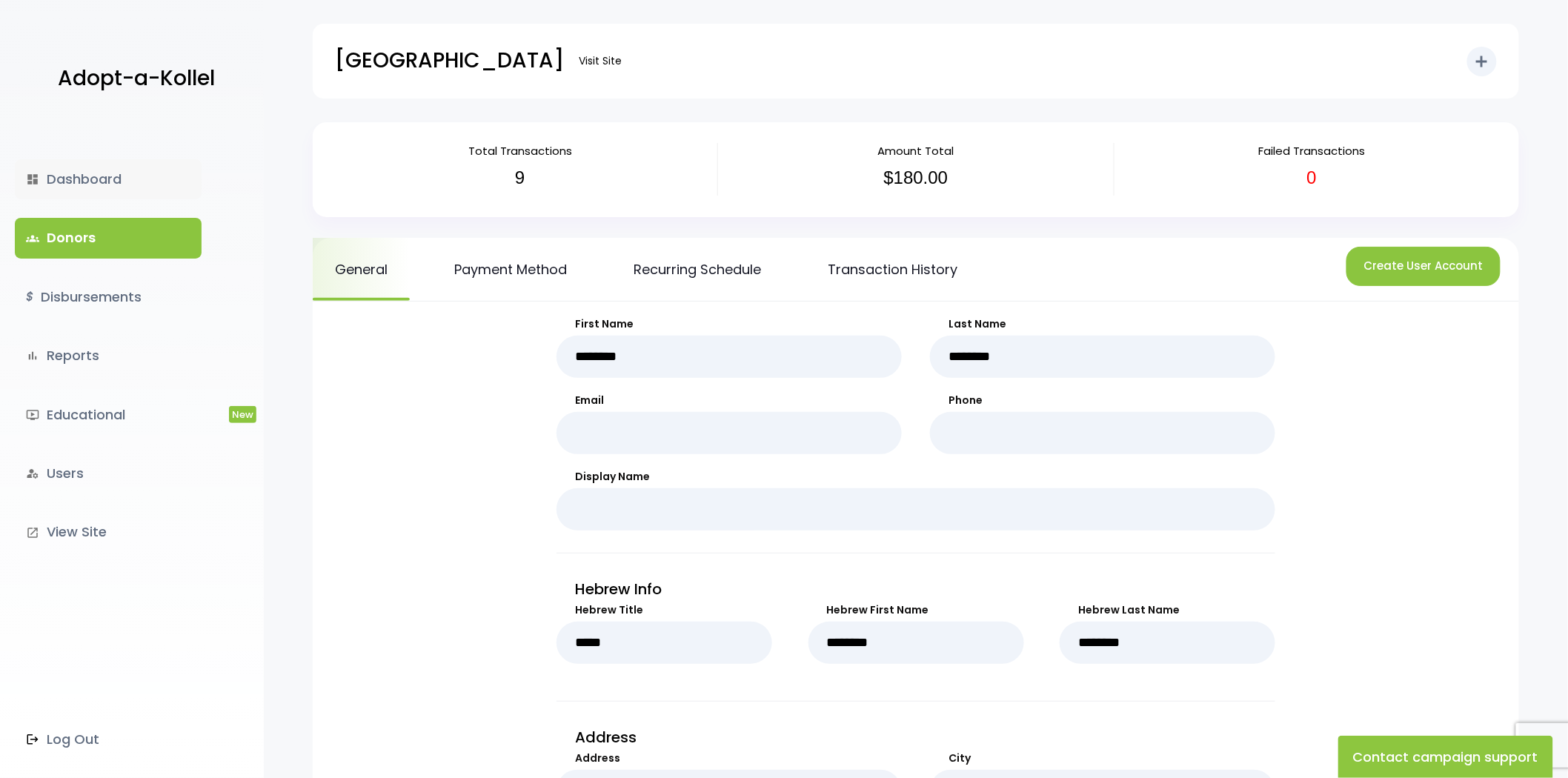
click at [107, 189] on link "dashboard Dashboard" at bounding box center [108, 179] width 187 height 40
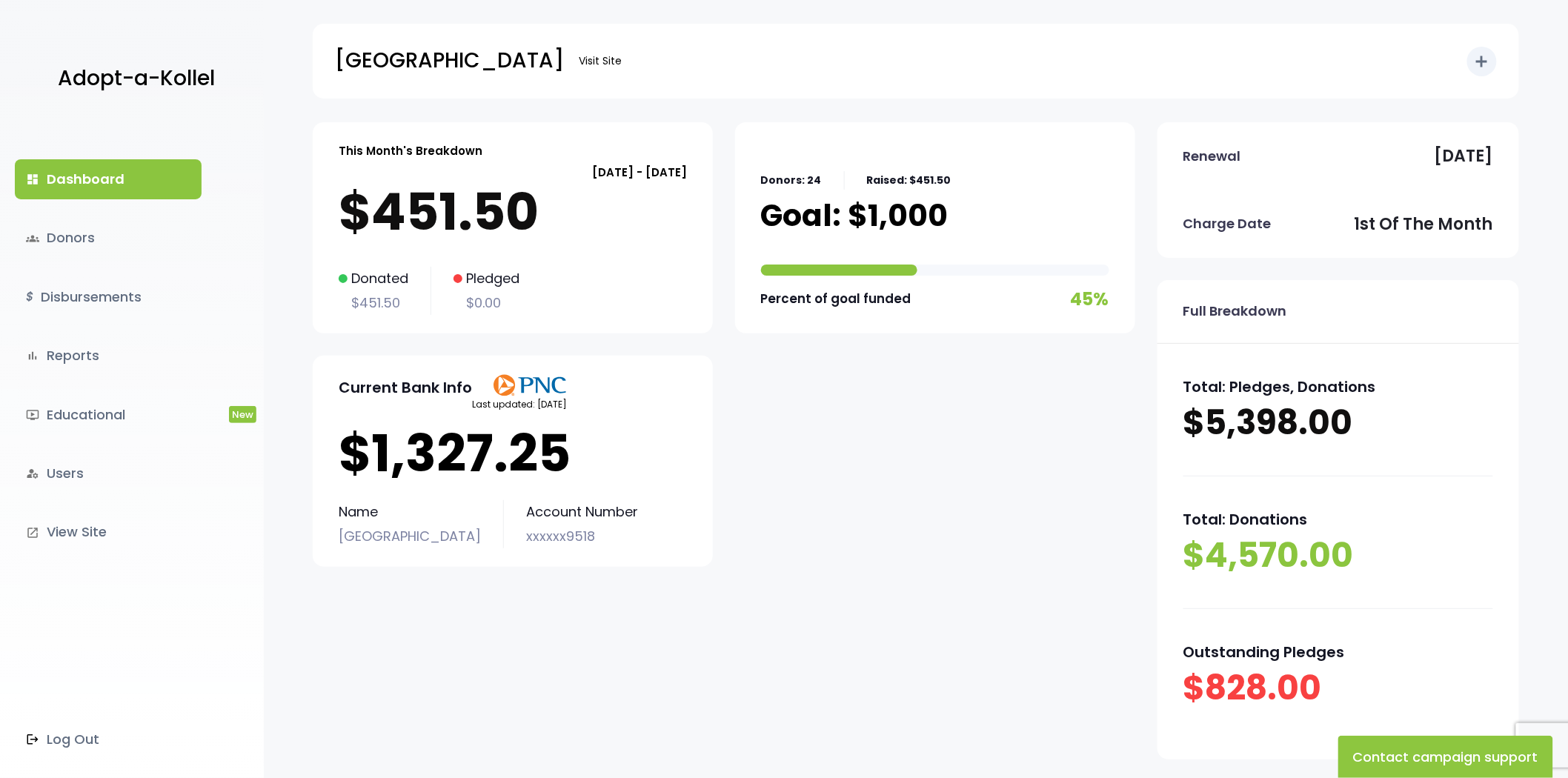
click at [1355, 146] on div "Renewal October 31, 2025" at bounding box center [1337, 157] width 362 height 68
click at [1409, 232] on p "1st of the month" at bounding box center [1423, 224] width 138 height 29
drag, startPoint x: 390, startPoint y: 198, endPoint x: 706, endPoint y: 220, distance: 316.8
click at [706, 220] on div "This Month's Breakdown August 01 - August 31 $451.50 Donated $451.50 Pledged $0…" at bounding box center [513, 228] width 400 height 211
click at [493, 220] on p "$451.50" at bounding box center [513, 211] width 348 height 59
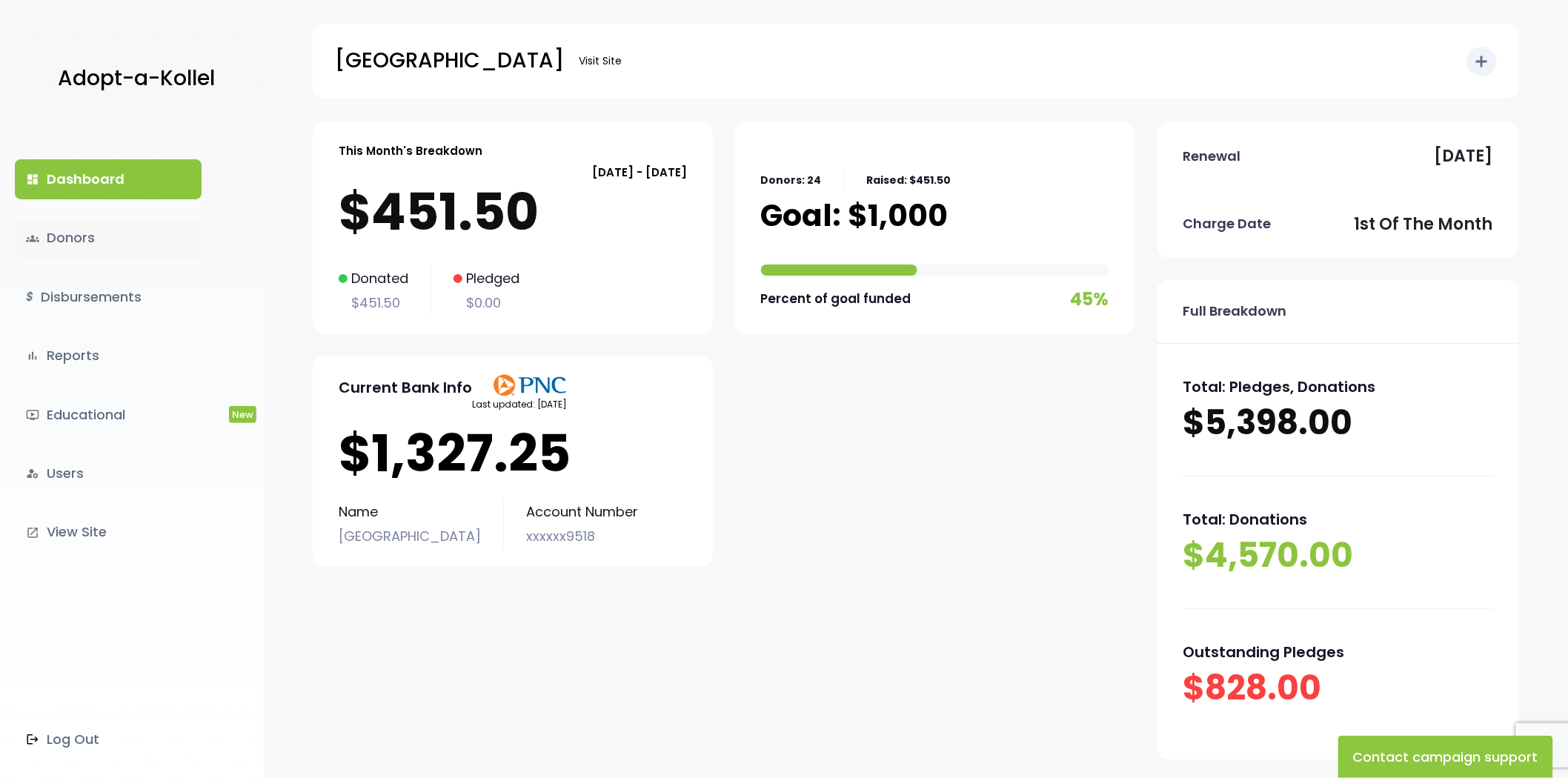
click at [142, 230] on link "groups Donors" at bounding box center [108, 238] width 187 height 40
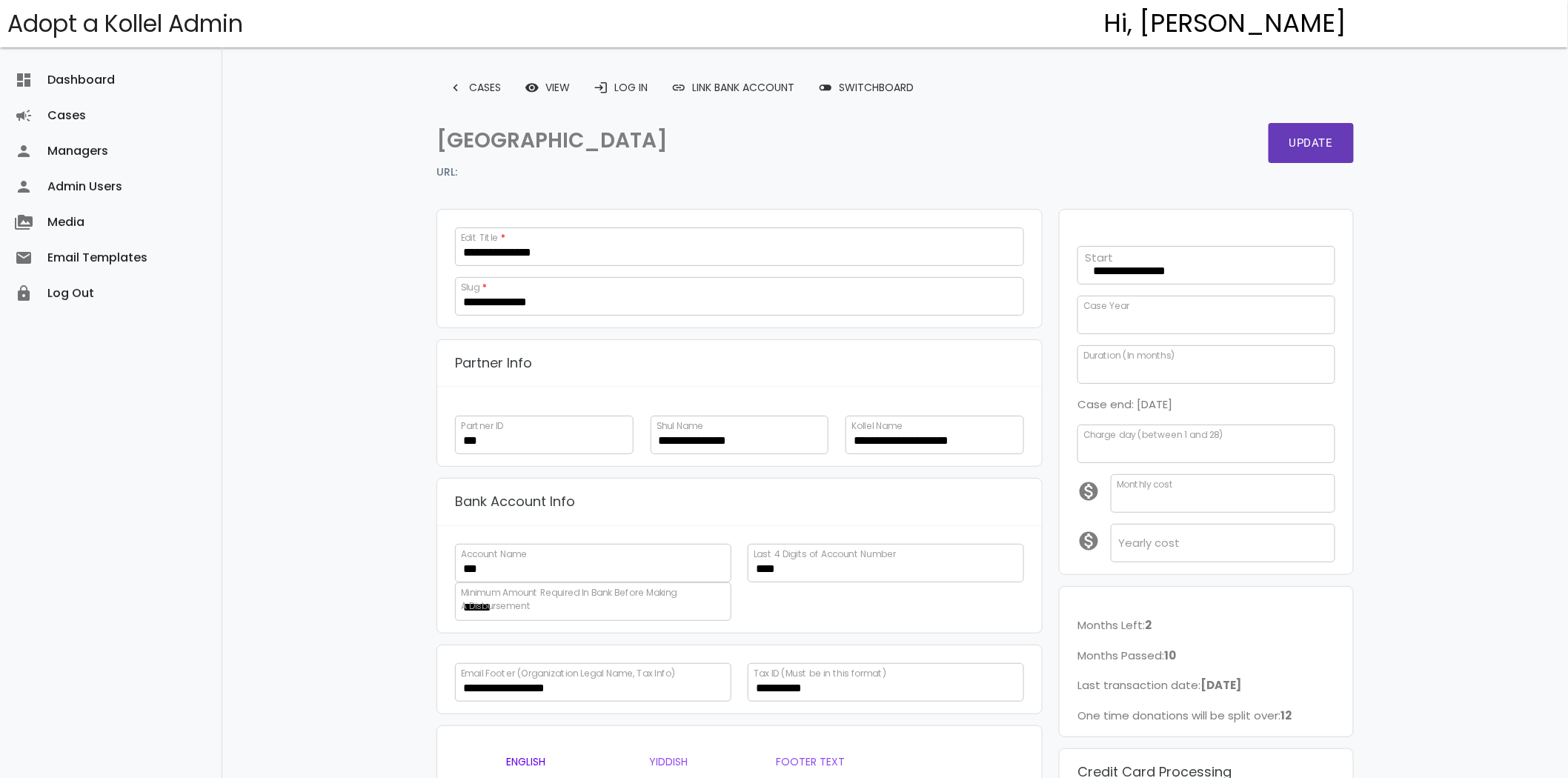
scroll to position [289, 0]
click at [95, 92] on link "Dashboard dashboard" at bounding box center [111, 80] width 222 height 36
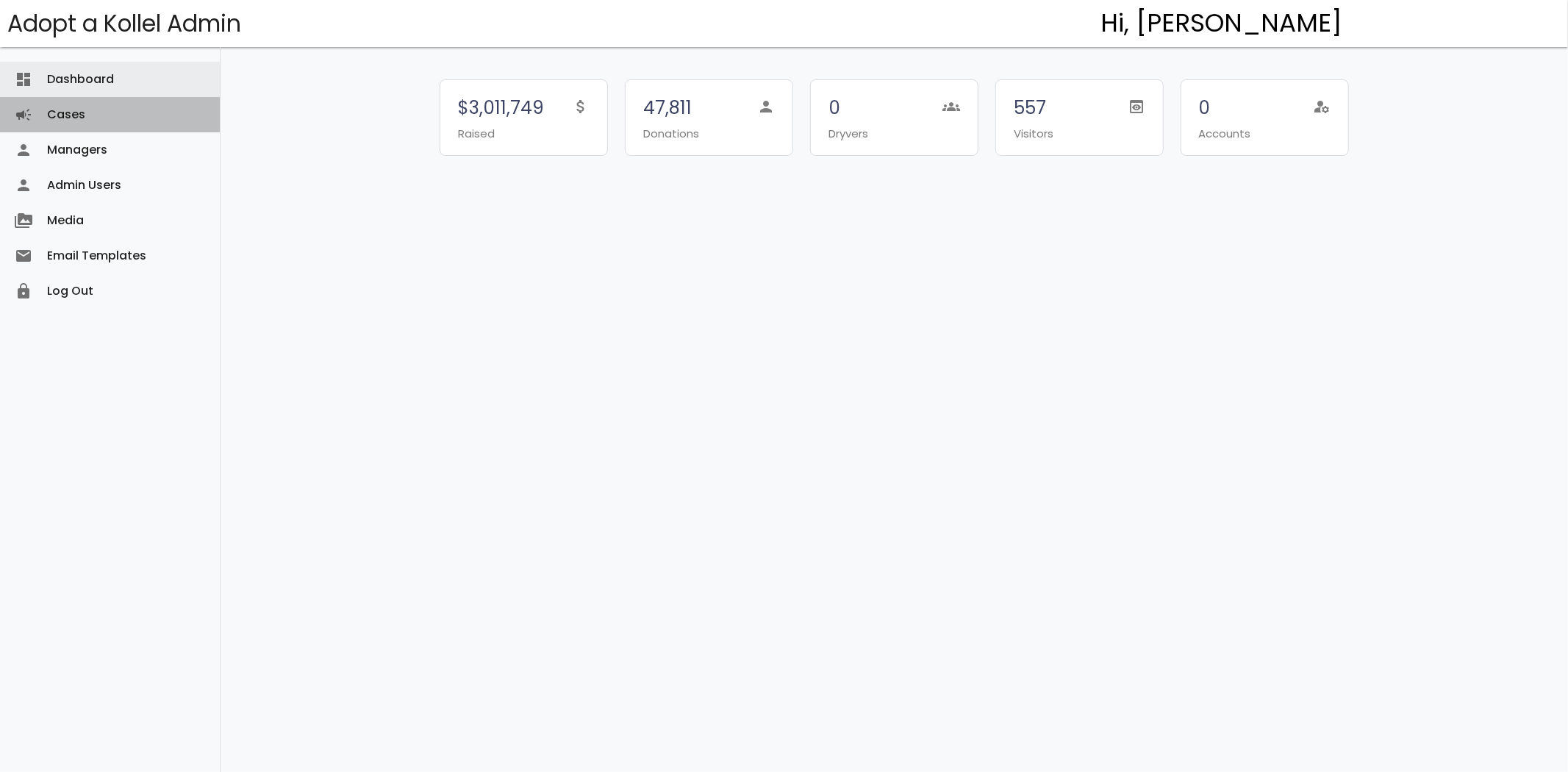
click at [106, 114] on link "Cases campaign" at bounding box center [110, 114] width 220 height 35
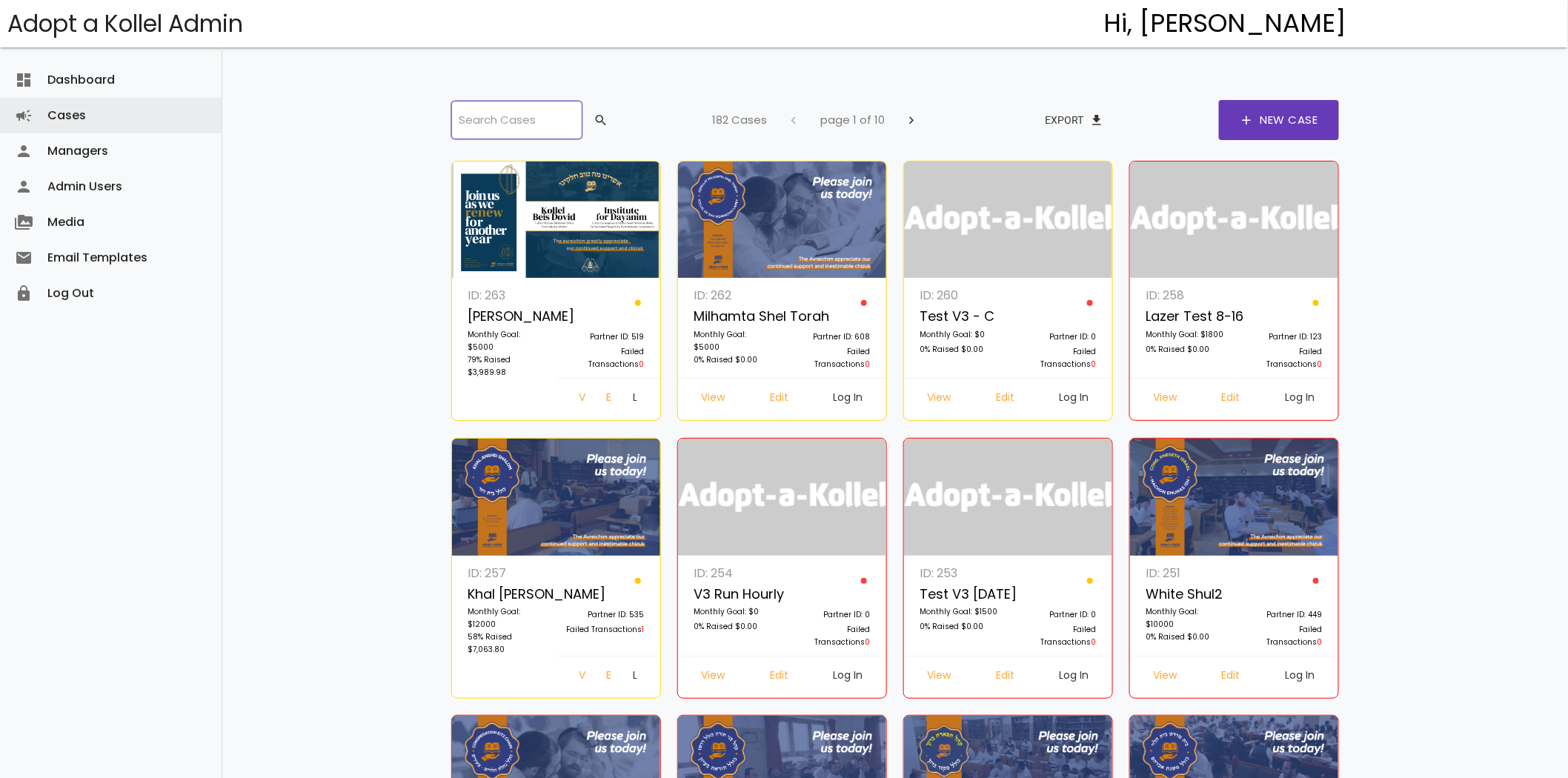
click at [537, 105] on input "search" at bounding box center [516, 120] width 130 height 38
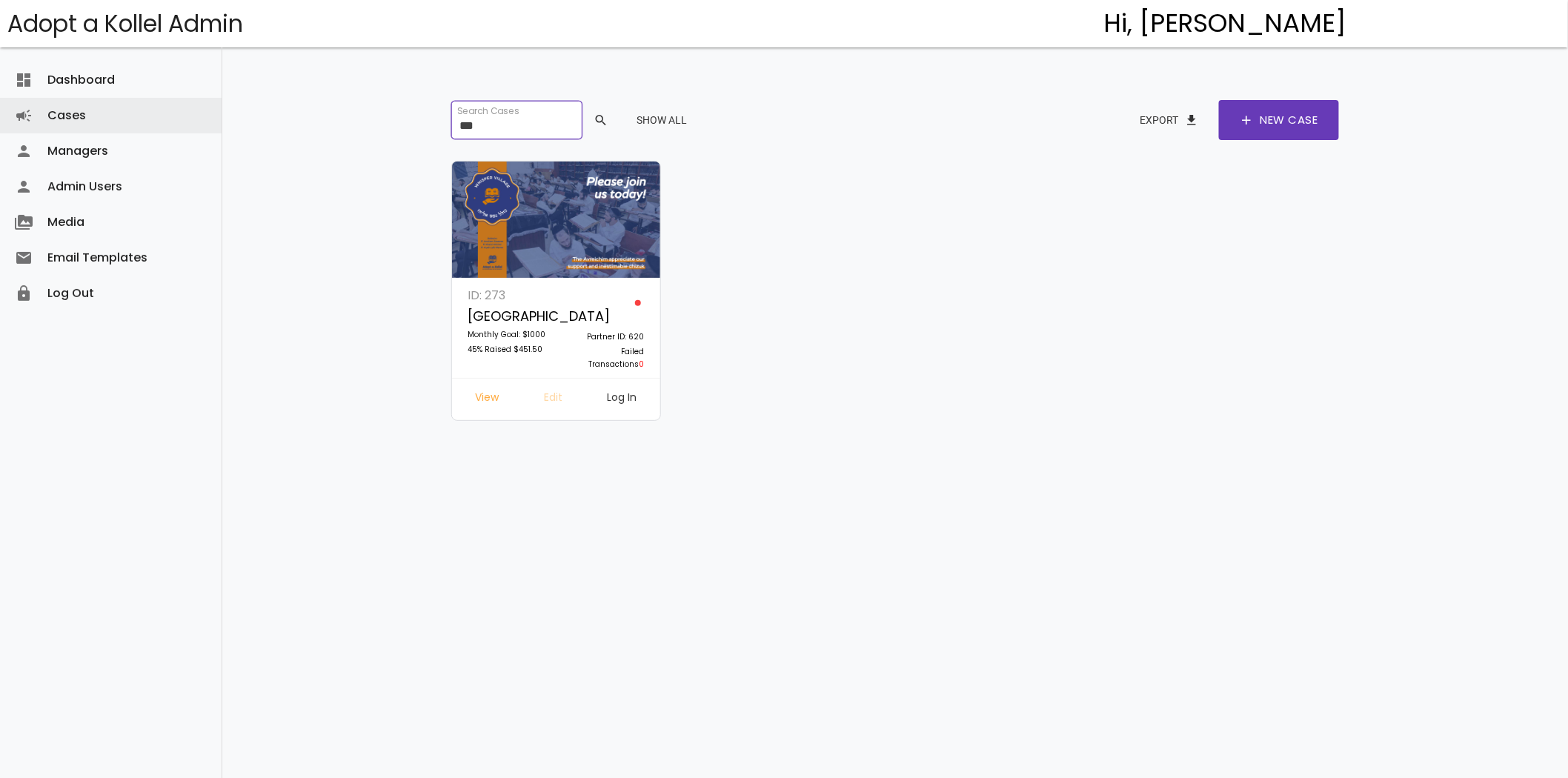
type input "***"
click at [548, 394] on link "Edit" at bounding box center [553, 399] width 42 height 27
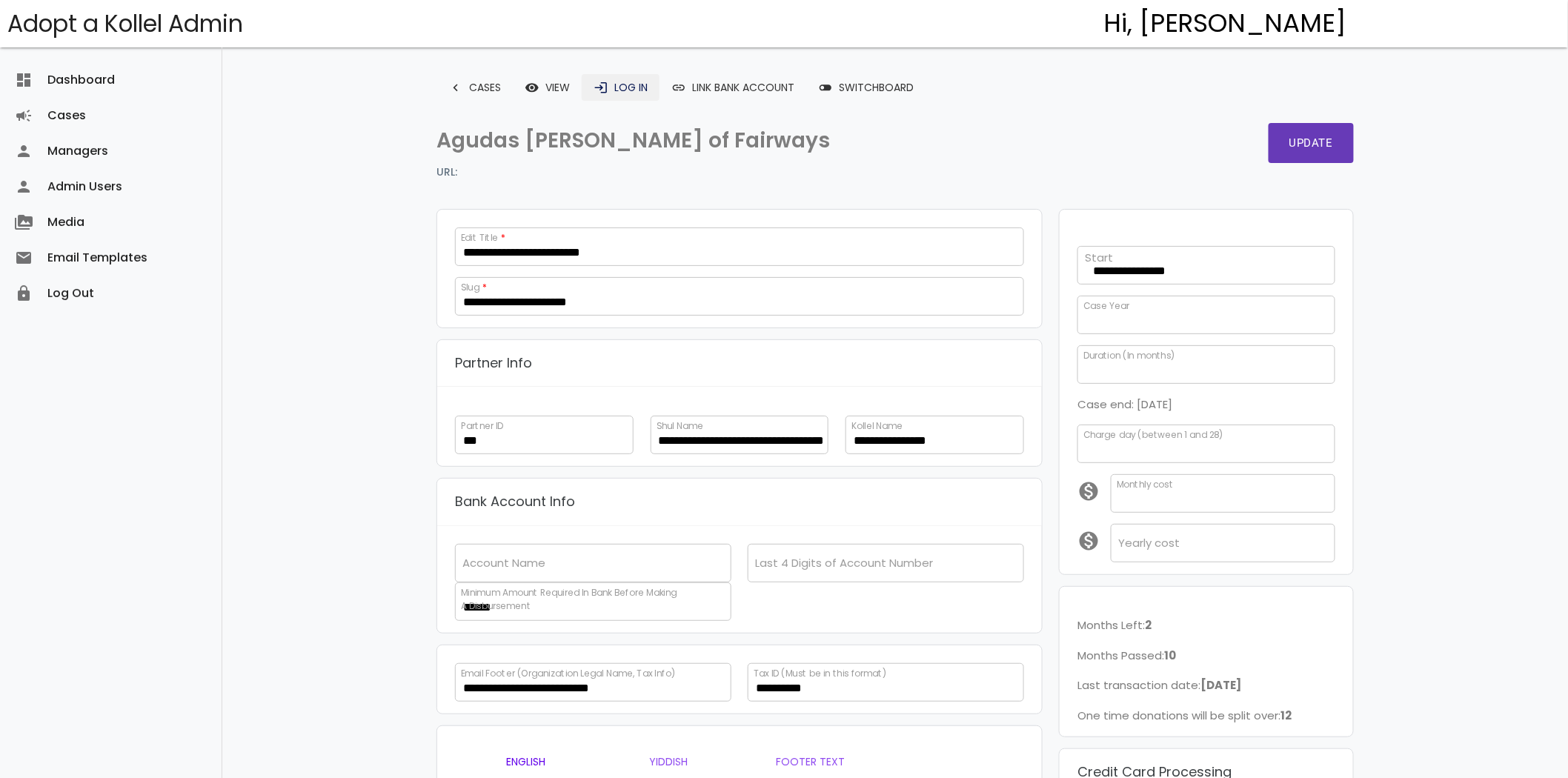
click at [646, 86] on link "login Log In" at bounding box center [620, 87] width 78 height 27
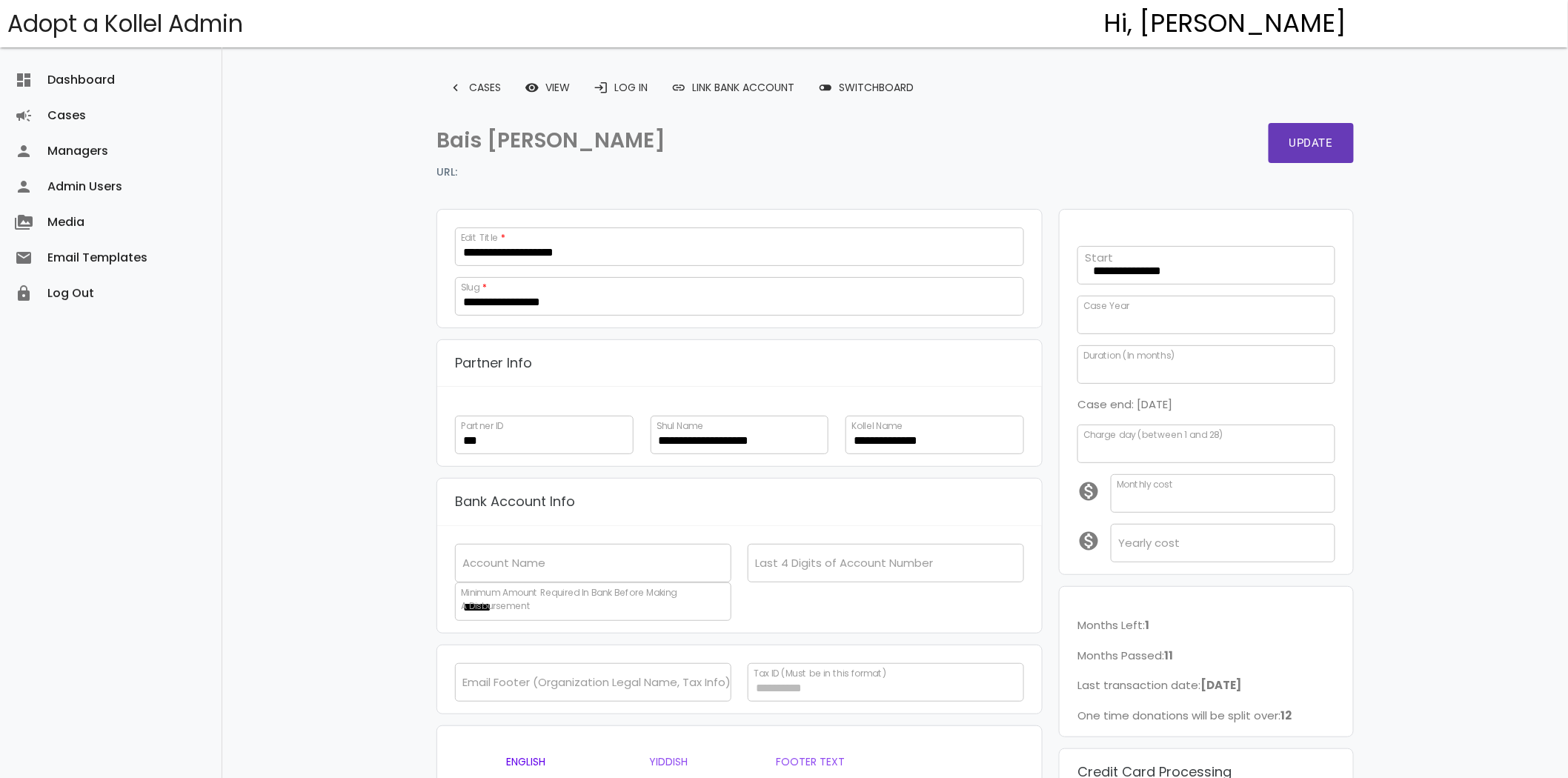
scroll to position [289, 0]
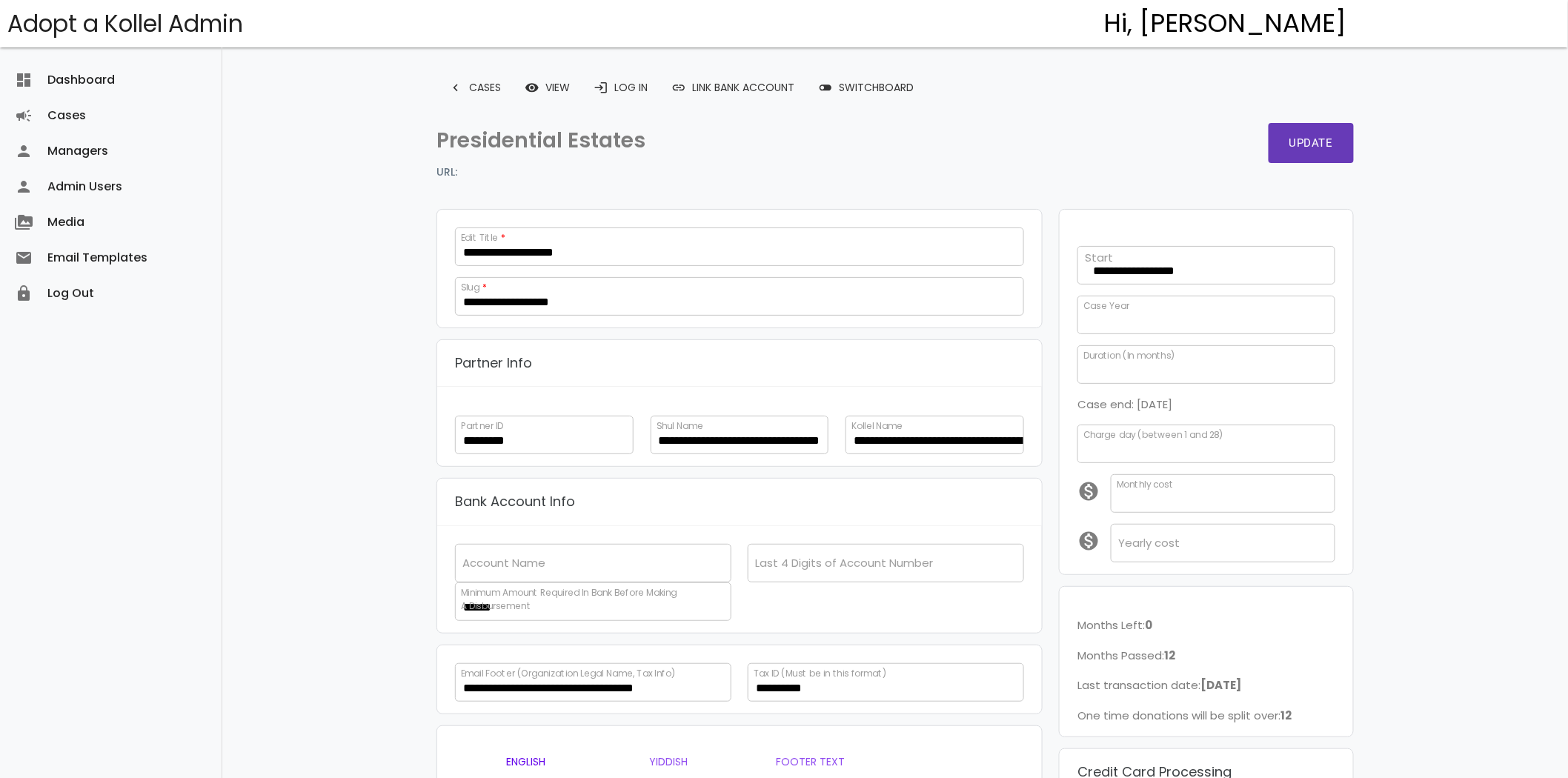
scroll to position [289, 0]
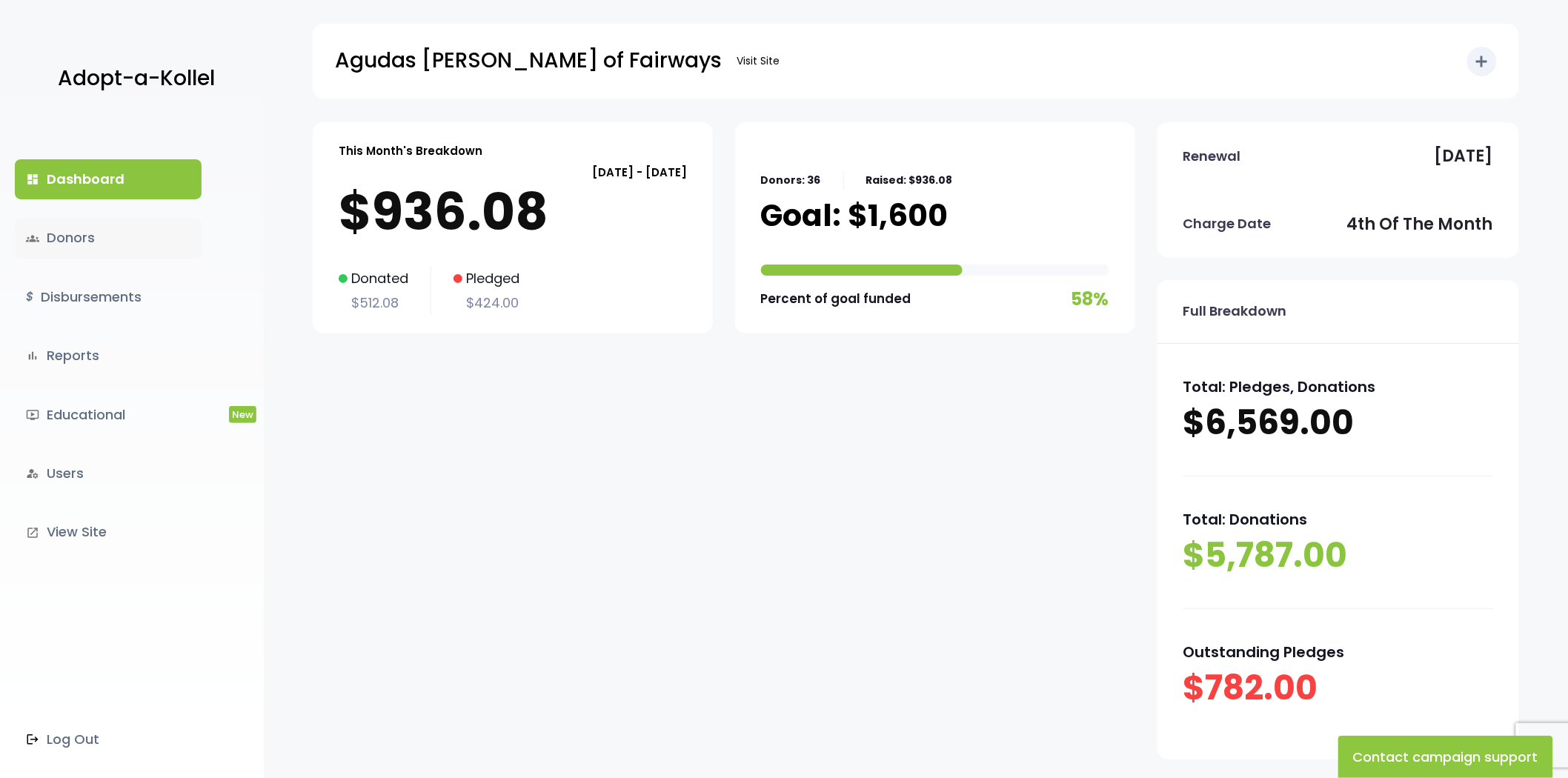
click at [74, 239] on link "groups Donors" at bounding box center [108, 238] width 187 height 40
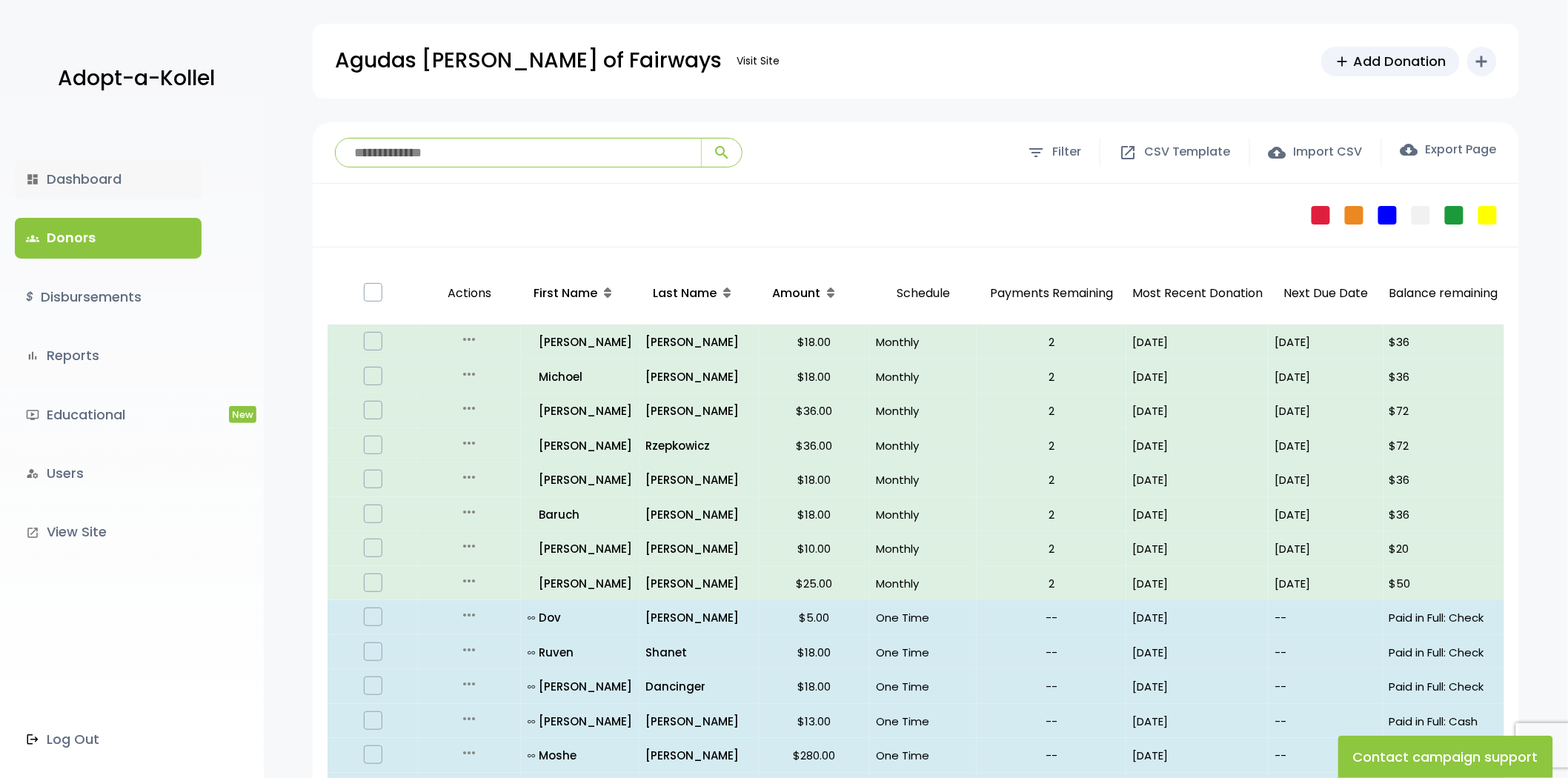
click at [111, 165] on link "dashboard Dashboard" at bounding box center [108, 179] width 187 height 40
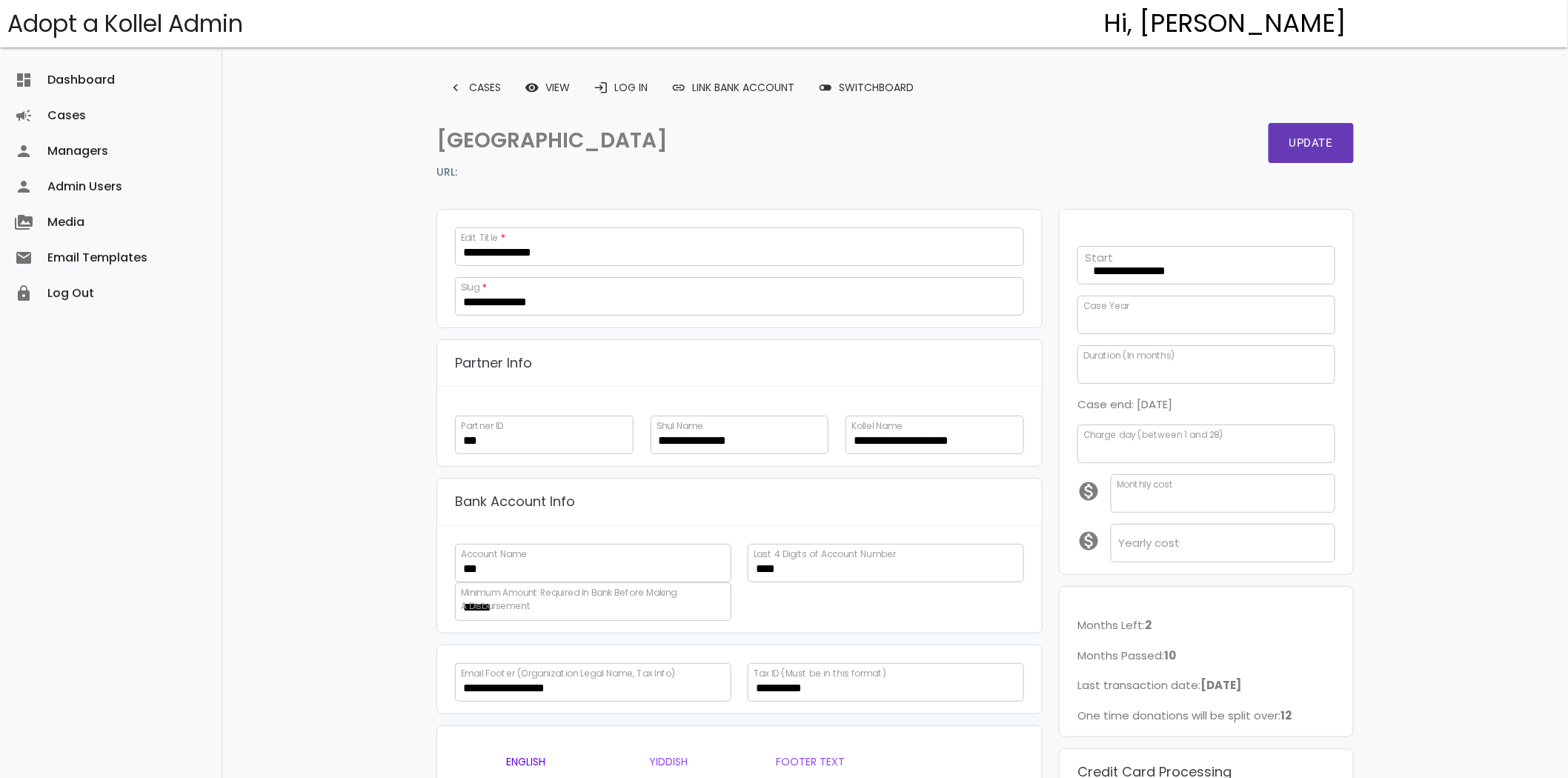
scroll to position [297, 0]
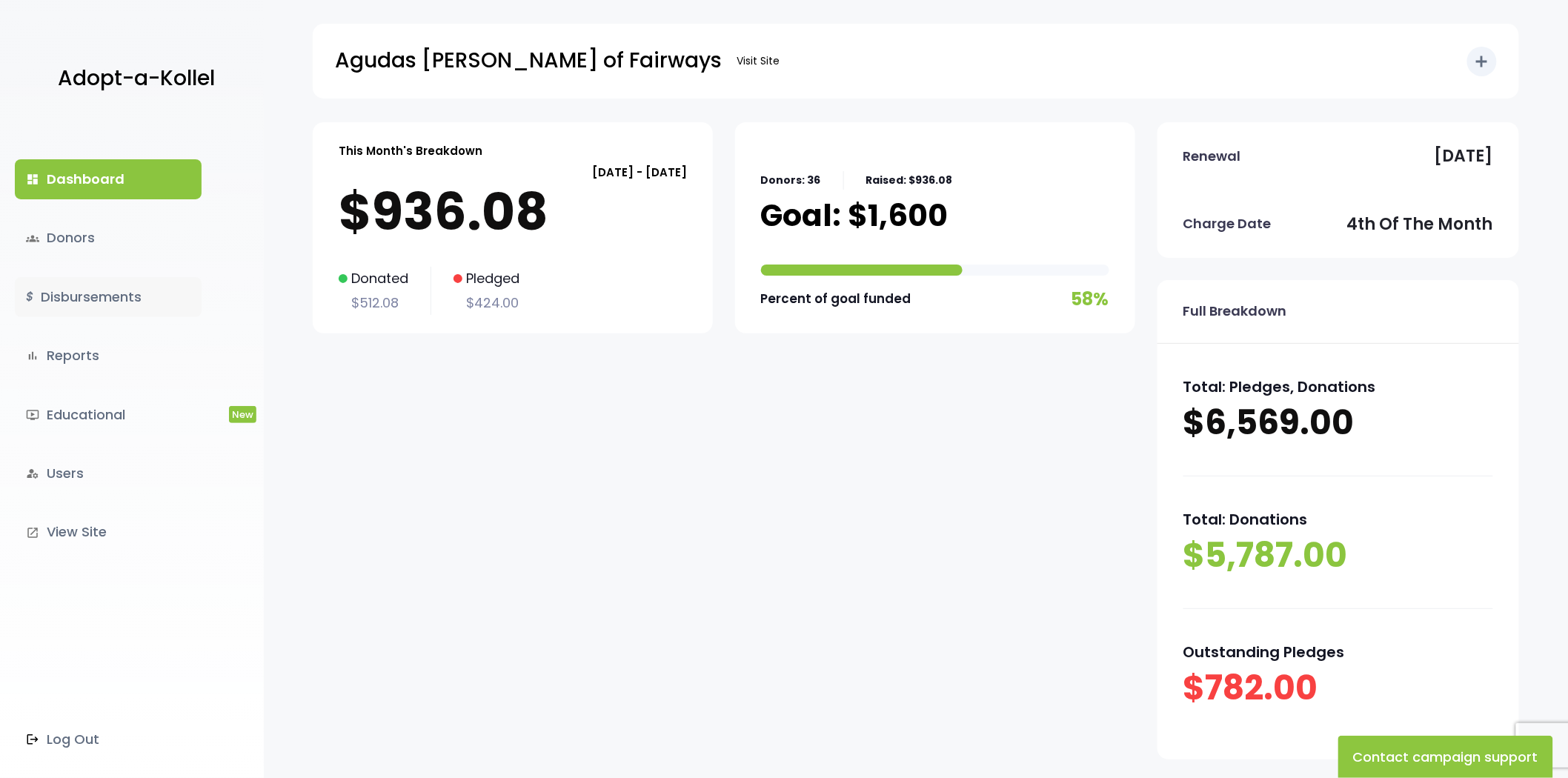
click at [90, 299] on link "$ Disbursements" at bounding box center [108, 297] width 187 height 40
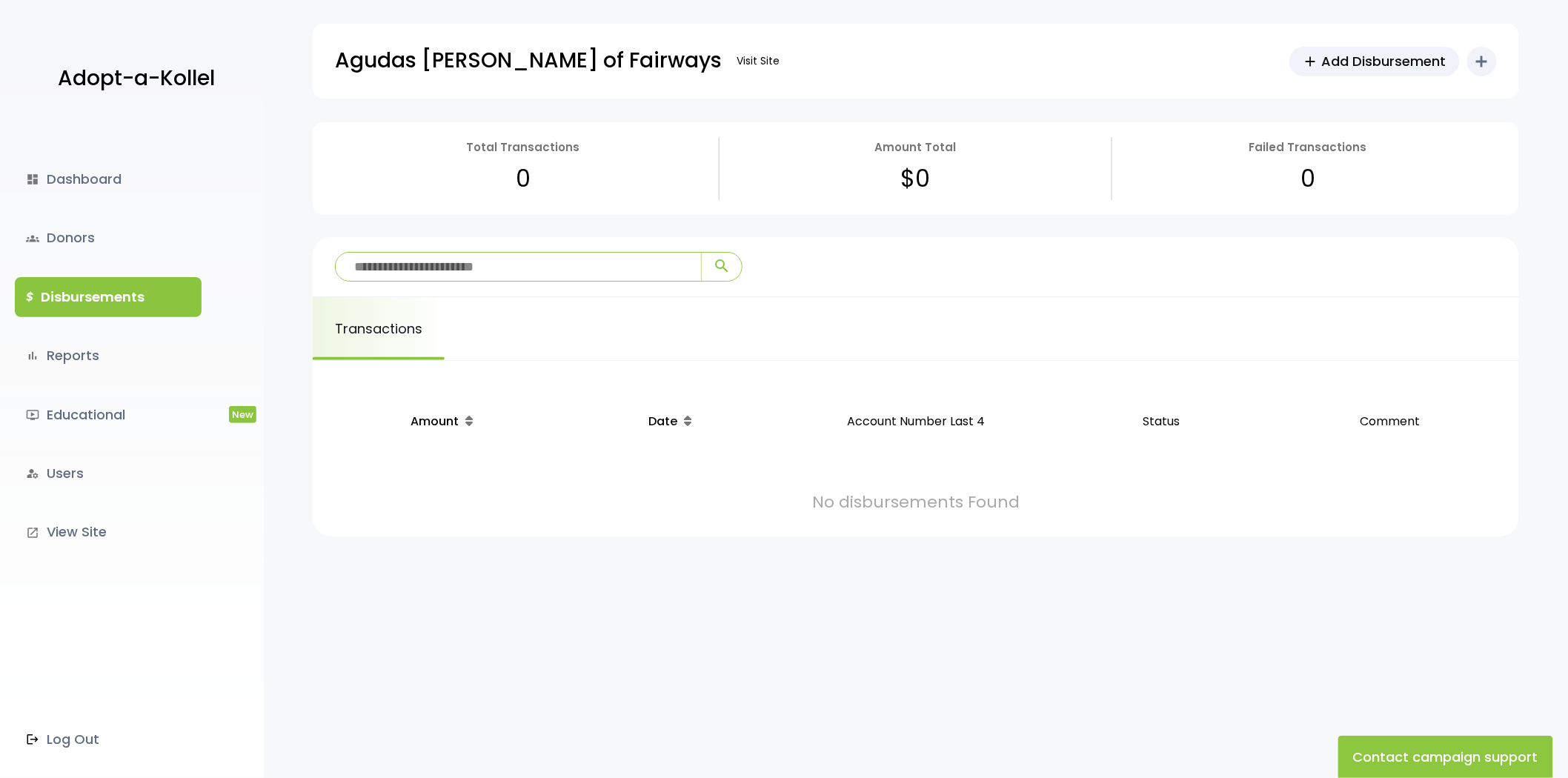
click at [90, 241] on link "groups Donors" at bounding box center [108, 238] width 187 height 40
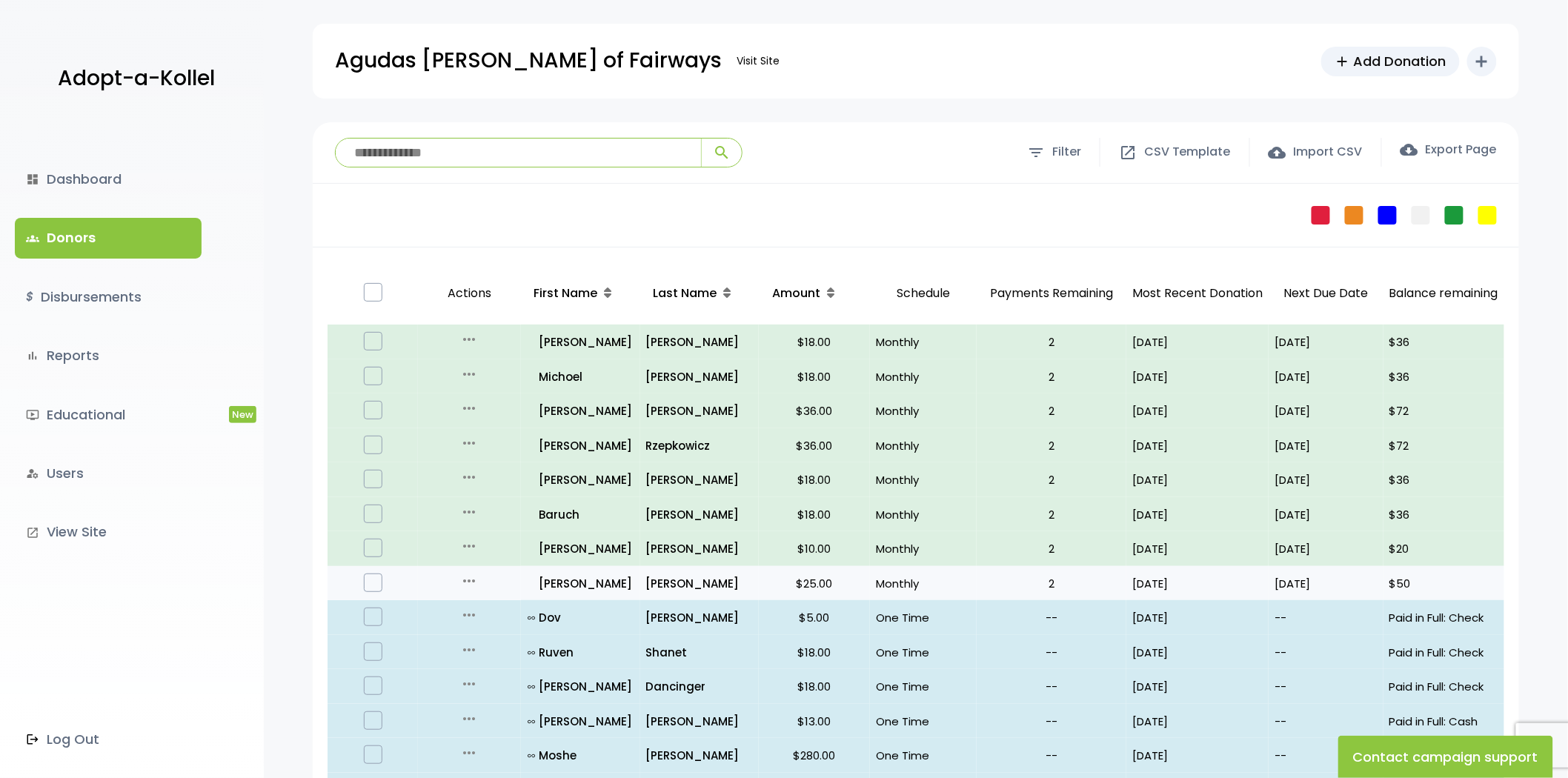
drag, startPoint x: 1150, startPoint y: 336, endPoint x: 1198, endPoint y: 583, distance: 251.6
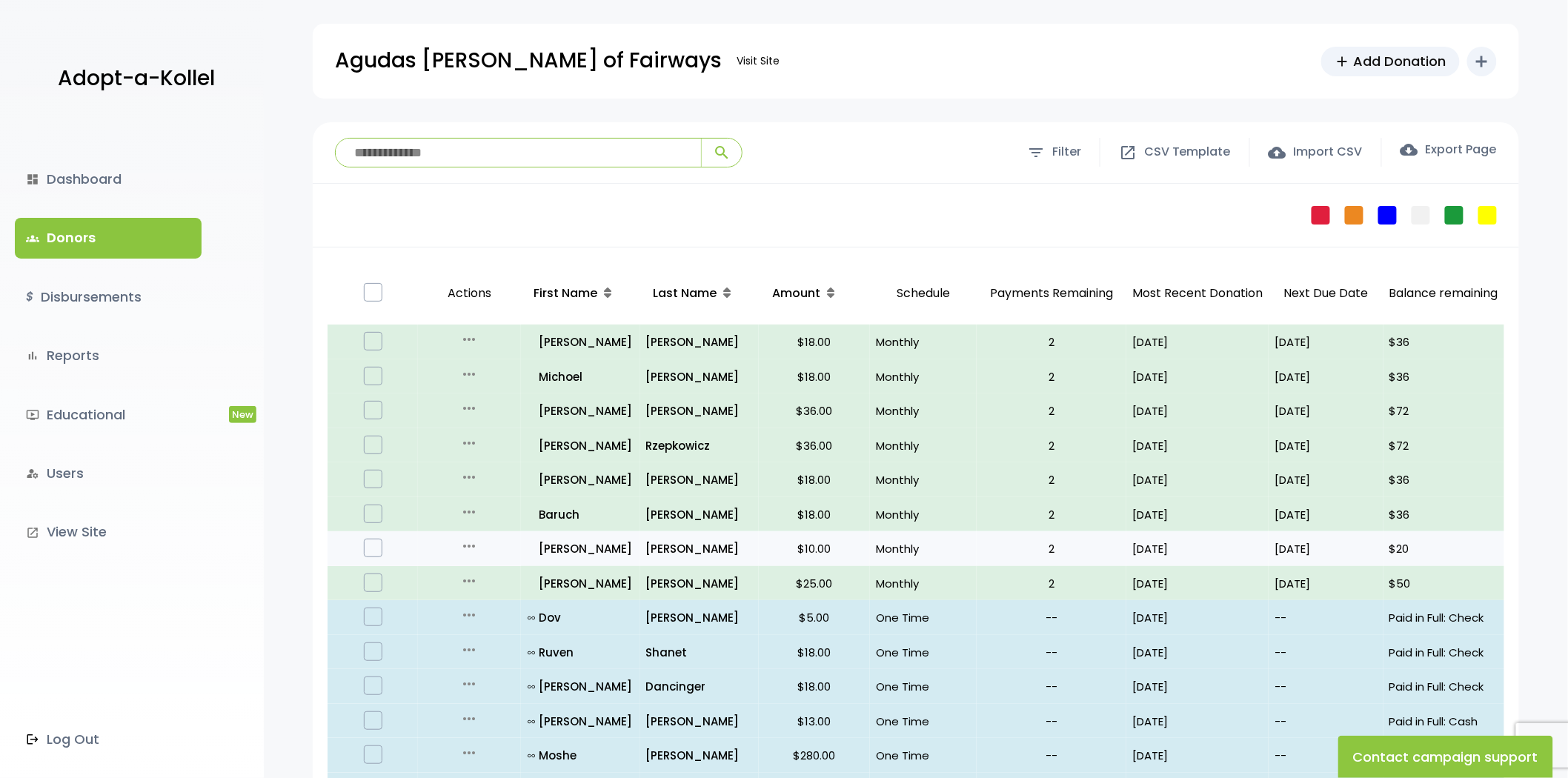
click at [1189, 552] on p "08/04/25" at bounding box center [1197, 549] width 130 height 20
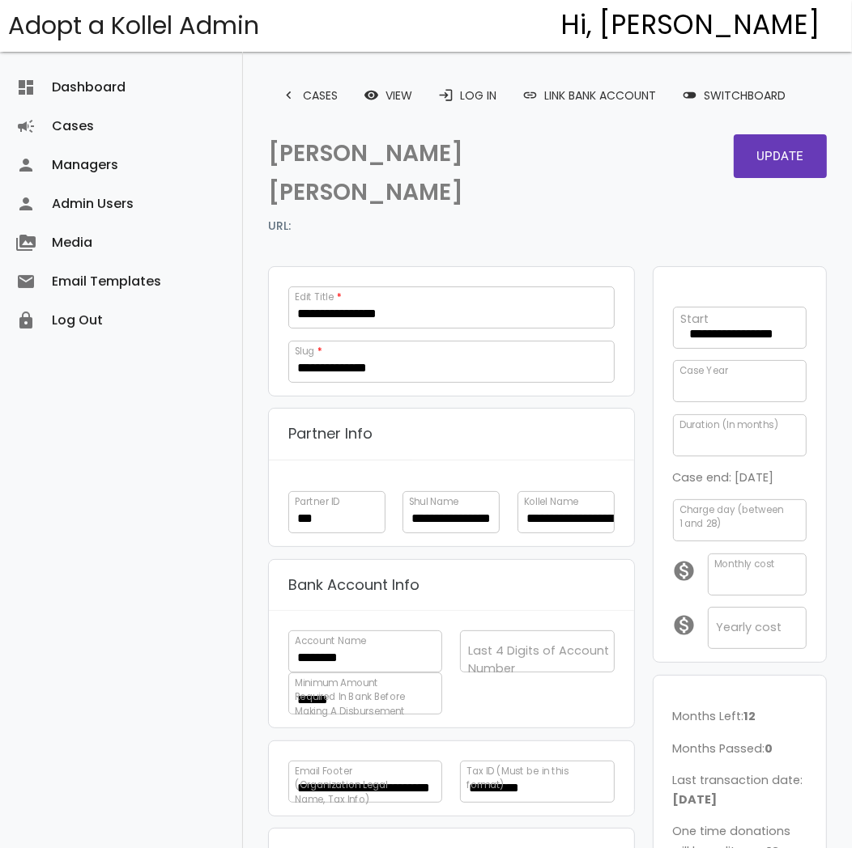
scroll to position [467, 0]
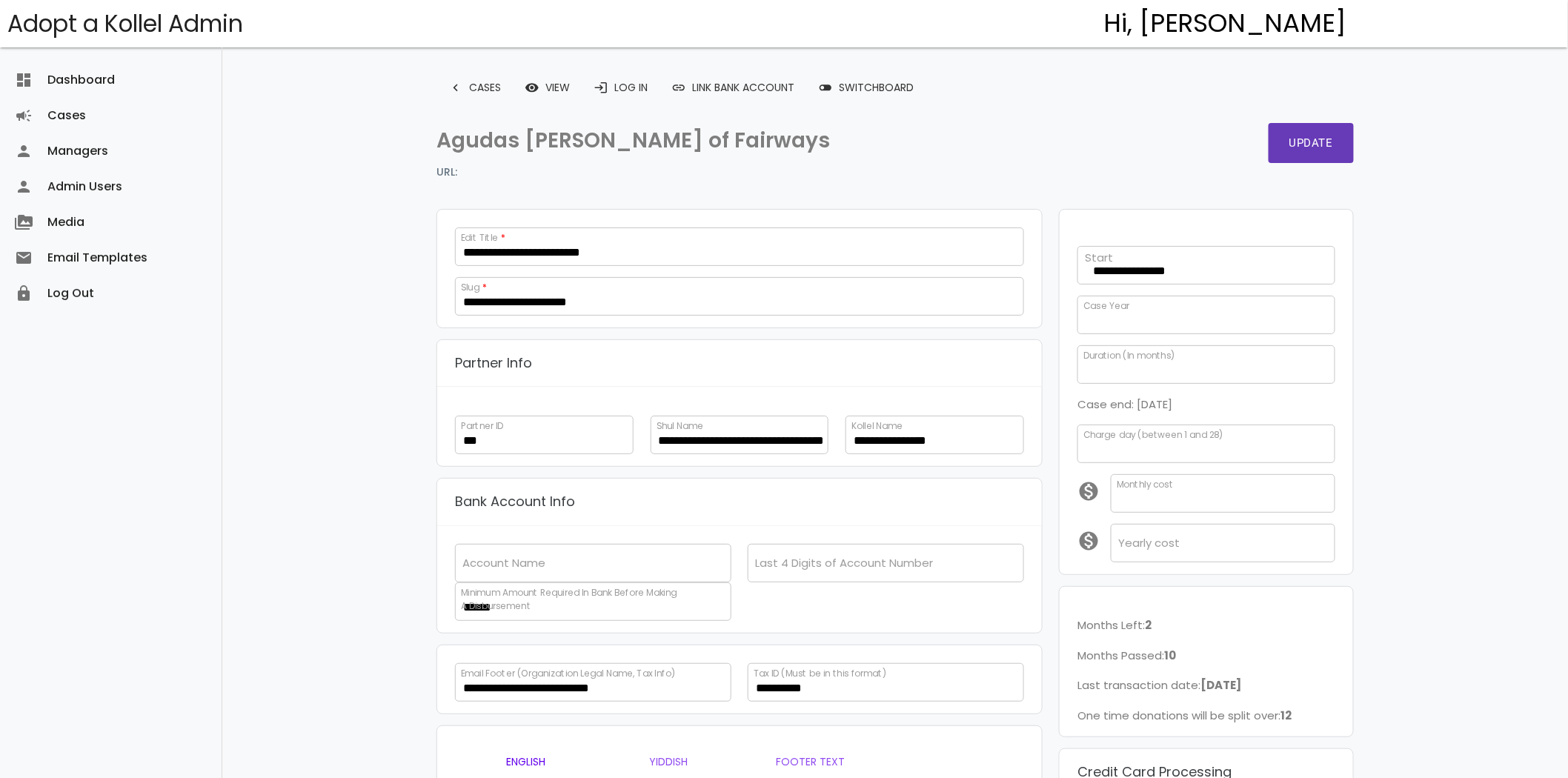
scroll to position [297, 0]
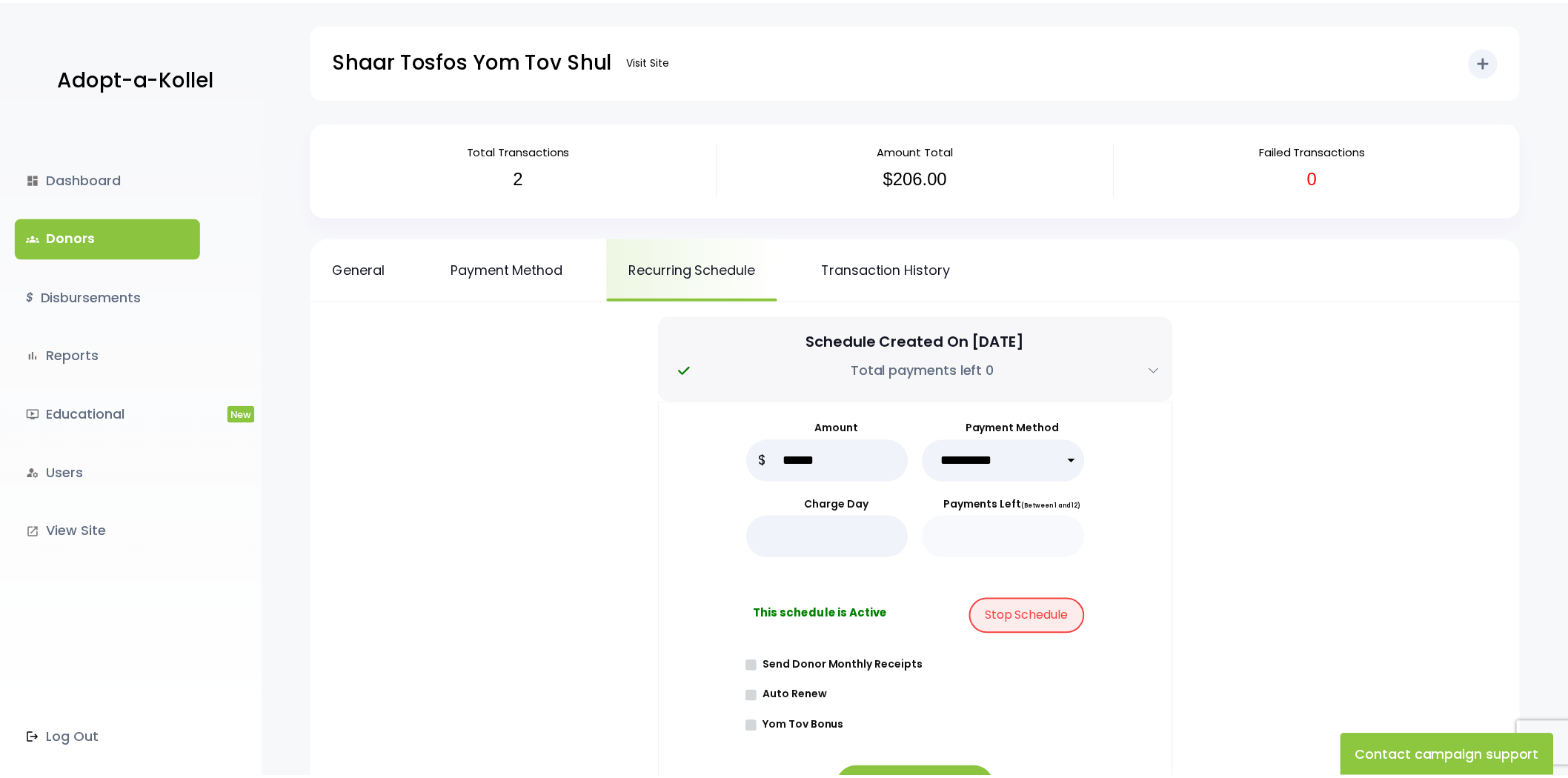
scroll to position [165, 0]
